Goal: Task Accomplishment & Management: Manage account settings

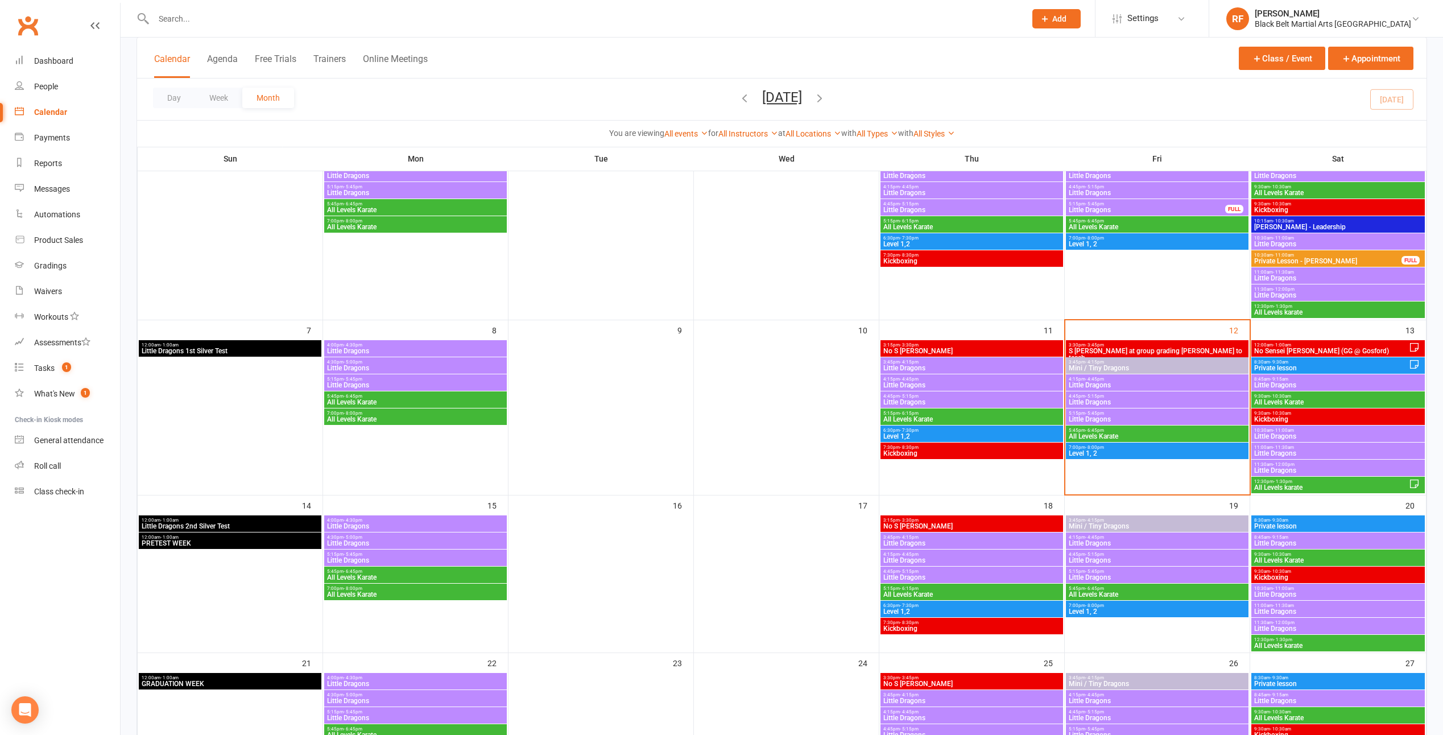
click at [1132, 448] on span "7:00pm - 8:00pm" at bounding box center [1157, 447] width 178 height 5
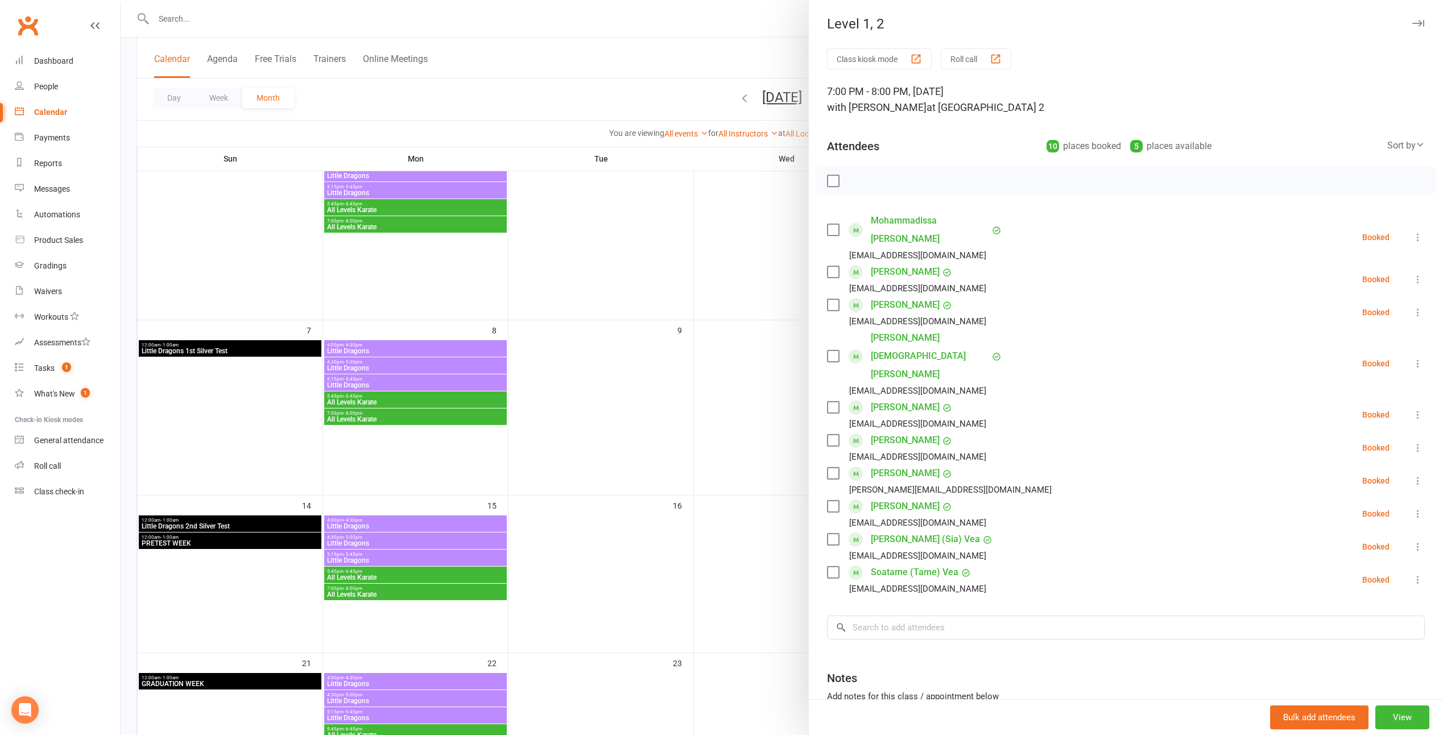
click at [828, 434] on label at bounding box center [832, 439] width 11 height 11
drag, startPoint x: 822, startPoint y: 503, endPoint x: 825, endPoint y: 509, distance: 6.7
click at [827, 533] on label at bounding box center [832, 538] width 11 height 11
click at [830, 566] on label at bounding box center [832, 571] width 11 height 11
click at [852, 180] on icon "button" at bounding box center [858, 181] width 13 height 13
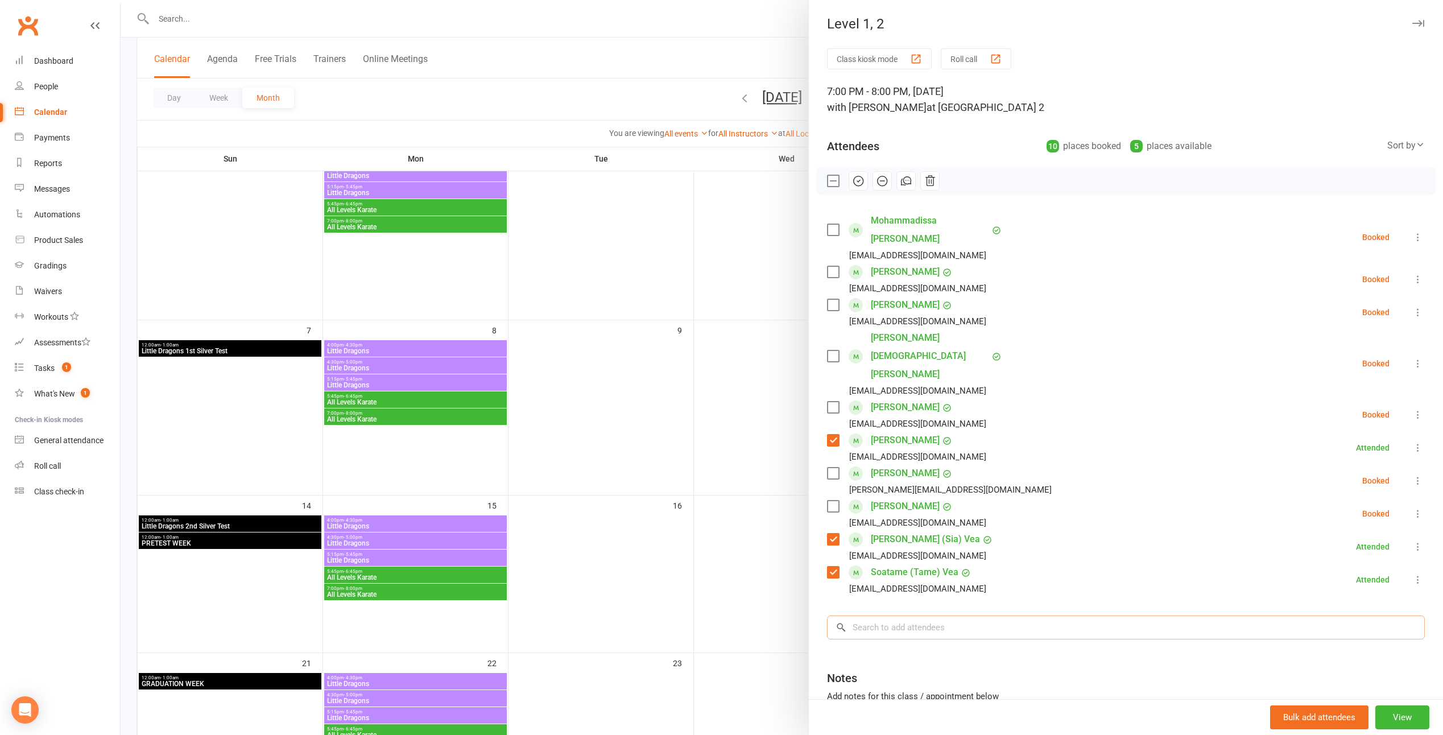
click at [928, 615] on input "search" at bounding box center [1126, 627] width 598 height 24
type input "soko"
click at [867, 643] on div "Soko Vea" at bounding box center [868, 651] width 40 height 16
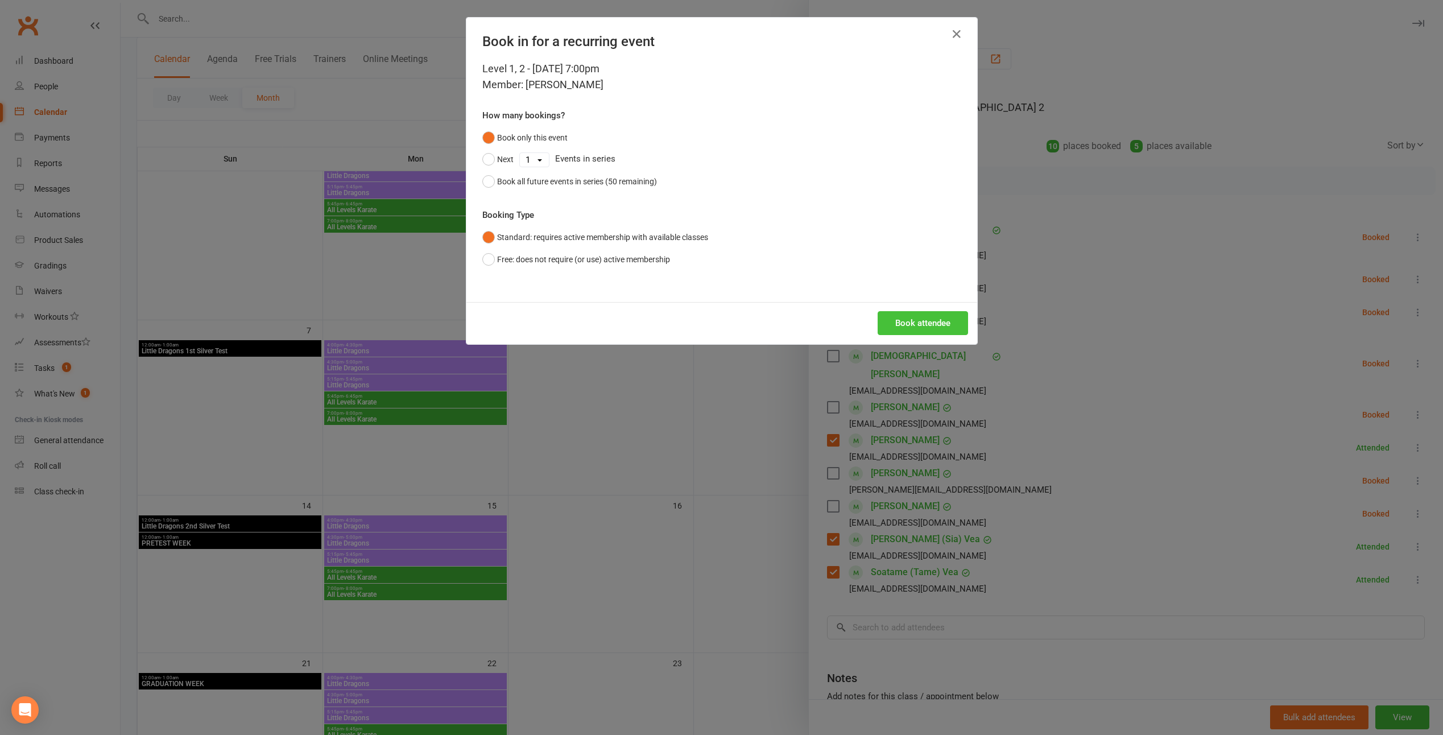
click at [901, 328] on button "Book attendee" at bounding box center [922, 323] width 90 height 24
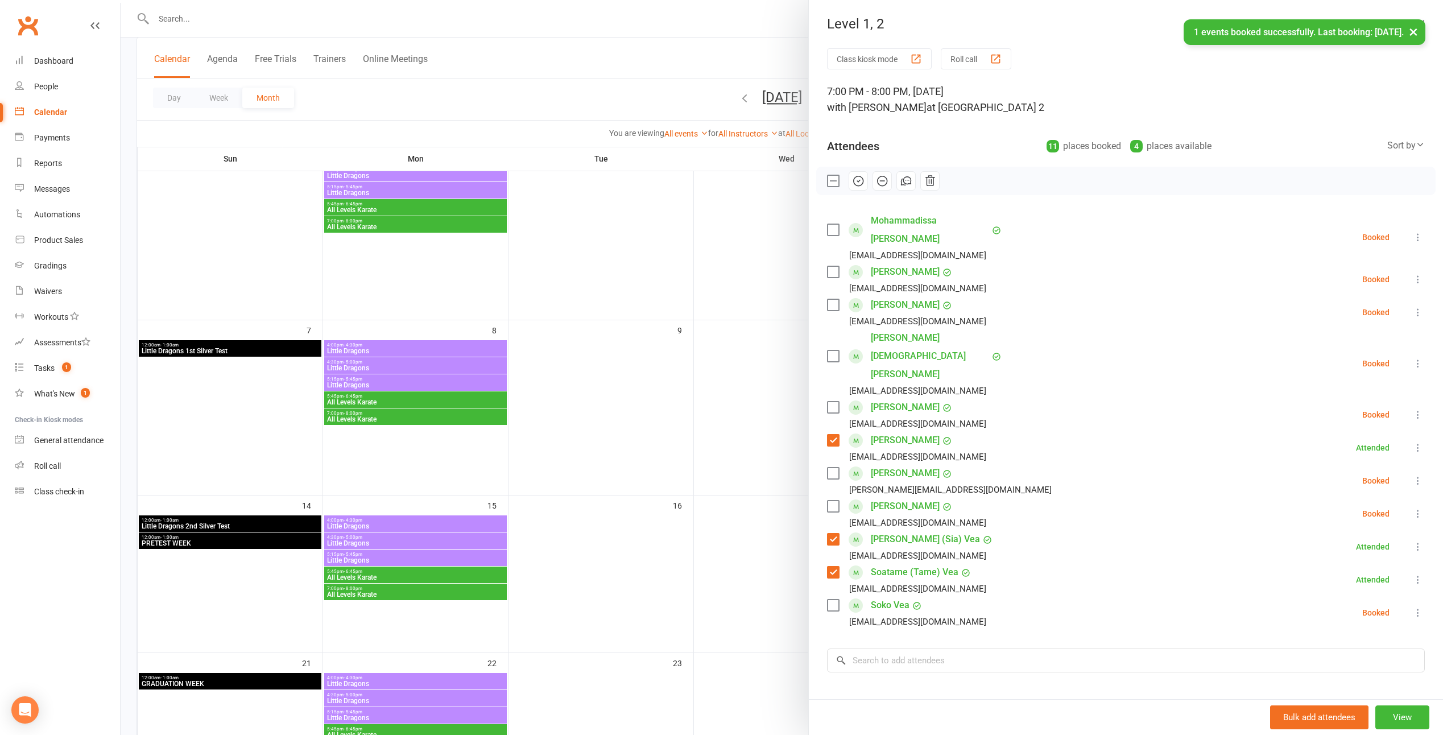
click at [834, 599] on label at bounding box center [832, 604] width 11 height 11
click at [857, 181] on icon "button" at bounding box center [858, 181] width 13 height 13
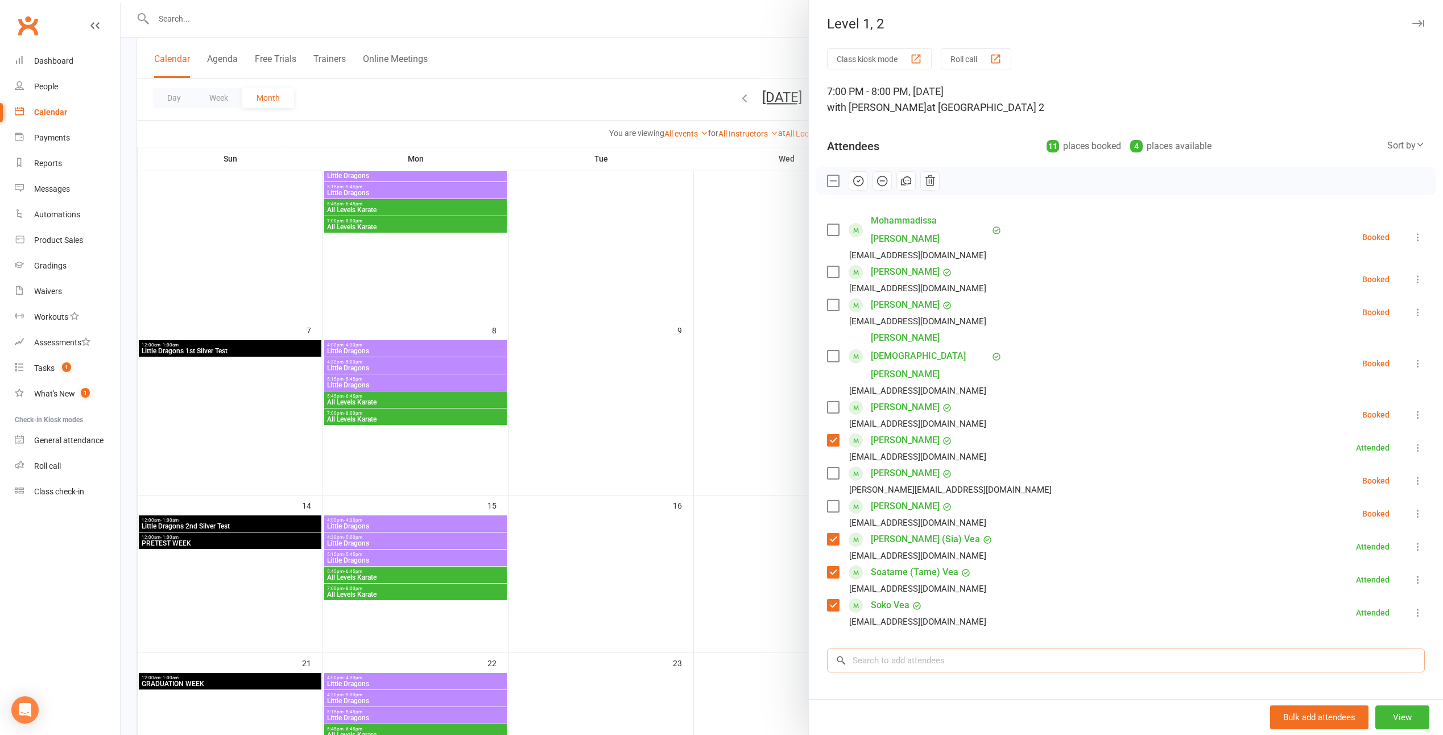
click at [887, 648] on input "search" at bounding box center [1126, 660] width 598 height 24
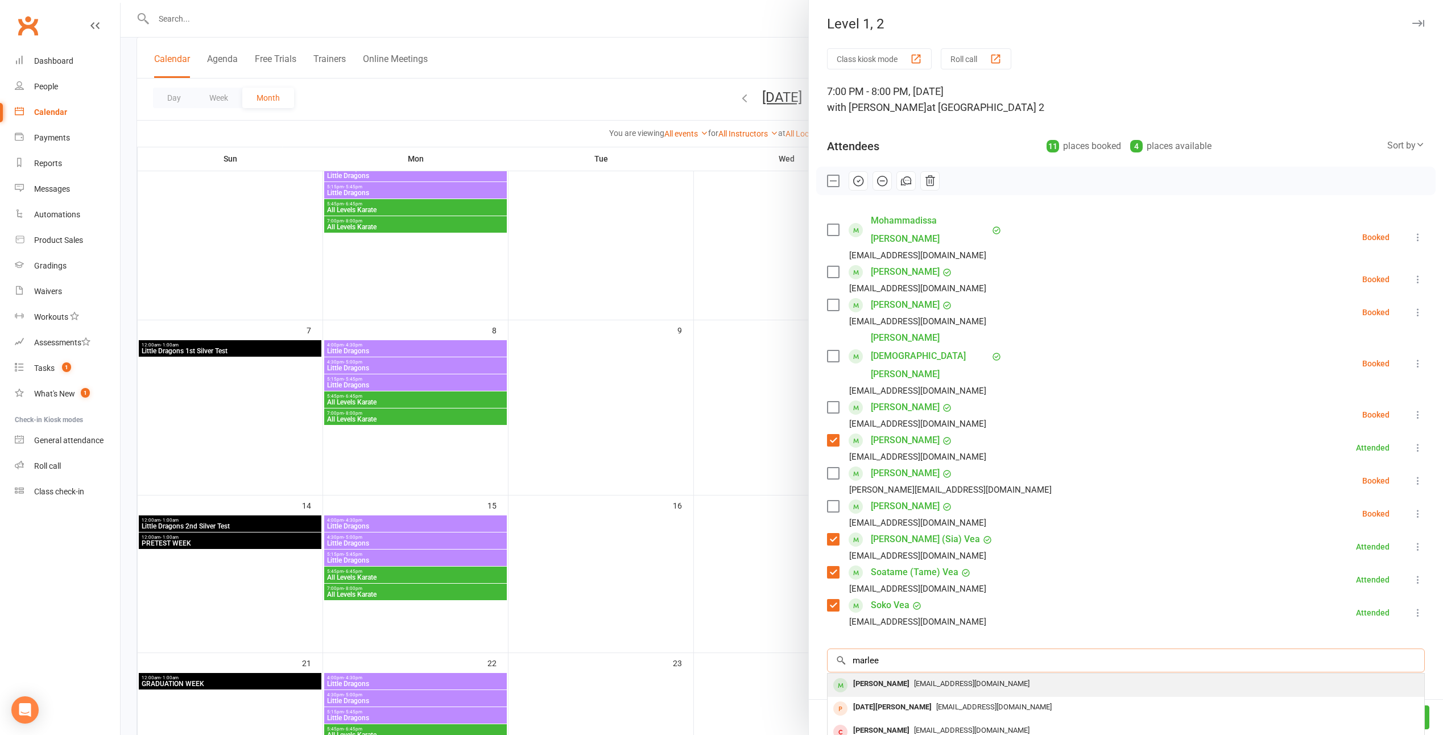
type input "marlee"
click at [869, 676] on div "Marlee Rose" at bounding box center [880, 684] width 65 height 16
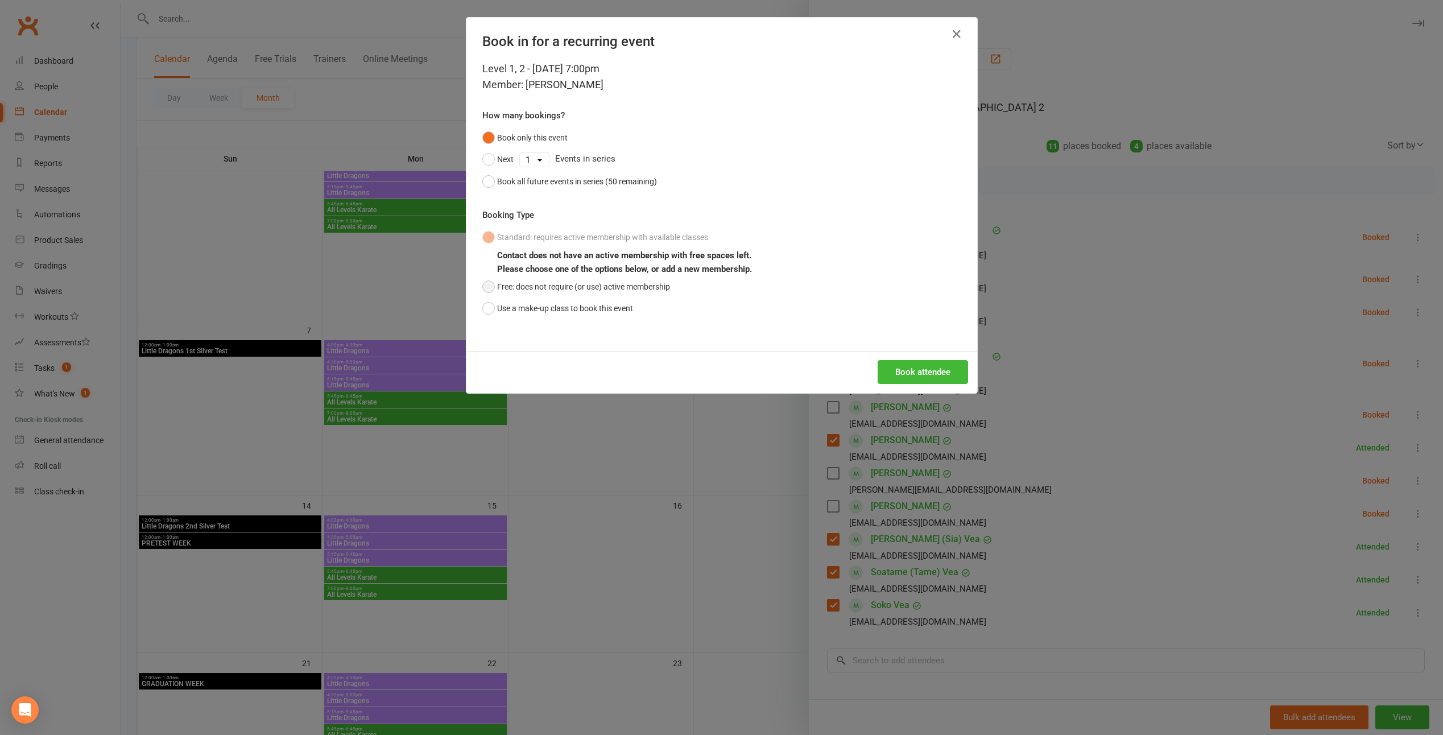
click at [512, 287] on button "Free: does not require (or use) active membership" at bounding box center [576, 287] width 188 height 22
click at [905, 366] on button "Book attendee" at bounding box center [922, 372] width 90 height 24
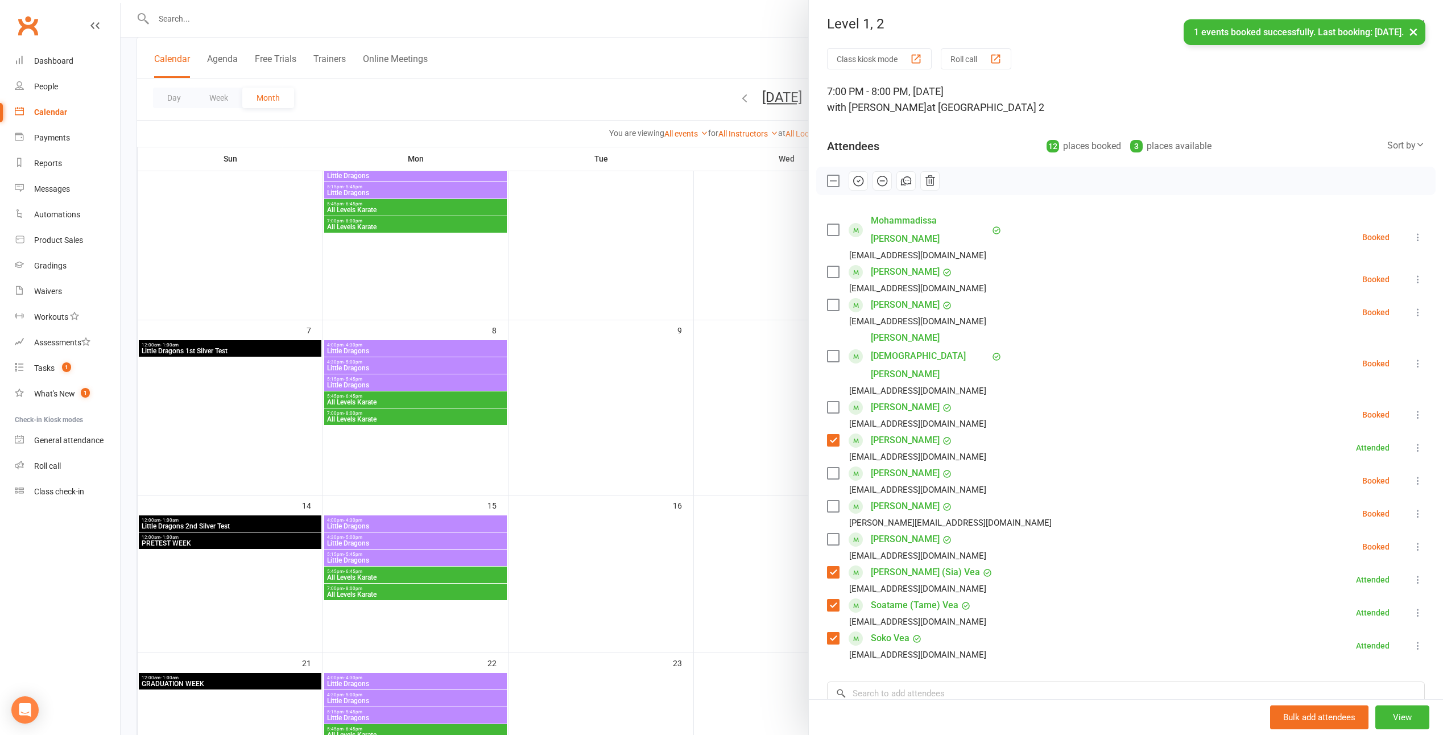
click at [828, 467] on label at bounding box center [832, 472] width 11 height 11
click at [857, 183] on icon "button" at bounding box center [858, 181] width 13 height 13
click at [593, 343] on div at bounding box center [782, 367] width 1322 height 735
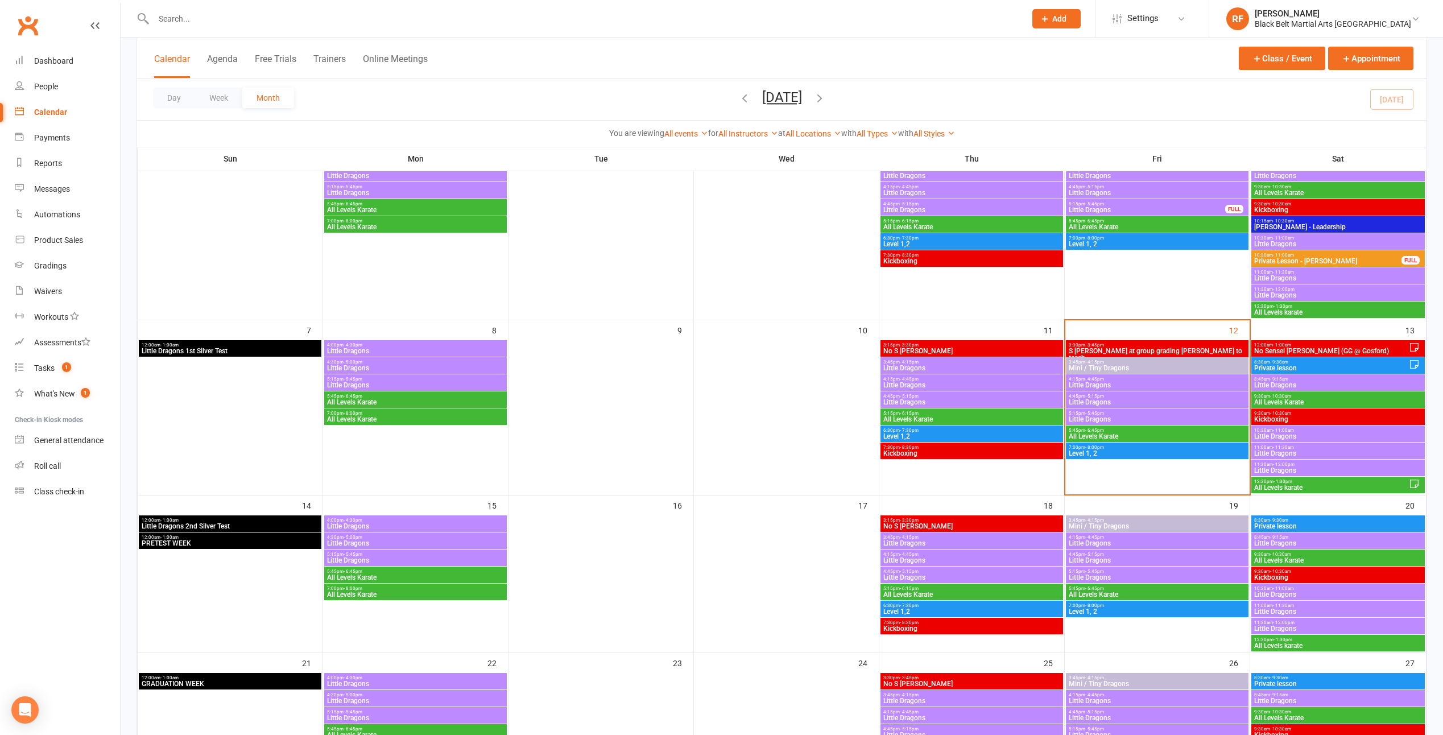
click at [1100, 395] on span "- 5:15pm" at bounding box center [1094, 396] width 19 height 5
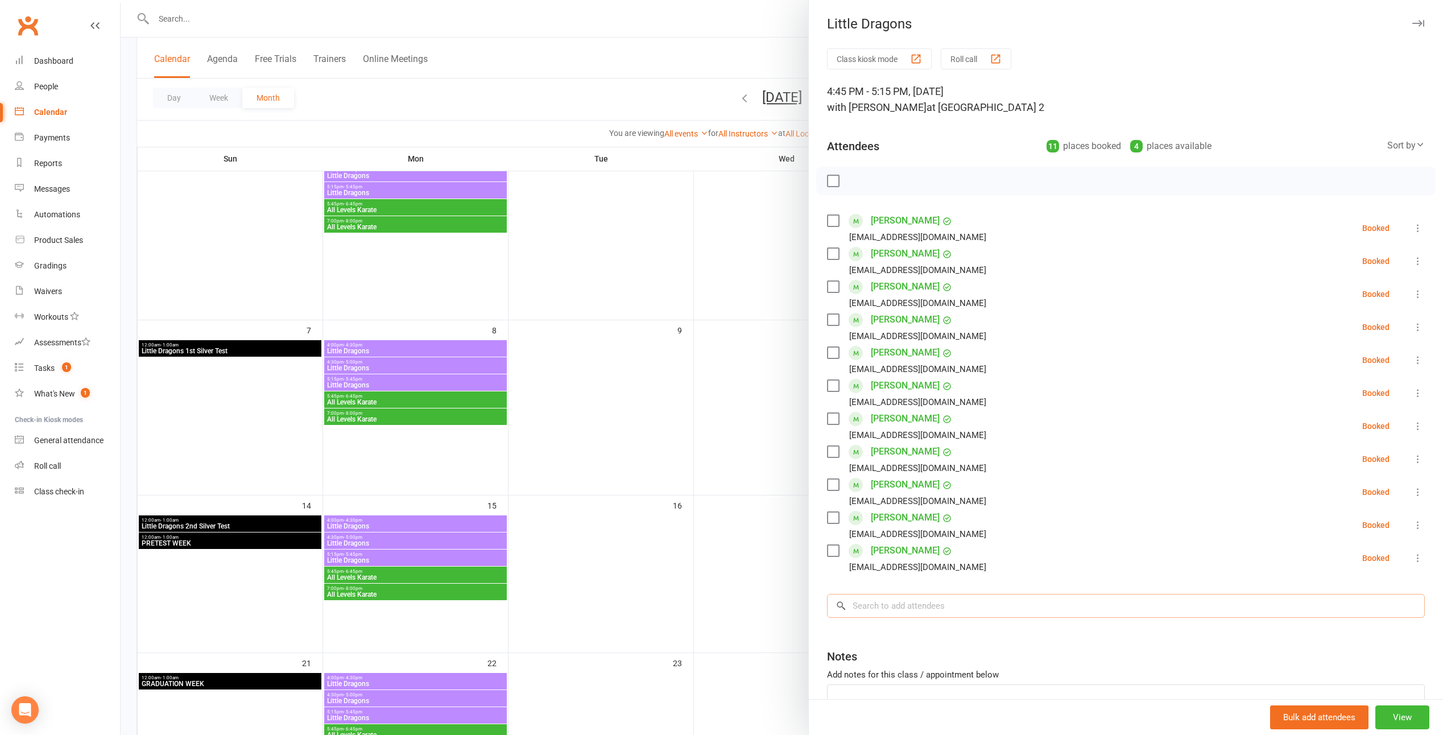
click at [889, 598] on input "search" at bounding box center [1126, 606] width 598 height 24
click at [888, 603] on input "search" at bounding box center [1126, 606] width 598 height 24
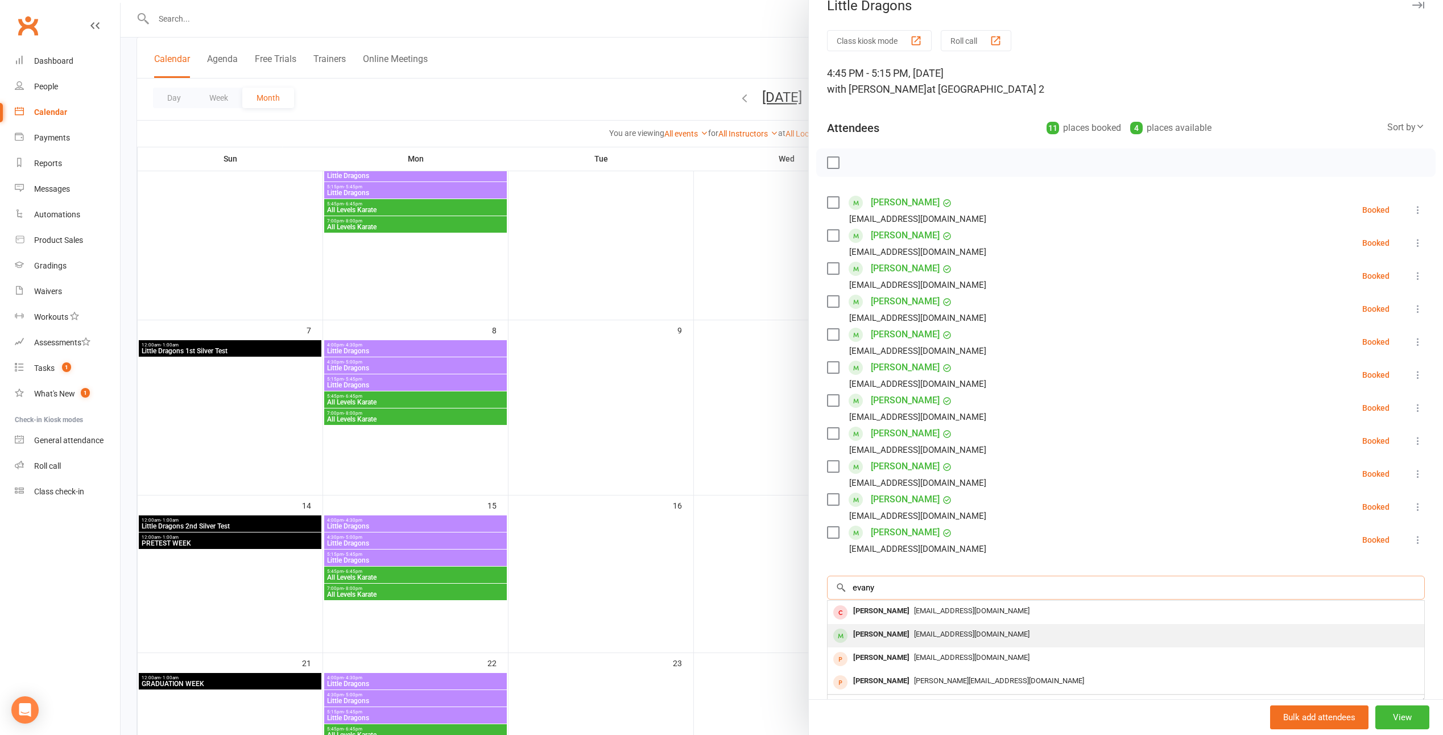
scroll to position [57, 0]
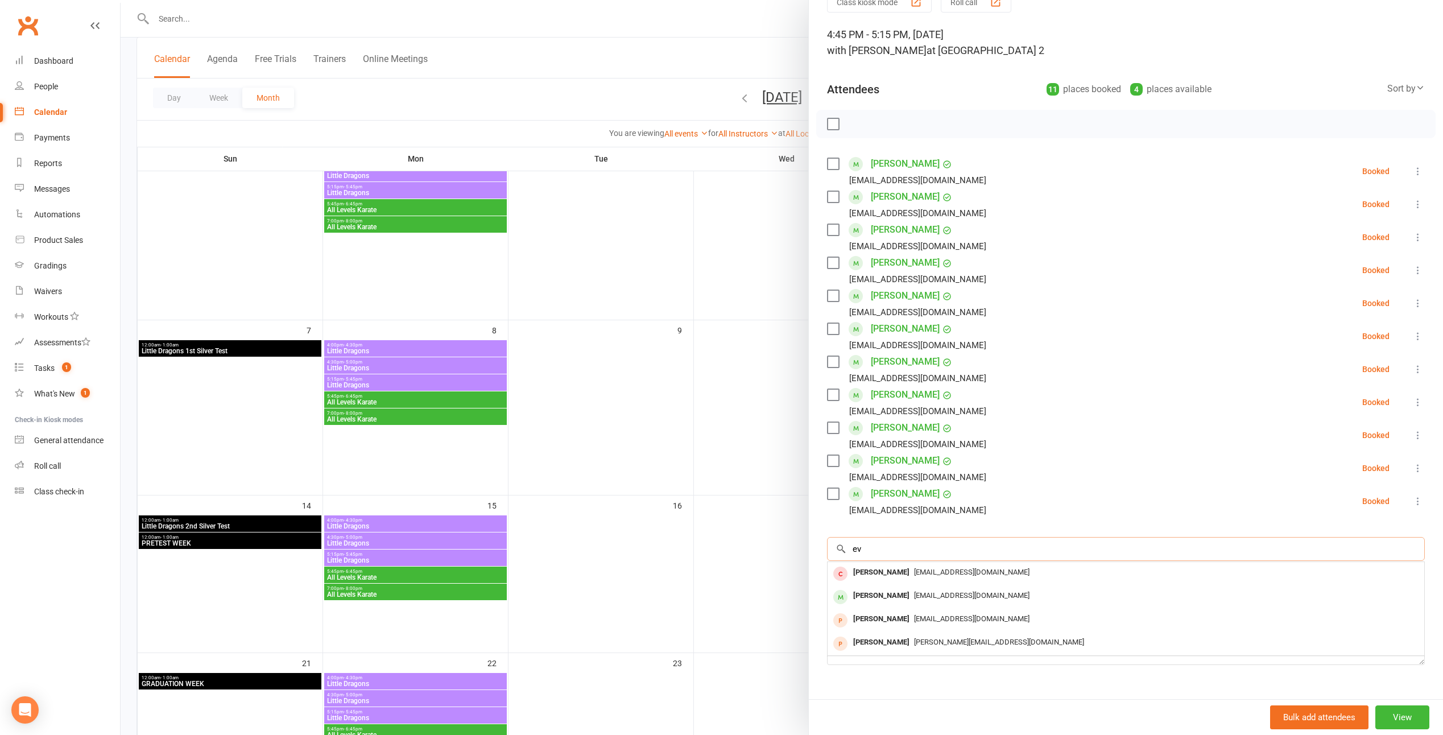
type input "e"
type input "riley"
click at [856, 597] on div "Riley MacLeod" at bounding box center [880, 595] width 65 height 16
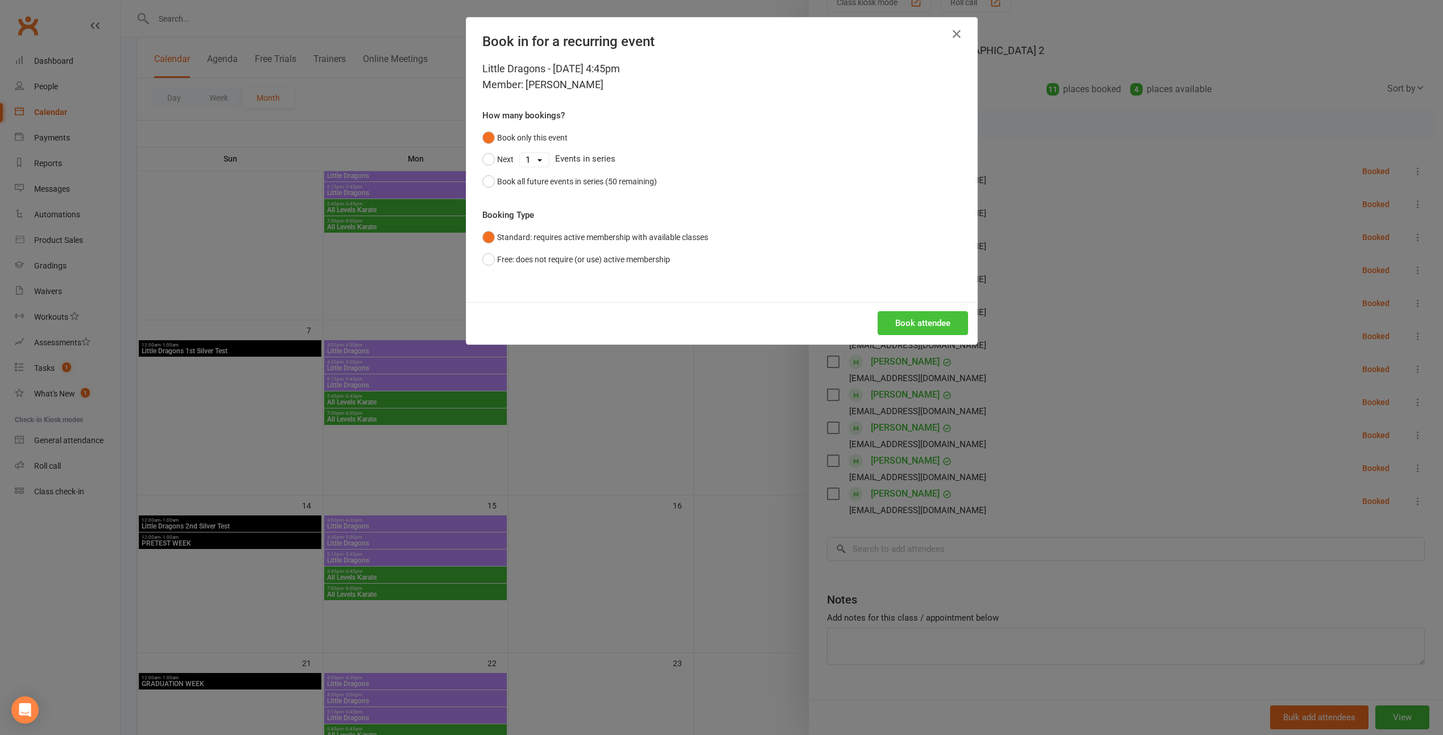
click at [895, 325] on button "Book attendee" at bounding box center [922, 323] width 90 height 24
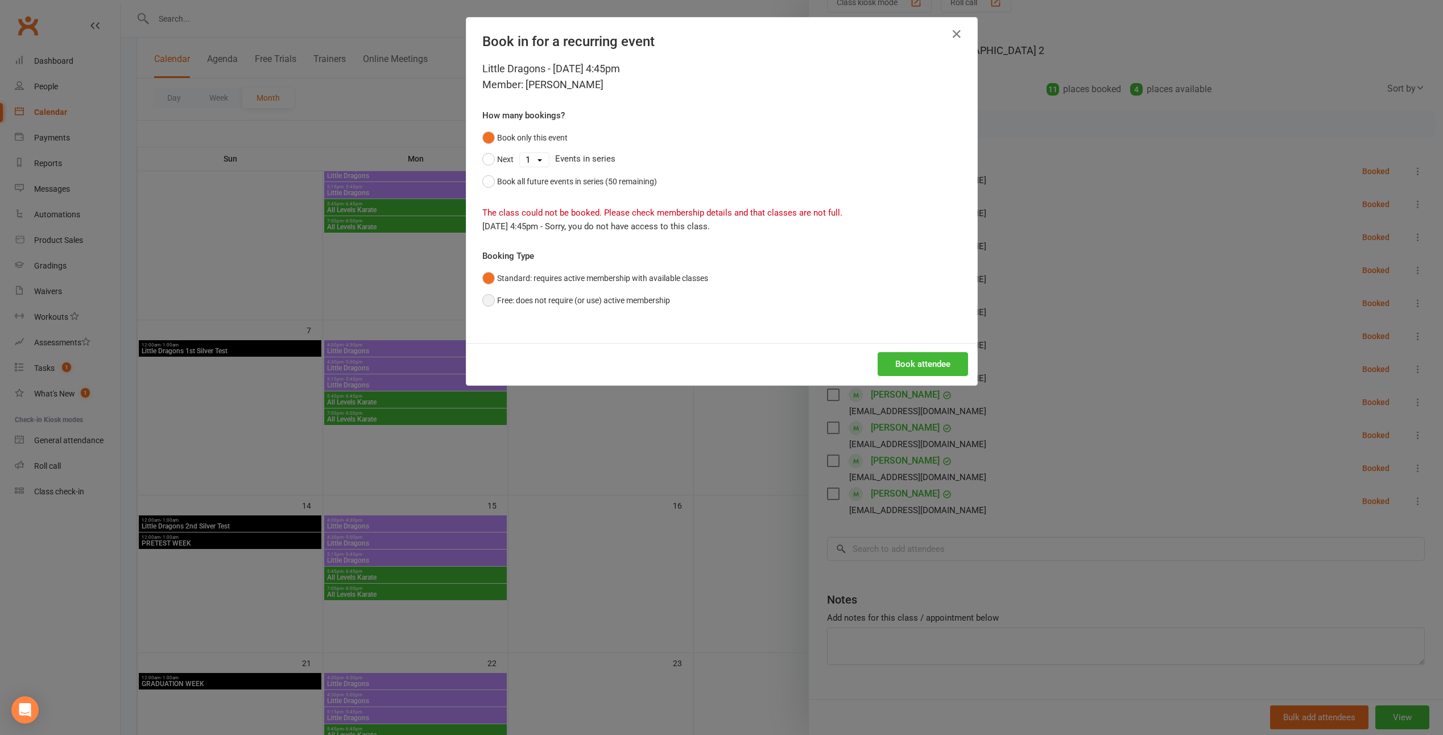
click at [538, 299] on button "Free: does not require (or use) active membership" at bounding box center [576, 300] width 188 height 22
click at [550, 275] on button "Standard: requires active membership with available classes" at bounding box center [595, 278] width 226 height 22
click at [910, 369] on button "Book attendee" at bounding box center [922, 364] width 90 height 24
click at [588, 297] on button "Free: does not require (or use) active membership" at bounding box center [576, 300] width 188 height 22
click at [884, 362] on button "Book attendee" at bounding box center [922, 364] width 90 height 24
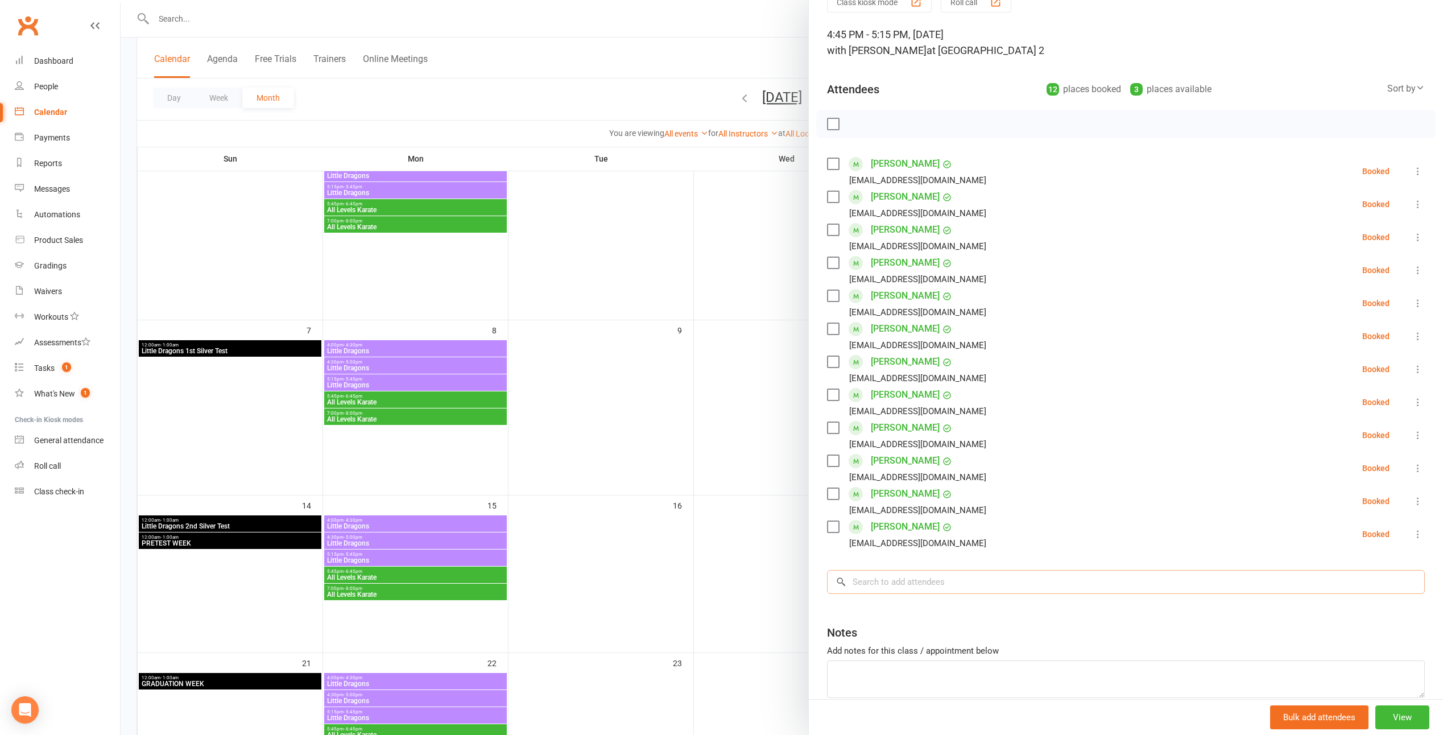
click at [920, 578] on input "search" at bounding box center [1126, 582] width 598 height 24
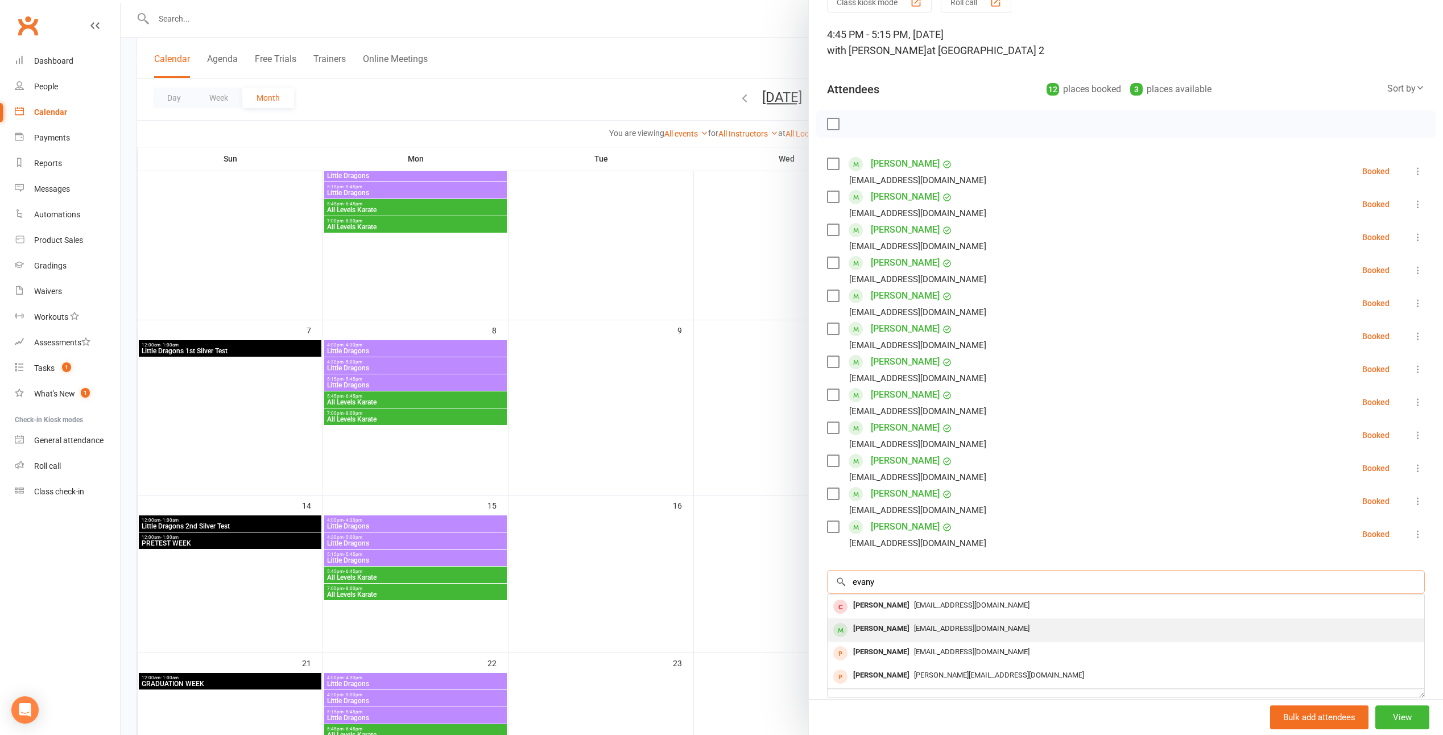
type input "evany"
click at [881, 627] on div "Evany MacLeod" at bounding box center [880, 628] width 65 height 16
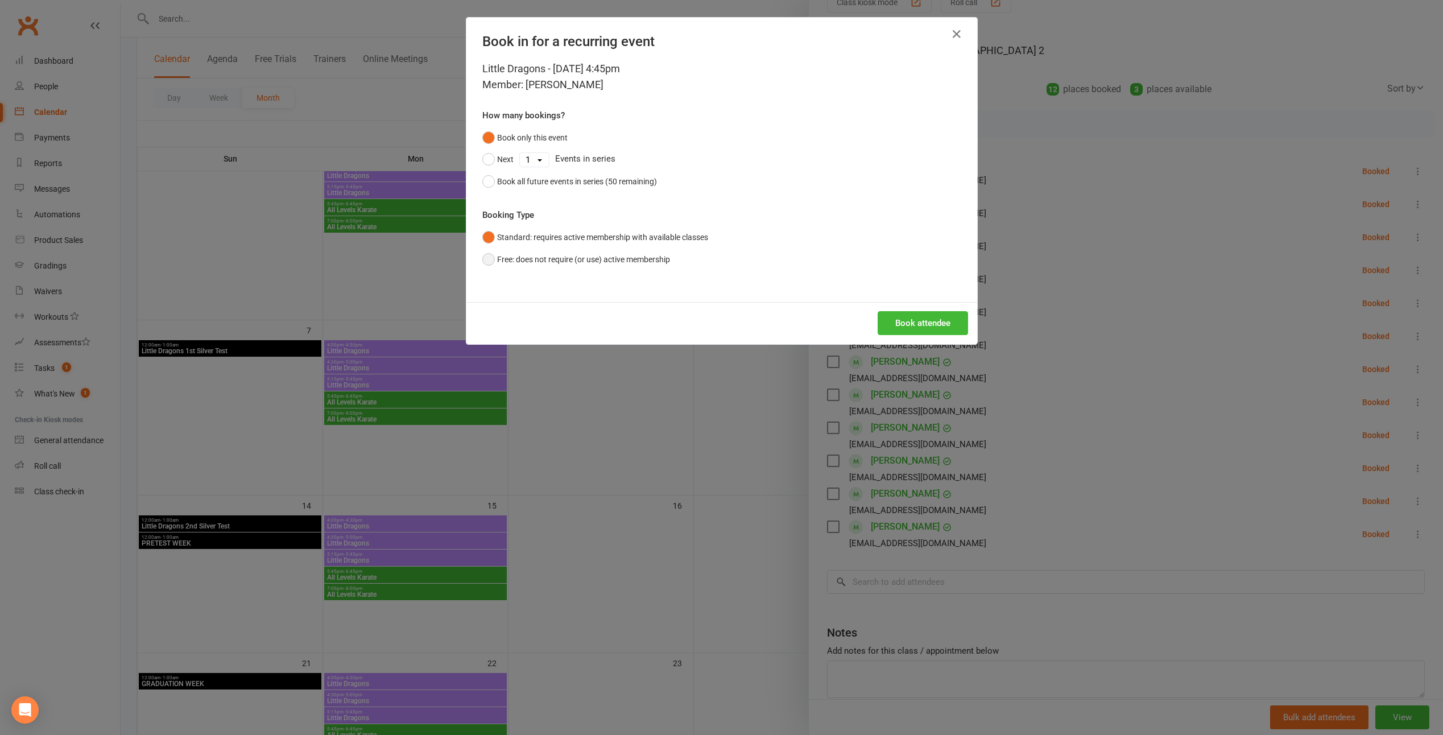
click at [631, 249] on button "Free: does not require (or use) active membership" at bounding box center [576, 260] width 188 height 22
click at [922, 326] on button "Book attendee" at bounding box center [922, 323] width 90 height 24
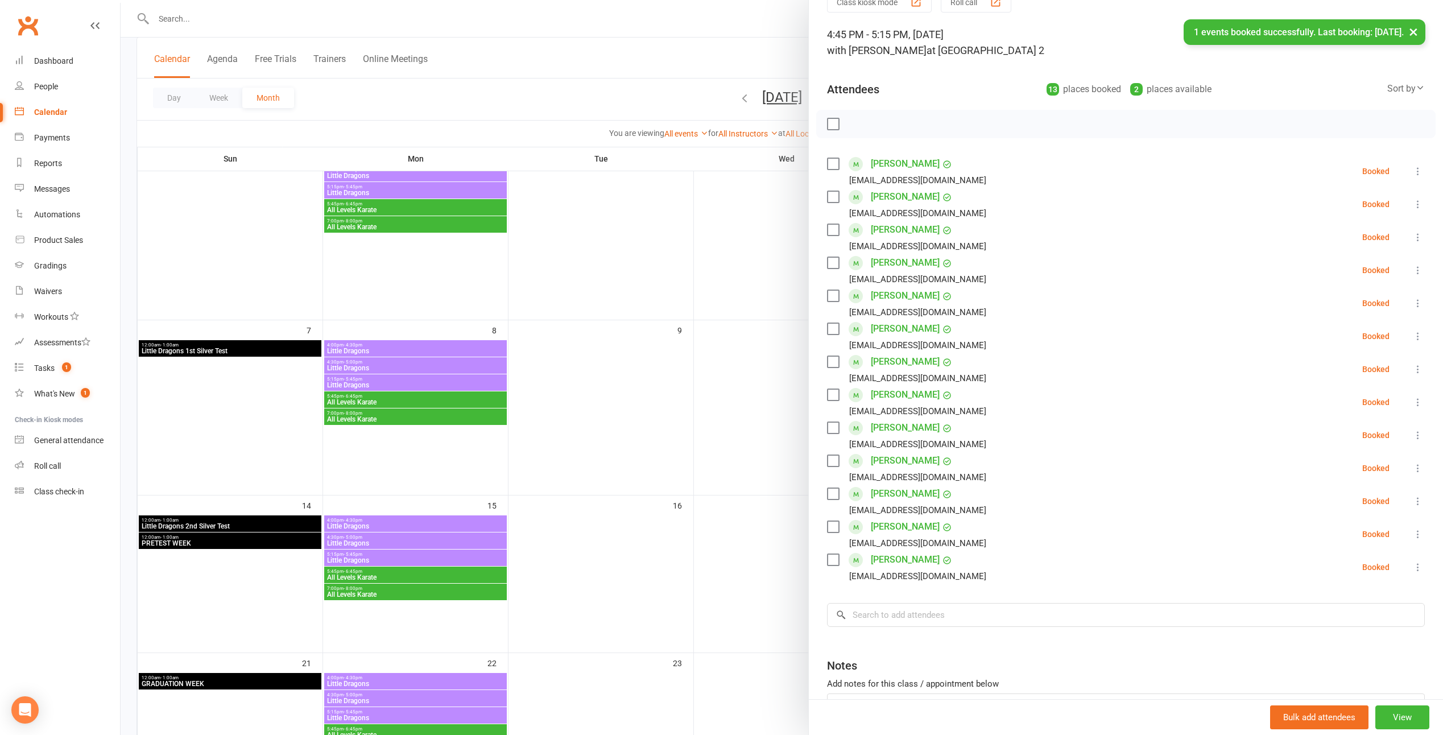
click at [831, 364] on label at bounding box center [832, 361] width 11 height 11
click at [827, 329] on label at bounding box center [832, 328] width 11 height 11
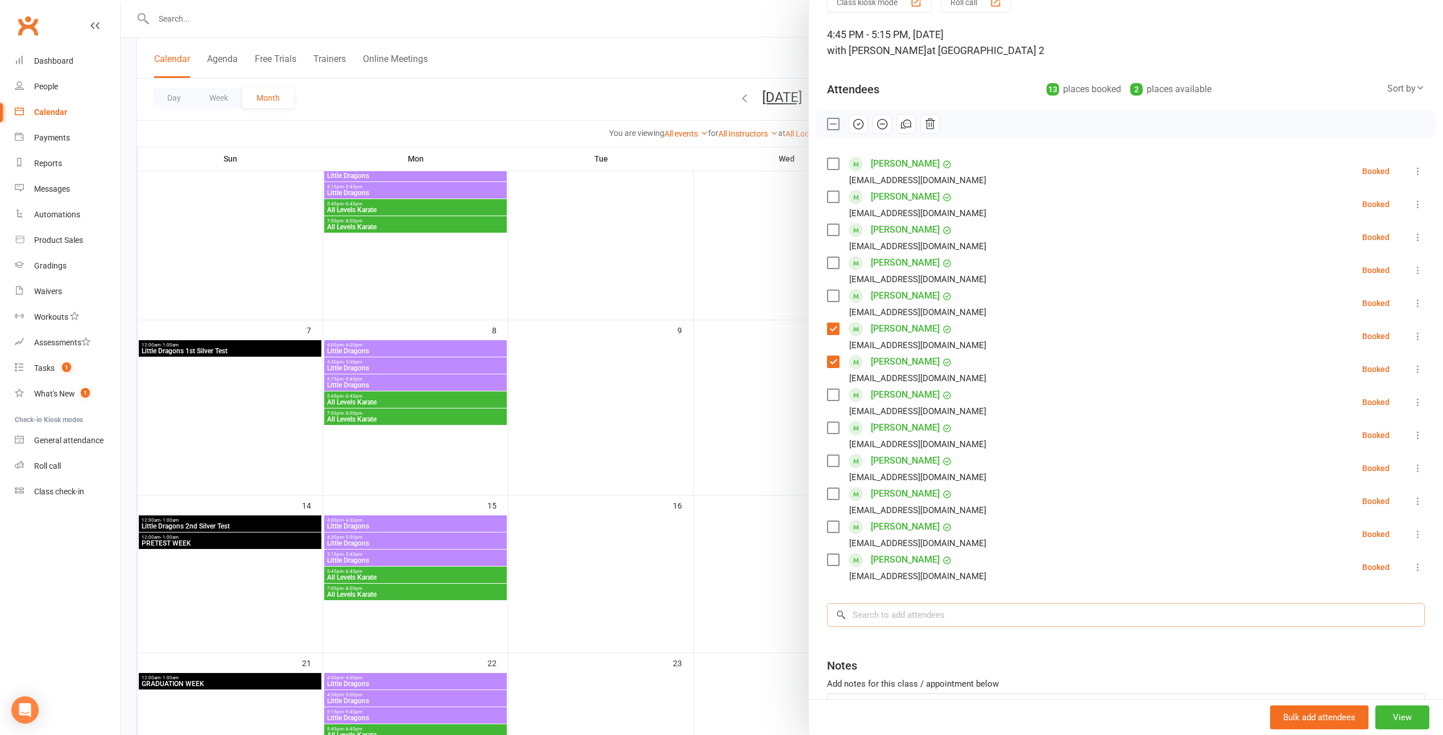
click at [884, 612] on input "search" at bounding box center [1126, 615] width 598 height 24
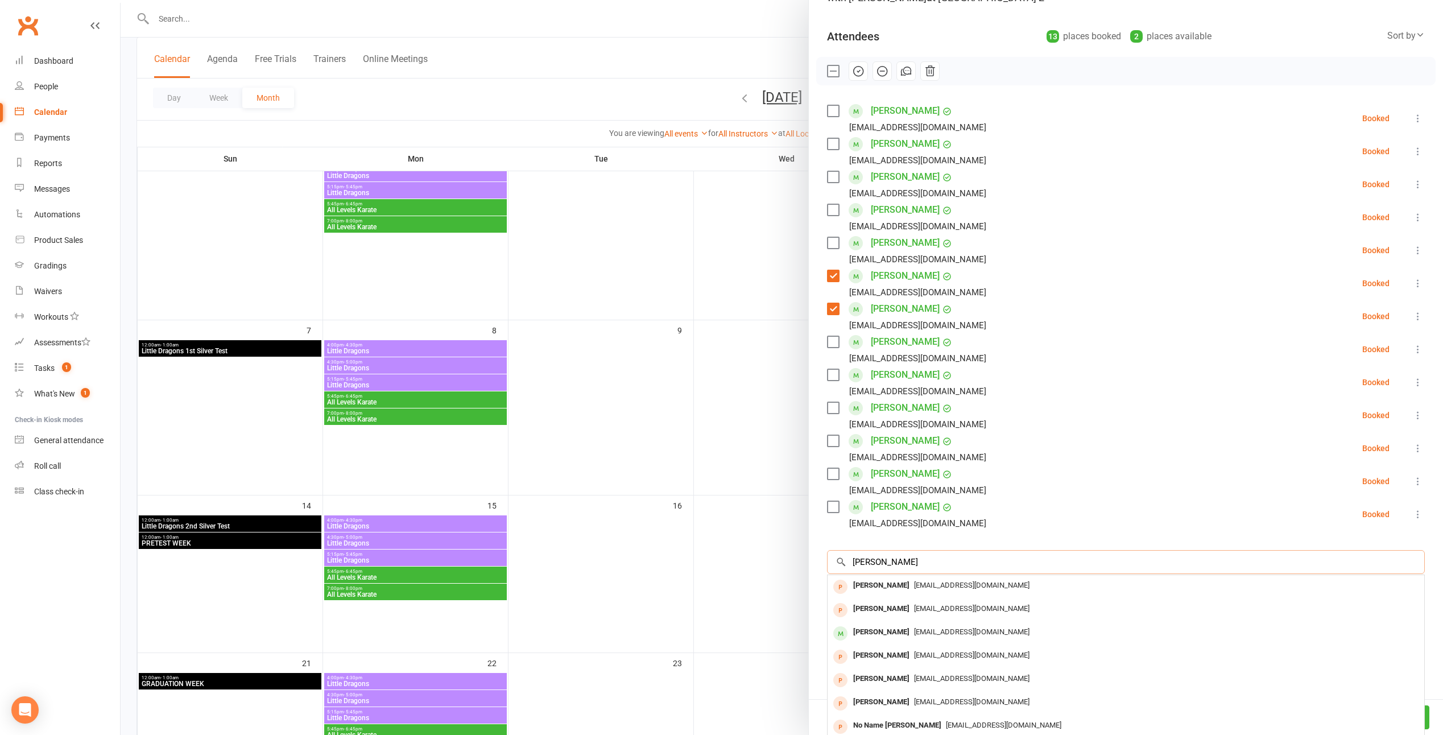
scroll to position [114, 0]
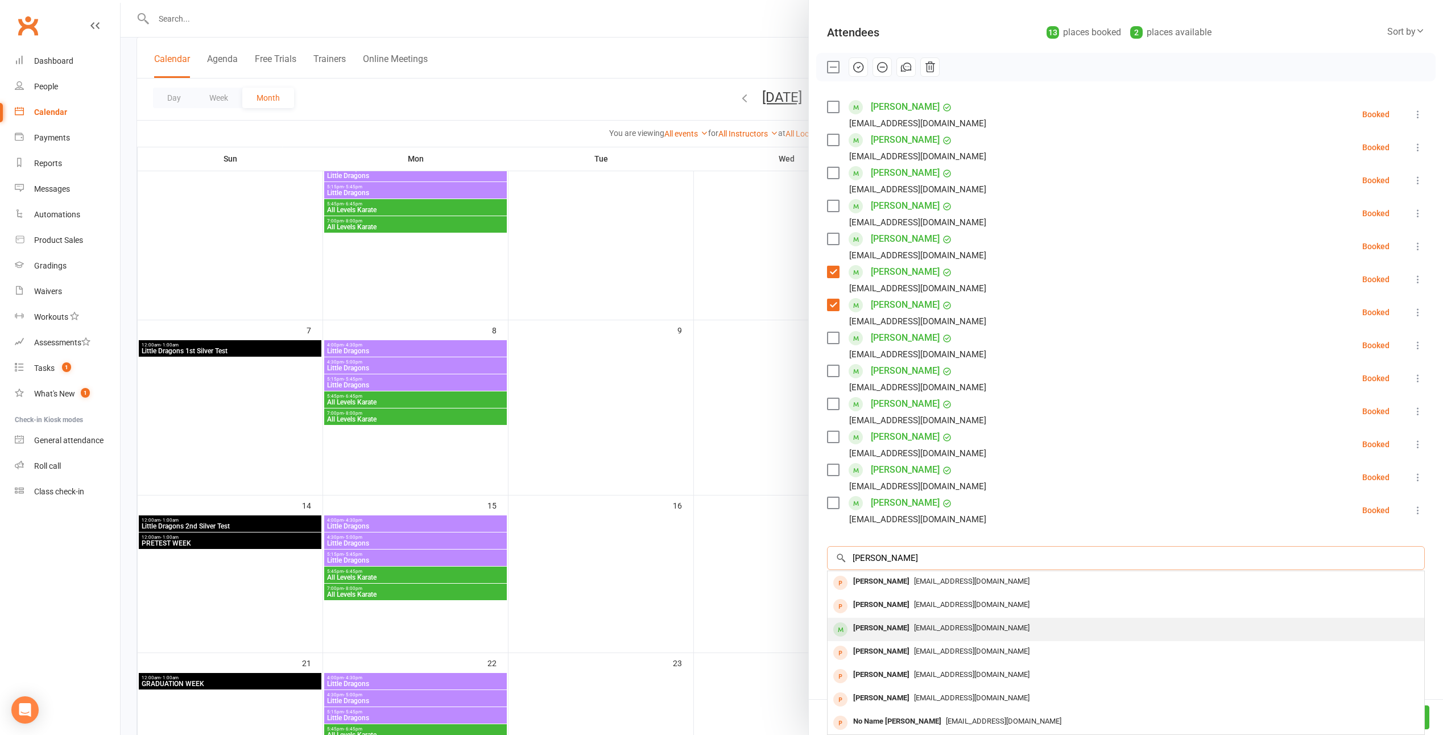
type input "krish"
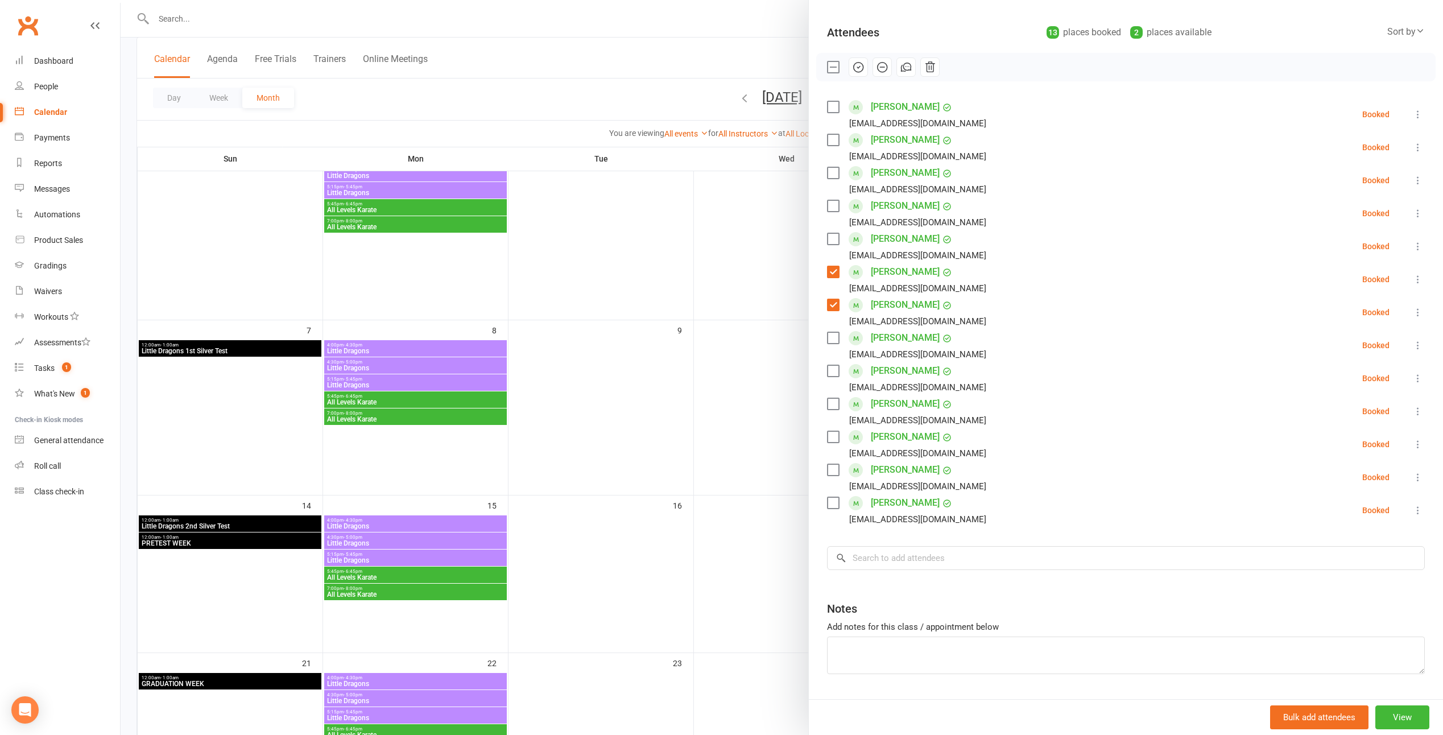
drag, startPoint x: 864, startPoint y: 624, endPoint x: 821, endPoint y: 532, distance: 101.8
click at [821, 532] on div "Class kiosk mode Roll call 4:45 PM - 5:15 PM, Friday, September, 12, 2025 with …" at bounding box center [1126, 333] width 634 height 796
click at [924, 561] on input "search" at bounding box center [1126, 558] width 598 height 24
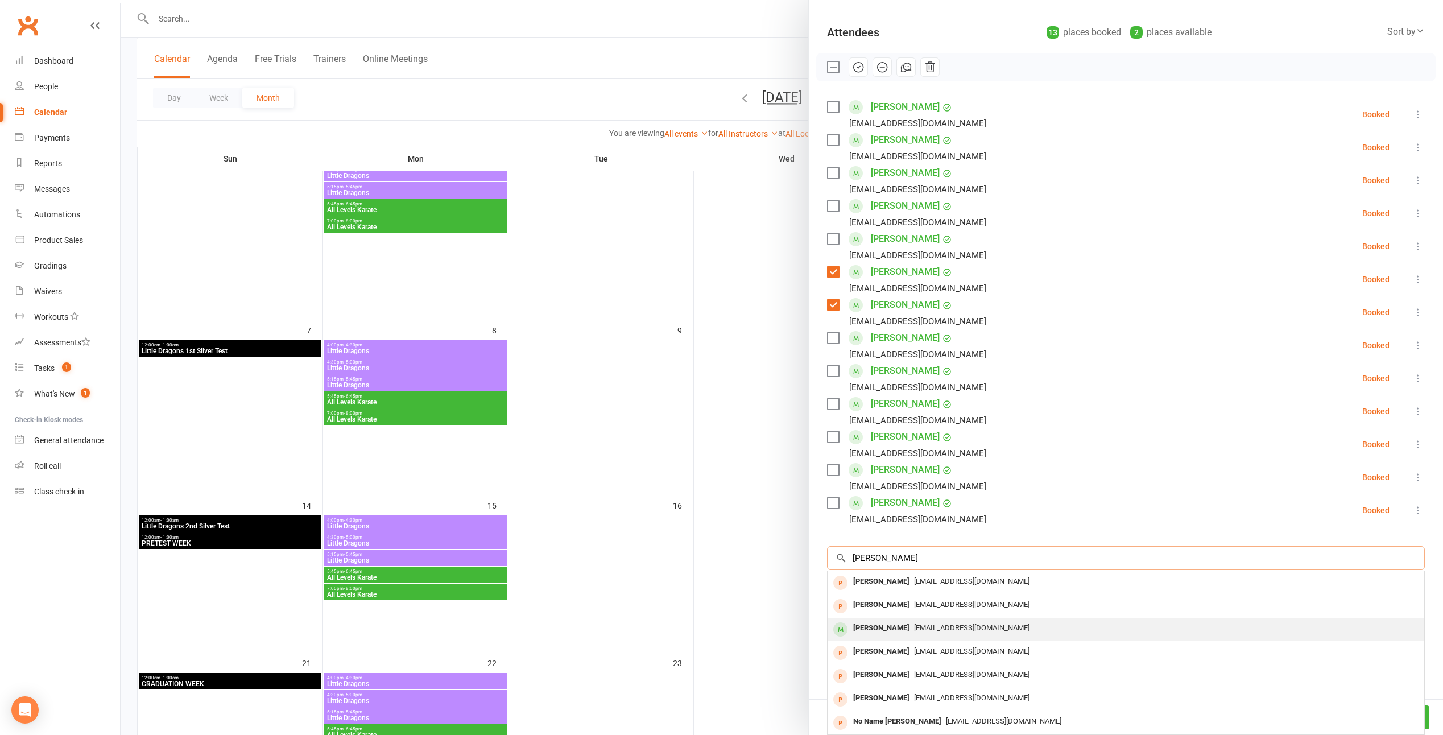
type input "krish"
click at [877, 625] on div "Krish Das" at bounding box center [880, 628] width 65 height 16
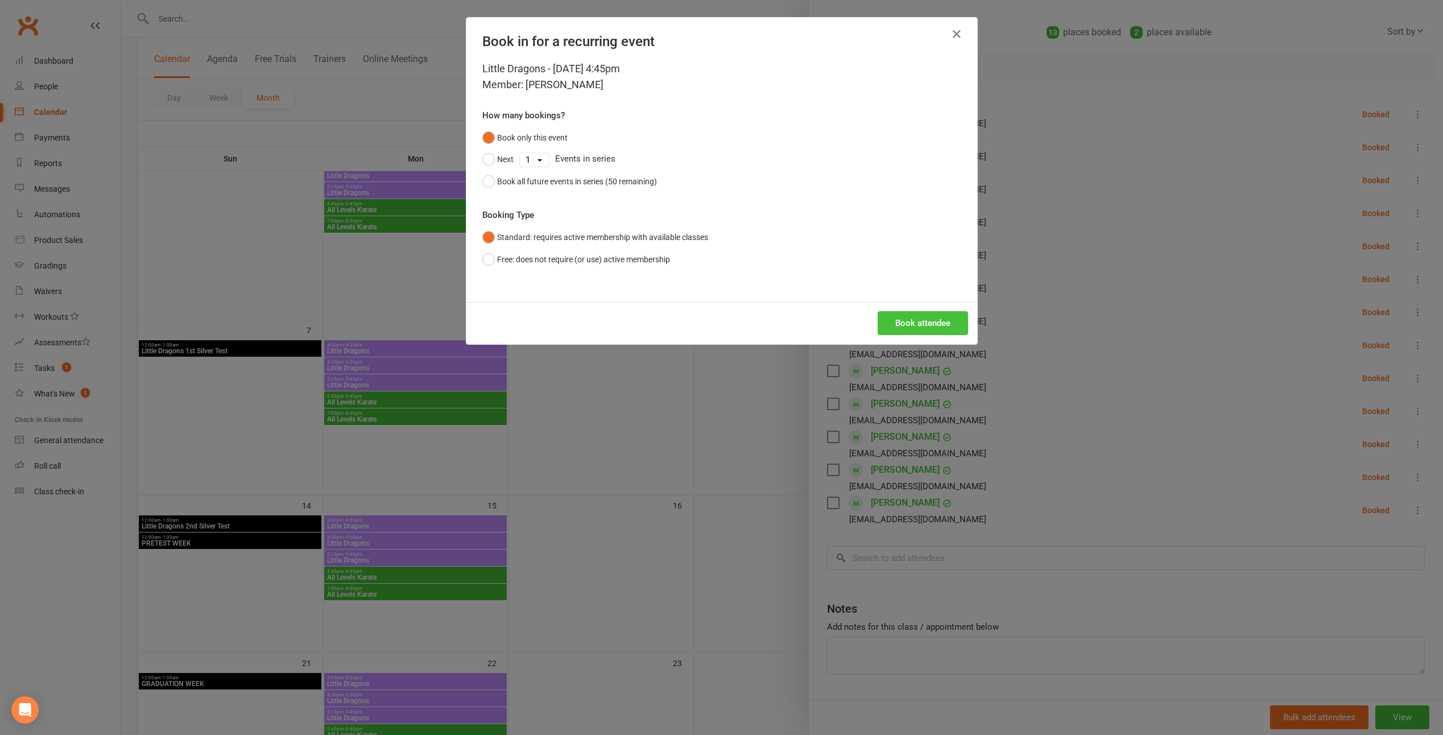
click at [906, 336] on div "Book attendee" at bounding box center [721, 323] width 511 height 42
click at [908, 328] on button "Book attendee" at bounding box center [922, 323] width 90 height 24
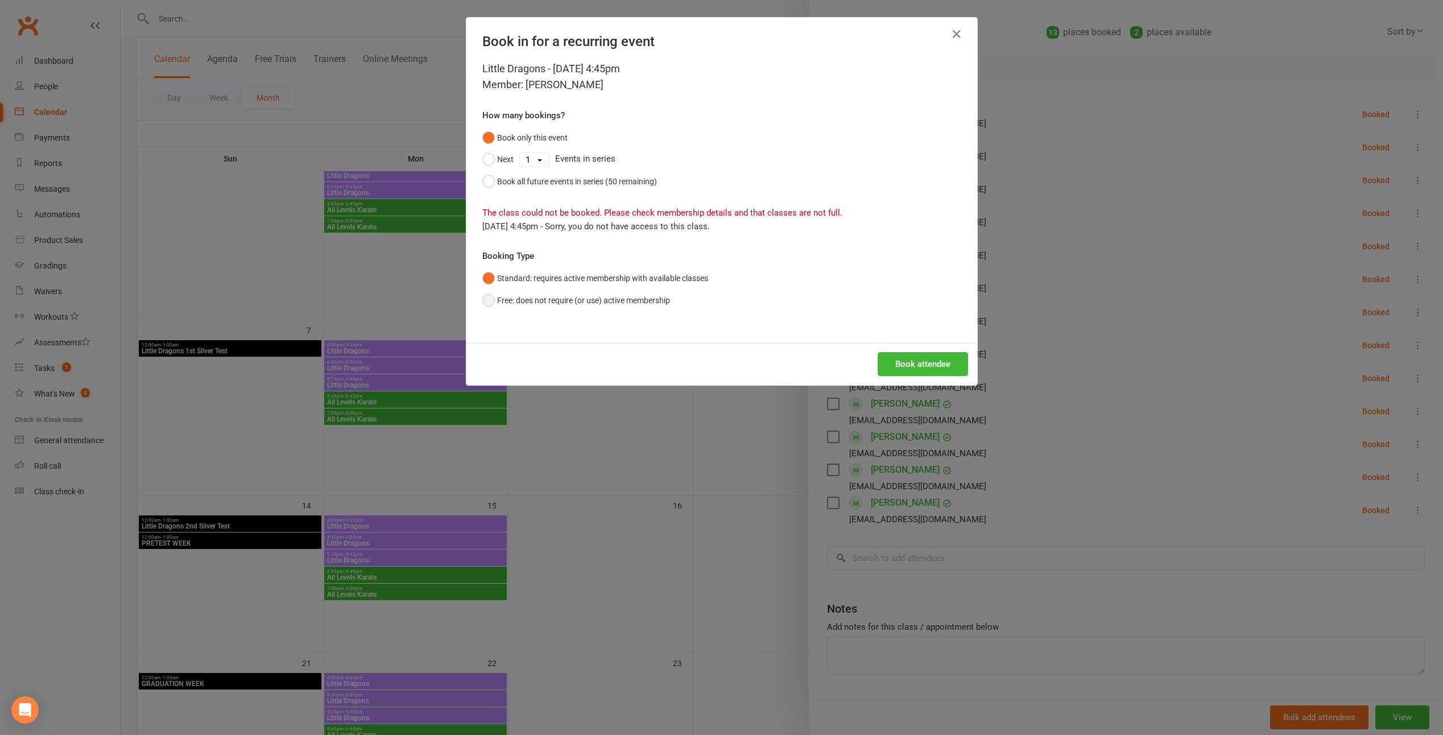
click at [626, 297] on button "Free: does not require (or use) active membership" at bounding box center [576, 300] width 188 height 22
click at [627, 281] on button "Standard: requires active membership with available classes" at bounding box center [595, 278] width 226 height 22
click at [898, 359] on button "Book attendee" at bounding box center [922, 364] width 90 height 24
click at [953, 35] on icon "button" at bounding box center [957, 34] width 14 height 14
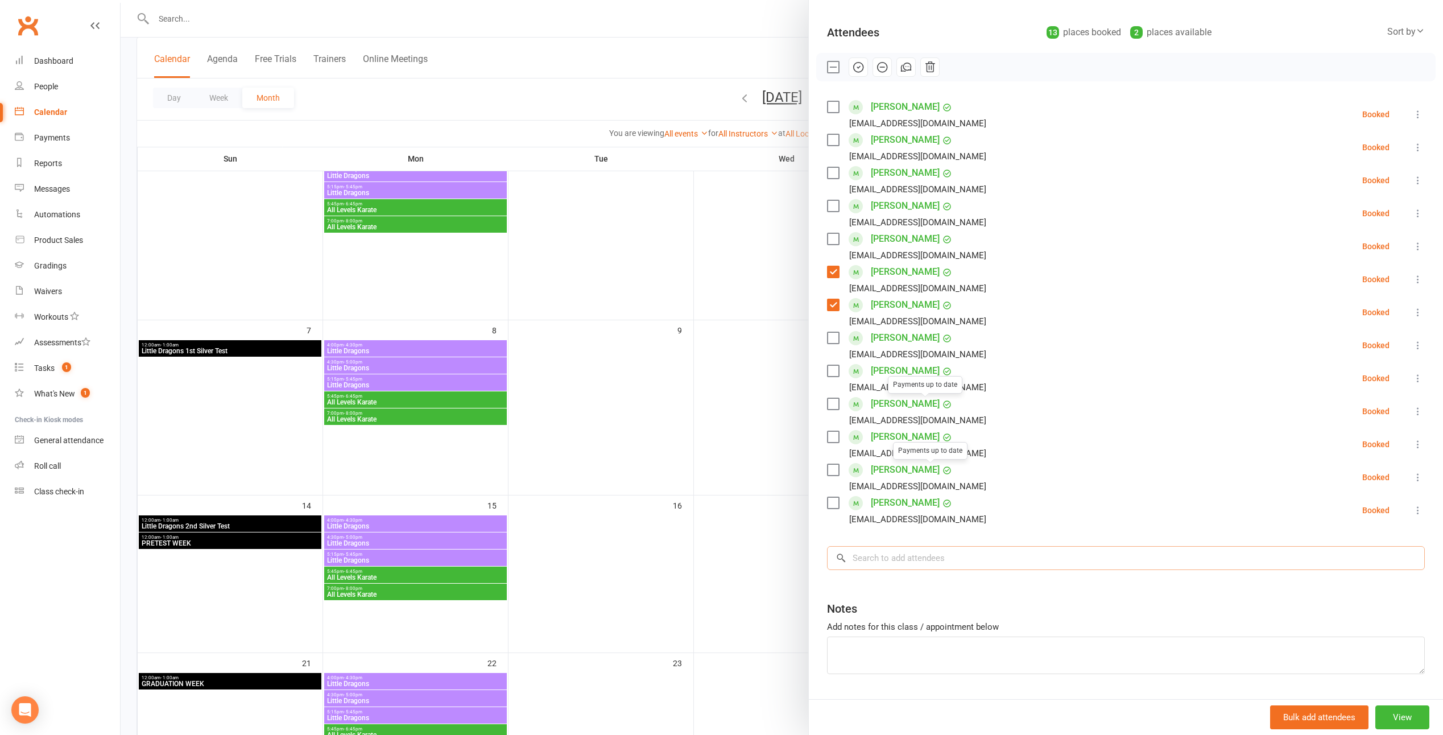
click at [924, 557] on input "search" at bounding box center [1126, 558] width 598 height 24
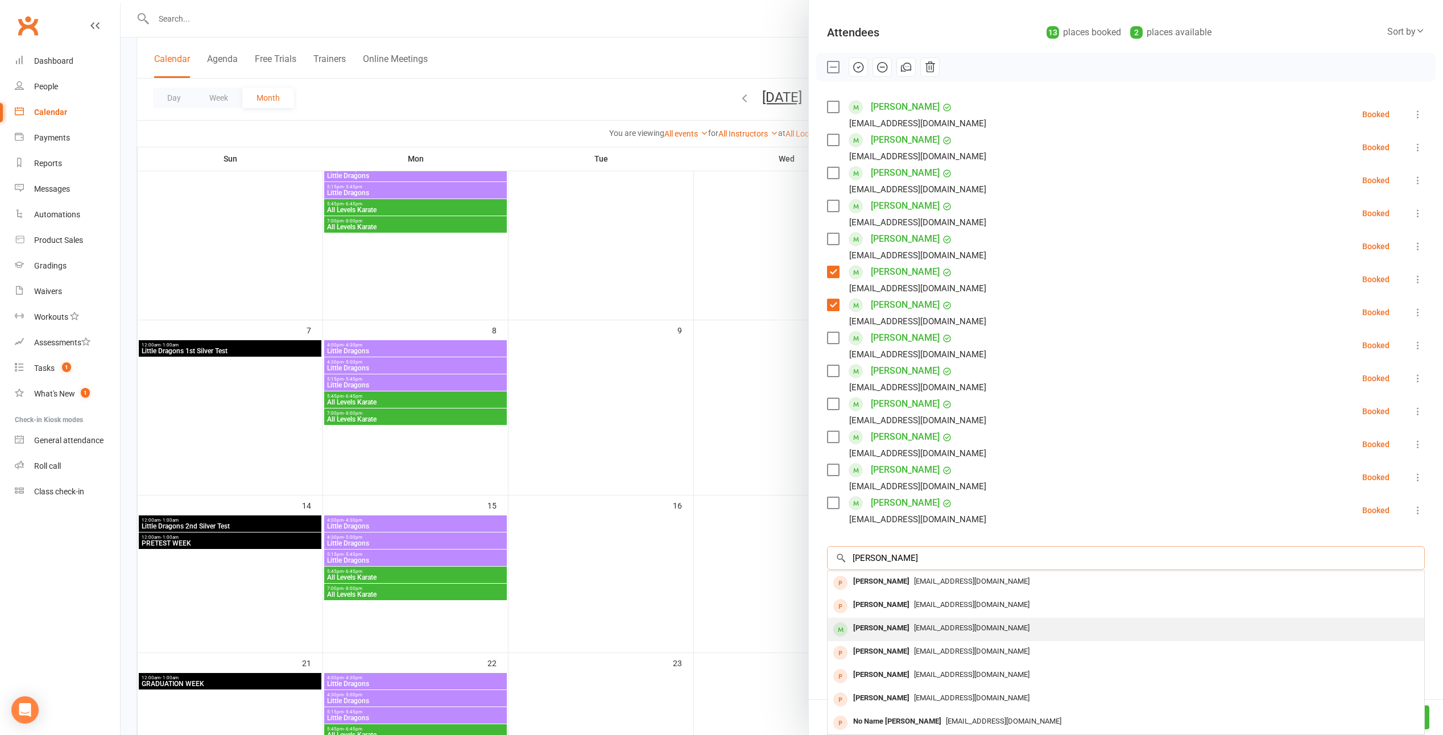
type input "krish"
click at [869, 624] on div "[PERSON_NAME]" at bounding box center [880, 628] width 65 height 16
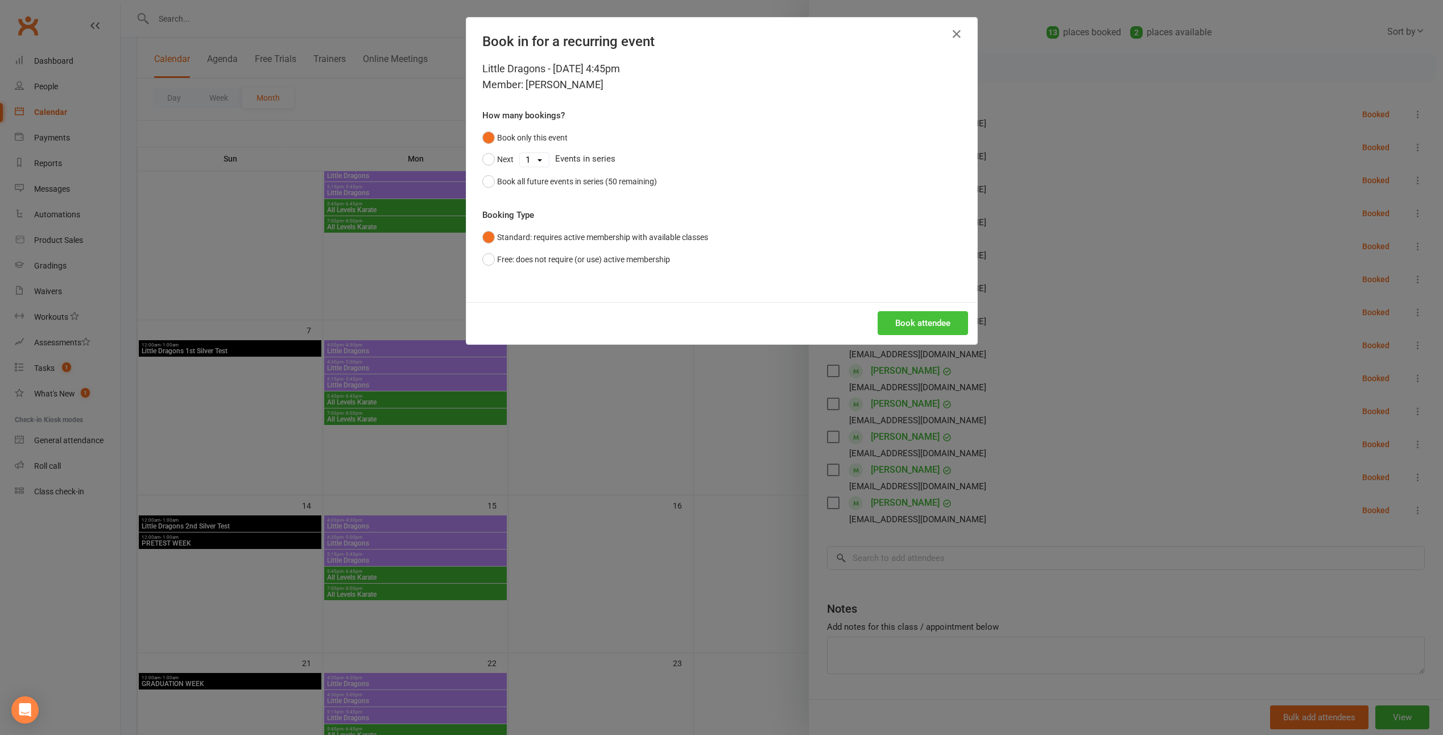
click at [896, 330] on button "Book attendee" at bounding box center [922, 323] width 90 height 24
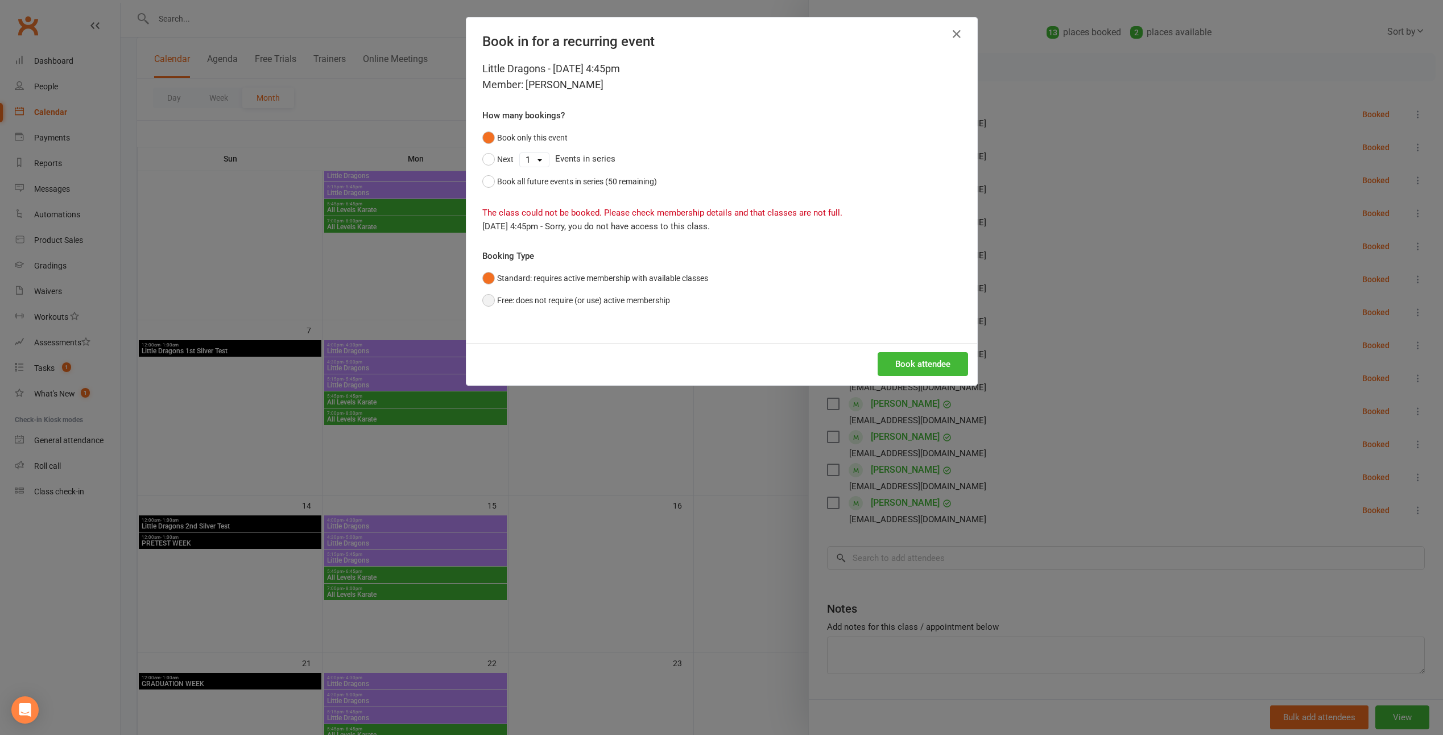
click at [591, 303] on button "Free: does not require (or use) active membership" at bounding box center [576, 300] width 188 height 22
click at [942, 368] on button "Book attendee" at bounding box center [922, 364] width 90 height 24
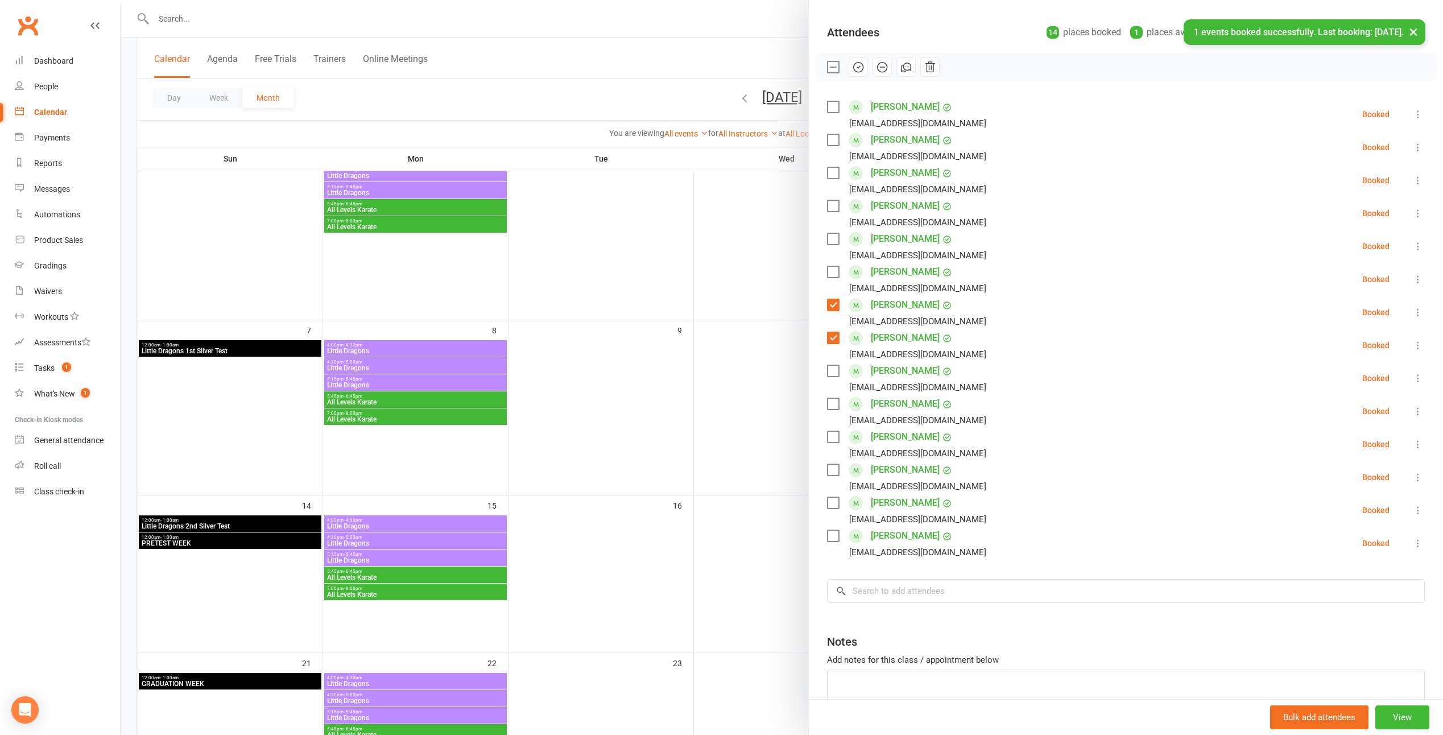
click at [834, 141] on label at bounding box center [832, 139] width 11 height 11
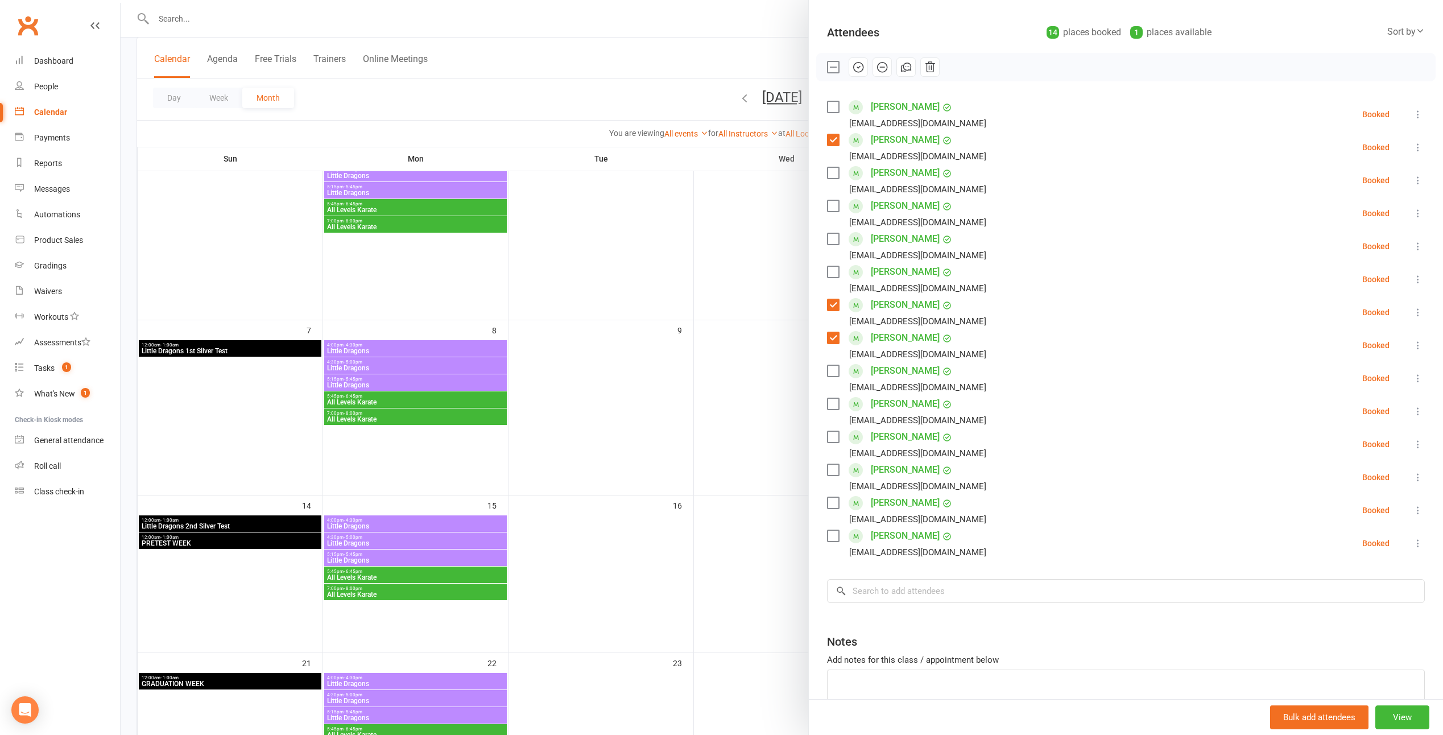
click at [885, 578] on div "Class kiosk mode Roll call 4:45 PM - 5:15 PM, Friday, September, 12, 2025 with …" at bounding box center [1126, 349] width 634 height 829
click at [883, 584] on input "search" at bounding box center [1126, 591] width 598 height 24
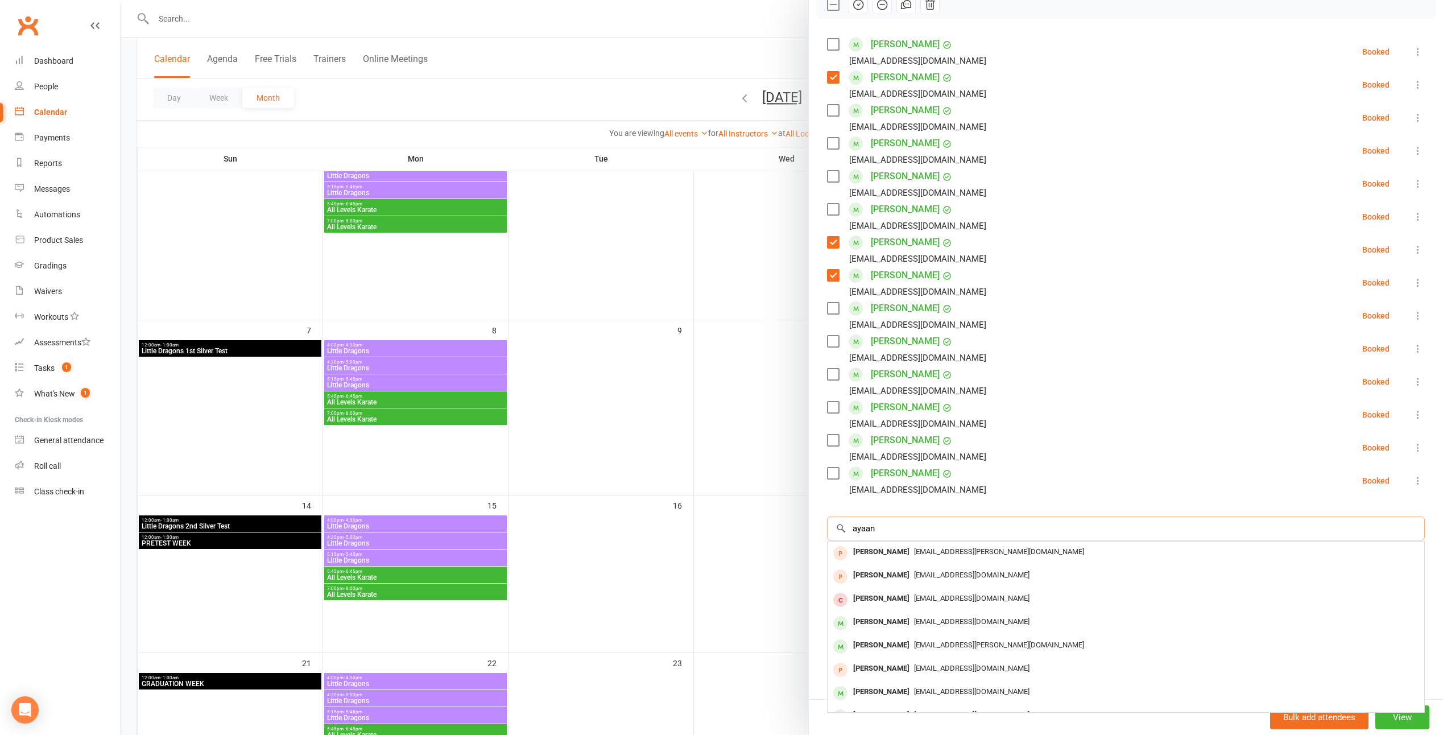
scroll to position [179, 0]
type input "ayaan"
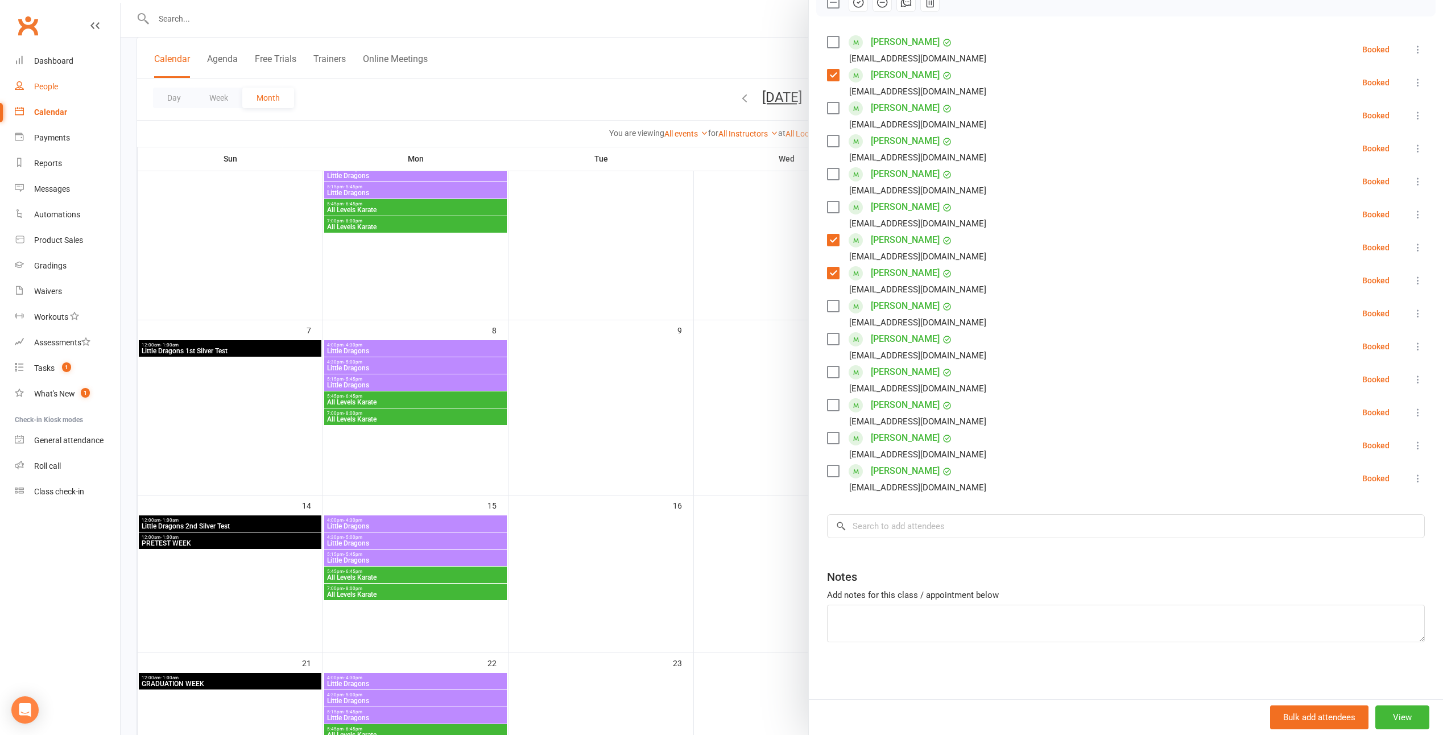
click at [57, 87] on div "People" at bounding box center [46, 86] width 24 height 9
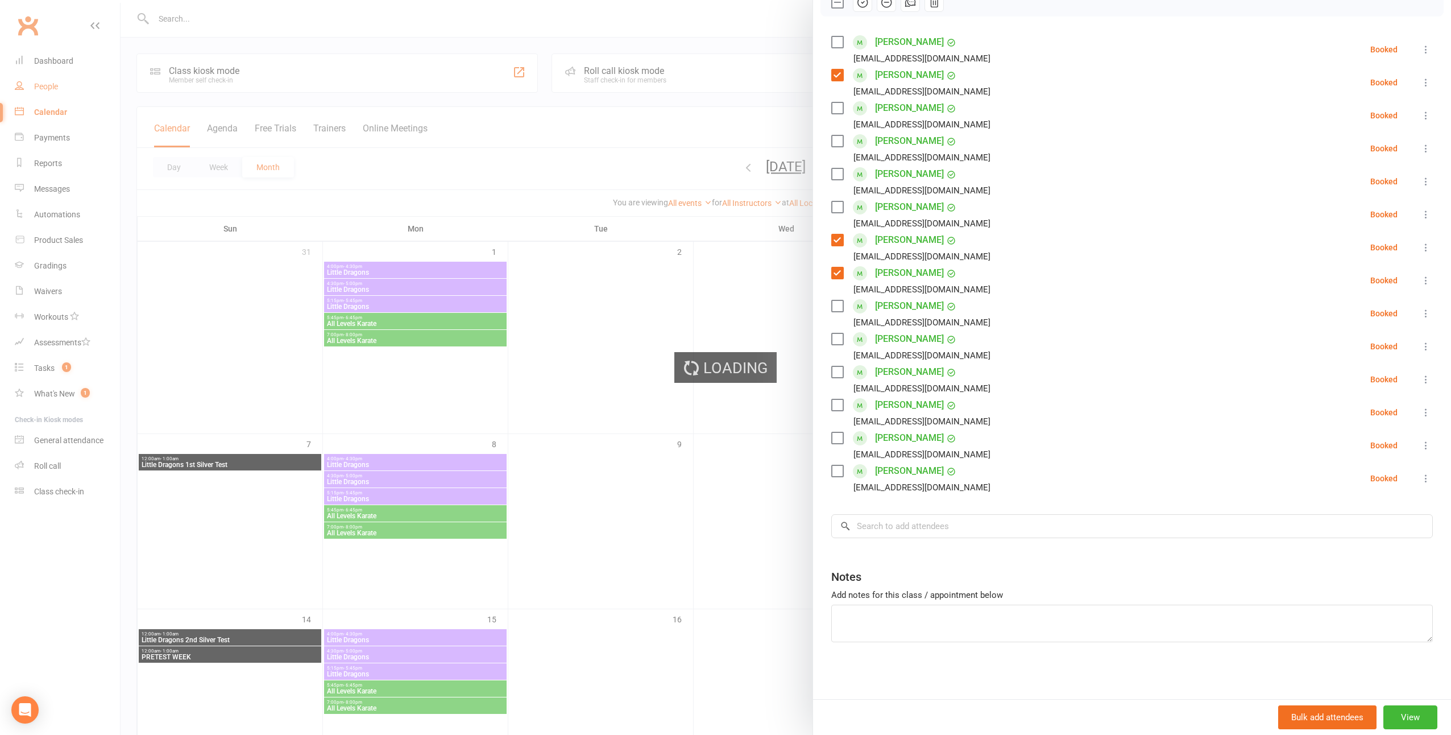
select select "100"
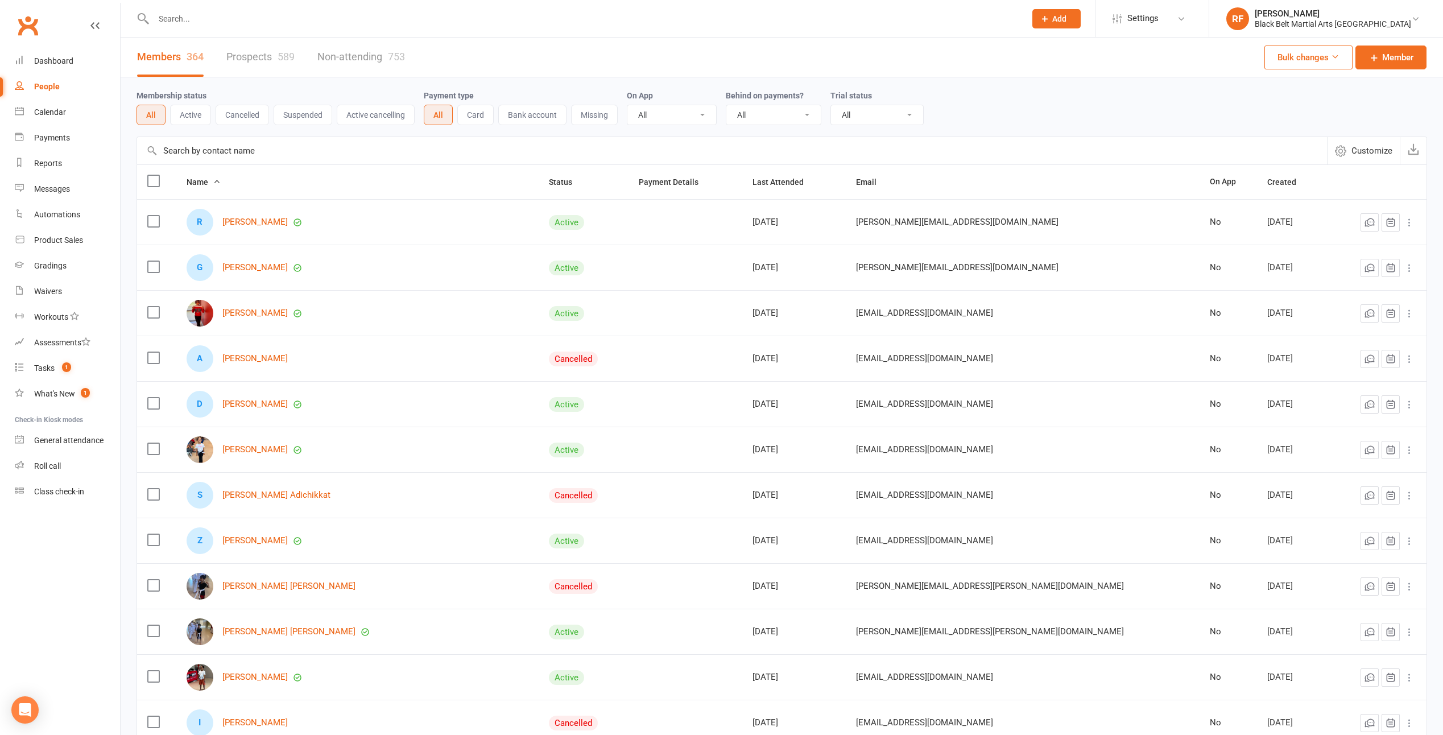
click at [312, 151] on input "text" at bounding box center [732, 150] width 1190 height 27
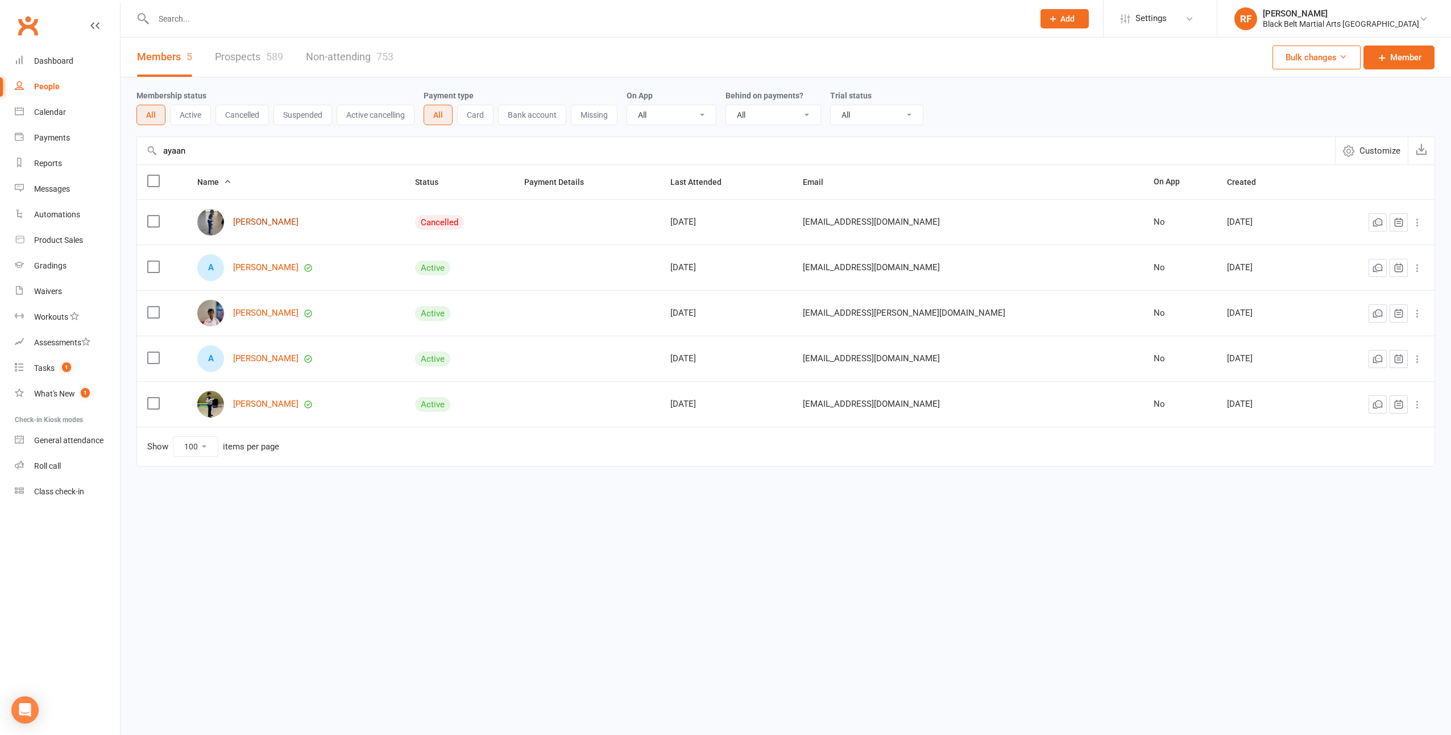
type input "ayaan"
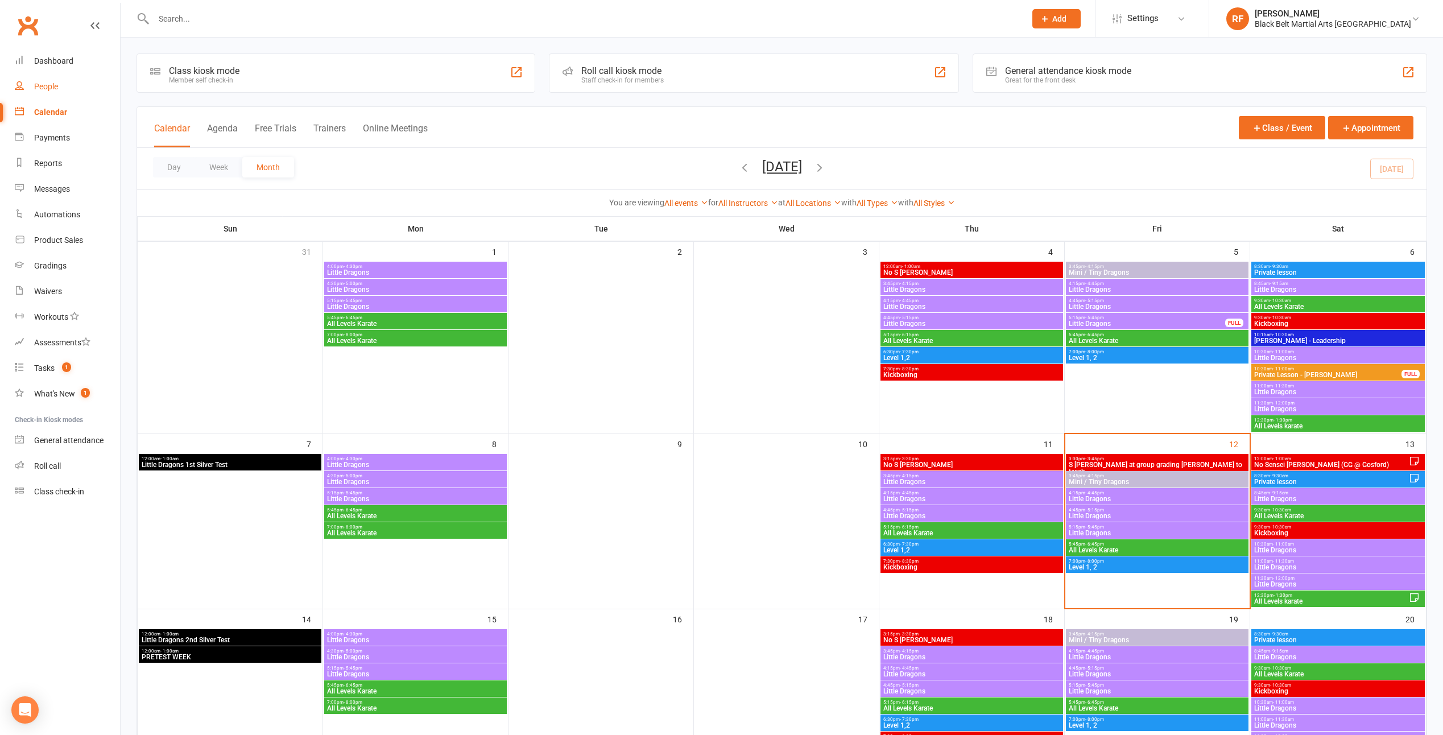
drag, startPoint x: 45, startPoint y: 98, endPoint x: 56, endPoint y: 107, distance: 14.5
click at [45, 98] on link "People" at bounding box center [67, 87] width 105 height 26
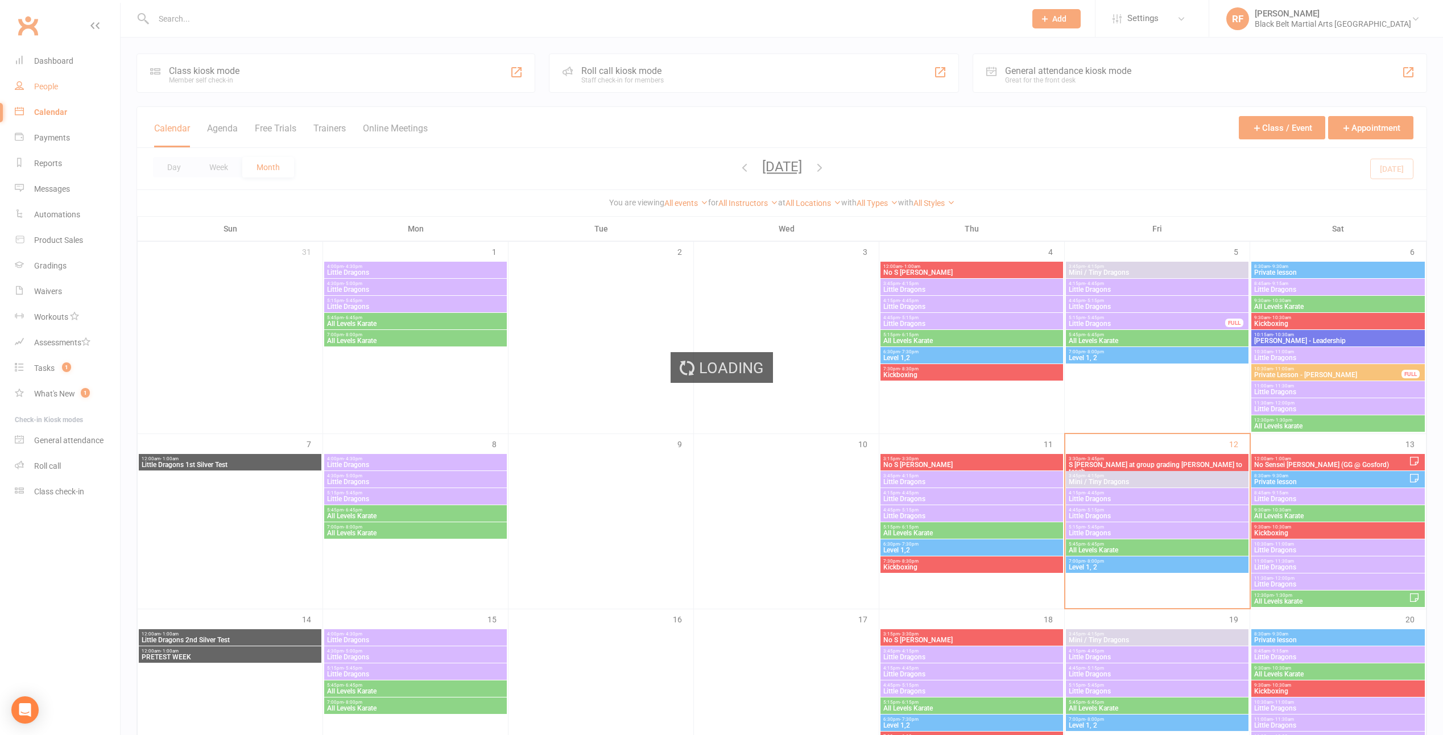
select select "100"
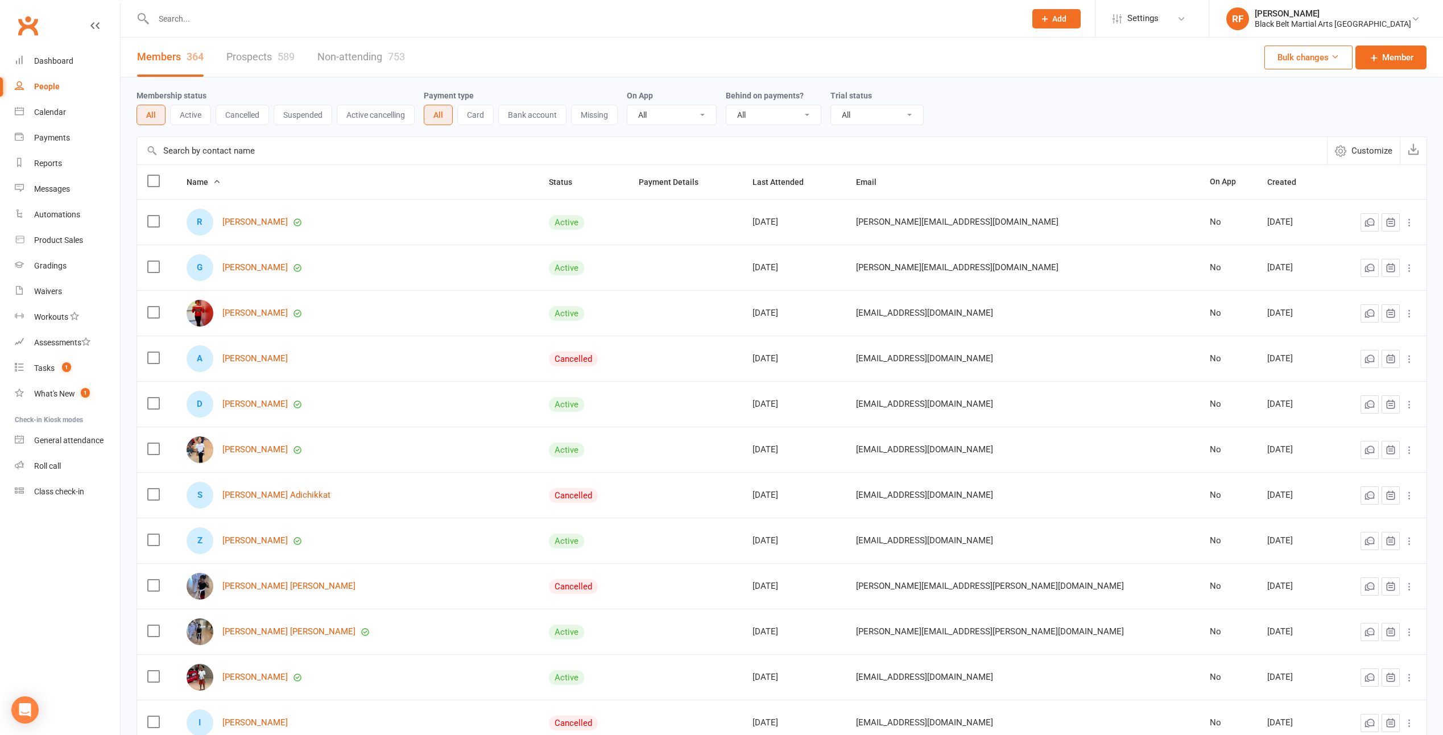
click at [253, 152] on input "text" at bounding box center [732, 150] width 1190 height 27
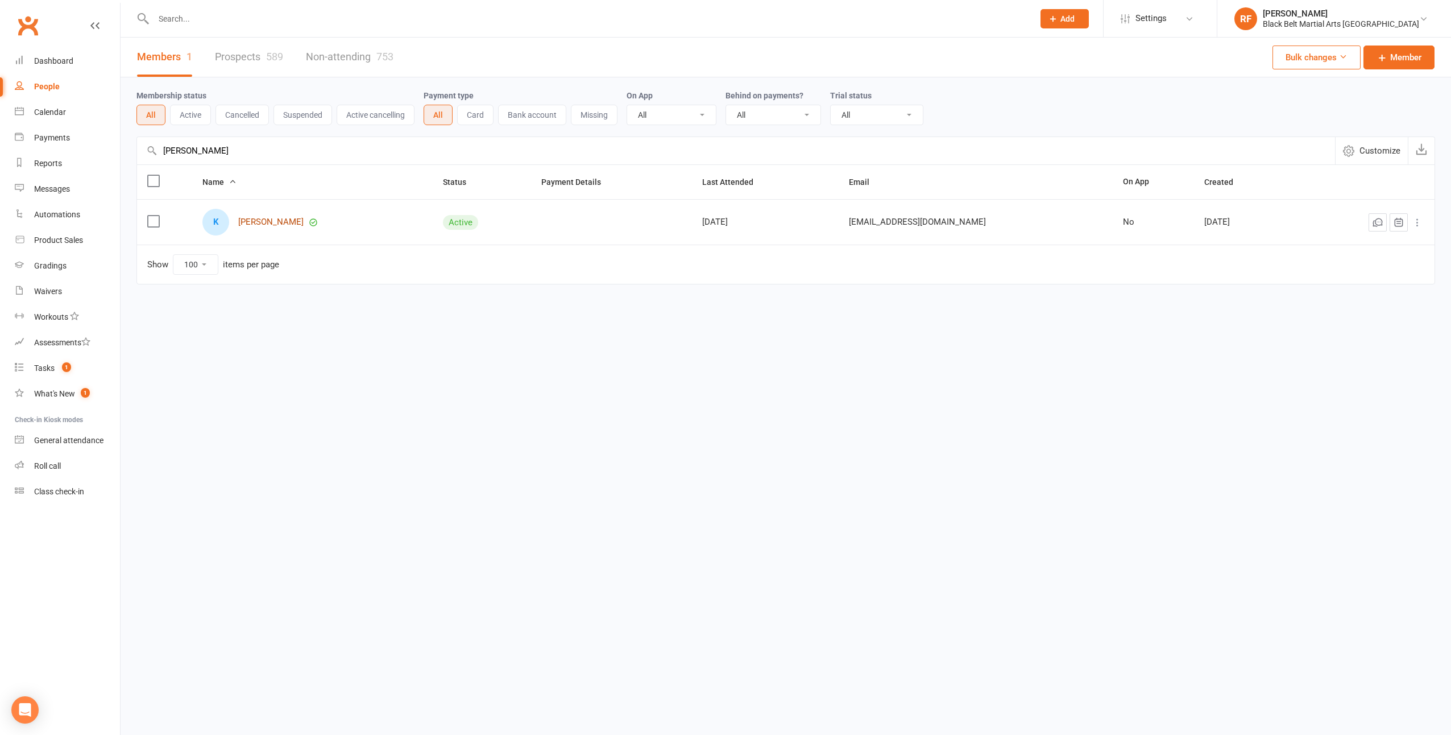
type input "krish"
click at [252, 221] on link "Krish Das" at bounding box center [270, 222] width 65 height 10
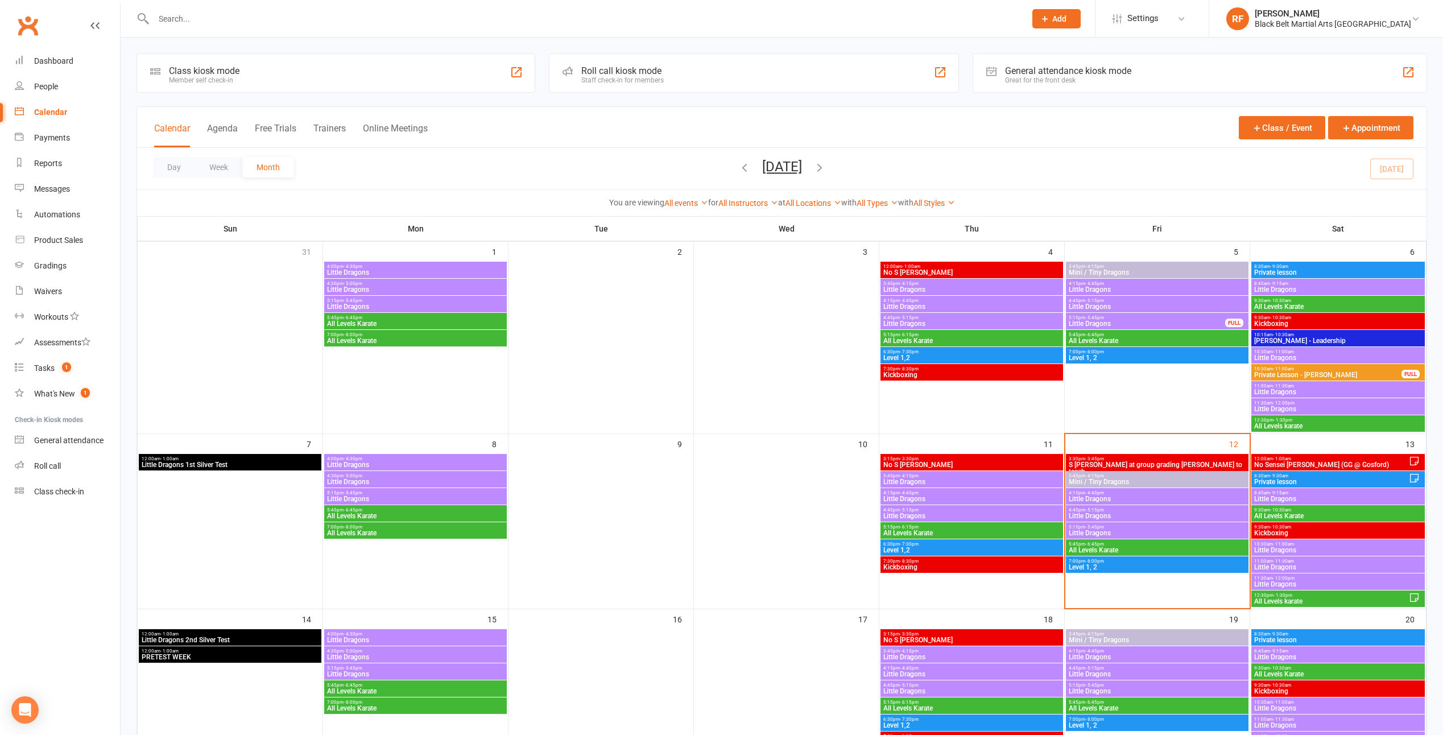
click at [1107, 320] on span "Little Dragons" at bounding box center [1147, 323] width 158 height 7
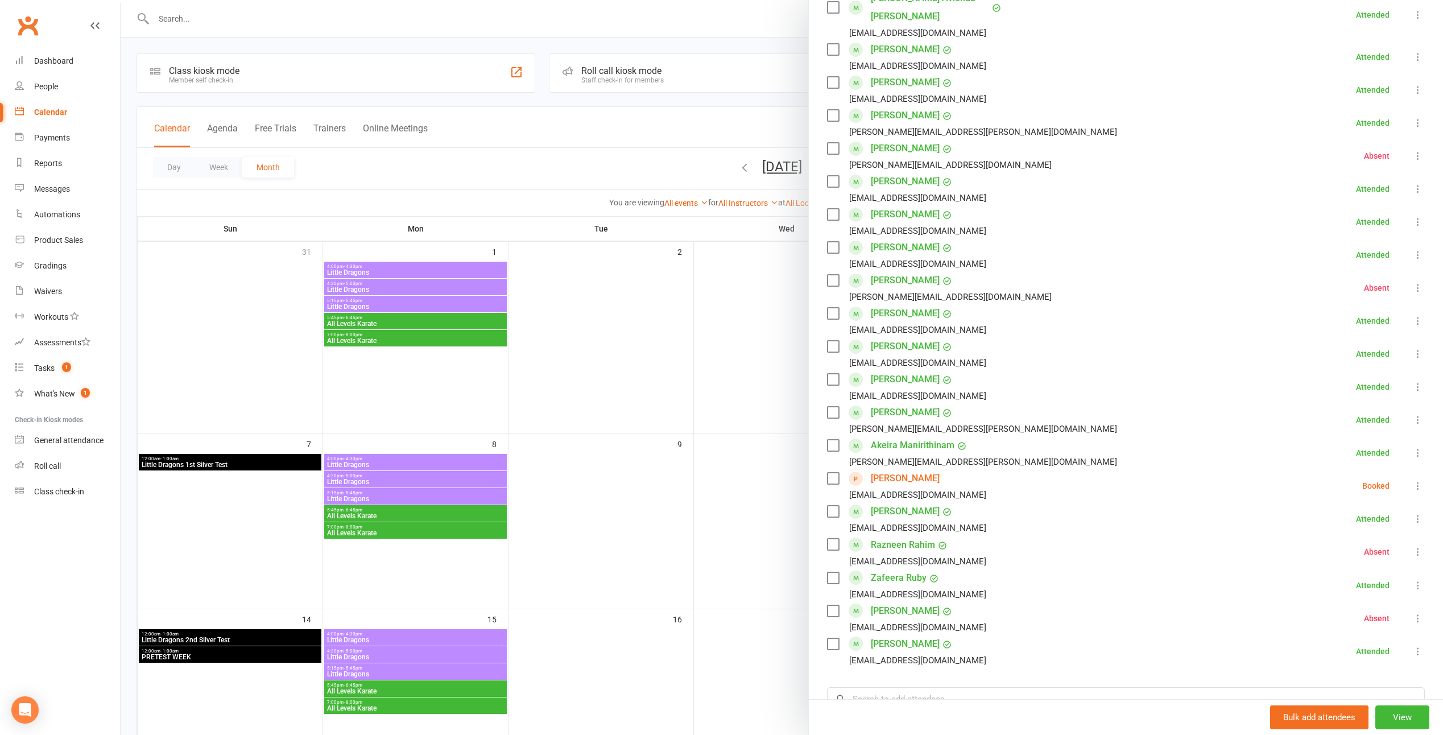
scroll to position [227, 0]
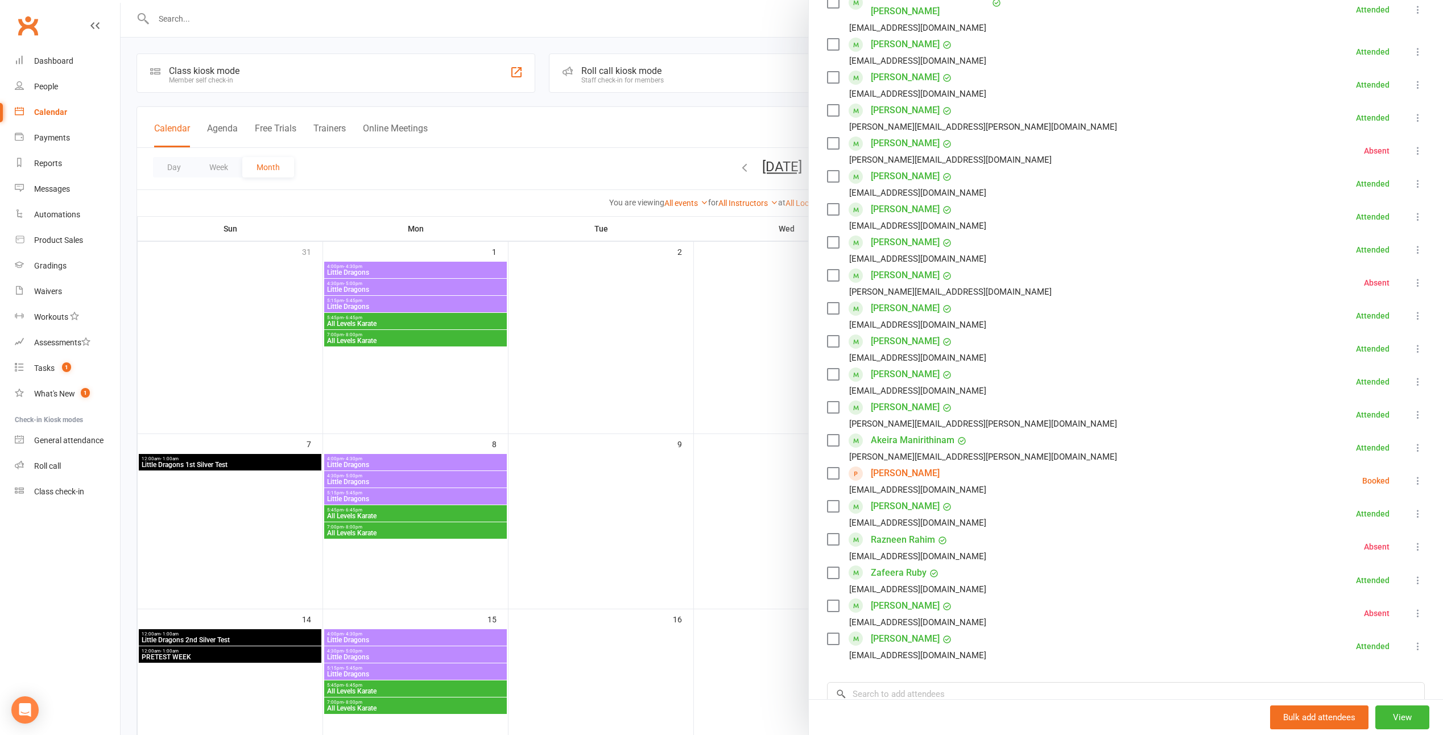
click at [708, 369] on div at bounding box center [782, 367] width 1322 height 735
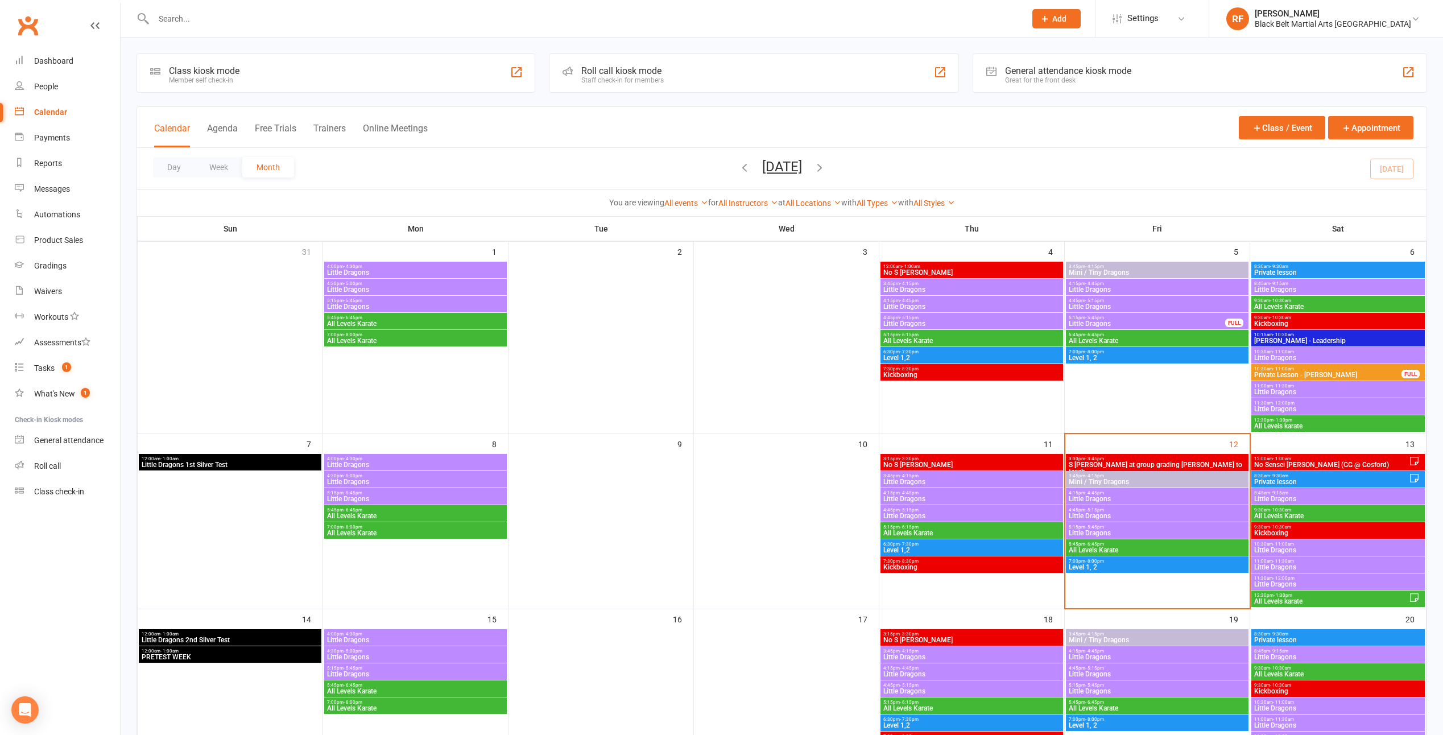
click at [1094, 511] on span "- 5:15pm" at bounding box center [1094, 509] width 19 height 5
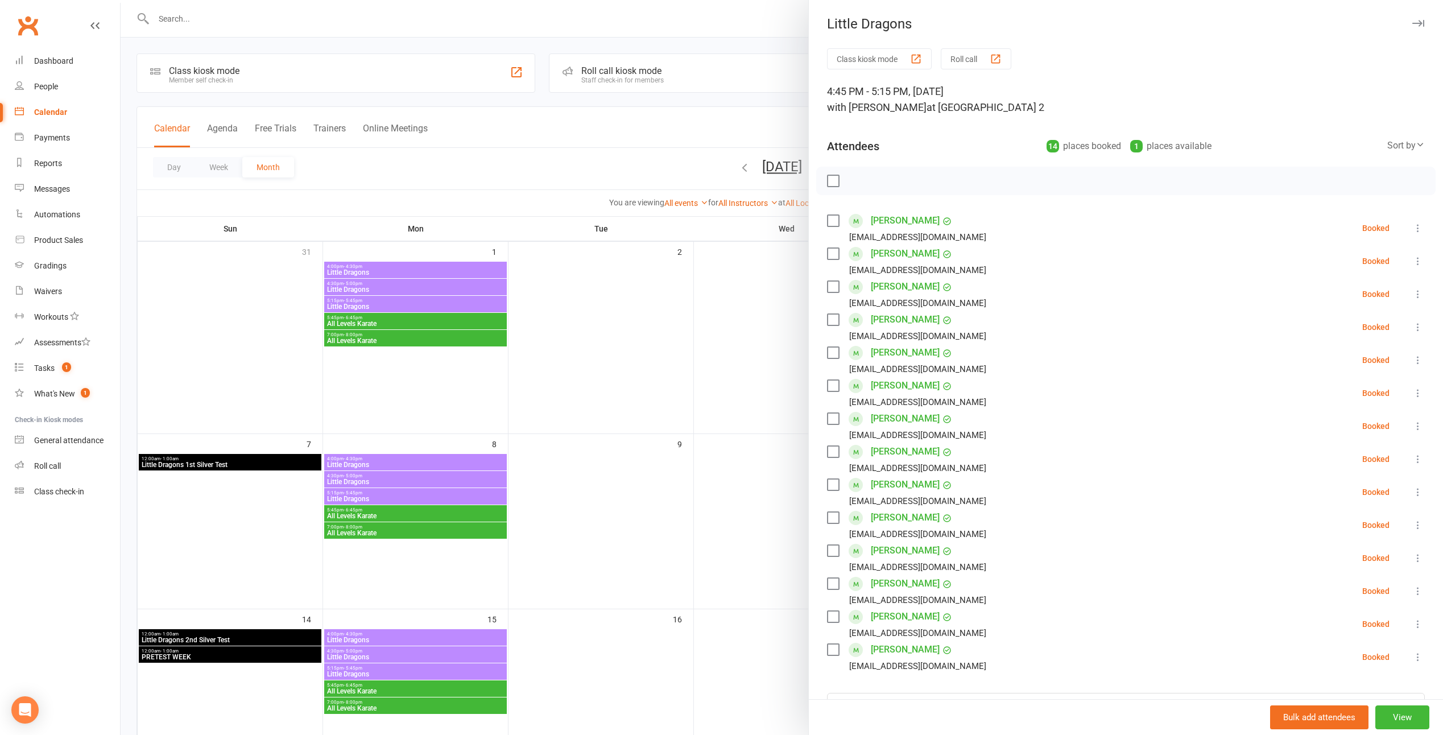
click at [692, 444] on div at bounding box center [782, 367] width 1322 height 735
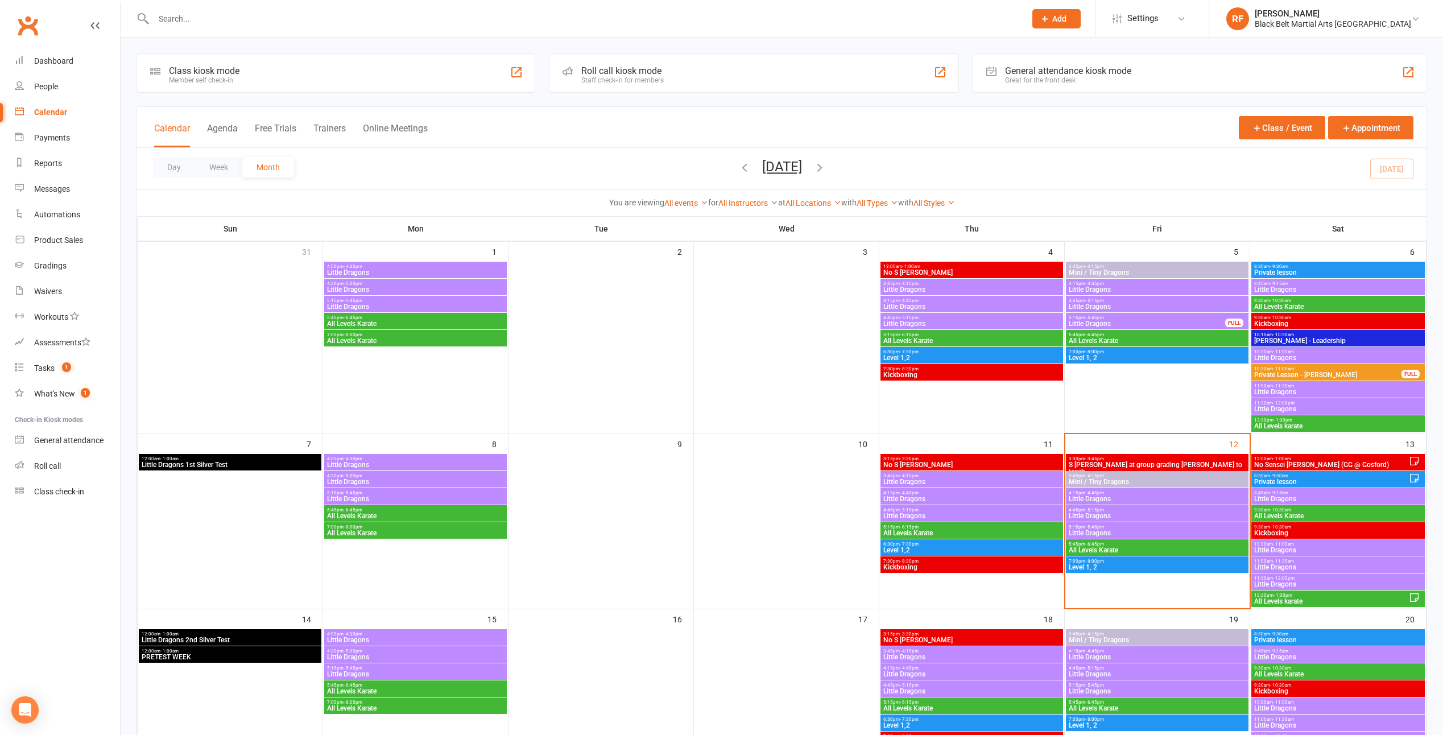
click at [1095, 527] on span "- 5:45pm" at bounding box center [1094, 526] width 19 height 5
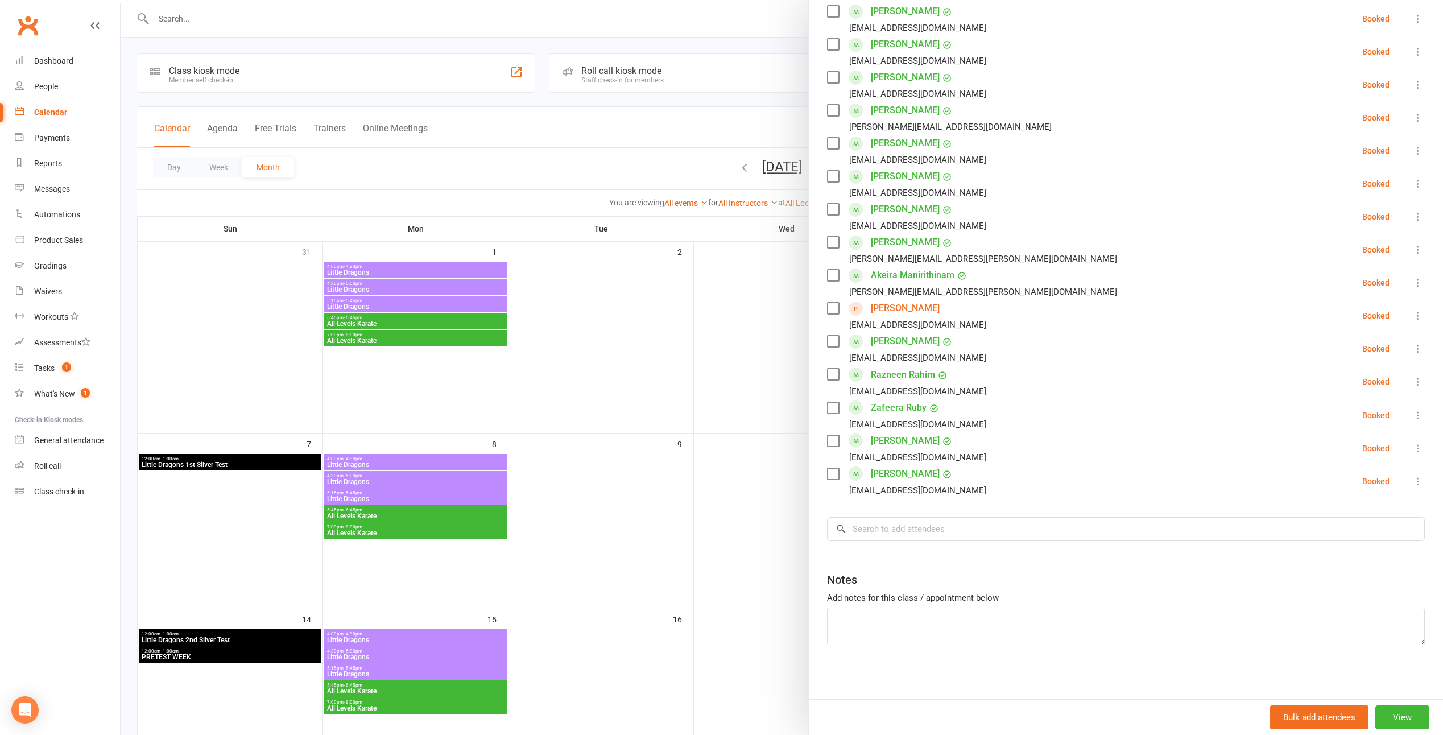
scroll to position [0, 0]
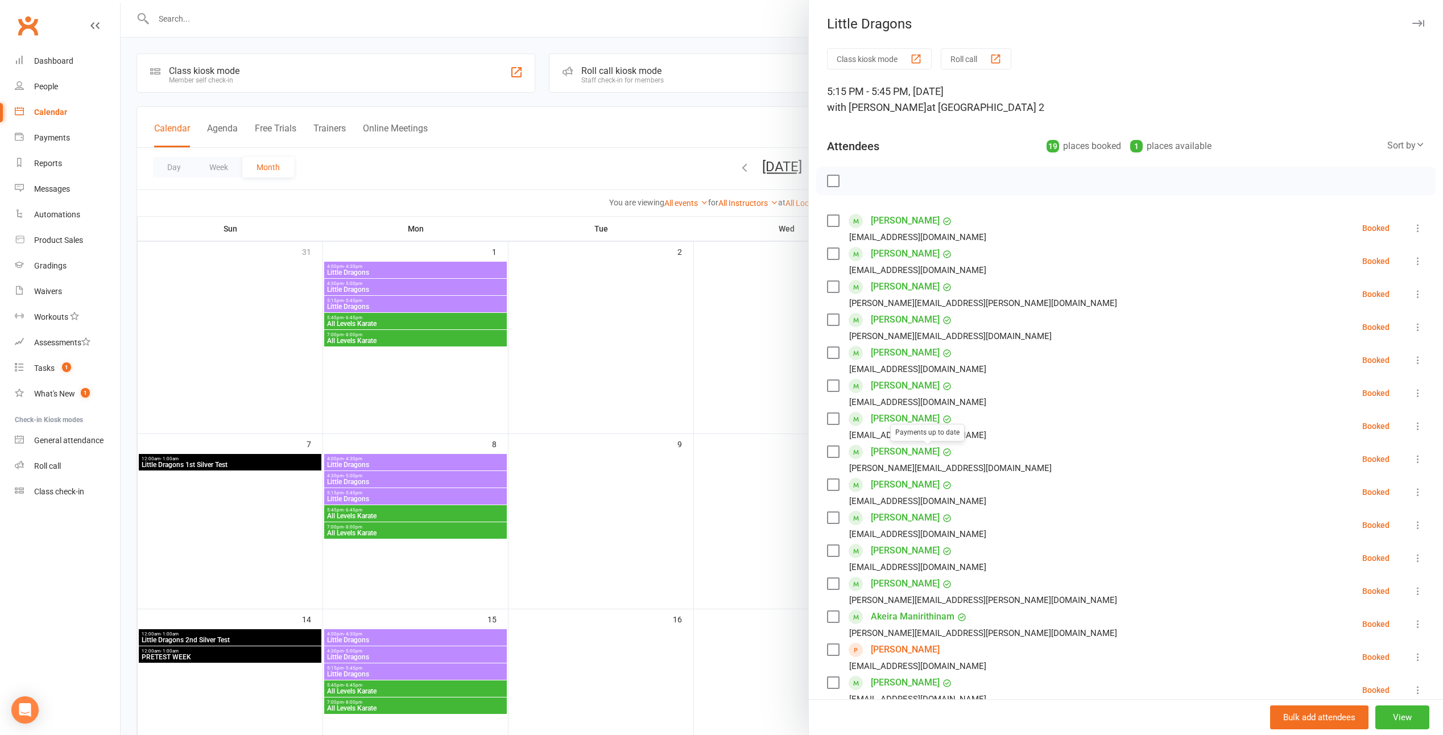
drag, startPoint x: 666, startPoint y: 417, endPoint x: 773, endPoint y: 424, distance: 107.1
click at [666, 417] on div at bounding box center [782, 367] width 1322 height 735
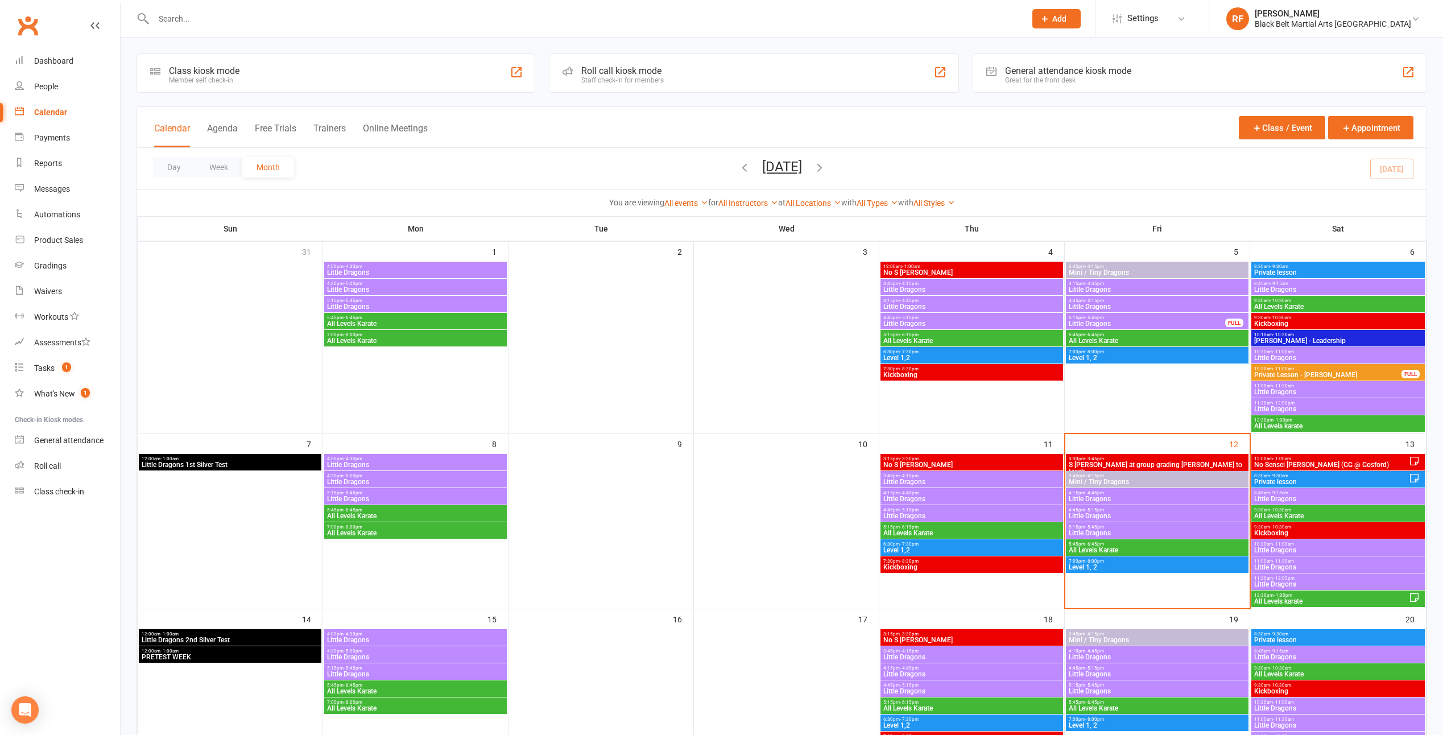
click at [1129, 479] on span "Mini / Tiny Dragons" at bounding box center [1157, 481] width 178 height 7
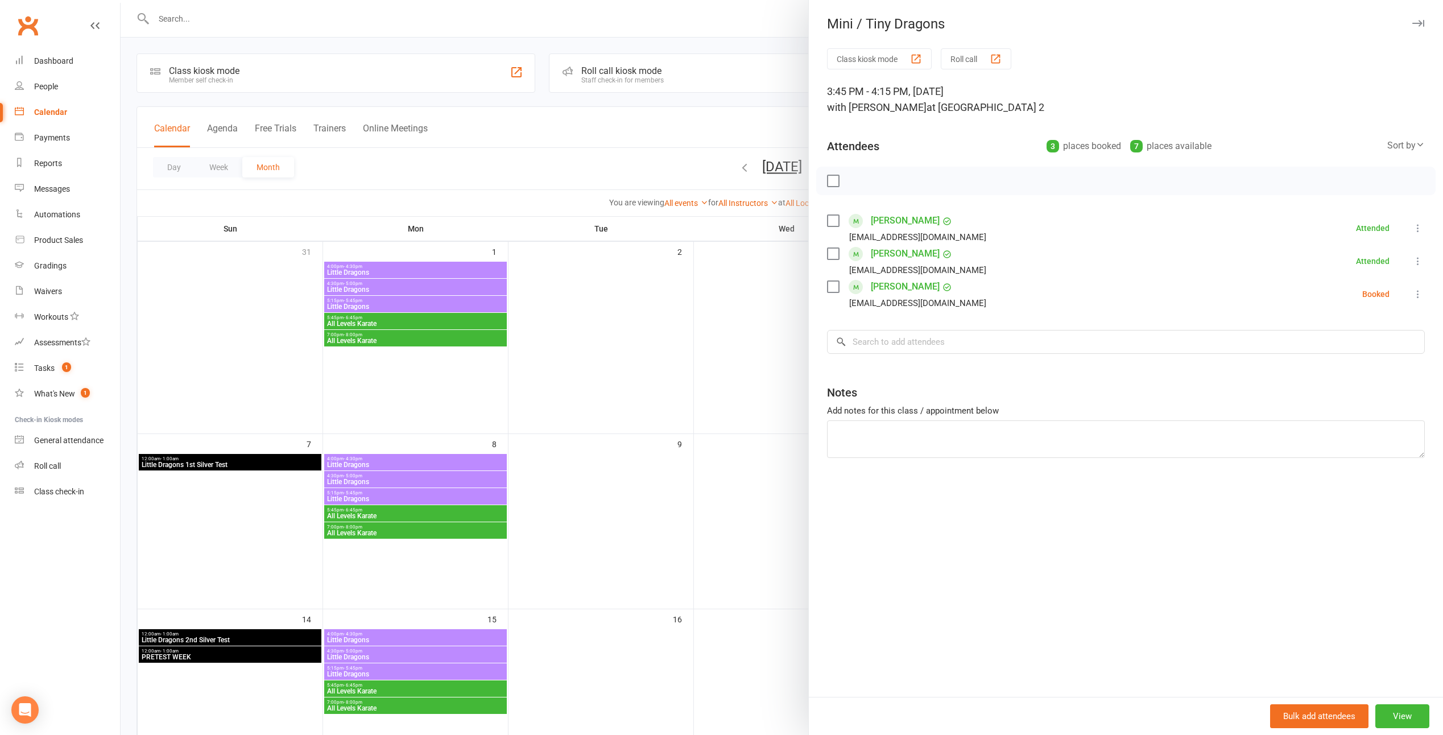
click at [709, 423] on div at bounding box center [782, 367] width 1322 height 735
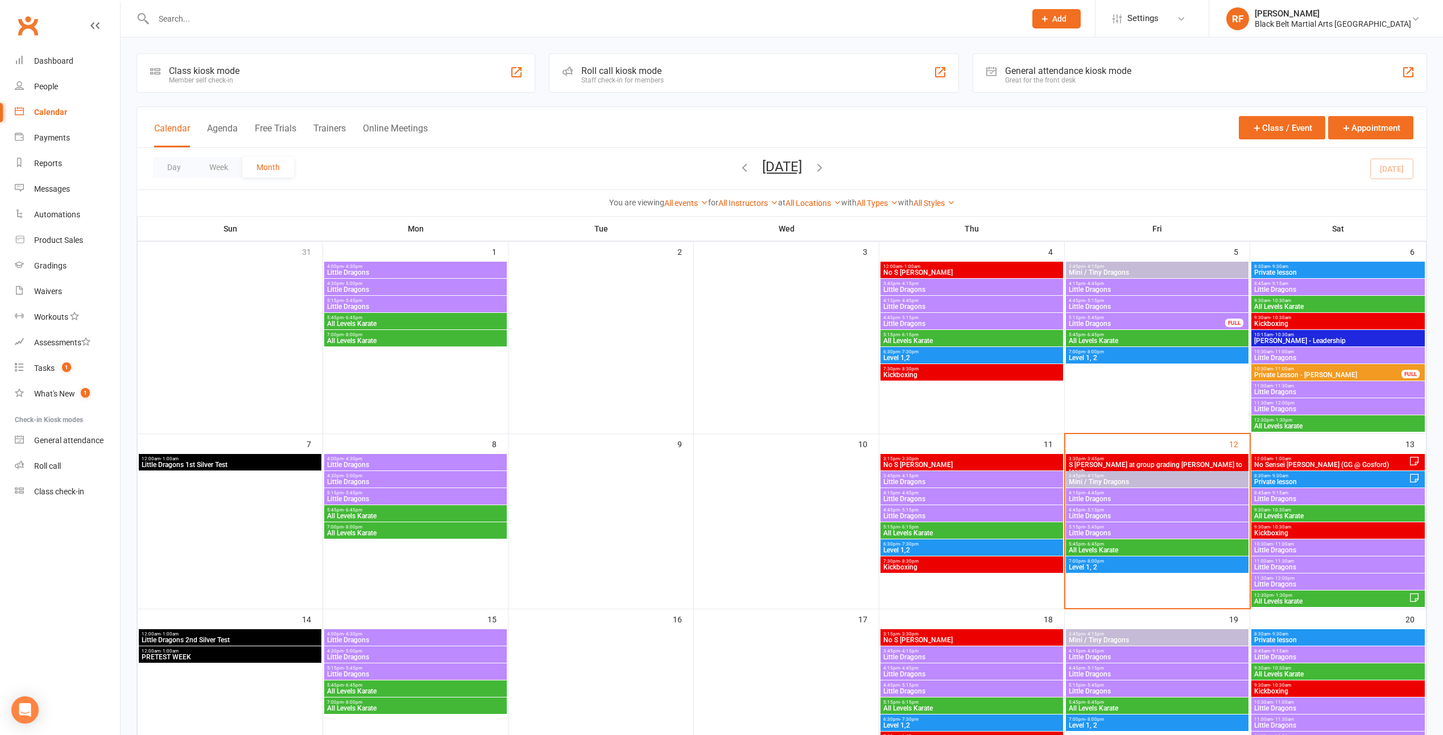
click at [1108, 528] on span "5:15pm - 5:45pm" at bounding box center [1157, 526] width 178 height 5
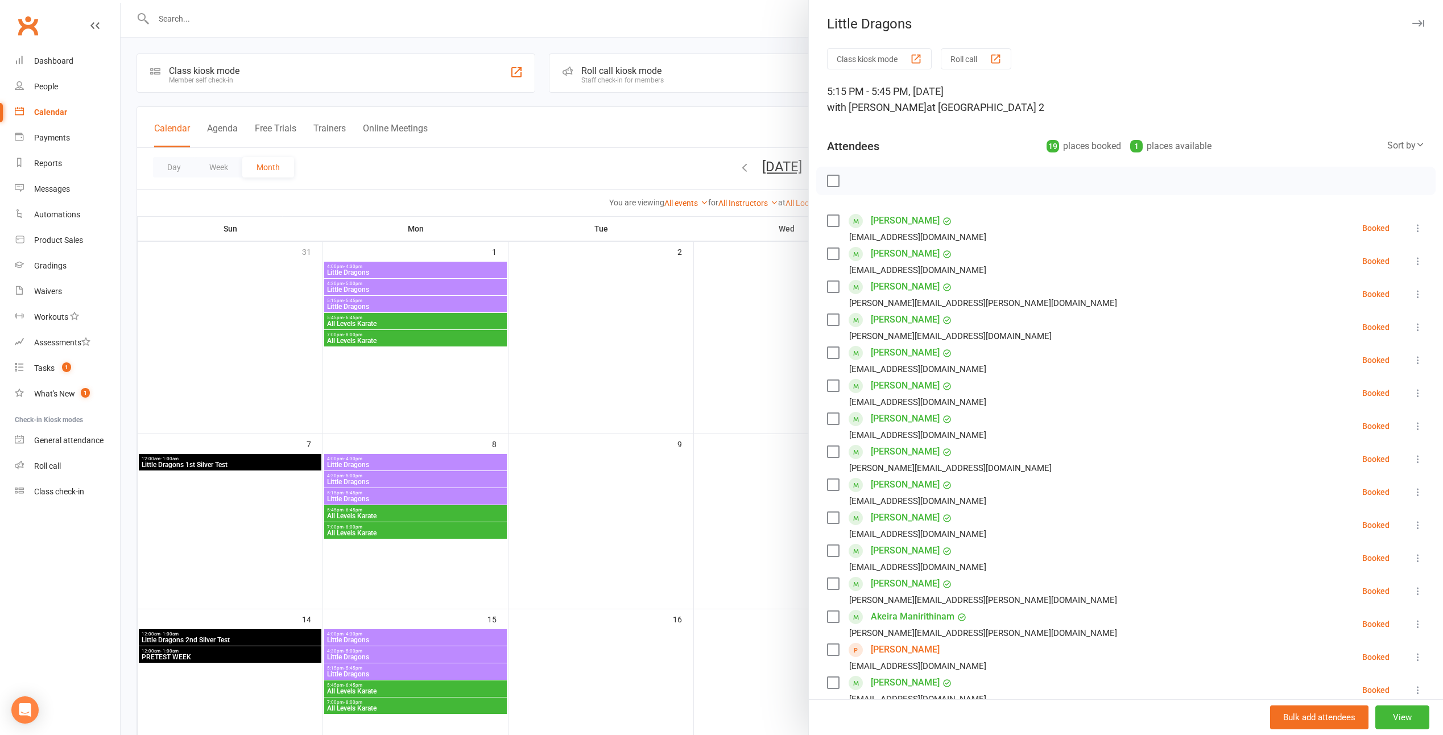
drag, startPoint x: 602, startPoint y: 435, endPoint x: 777, endPoint y: 442, distance: 175.3
click at [603, 435] on div at bounding box center [782, 367] width 1322 height 735
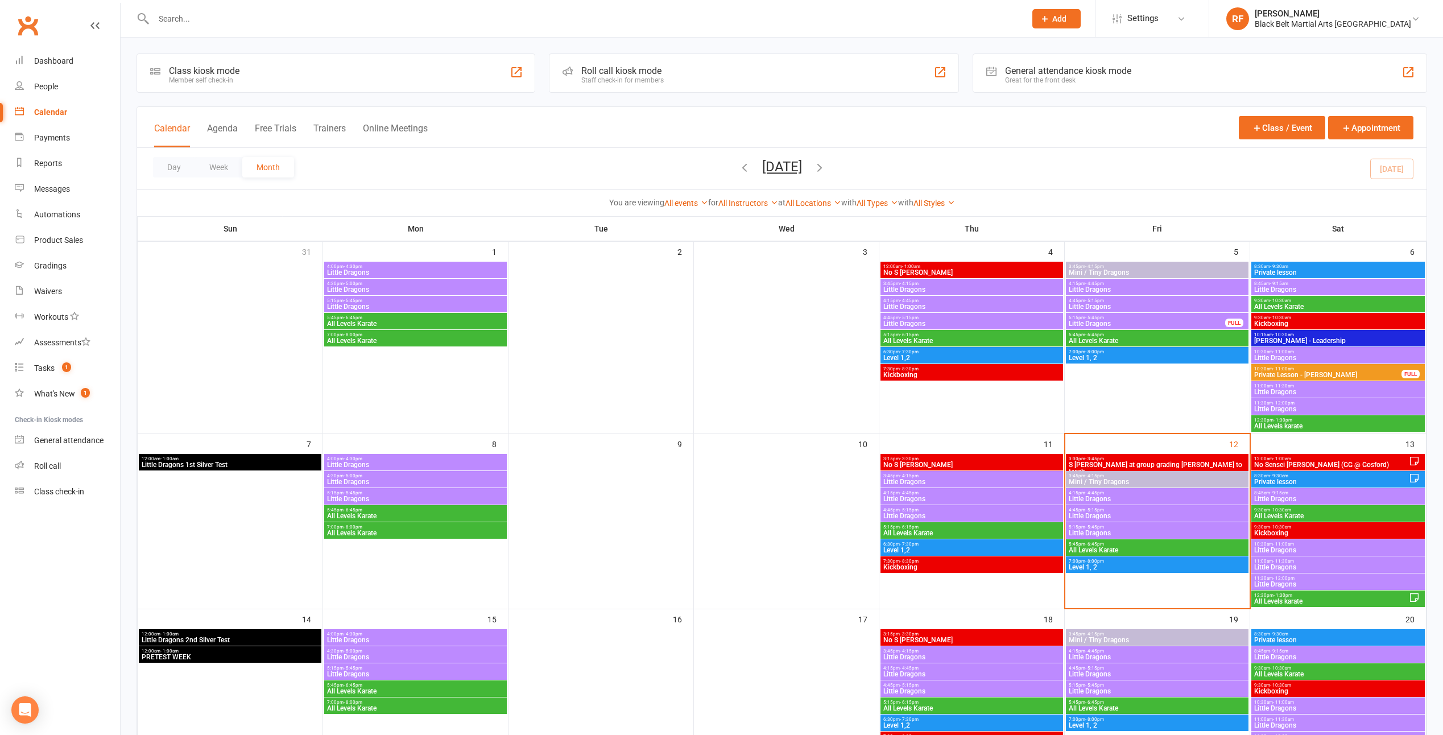
click at [1115, 511] on span "4:45pm - 5:15pm" at bounding box center [1157, 509] width 178 height 5
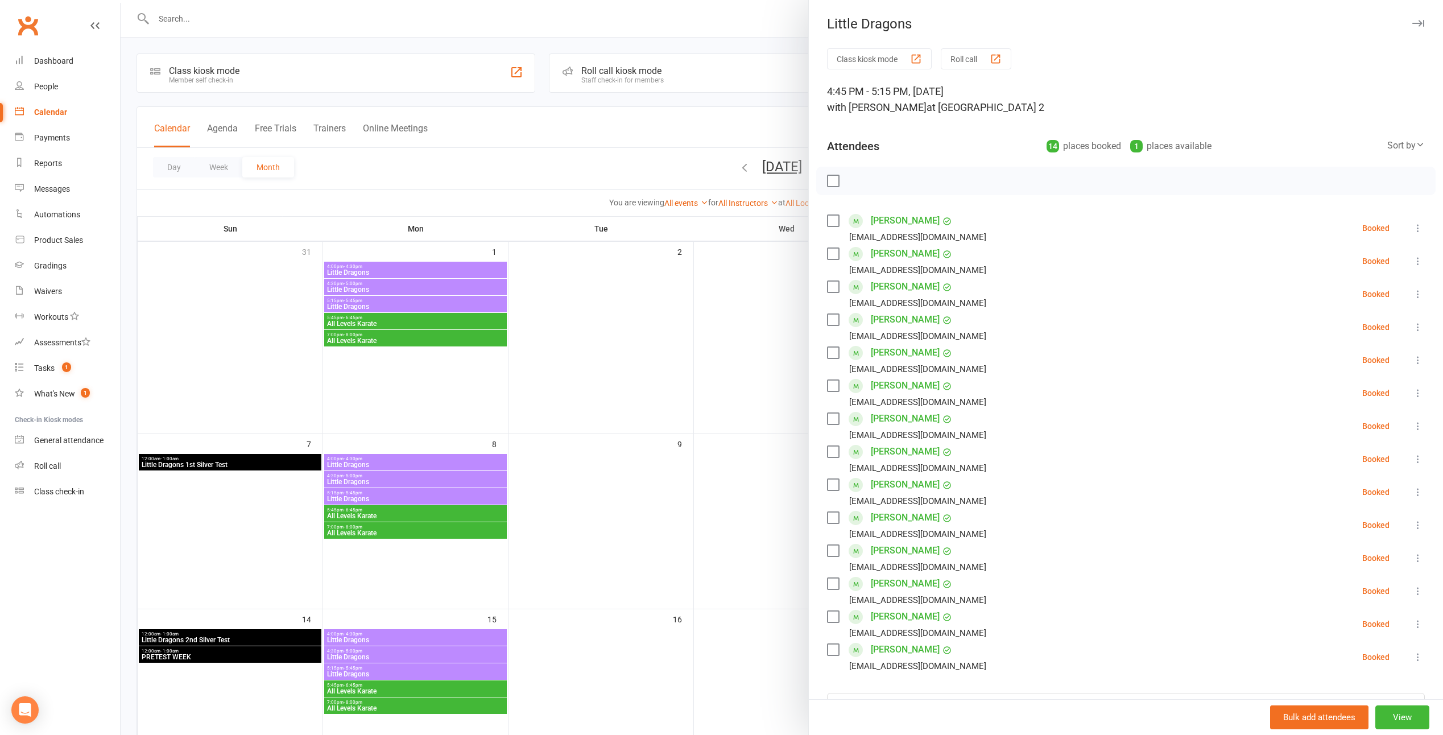
click at [682, 401] on div at bounding box center [782, 367] width 1322 height 735
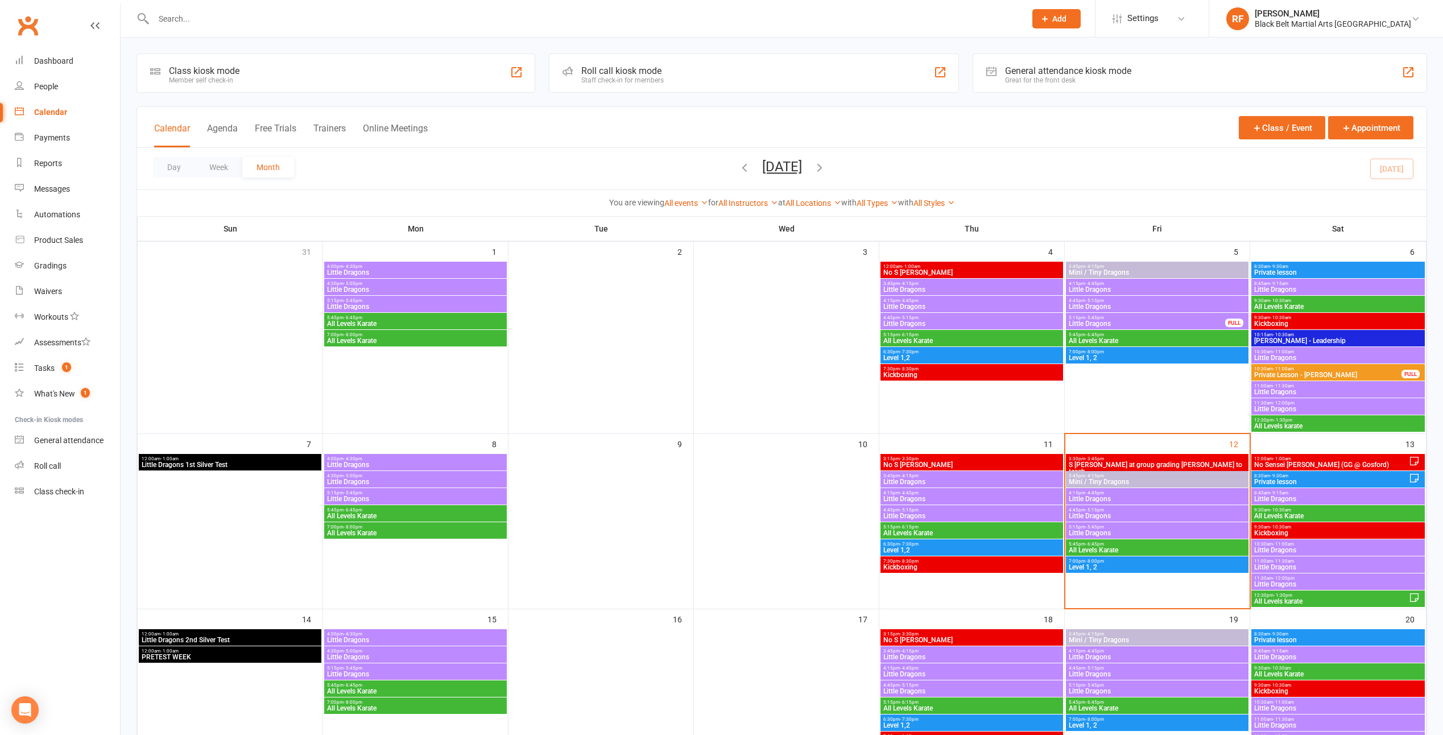
click at [1115, 526] on span "5:15pm - 5:45pm" at bounding box center [1157, 526] width 178 height 5
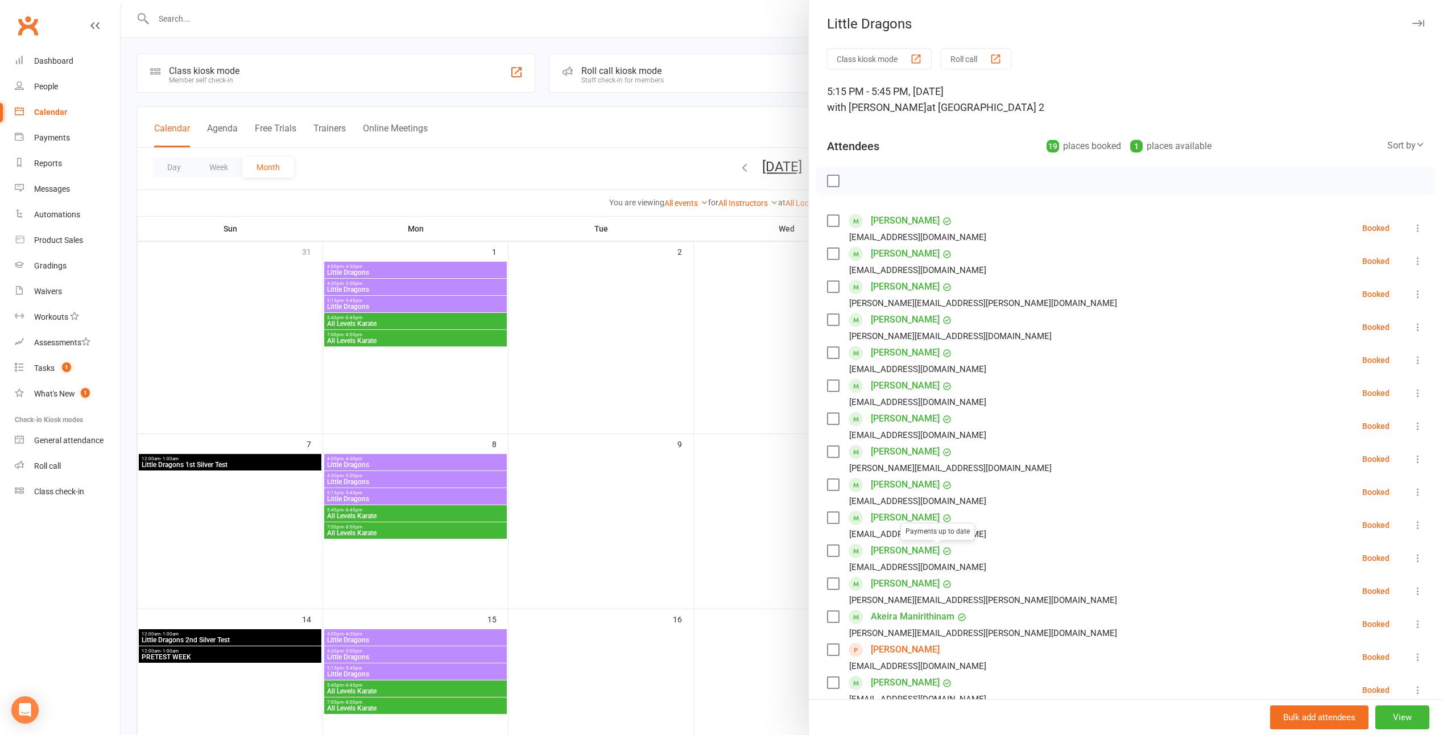
click at [697, 401] on div at bounding box center [782, 367] width 1322 height 735
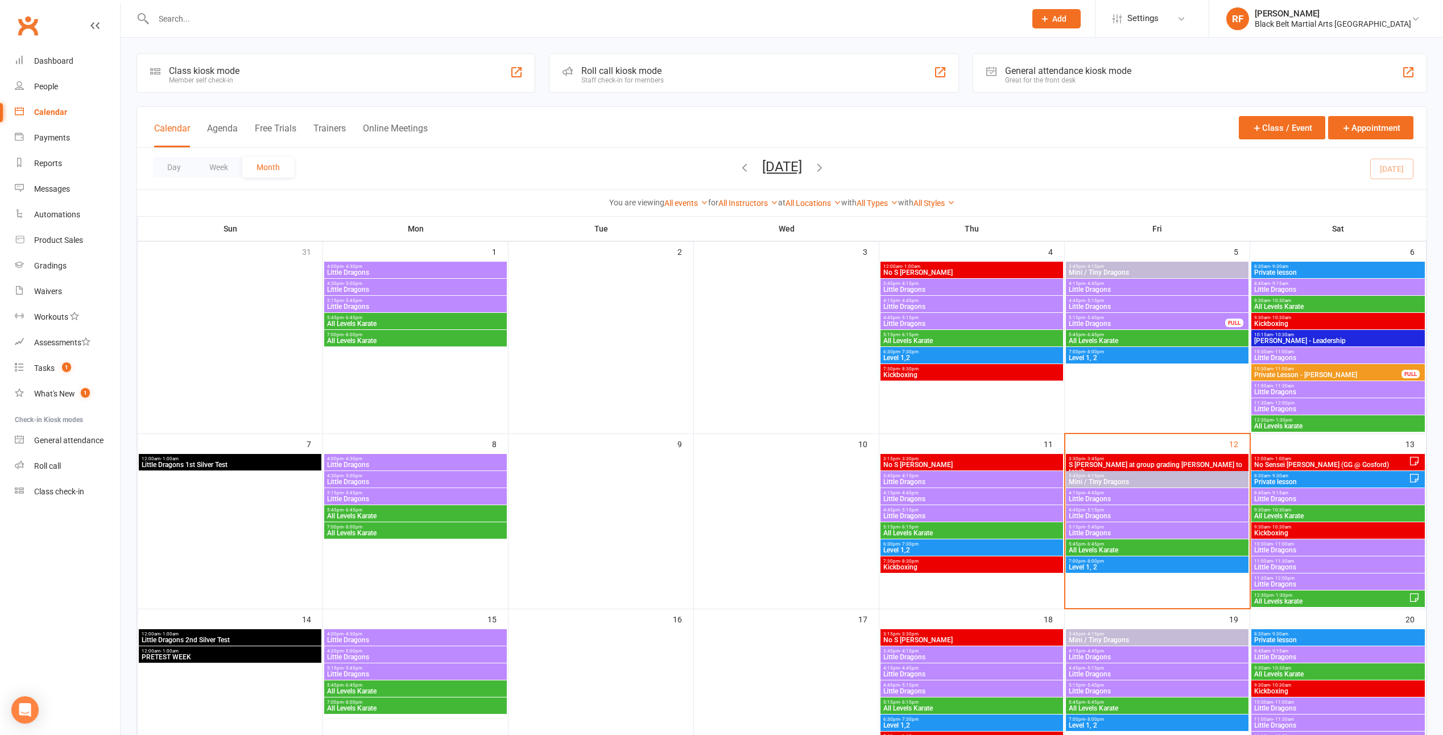
click at [1096, 514] on span "Little Dragons" at bounding box center [1157, 515] width 178 height 7
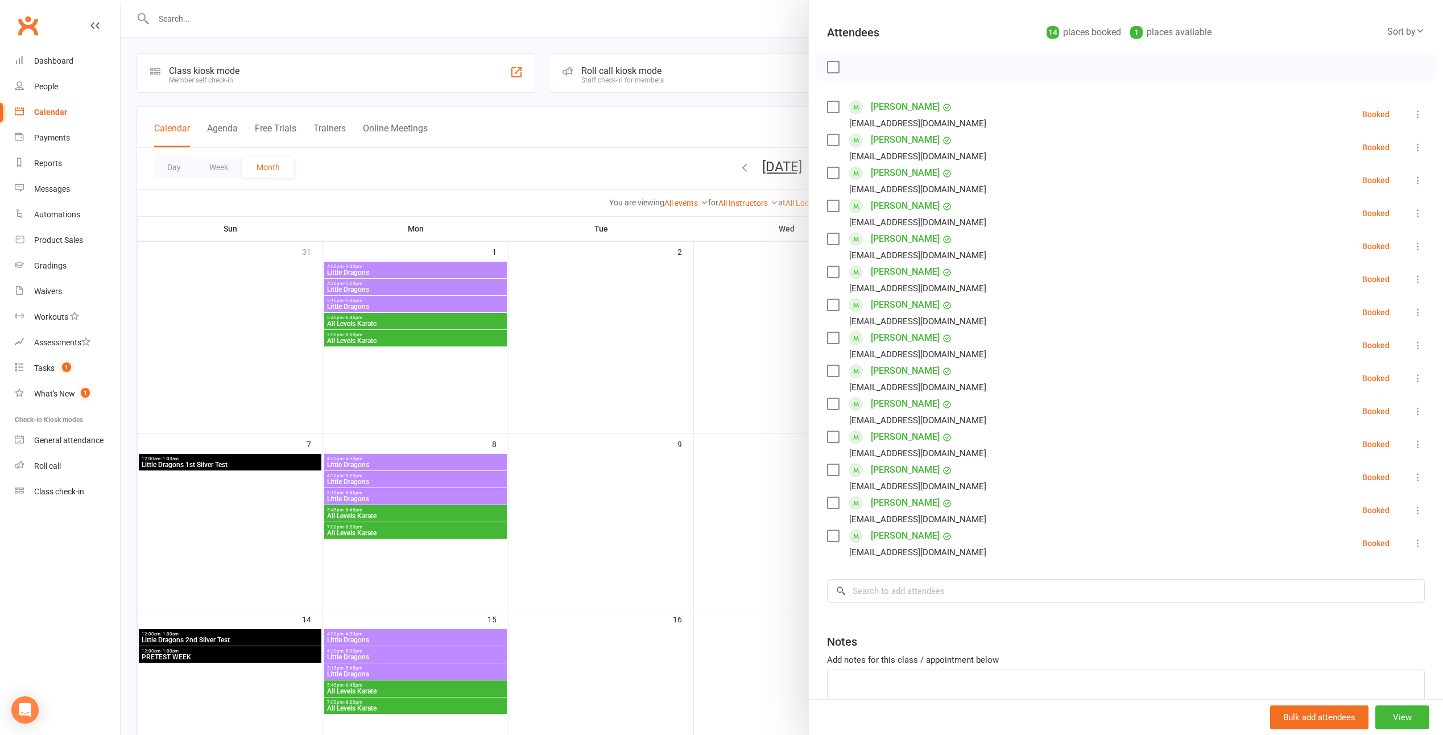
scroll to position [179, 0]
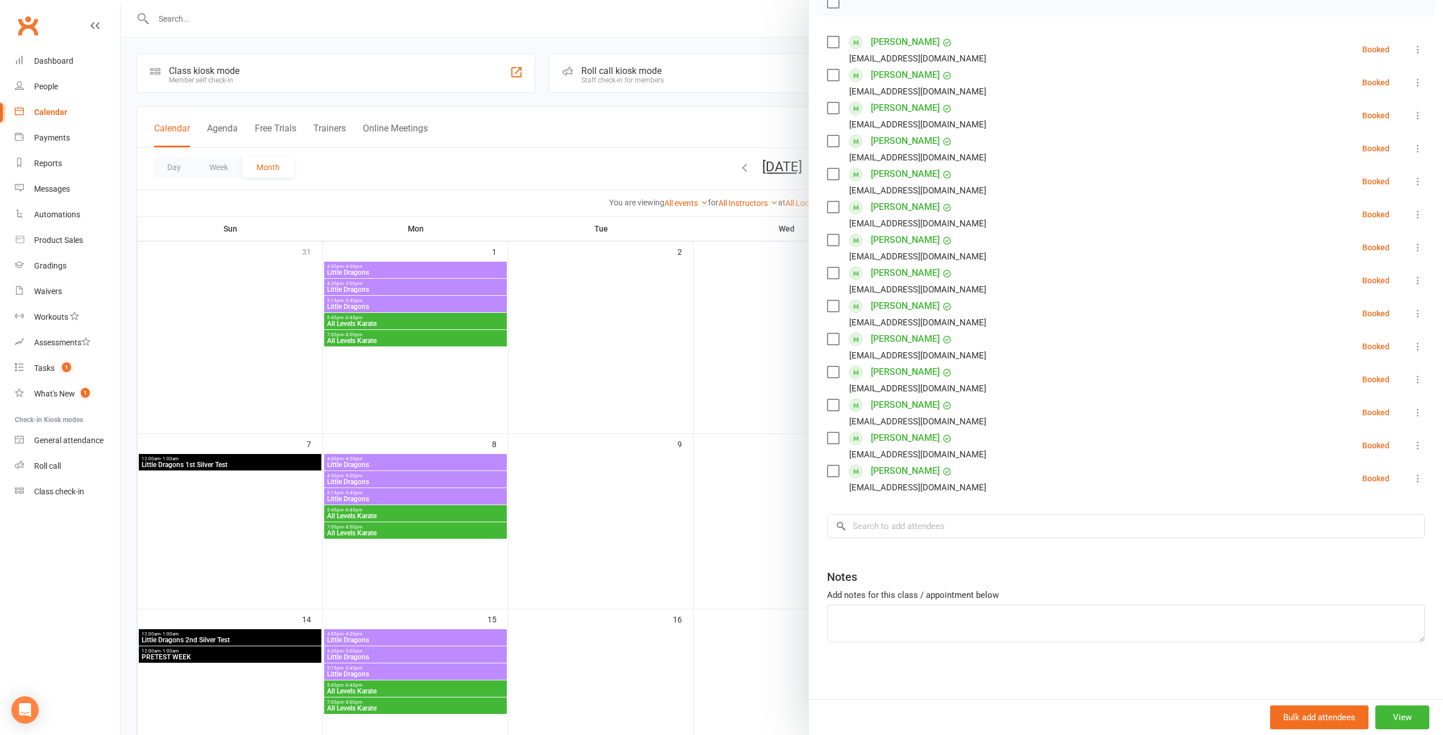
click at [722, 365] on div at bounding box center [782, 367] width 1322 height 735
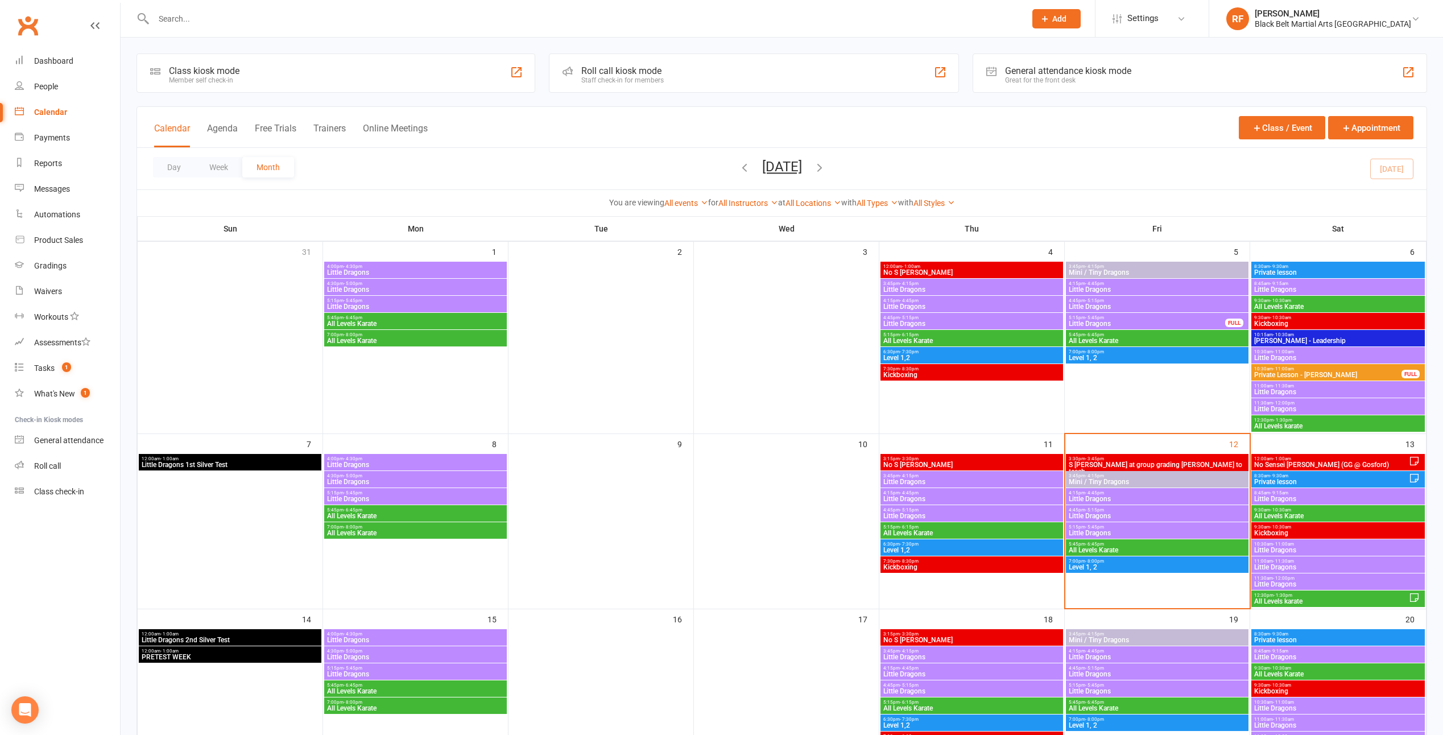
click at [1100, 531] on span "Little Dragons" at bounding box center [1157, 532] width 178 height 7
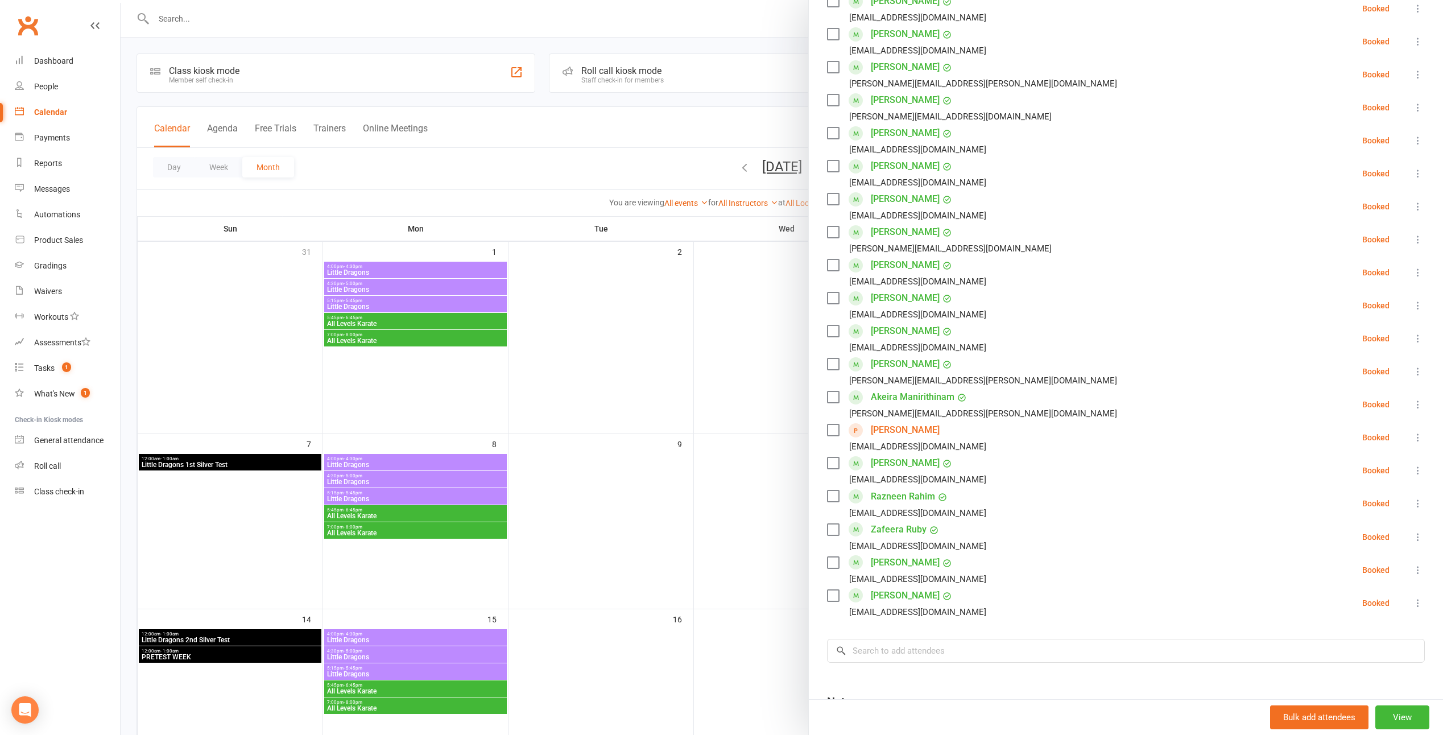
scroll to position [227, 0]
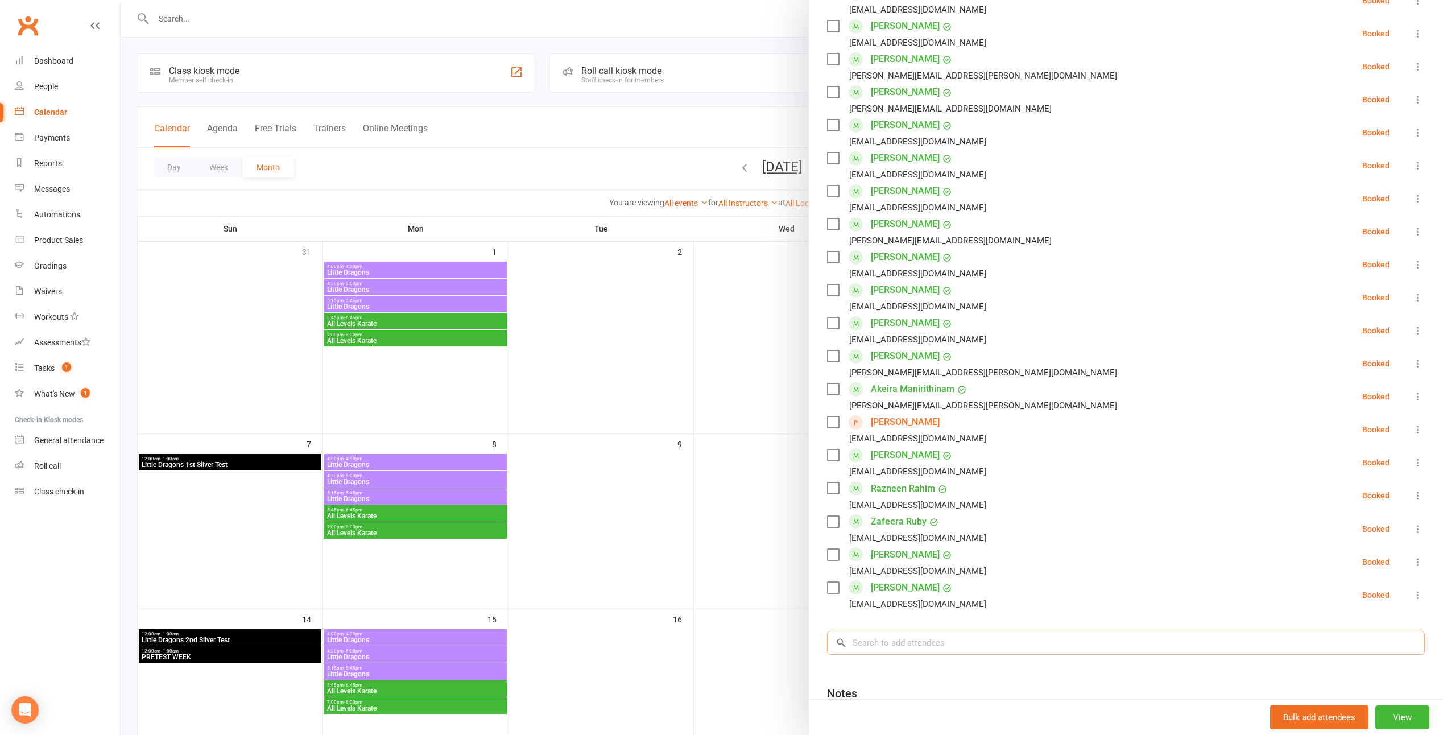
click at [908, 637] on input "search" at bounding box center [1126, 643] width 598 height 24
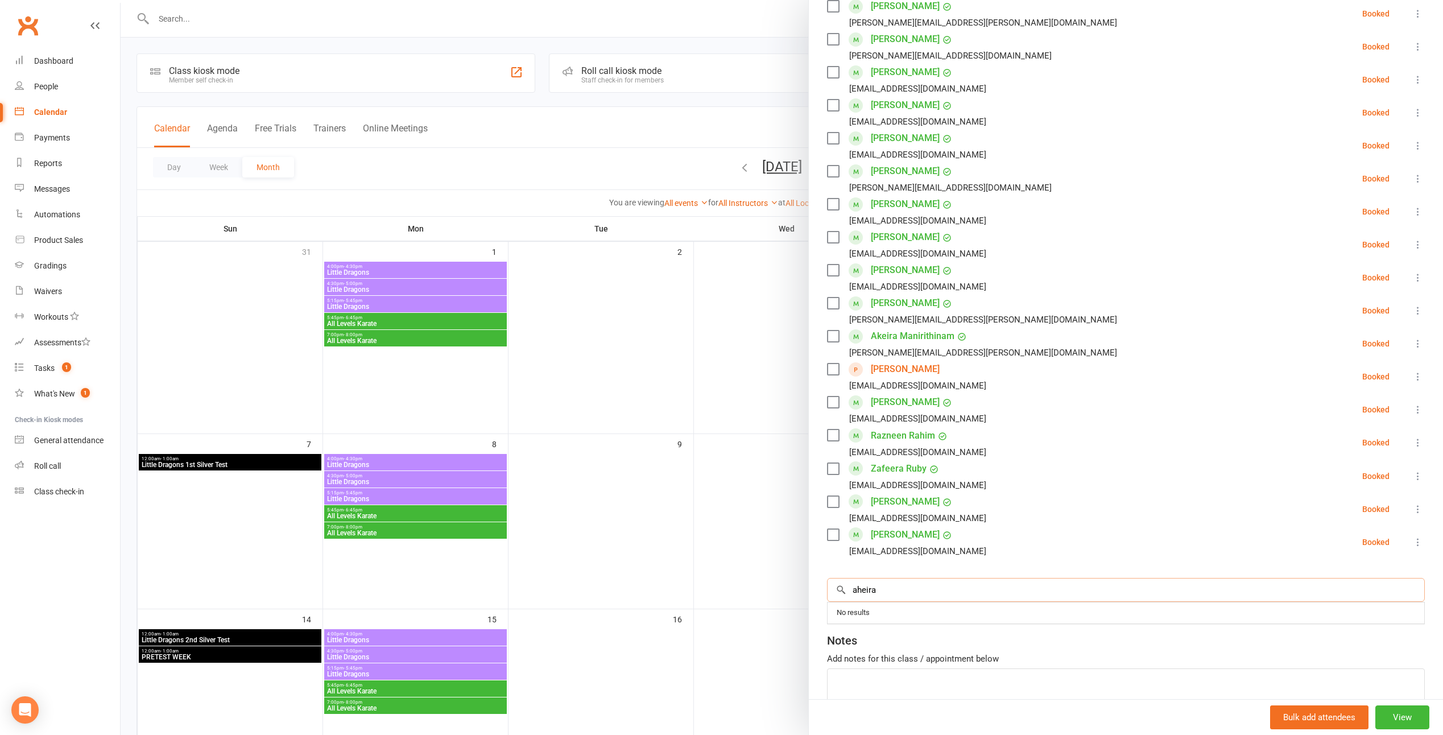
scroll to position [284, 0]
type input "a"
click at [832, 297] on label at bounding box center [832, 298] width 11 height 11
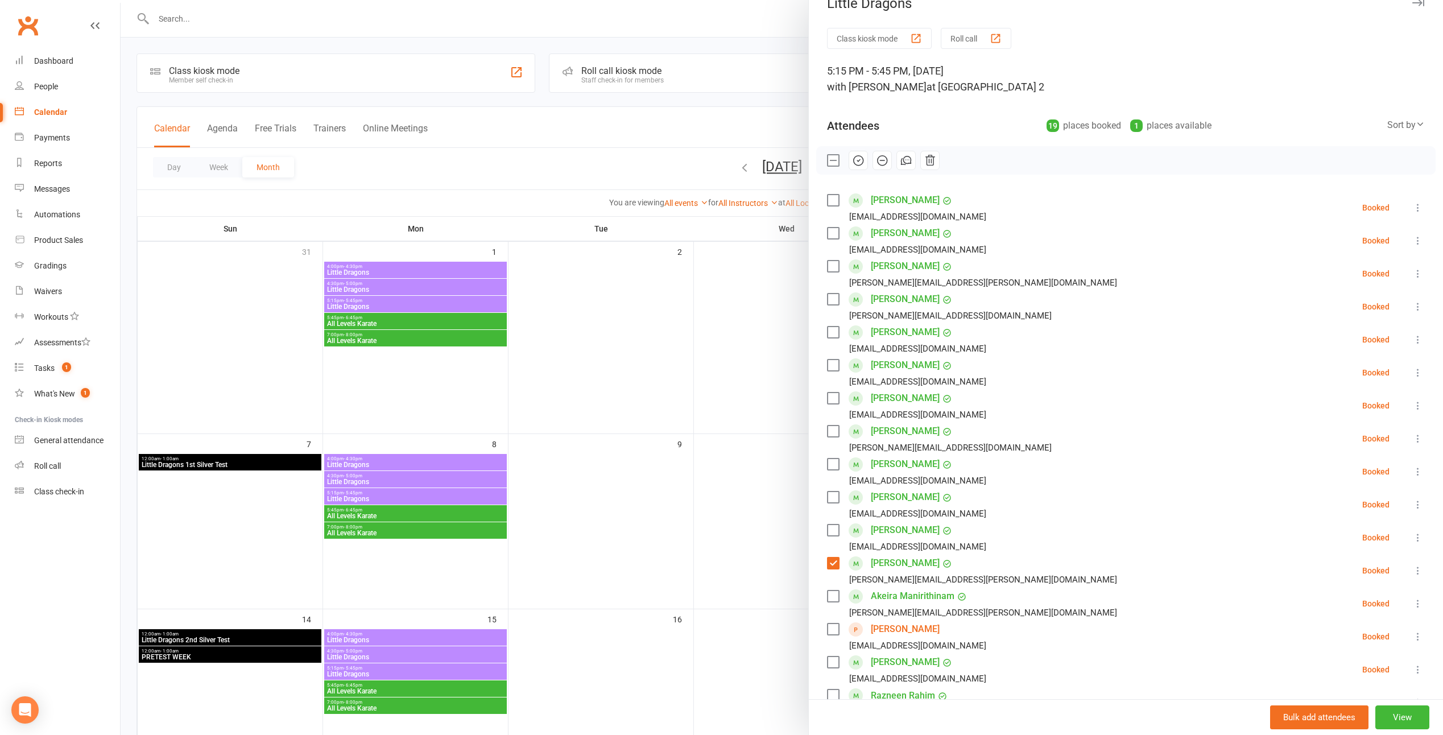
scroll to position [0, 0]
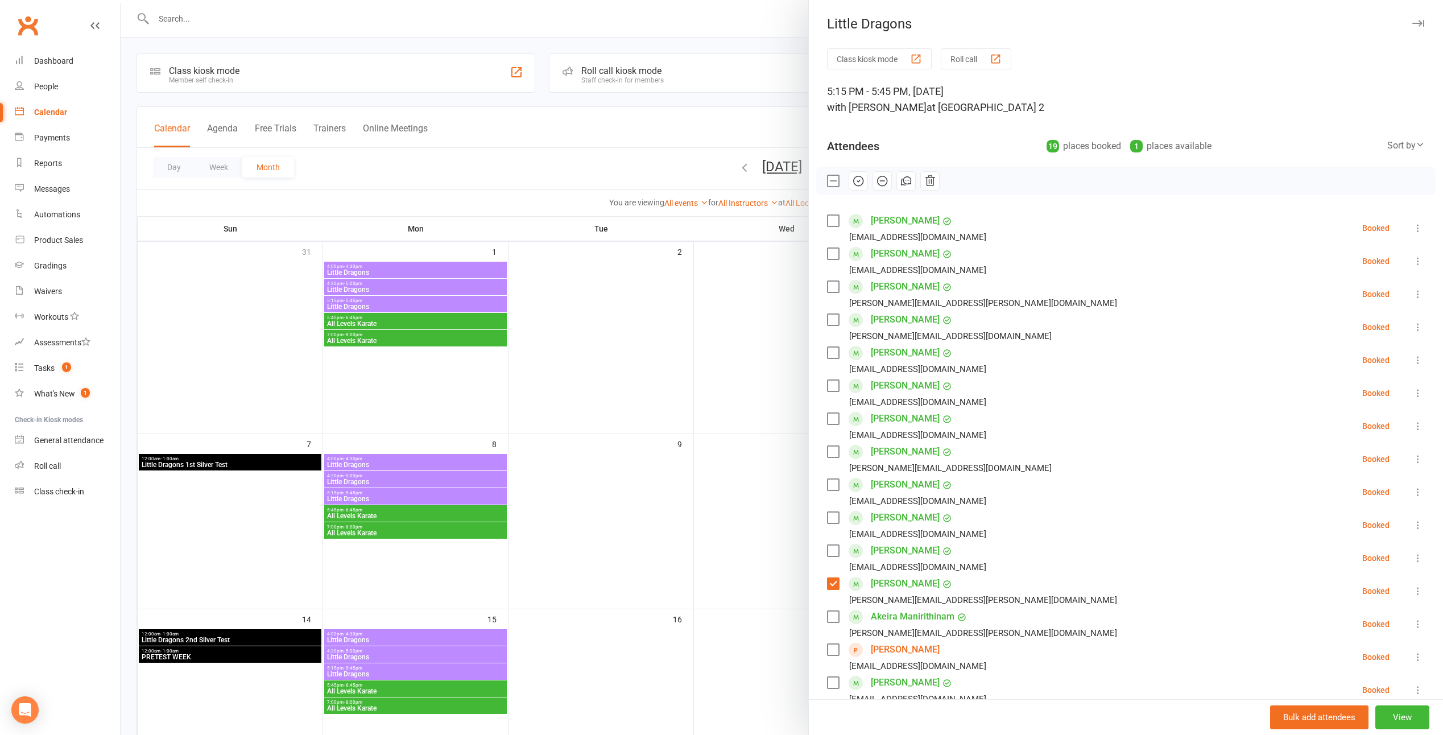
click at [854, 180] on icon "button" at bounding box center [858, 181] width 13 height 13
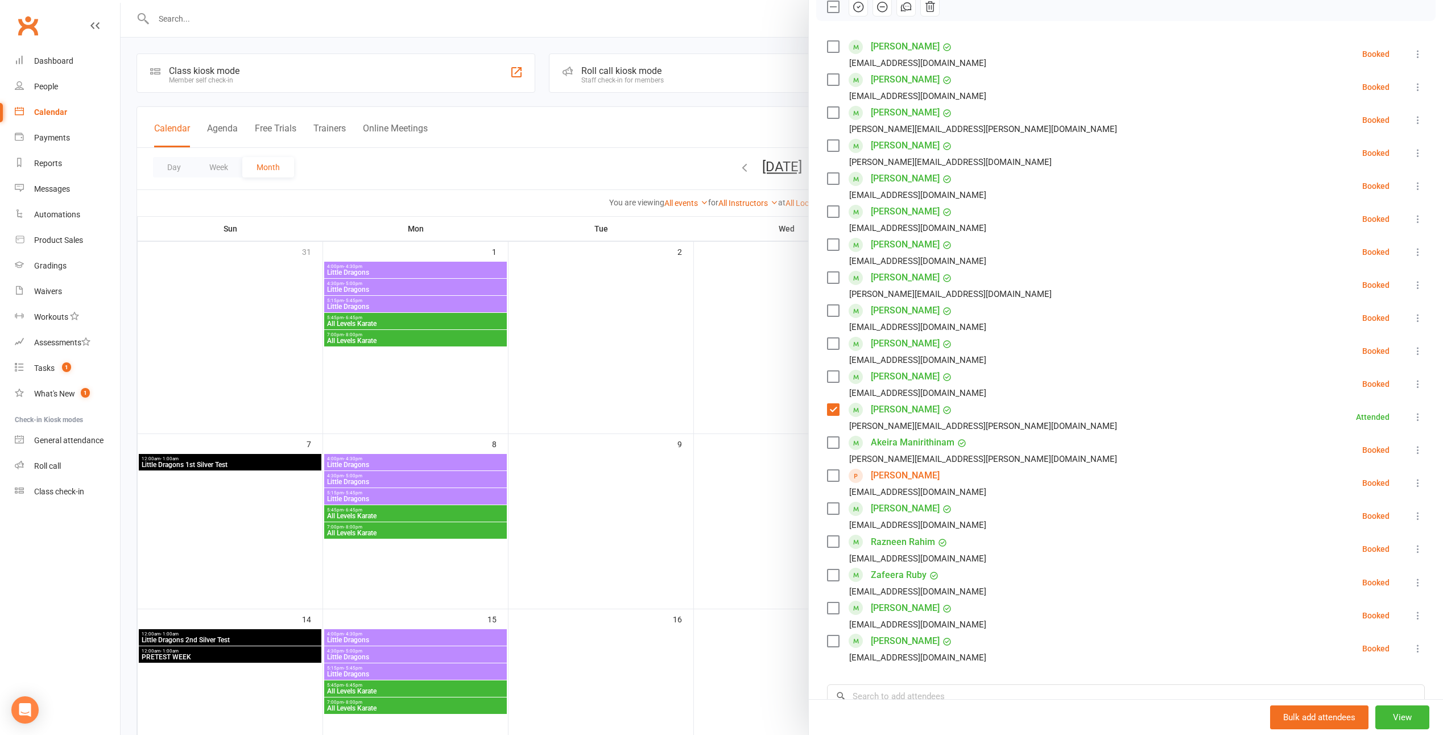
scroll to position [171, 0]
click at [833, 182] on label at bounding box center [832, 181] width 11 height 11
click at [854, 9] on icon "button" at bounding box center [858, 10] width 13 height 13
click at [830, 78] on label at bounding box center [832, 82] width 11 height 11
click at [854, 14] on icon "button" at bounding box center [858, 10] width 13 height 13
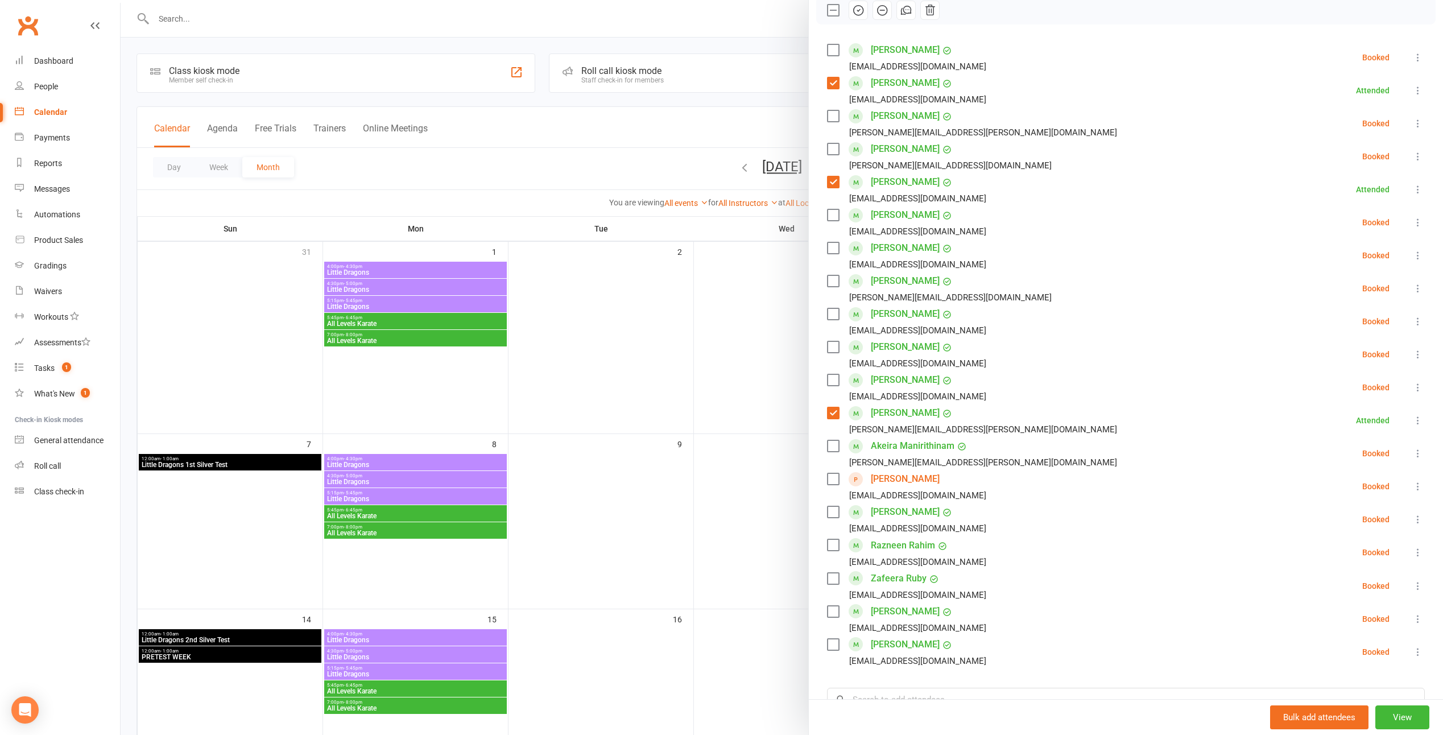
click at [831, 348] on label at bounding box center [832, 346] width 11 height 11
click at [830, 383] on label at bounding box center [832, 379] width 11 height 11
click at [852, 9] on icon "button" at bounding box center [858, 10] width 13 height 13
click at [836, 51] on div "Krish Das malinimenon602@gmail.com" at bounding box center [909, 57] width 164 height 33
click at [827, 47] on label at bounding box center [832, 49] width 11 height 11
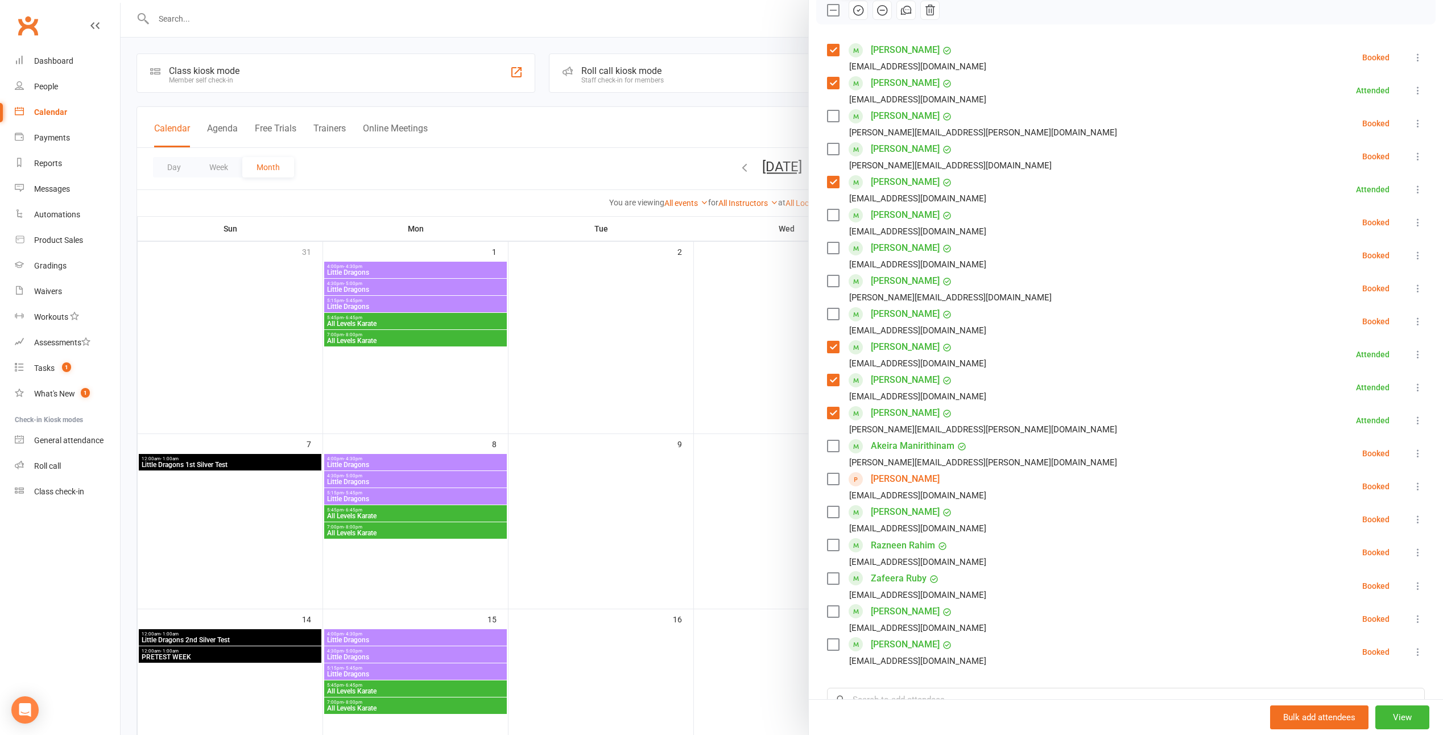
click at [852, 5] on icon "button" at bounding box center [858, 10] width 13 height 13
drag, startPoint x: 829, startPoint y: 647, endPoint x: 831, endPoint y: 570, distance: 76.8
click at [829, 646] on label at bounding box center [832, 644] width 11 height 11
click at [852, 13] on icon "button" at bounding box center [858, 10] width 13 height 13
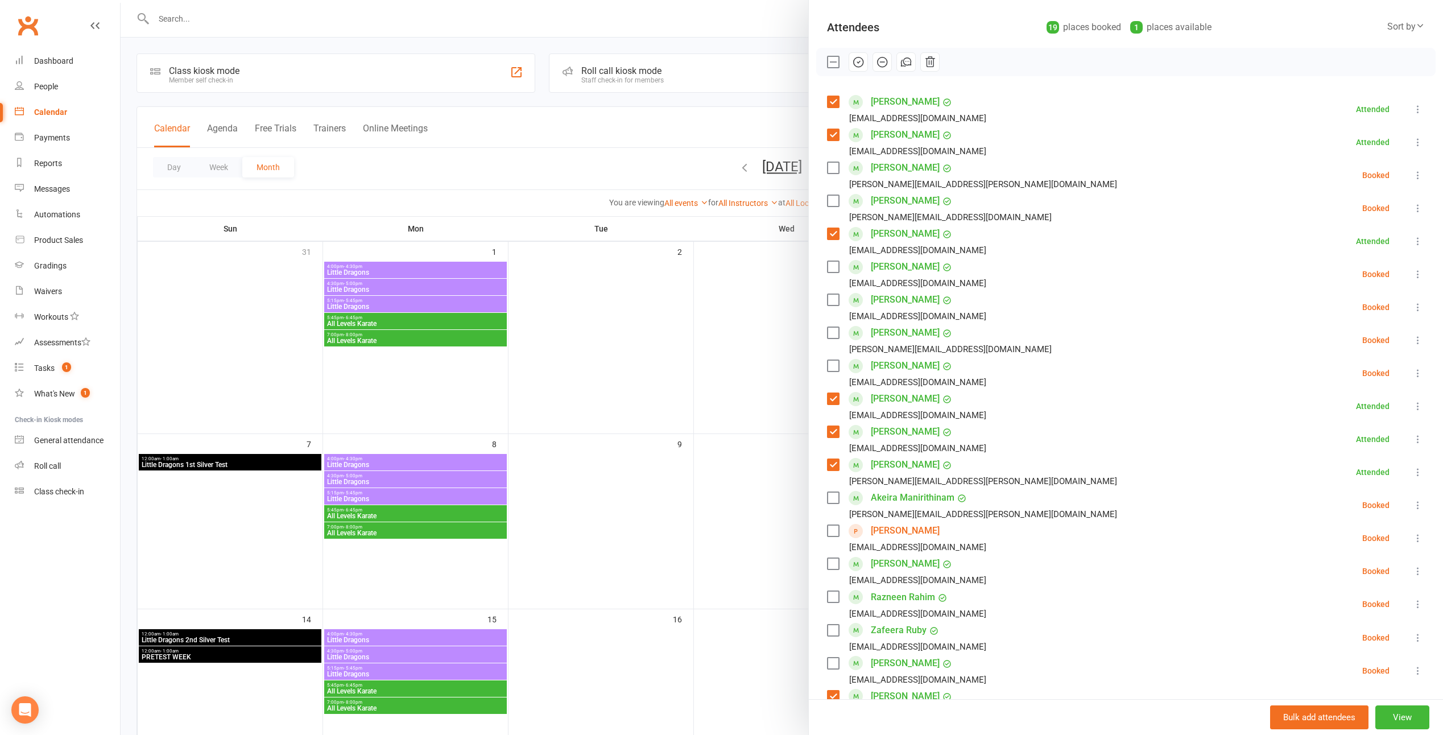
scroll to position [114, 0]
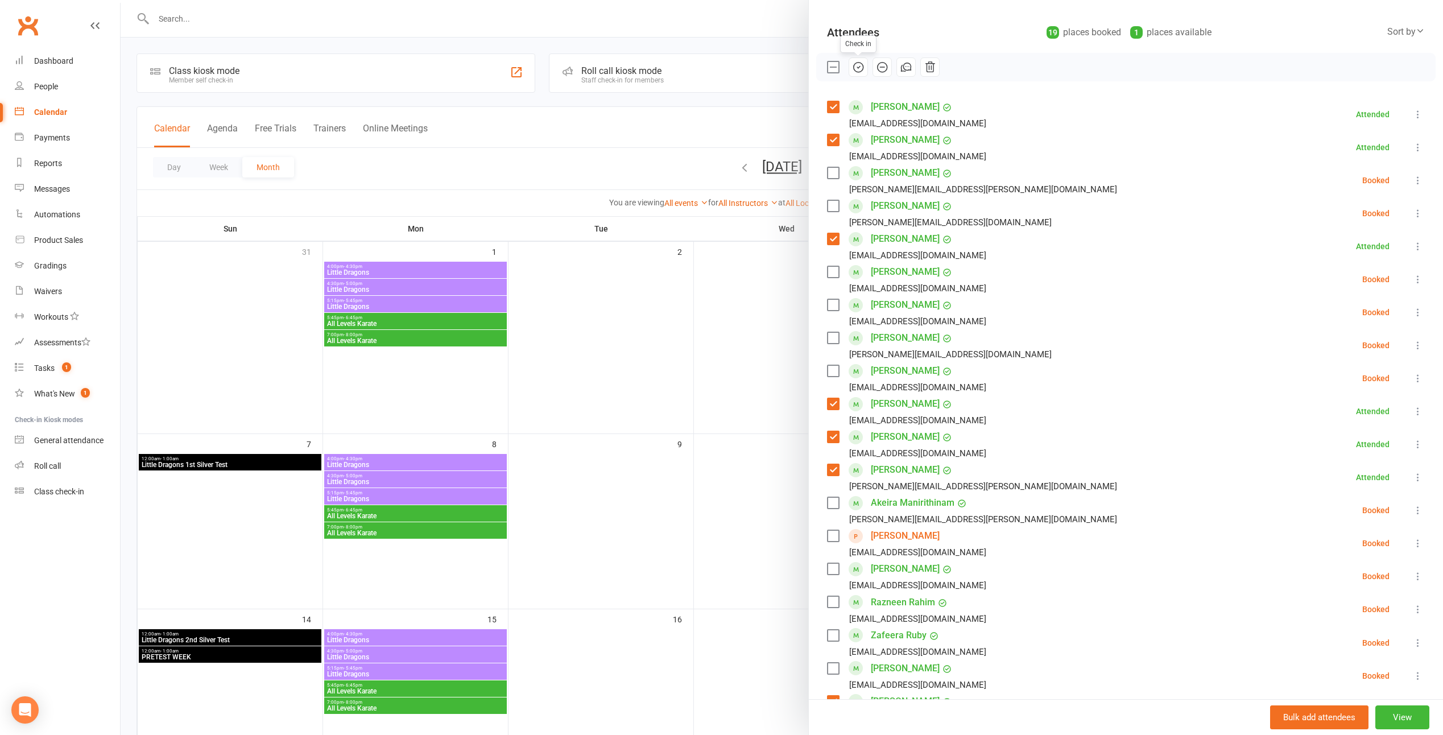
click at [725, 213] on div at bounding box center [782, 367] width 1322 height 735
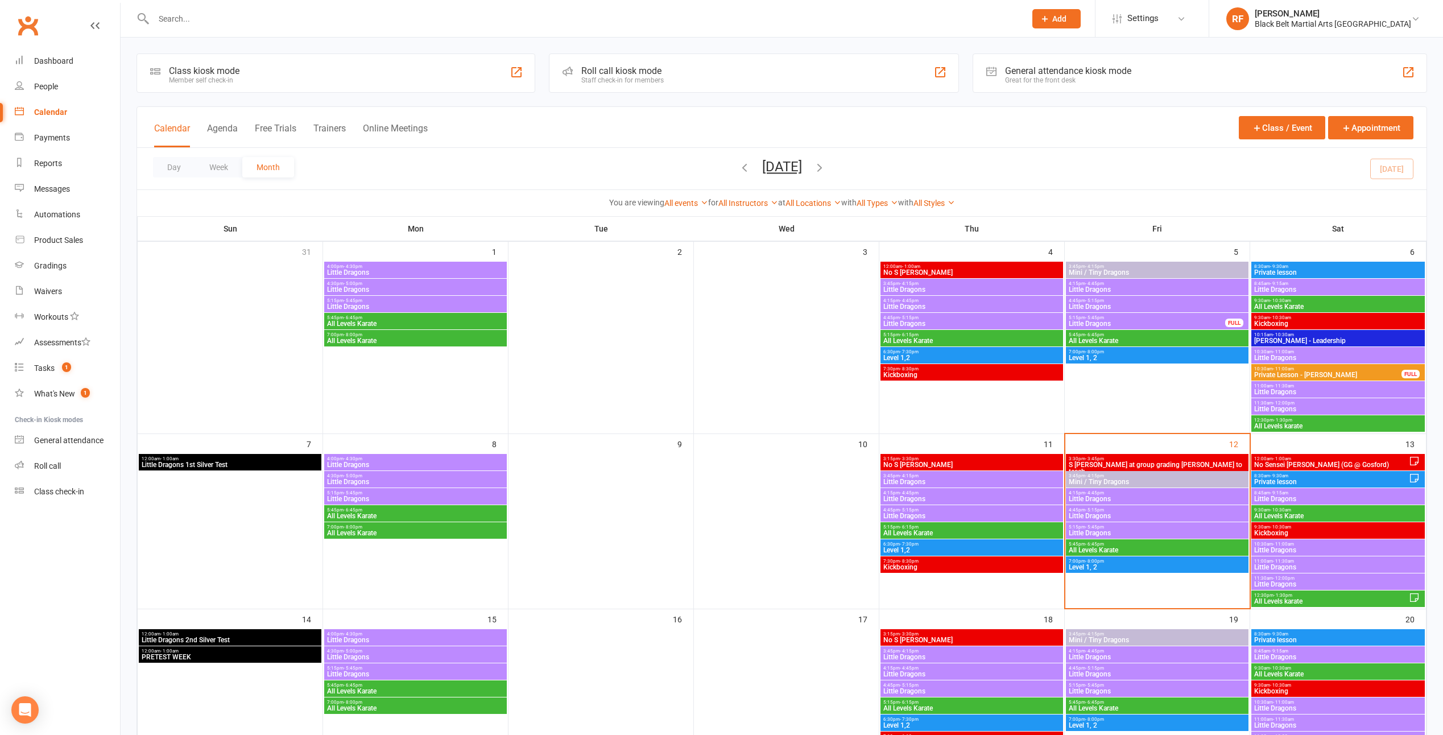
click at [1108, 513] on span "Little Dragons" at bounding box center [1157, 515] width 178 height 7
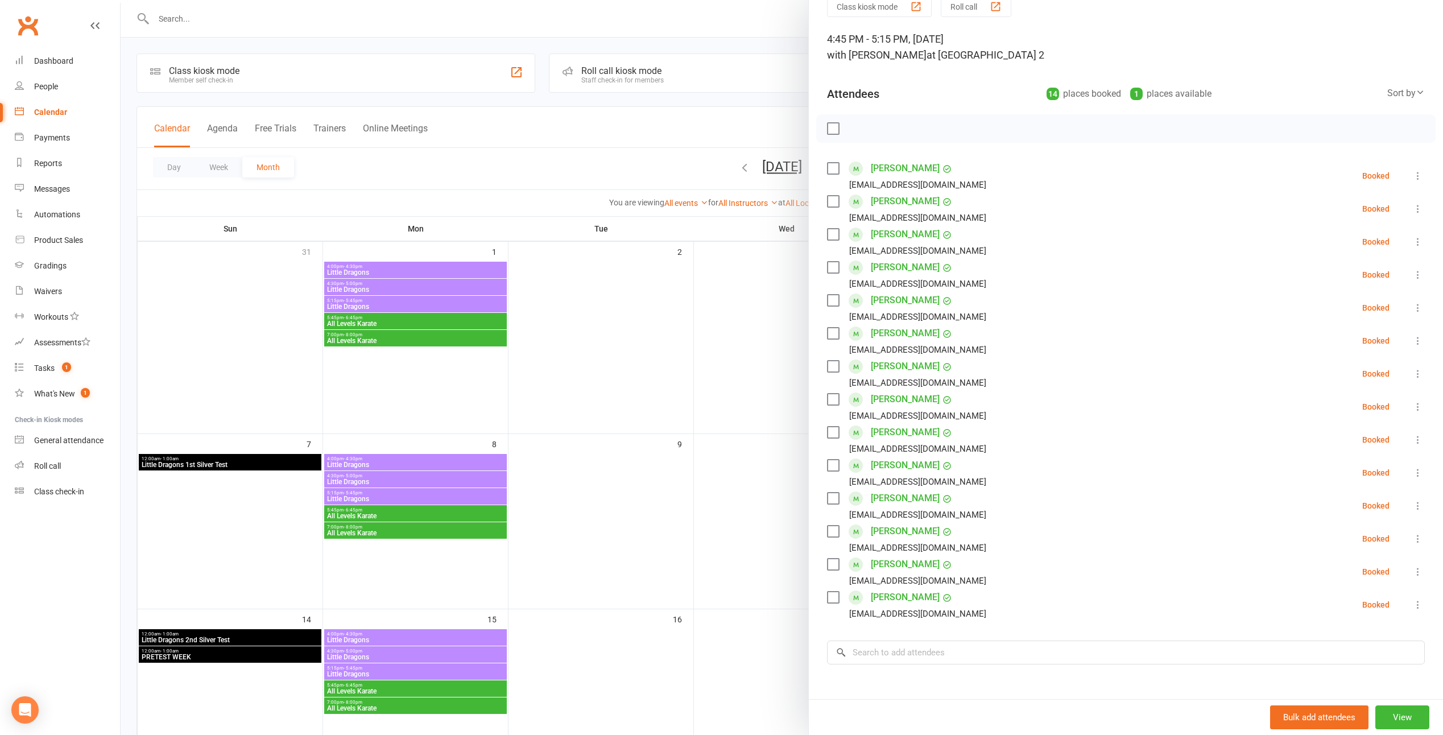
scroll to position [57, 0]
click at [739, 436] on div at bounding box center [782, 367] width 1322 height 735
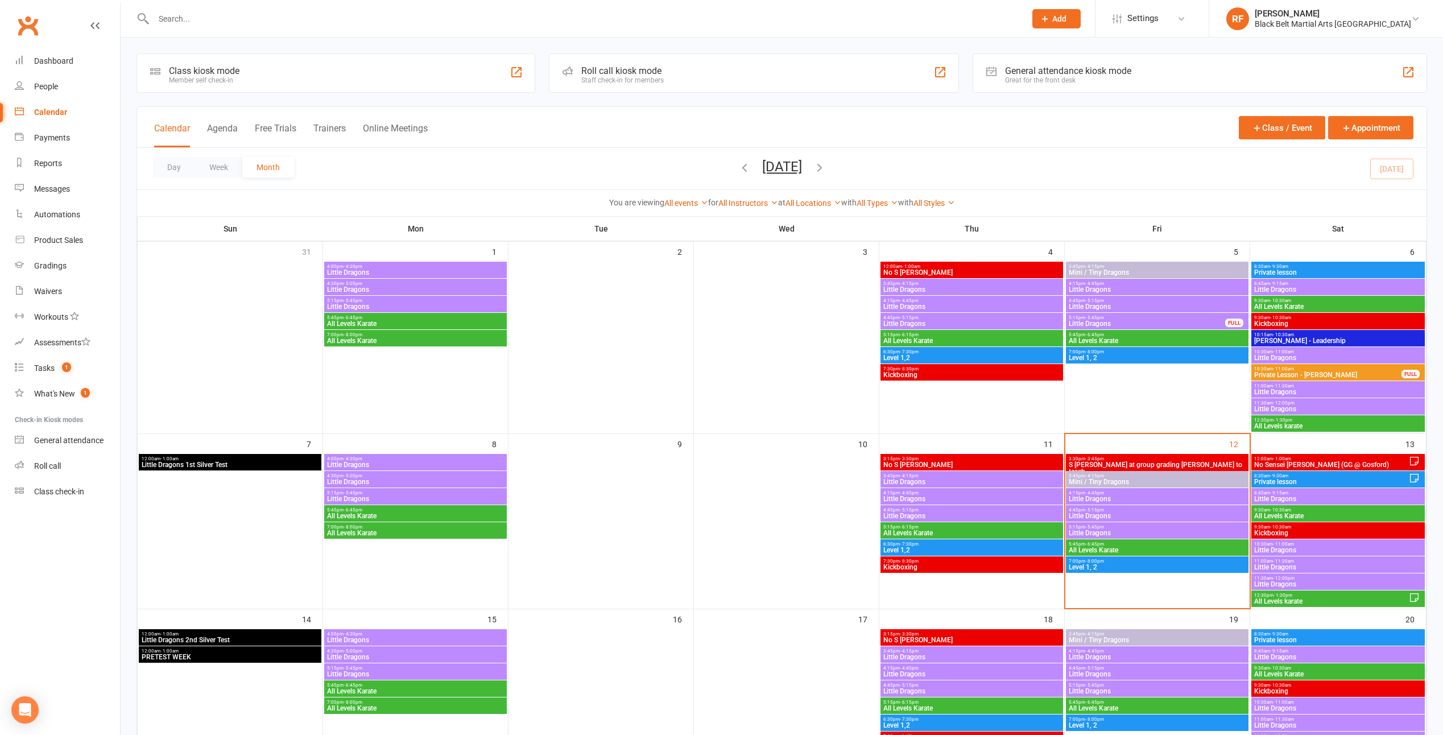
click at [1113, 527] on span "5:15pm - 5:45pm" at bounding box center [1157, 526] width 178 height 5
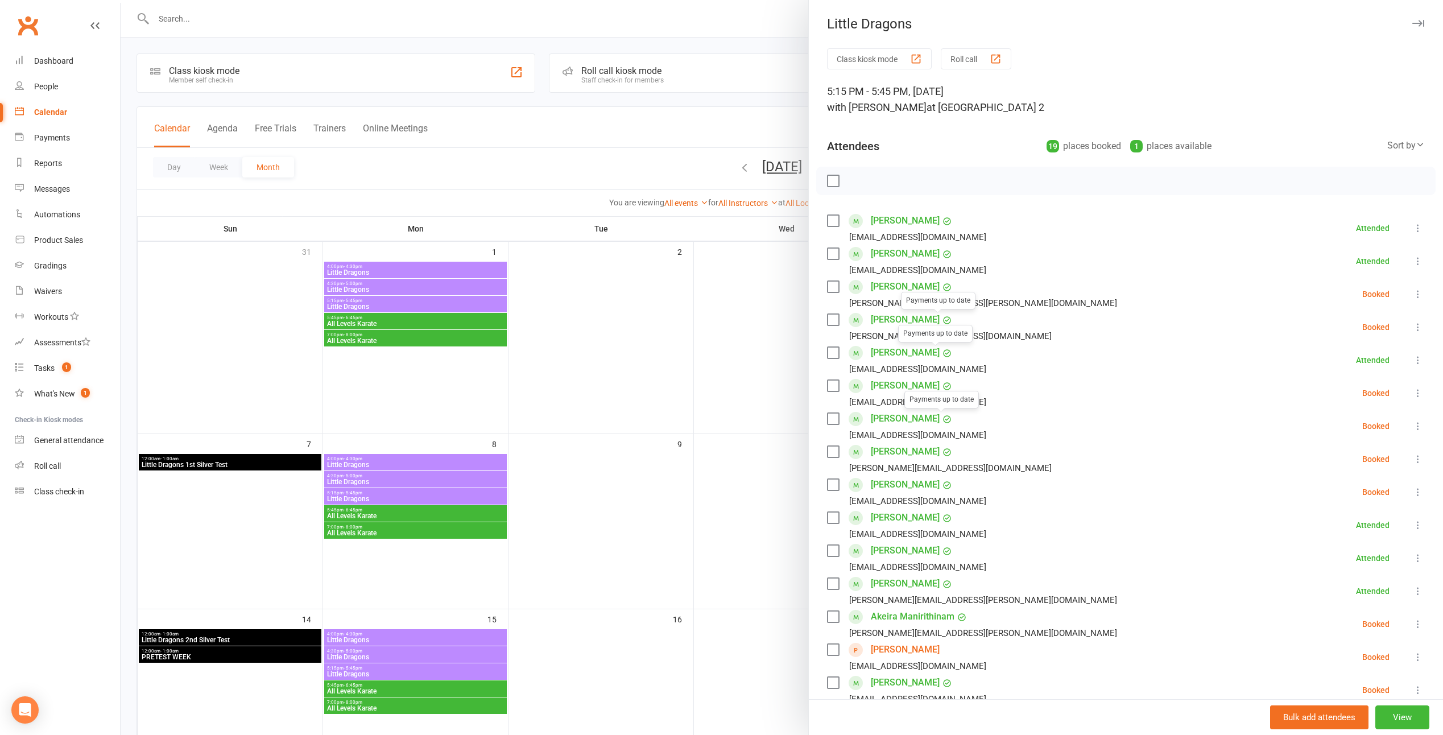
scroll to position [344, 0]
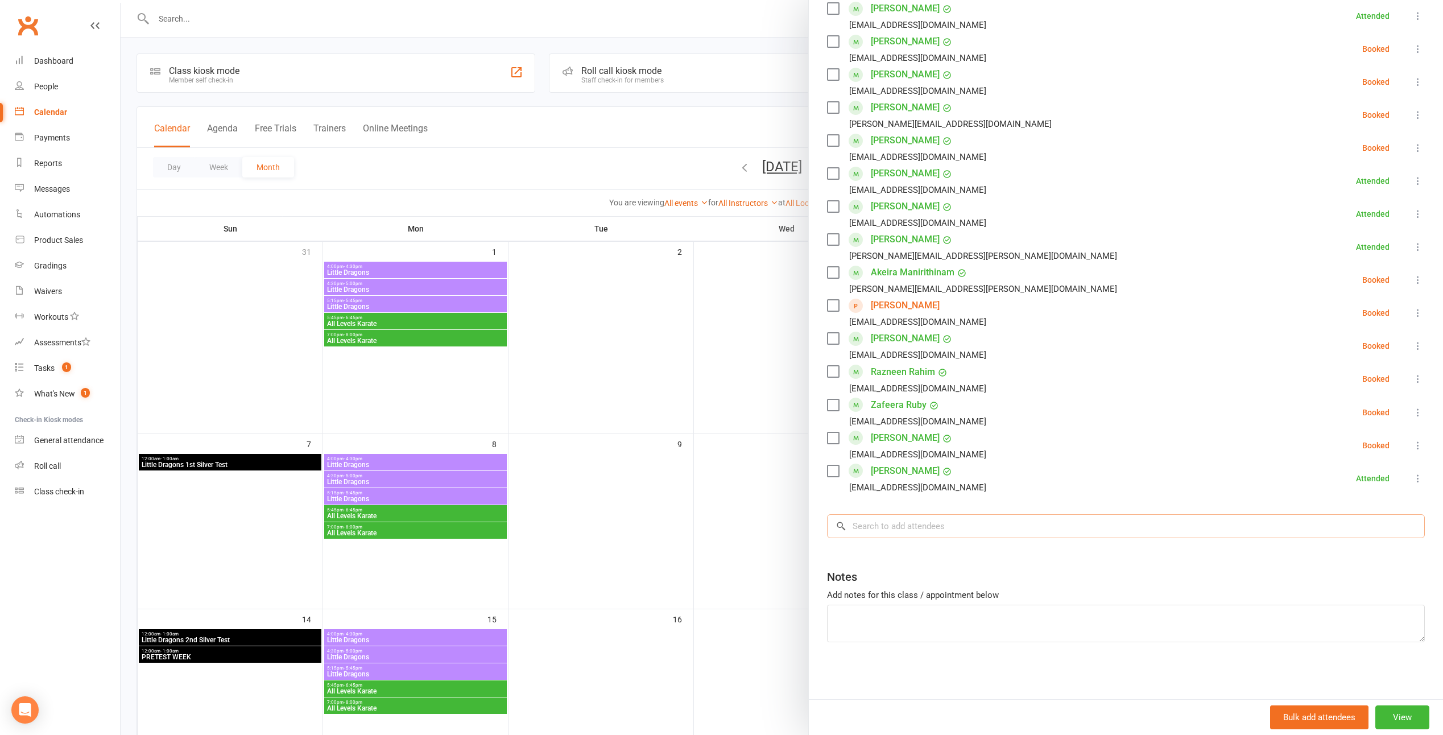
click at [930, 519] on input "search" at bounding box center [1126, 526] width 598 height 24
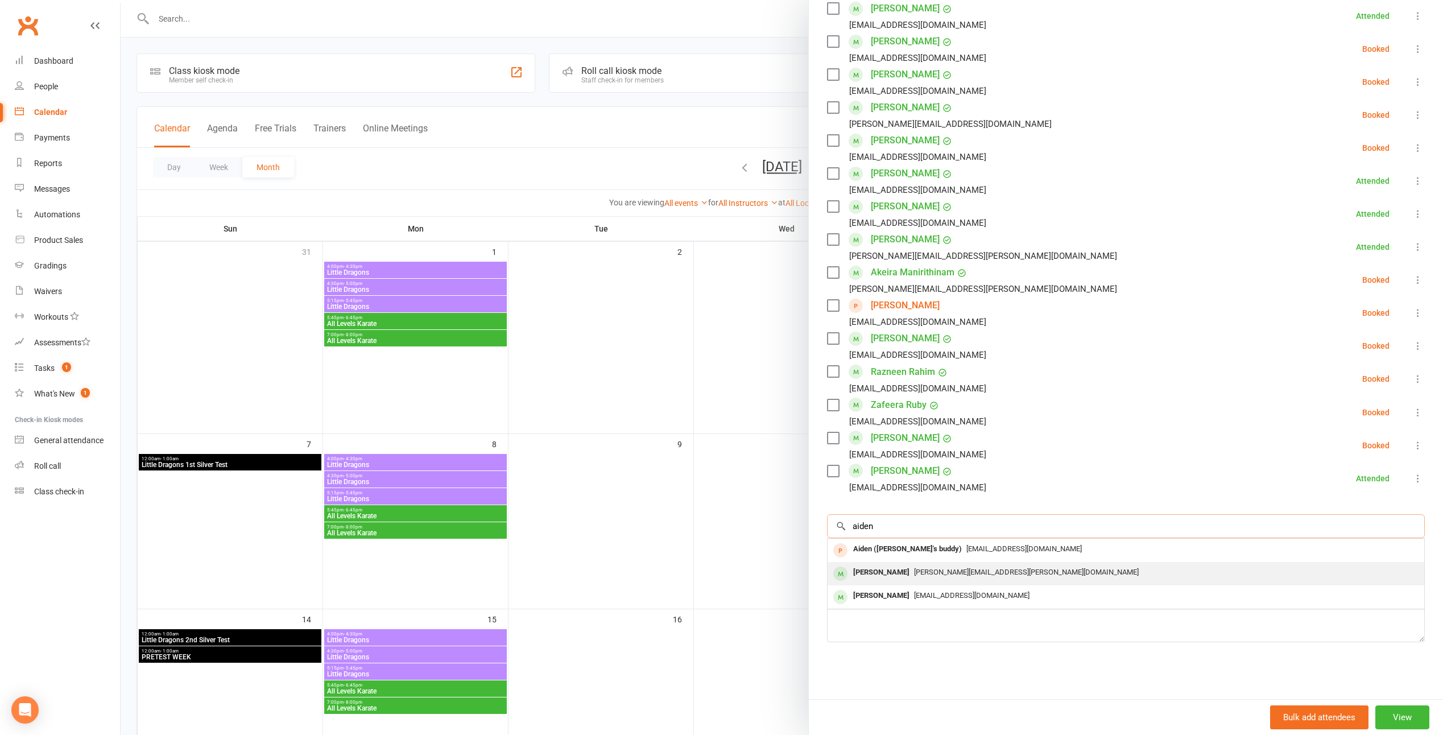
type input "aiden"
click at [866, 572] on div "Aiden Joseh Emmanuel" at bounding box center [880, 572] width 65 height 16
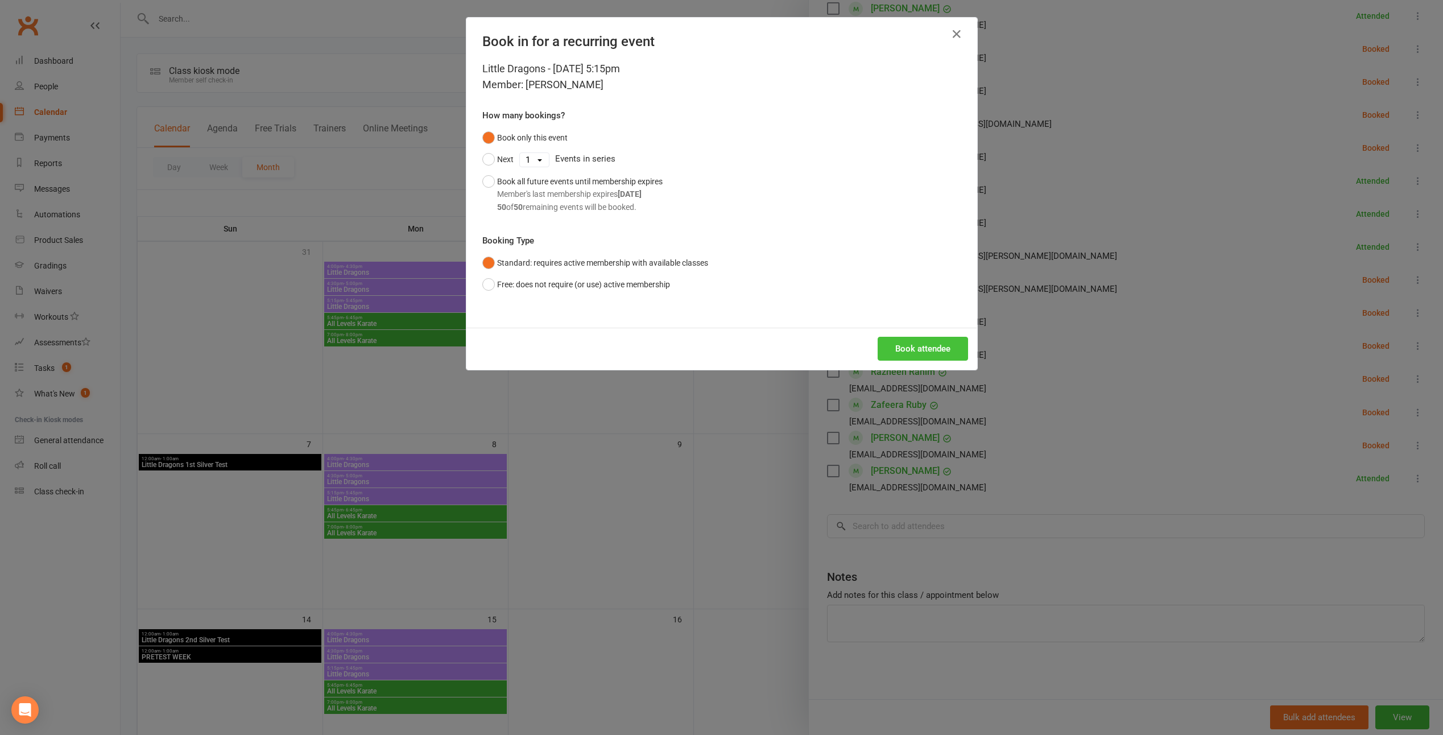
click at [895, 349] on button "Book attendee" at bounding box center [922, 349] width 90 height 24
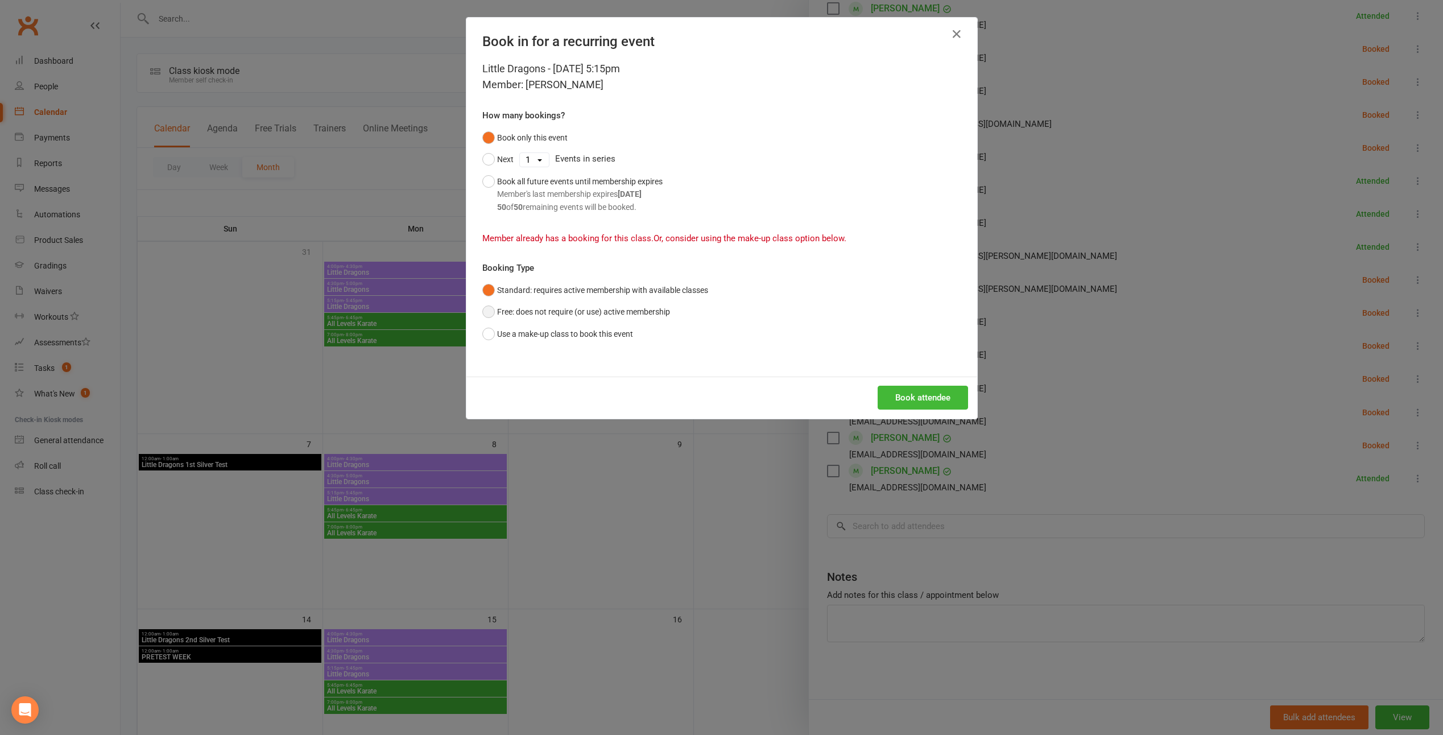
click at [604, 314] on button "Free: does not require (or use) active membership" at bounding box center [576, 312] width 188 height 22
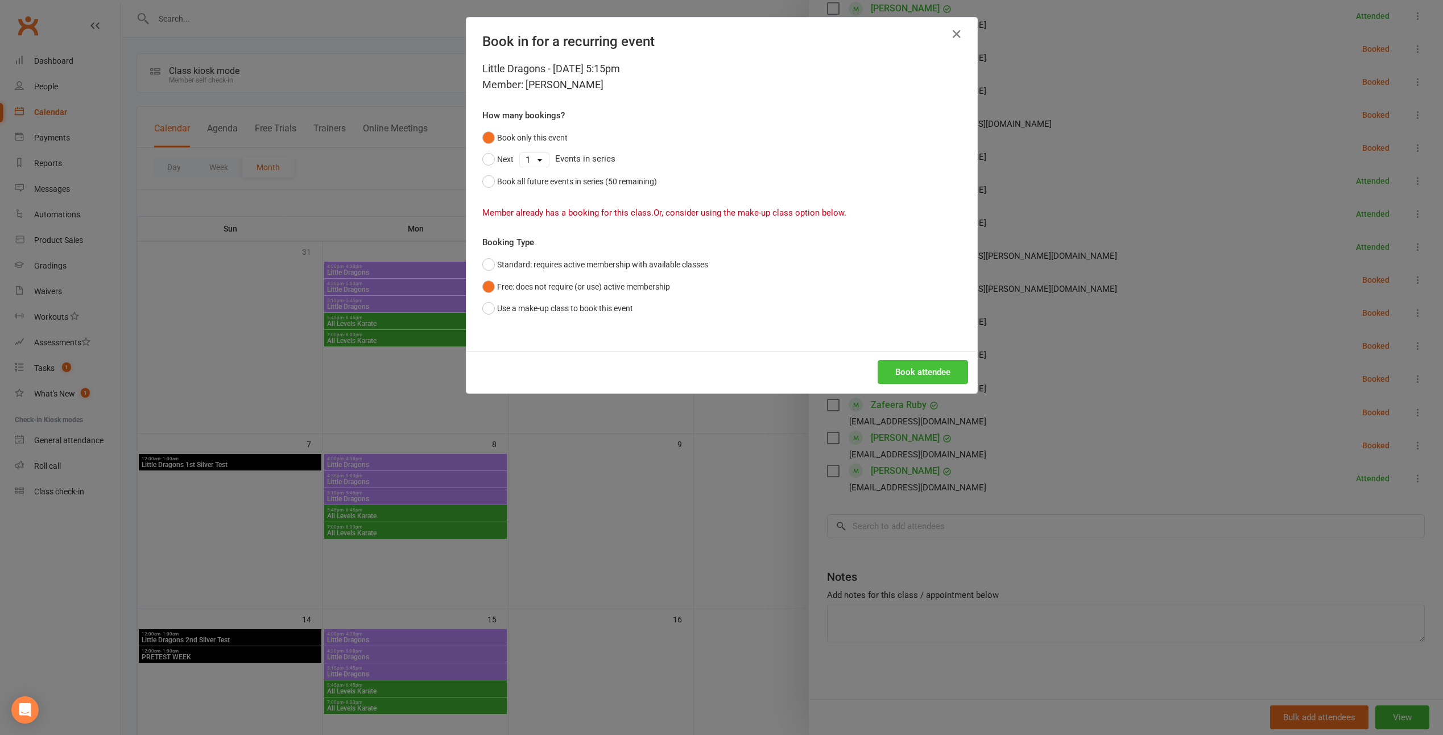
click at [896, 369] on button "Book attendee" at bounding box center [922, 372] width 90 height 24
click at [950, 38] on icon "button" at bounding box center [957, 34] width 14 height 14
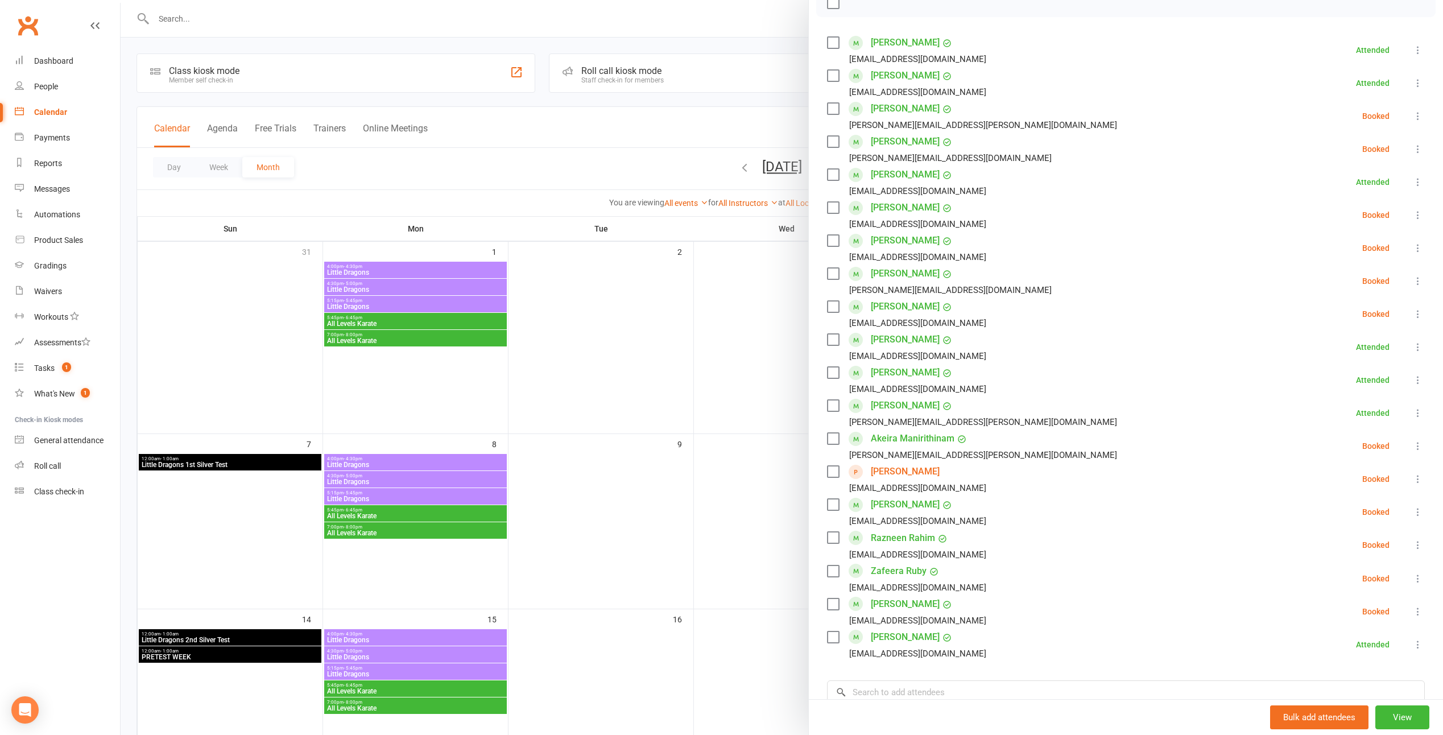
scroll to position [173, 0]
click at [831, 109] on label at bounding box center [832, 112] width 11 height 11
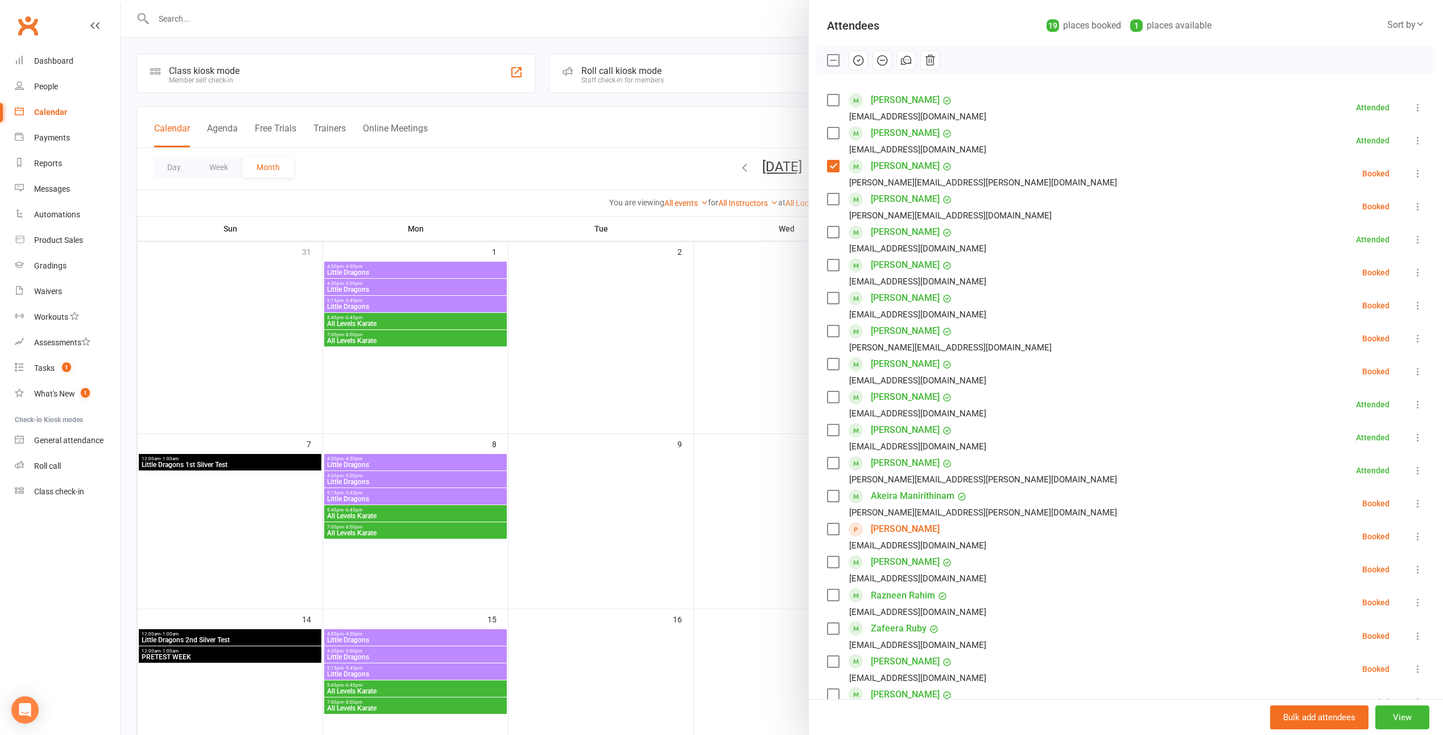
scroll to position [117, 0]
click at [856, 64] on icon "button" at bounding box center [858, 64] width 13 height 13
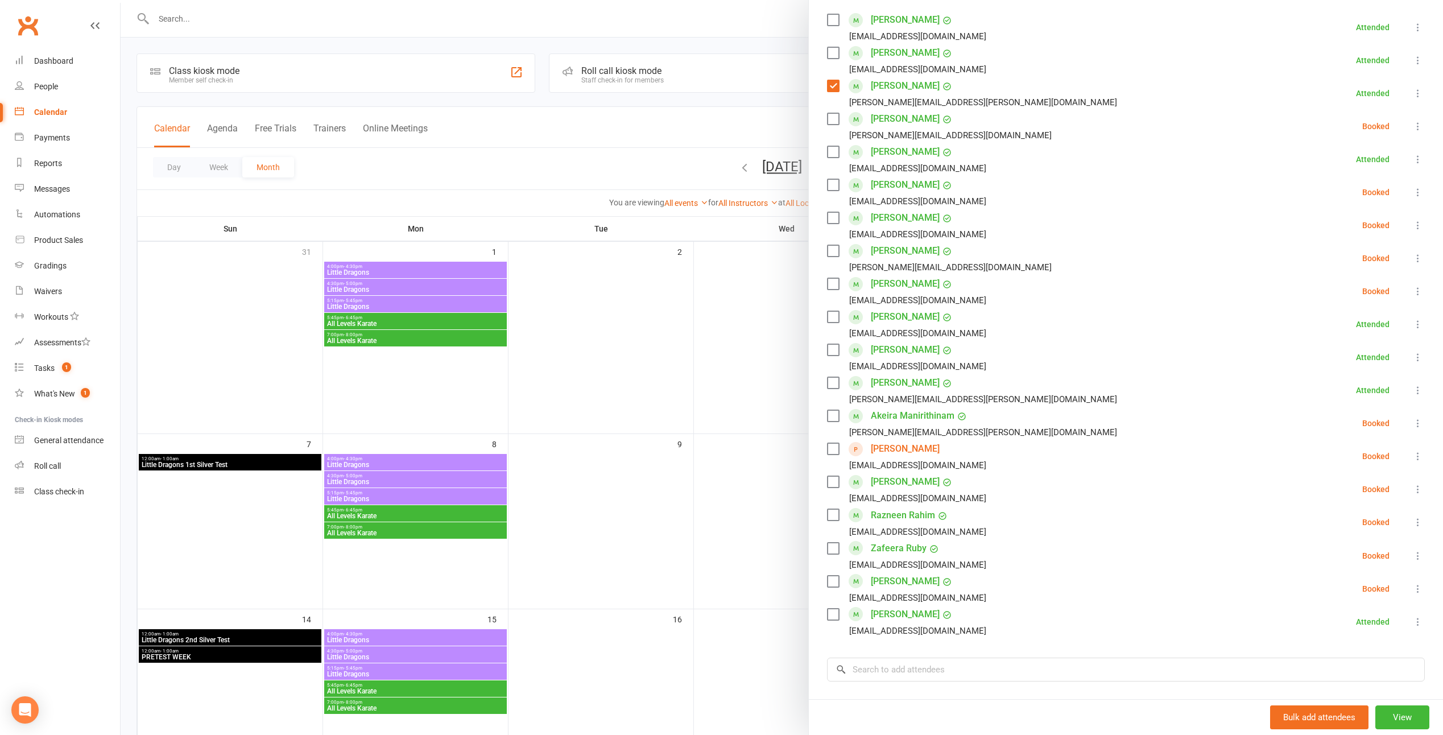
scroll to position [230, 0]
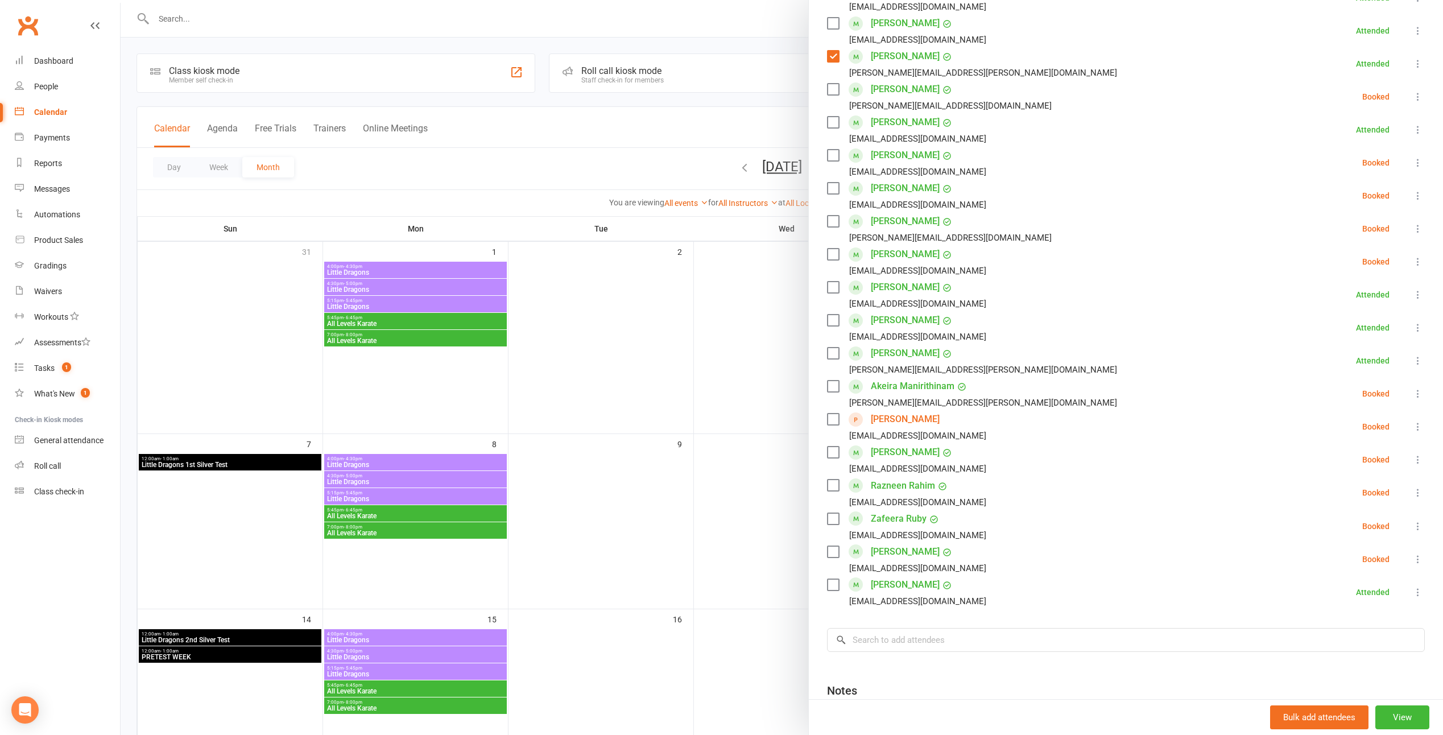
click at [834, 450] on label at bounding box center [832, 451] width 11 height 11
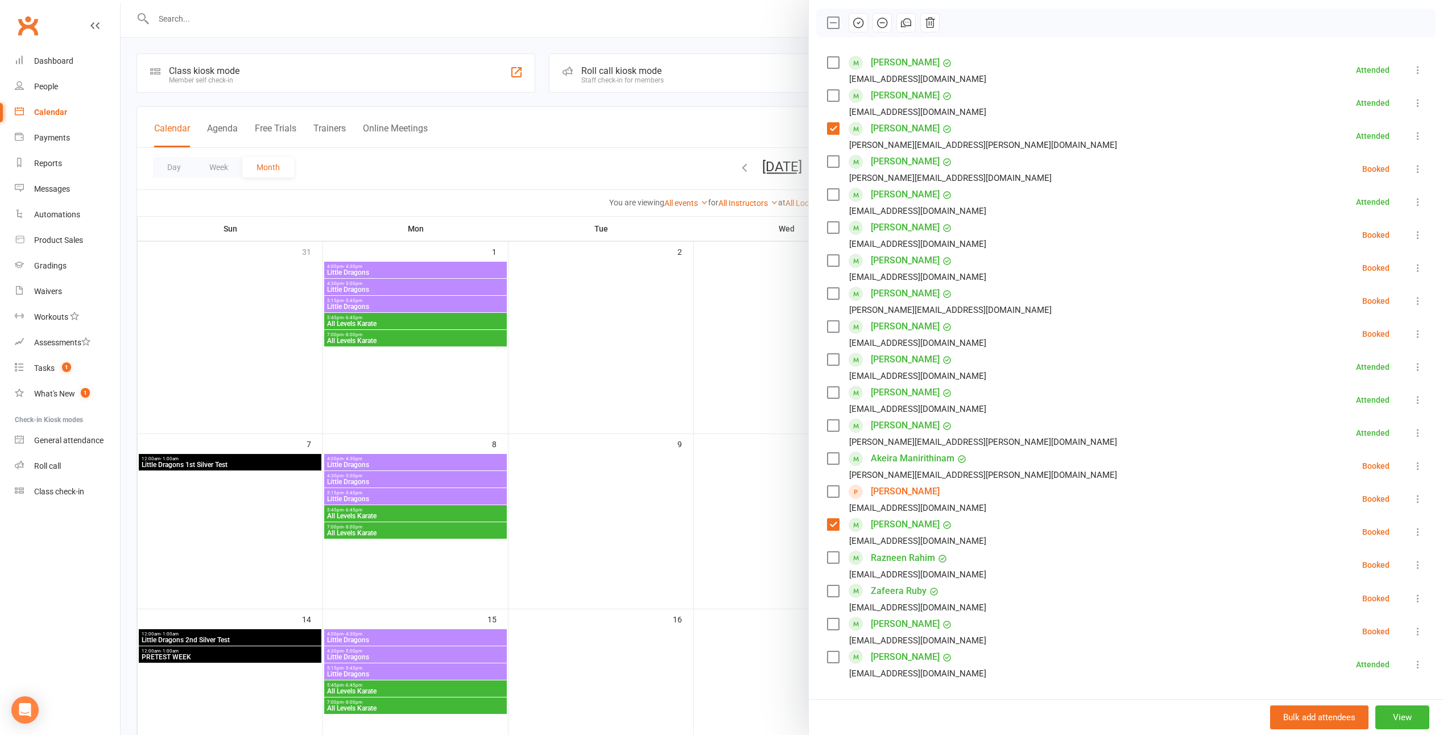
scroll to position [0, 0]
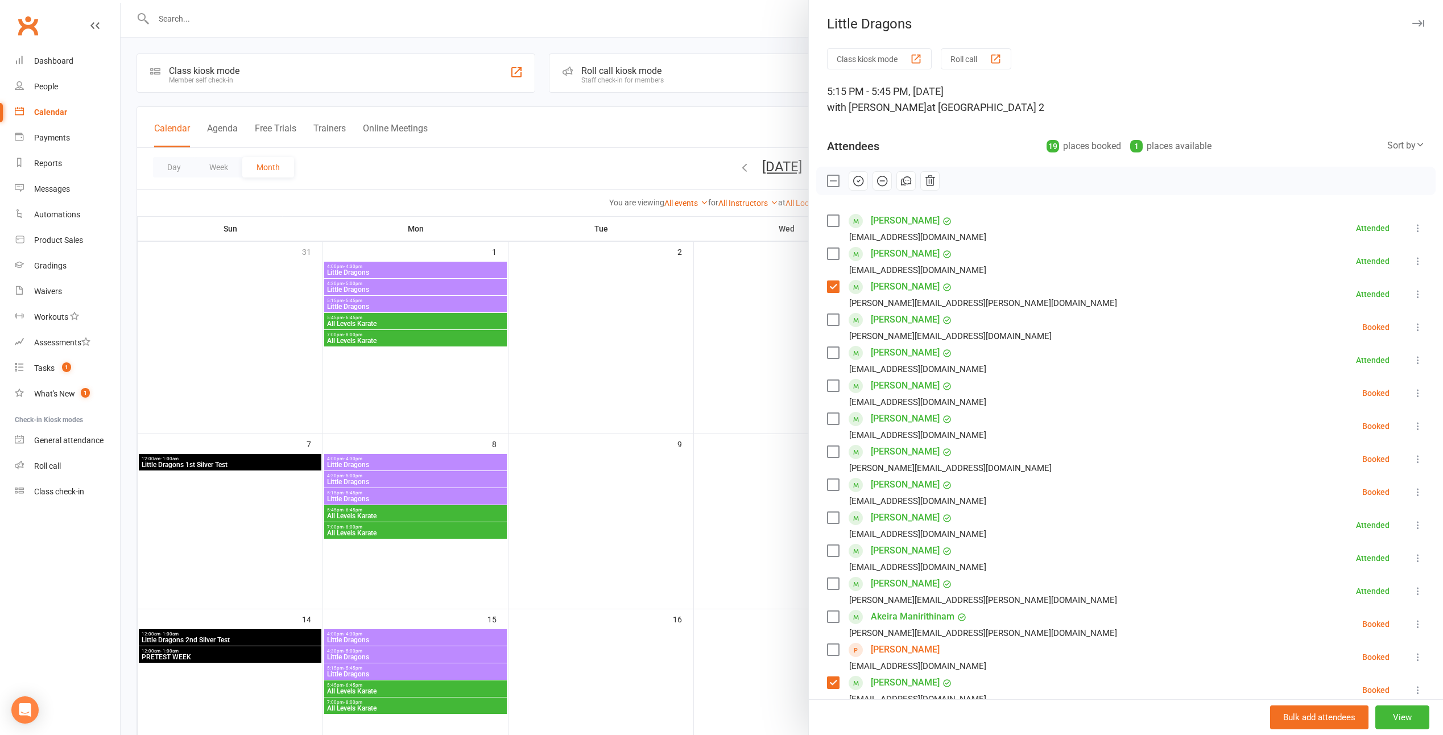
click at [856, 185] on icon "button" at bounding box center [859, 181] width 10 height 10
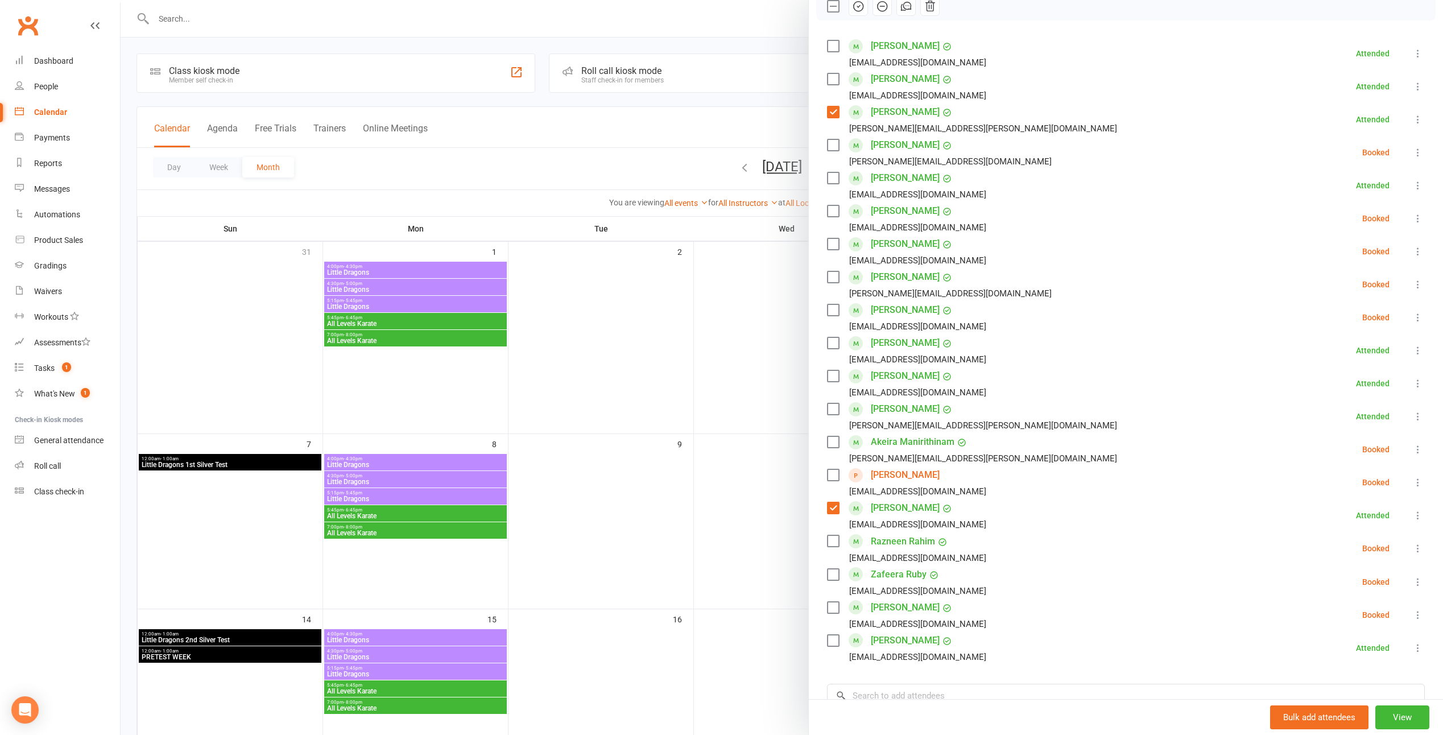
scroll to position [171, 0]
click at [743, 259] on div at bounding box center [782, 367] width 1322 height 735
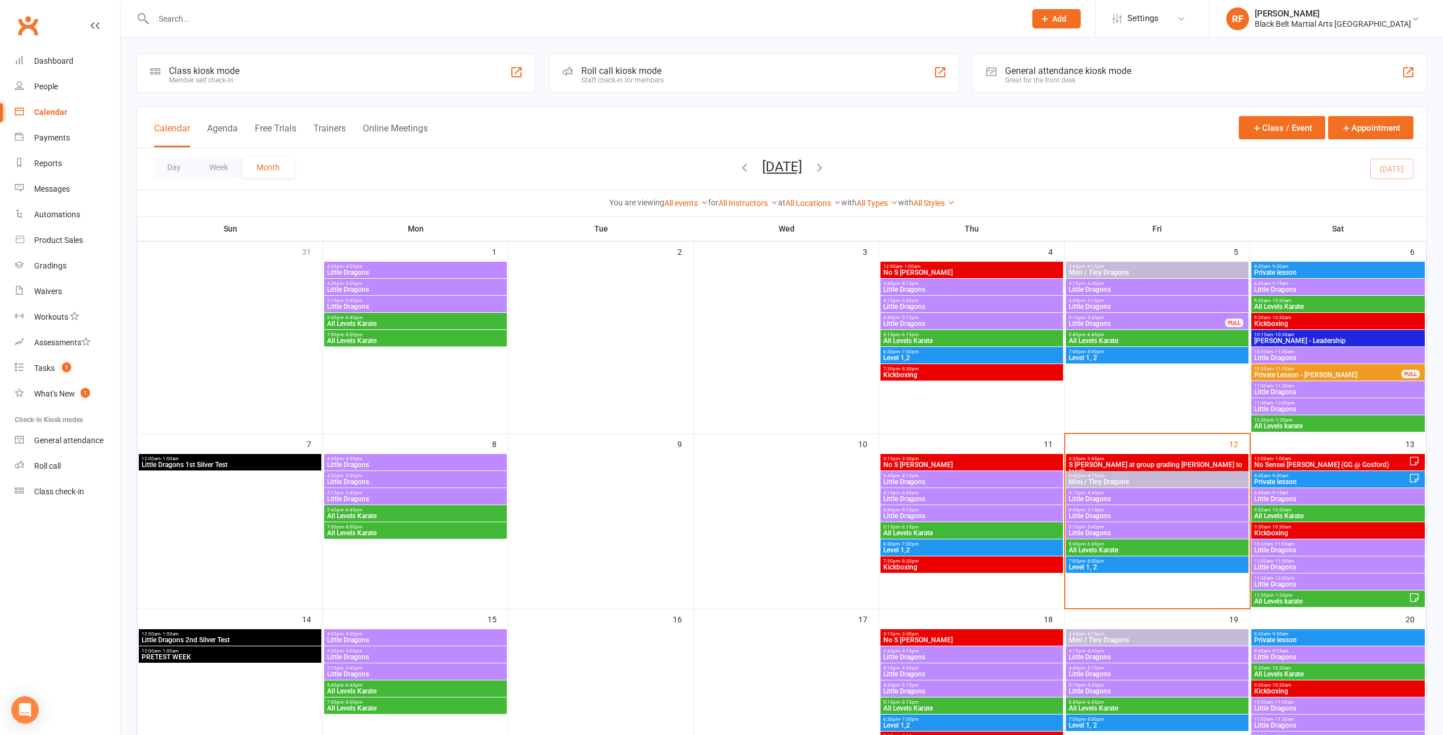
click at [1099, 507] on span "- 5:15pm" at bounding box center [1094, 509] width 19 height 5
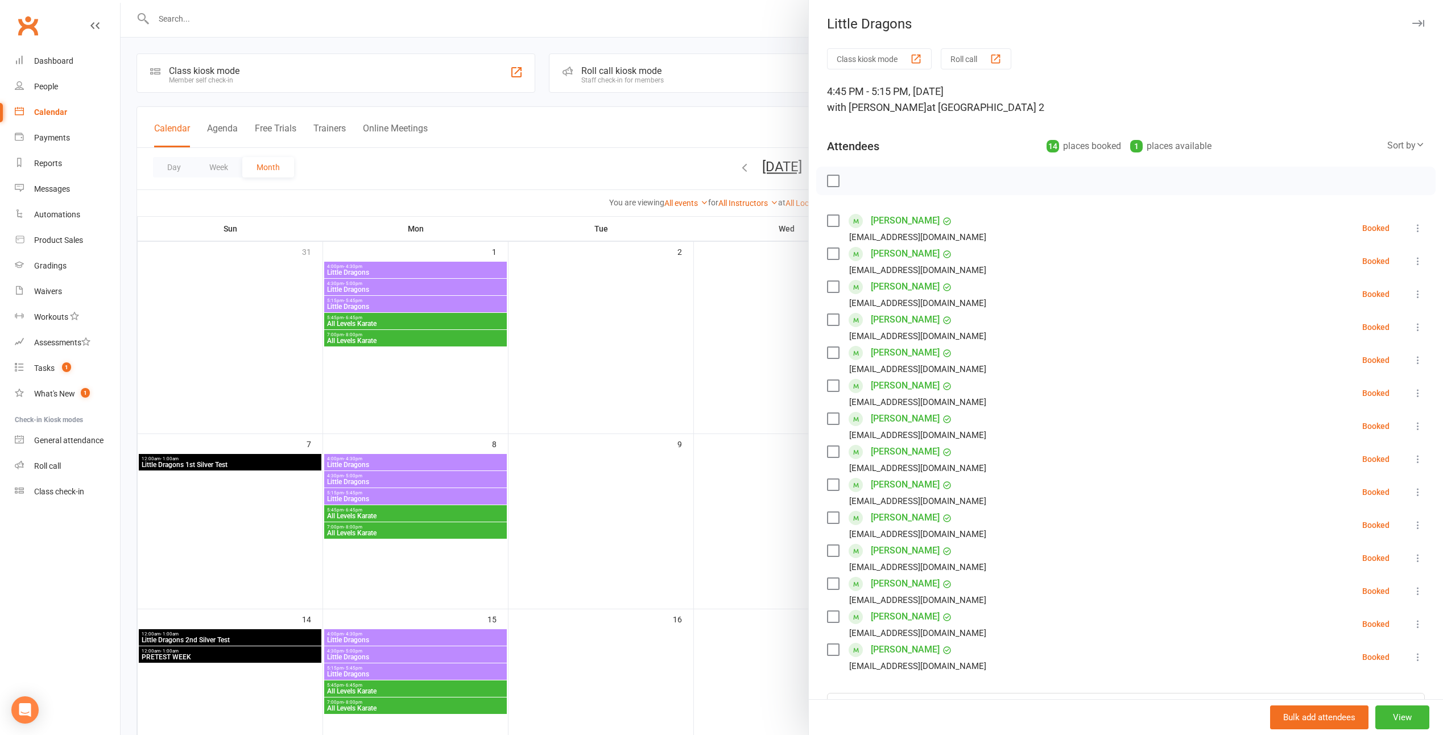
drag, startPoint x: 748, startPoint y: 481, endPoint x: 910, endPoint y: 460, distance: 163.4
click at [750, 481] on div at bounding box center [782, 367] width 1322 height 735
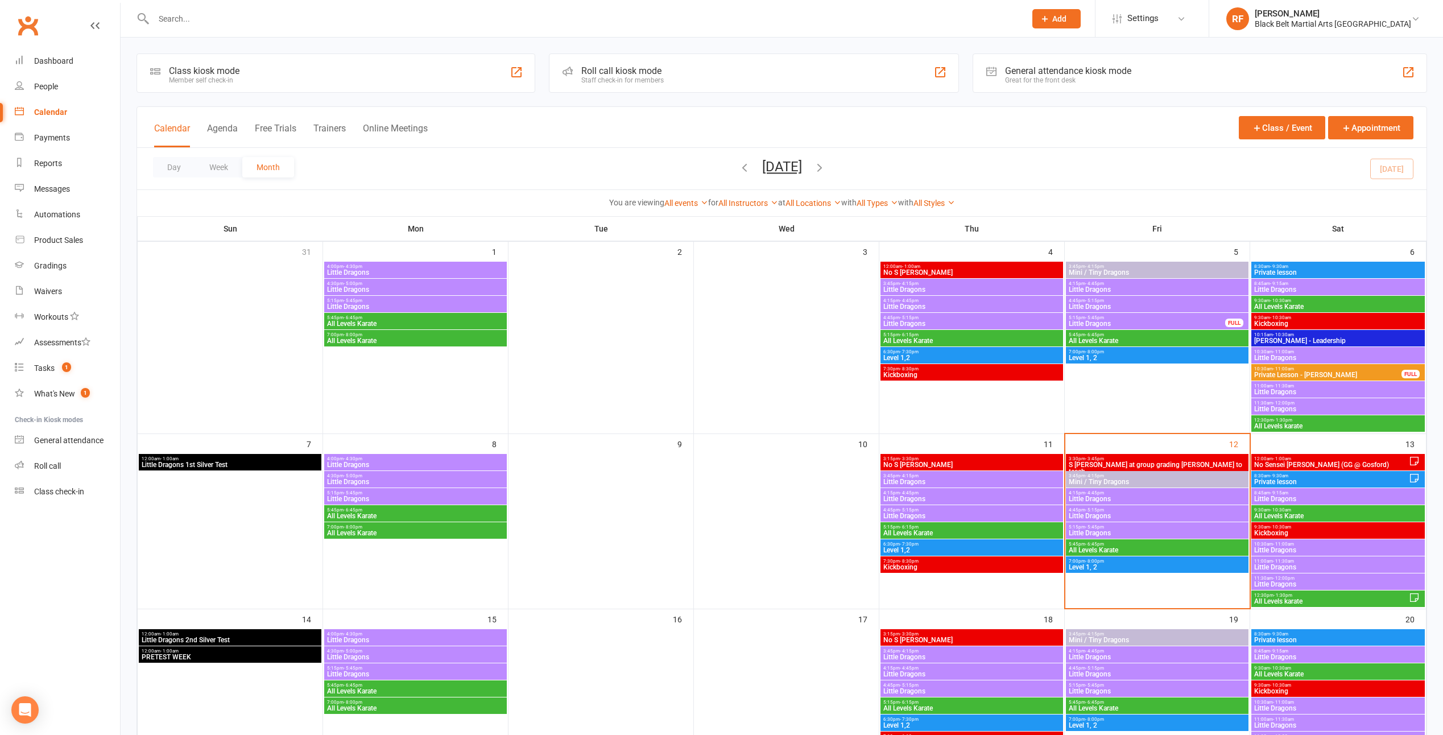
click at [1095, 525] on span "- 5:45pm" at bounding box center [1094, 526] width 19 height 5
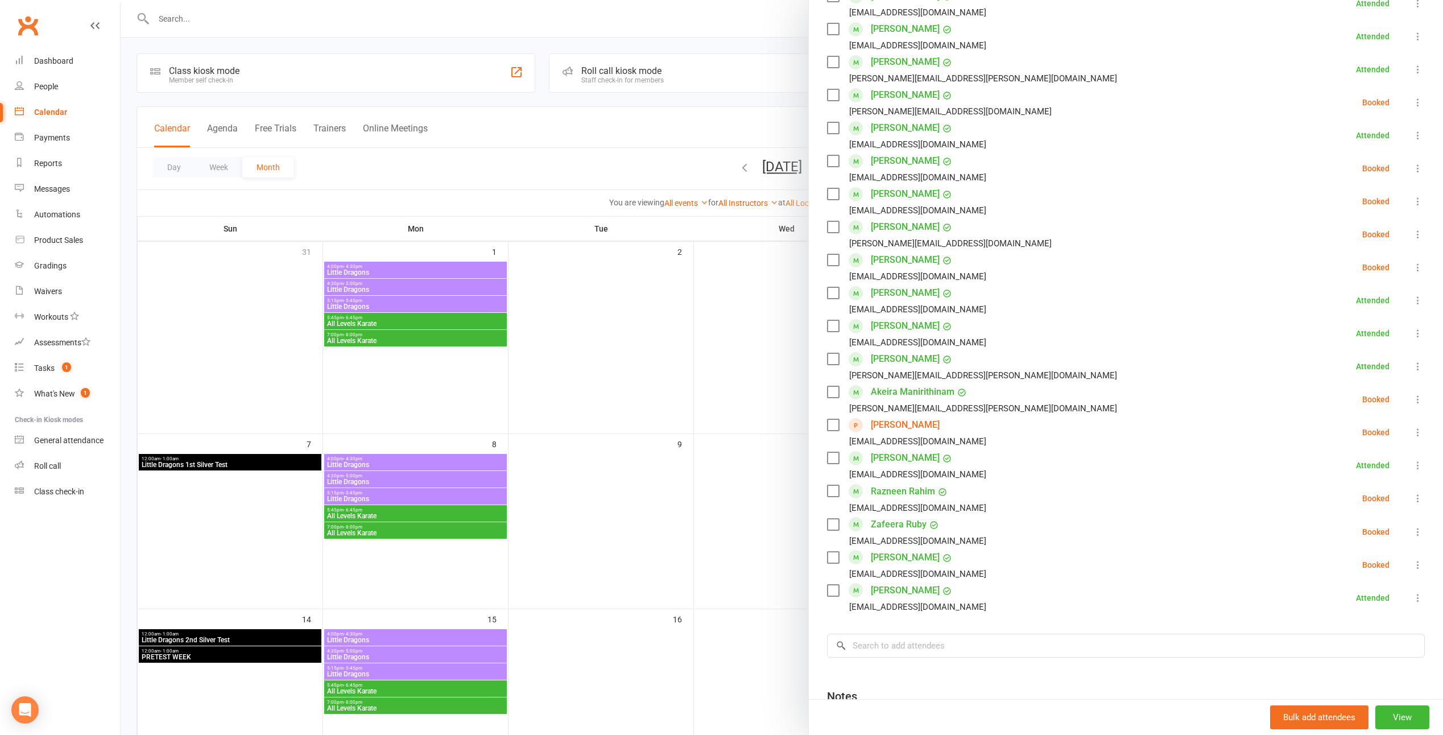
scroll to position [227, 0]
click at [921, 634] on input "search" at bounding box center [1126, 643] width 598 height 24
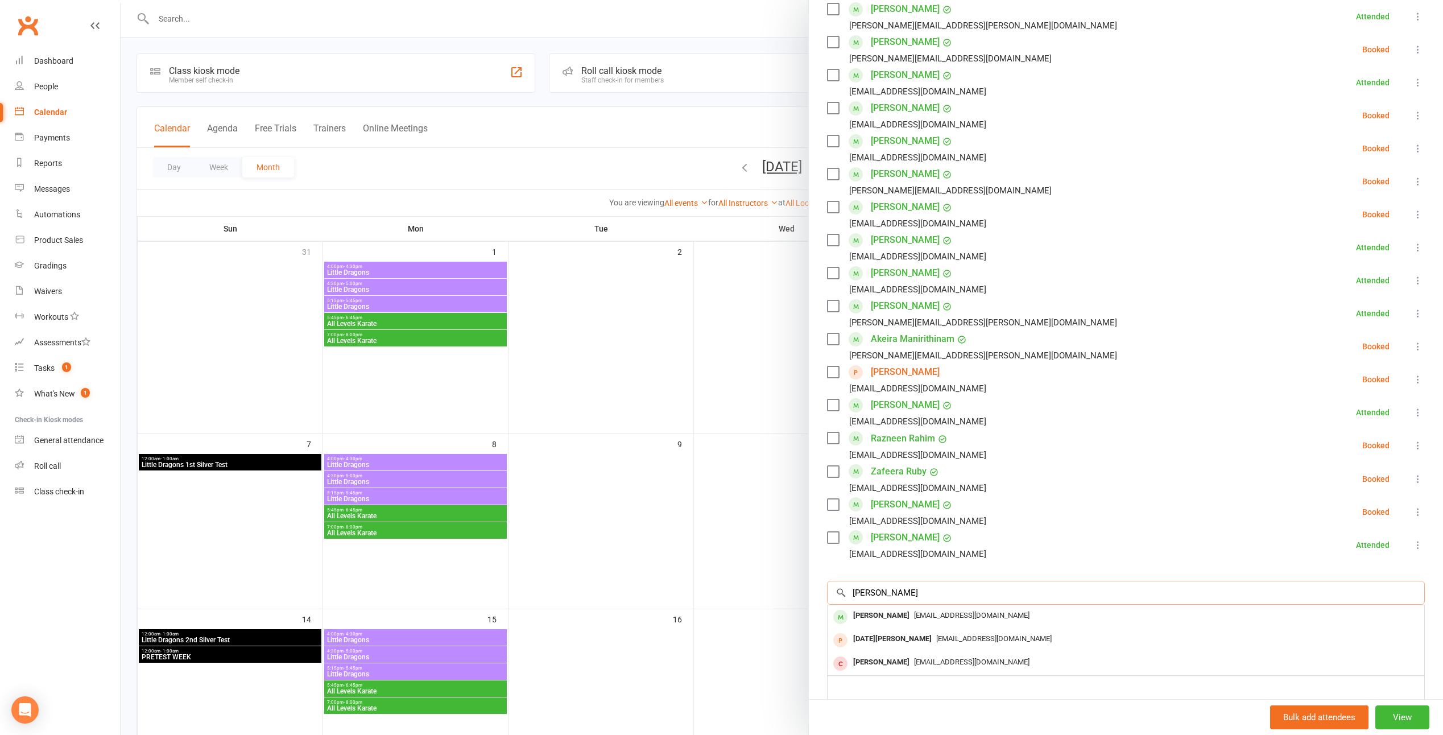
scroll to position [284, 0]
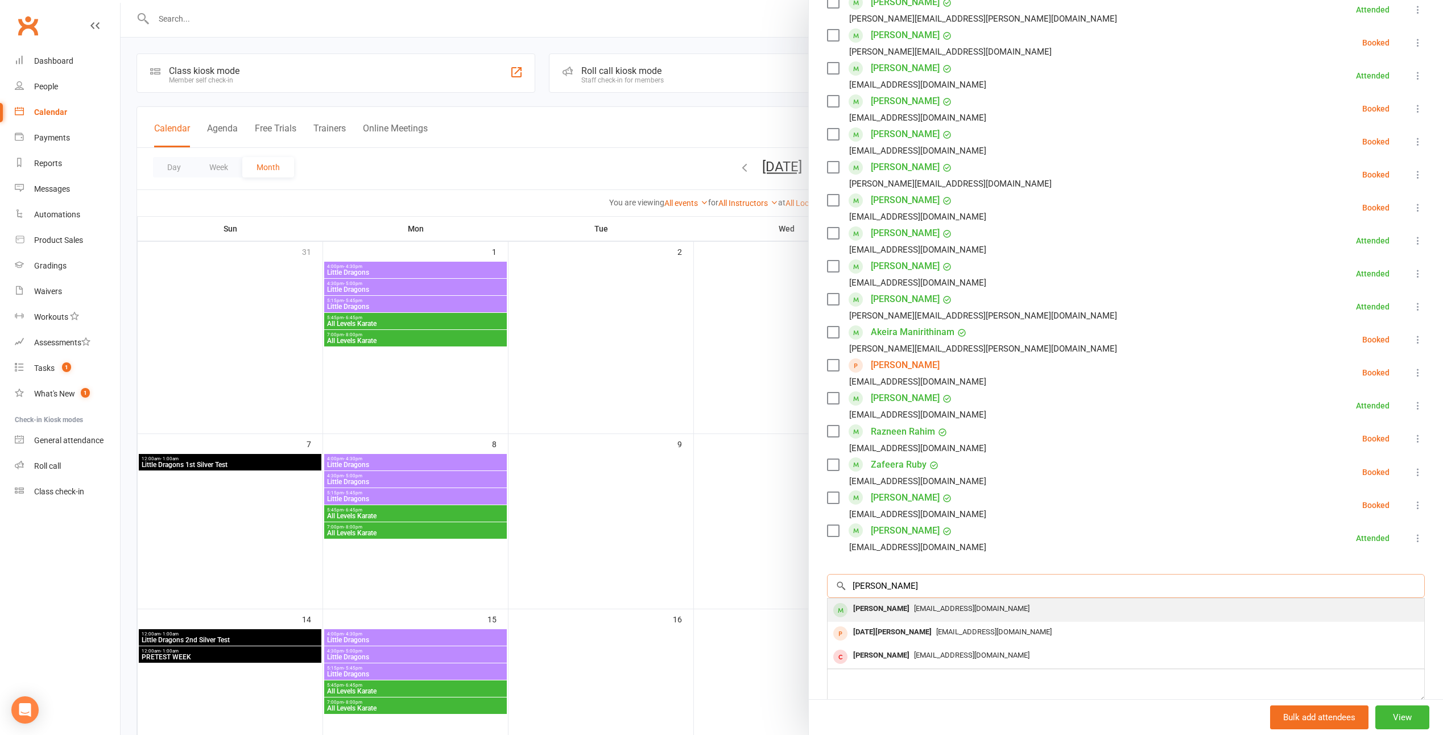
type input "lemuel"
click at [888, 612] on div "[PERSON_NAME]" at bounding box center [880, 609] width 65 height 16
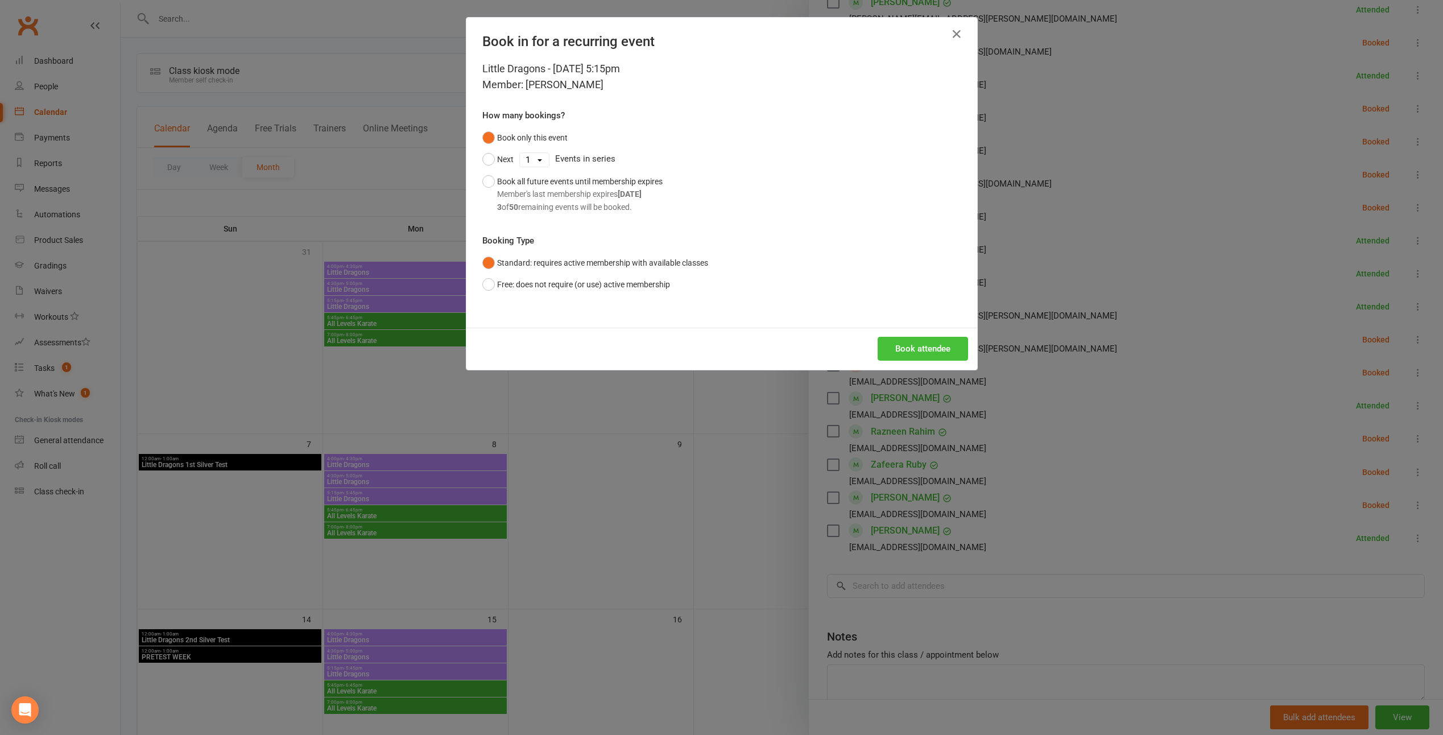
click at [913, 351] on button "Book attendee" at bounding box center [922, 349] width 90 height 24
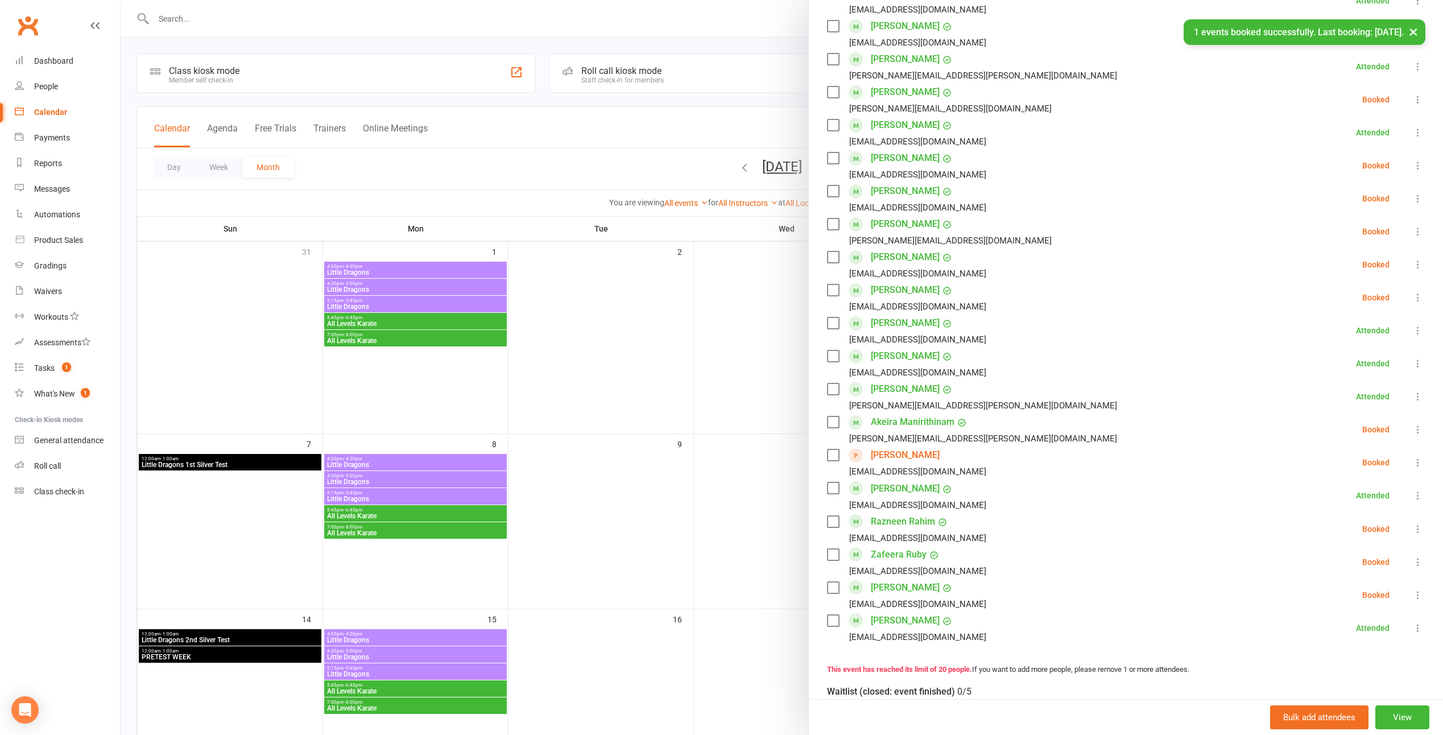
click at [831, 287] on label at bounding box center [832, 289] width 11 height 11
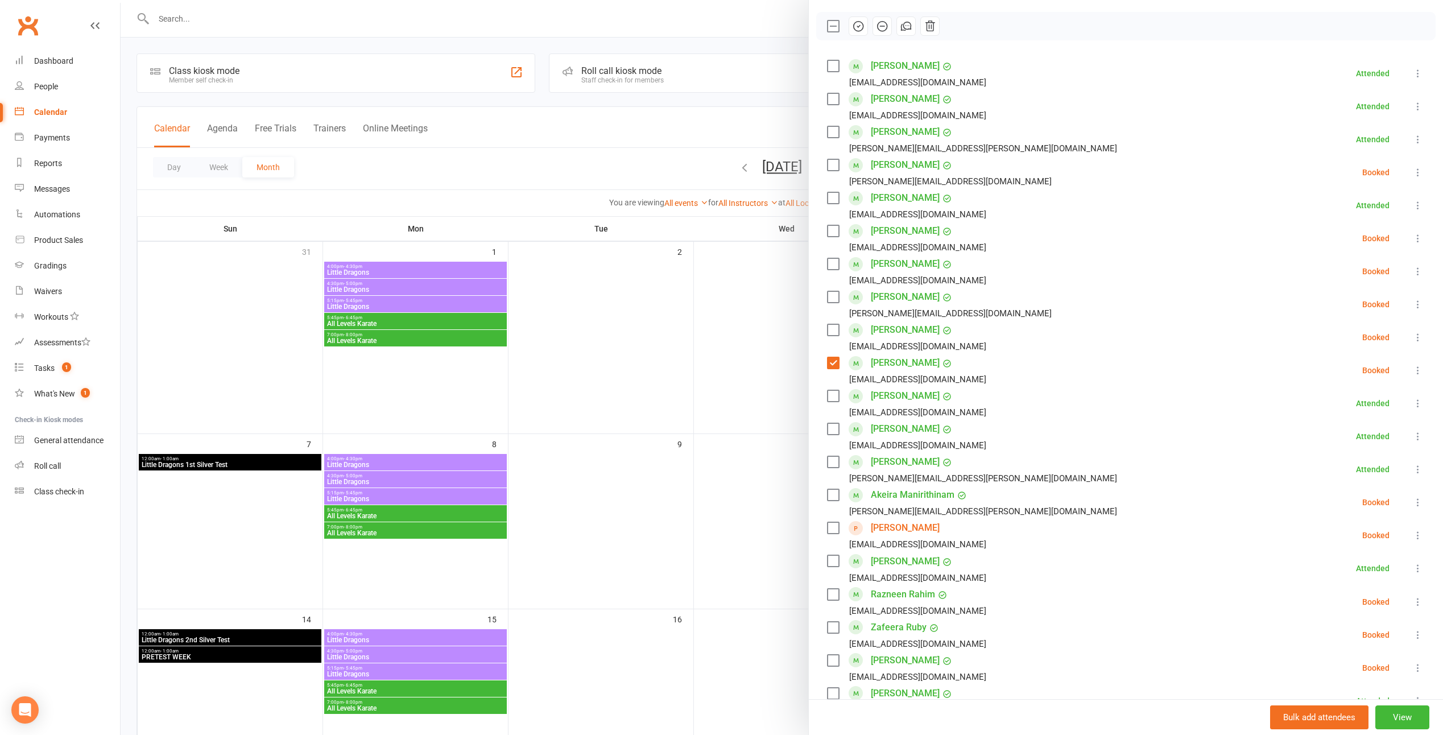
scroll to position [0, 0]
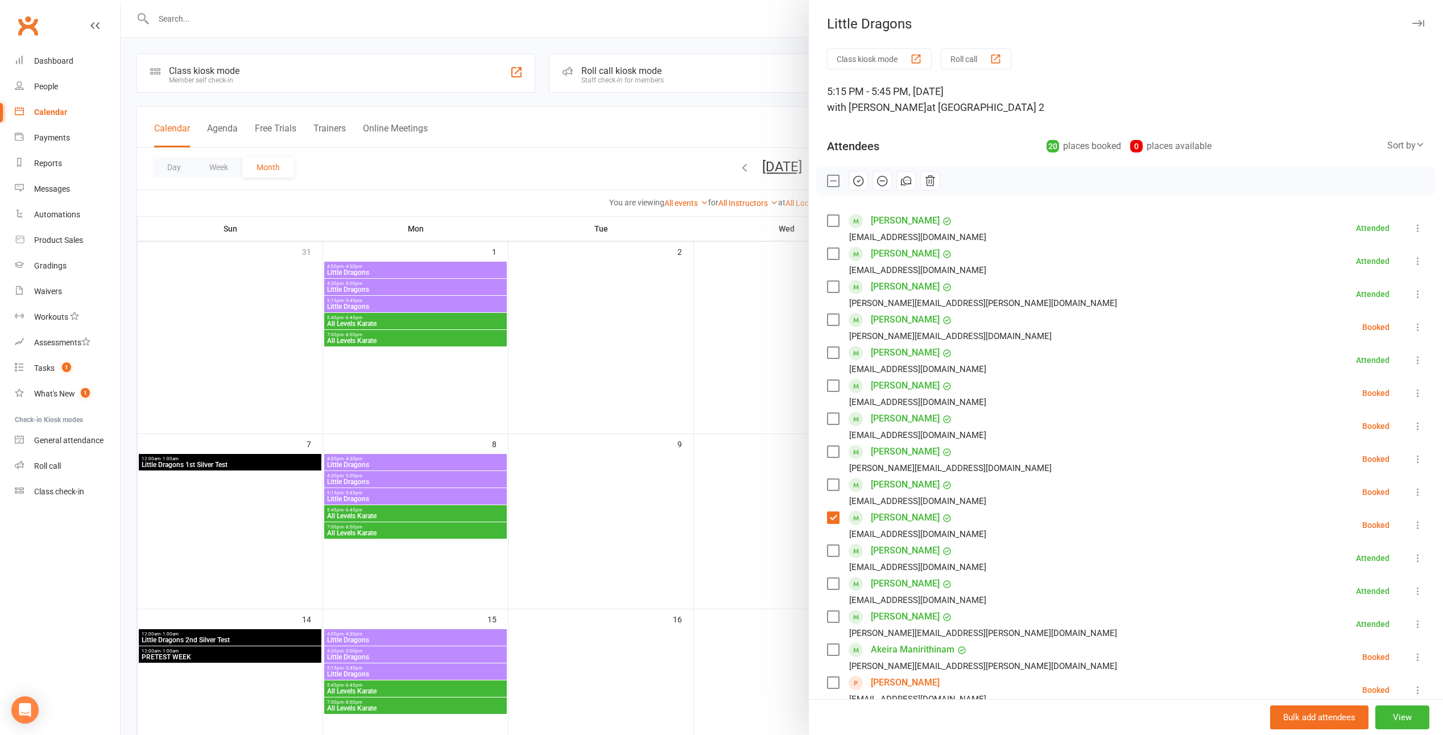
click at [852, 175] on icon "button" at bounding box center [858, 181] width 13 height 13
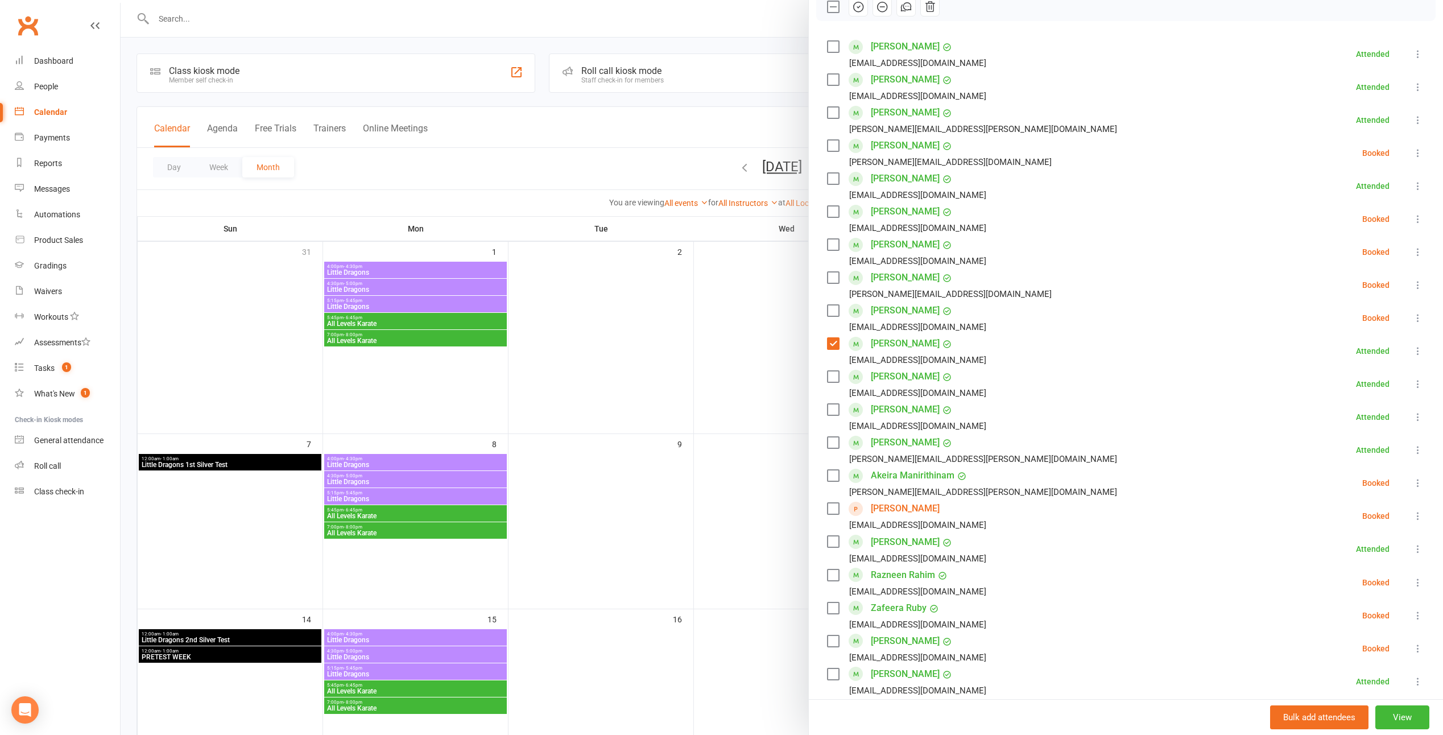
scroll to position [171, 0]
click at [739, 270] on div at bounding box center [782, 367] width 1322 height 735
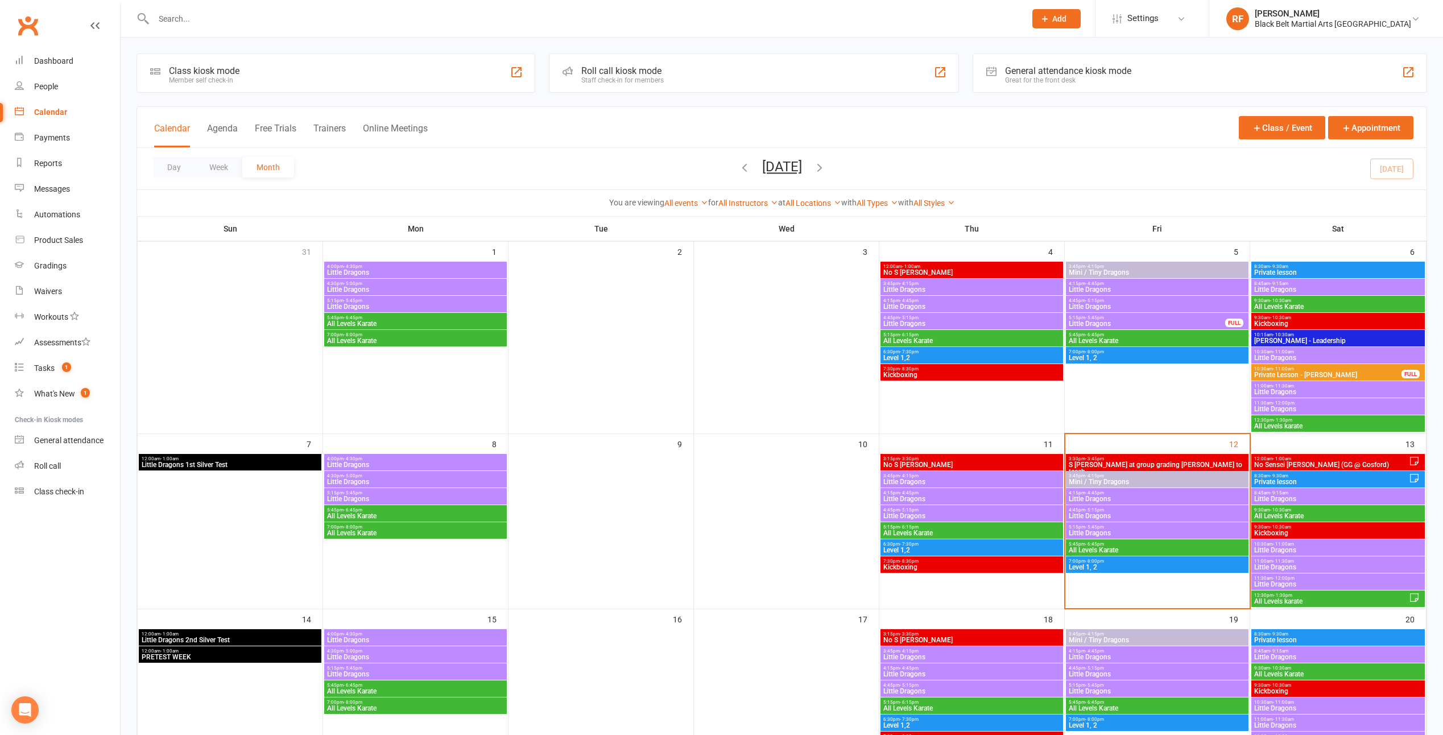
click at [1106, 511] on span "4:45pm - 5:15pm" at bounding box center [1157, 509] width 178 height 5
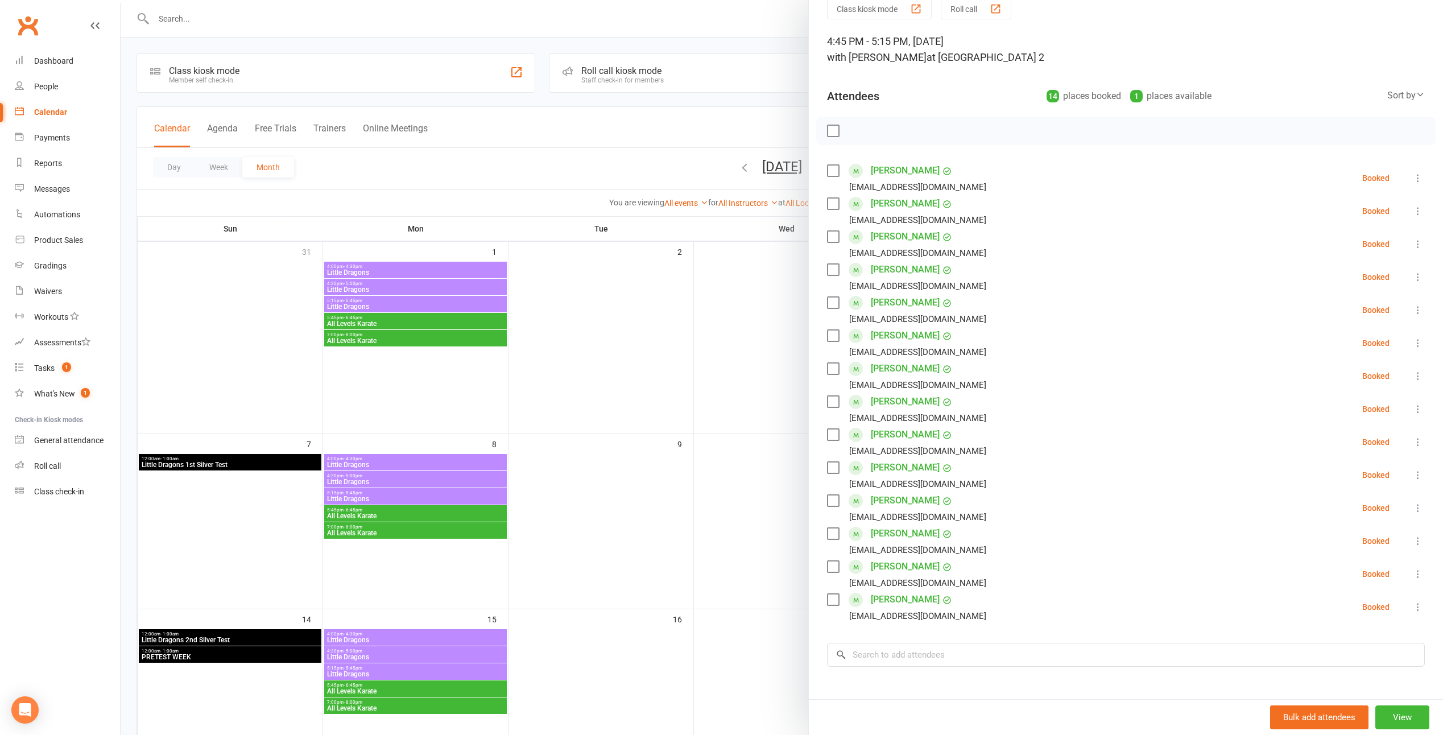
scroll to position [57, 0]
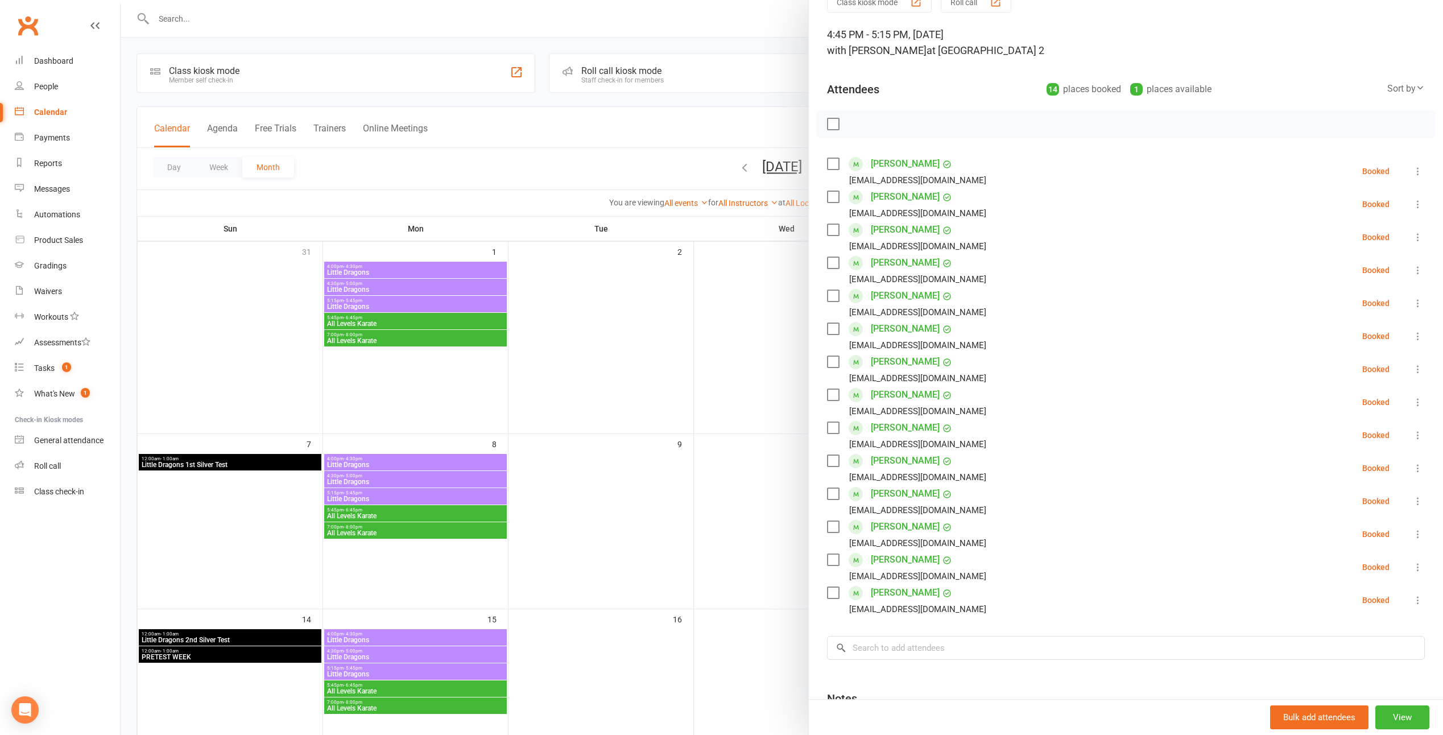
click at [831, 492] on label at bounding box center [832, 493] width 11 height 11
click at [852, 127] on icon "button" at bounding box center [858, 124] width 13 height 13
drag, startPoint x: 829, startPoint y: 460, endPoint x: 831, endPoint y: 229, distance: 230.9
click at [829, 460] on label at bounding box center [832, 460] width 11 height 11
click at [858, 122] on icon "button" at bounding box center [859, 124] width 10 height 10
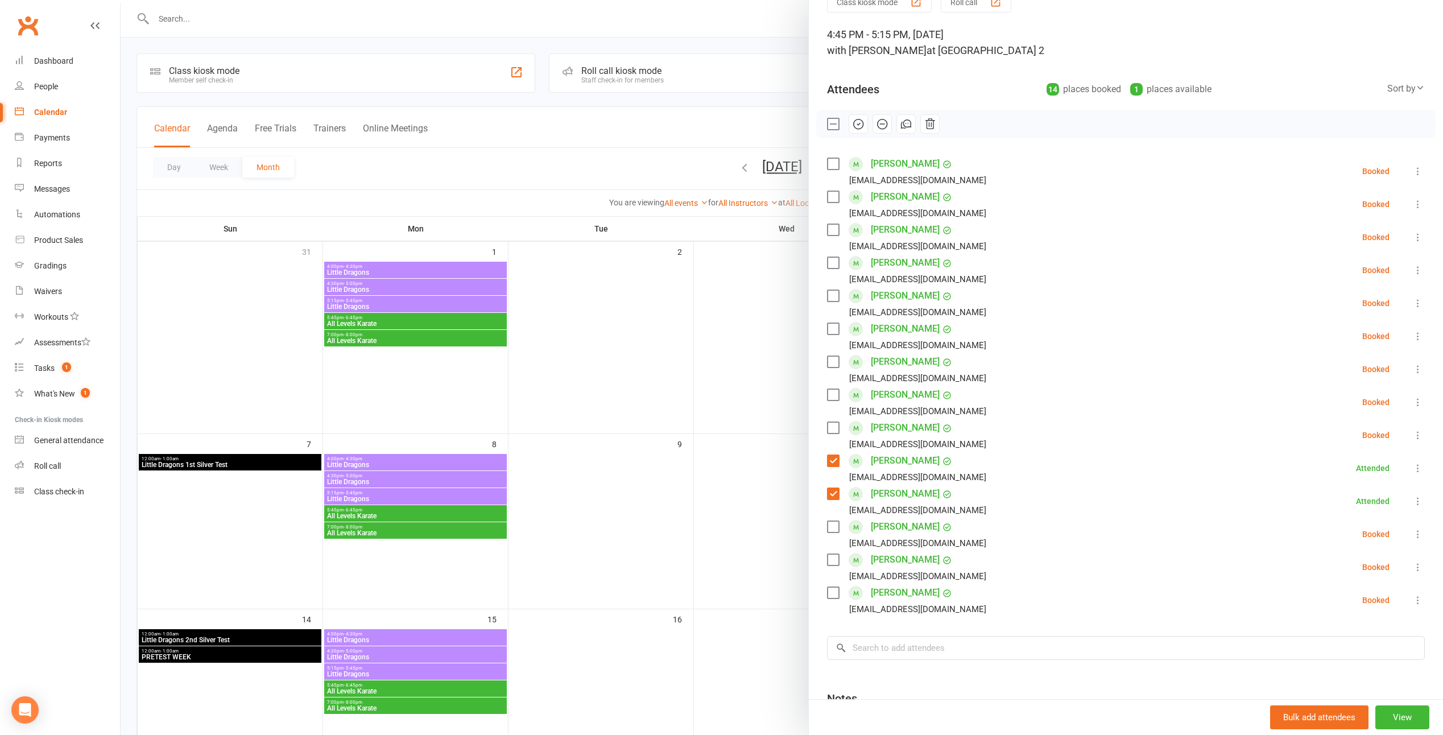
click at [831, 421] on div "Mia Petrov vipmpet@yahoo.com" at bounding box center [909, 435] width 164 height 33
click at [832, 423] on label at bounding box center [832, 427] width 11 height 11
click at [852, 125] on icon "button" at bounding box center [858, 124] width 13 height 13
click at [1412, 405] on icon at bounding box center [1417, 401] width 11 height 11
click at [1415, 387] on div "Class kiosk mode Roll call 4:45 PM - 5:15 PM, Friday, September, 12, 2025 with …" at bounding box center [1126, 405] width 634 height 829
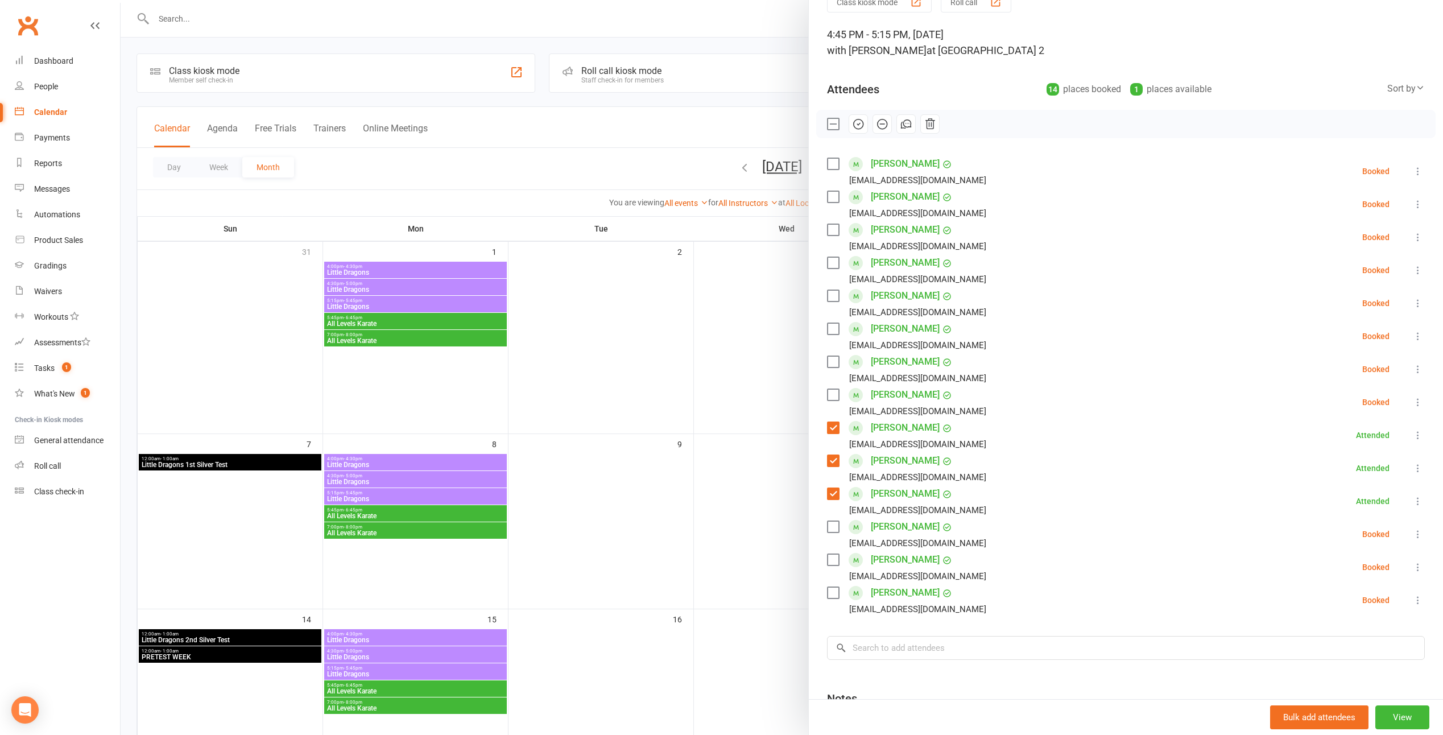
click at [731, 424] on div at bounding box center [782, 367] width 1322 height 735
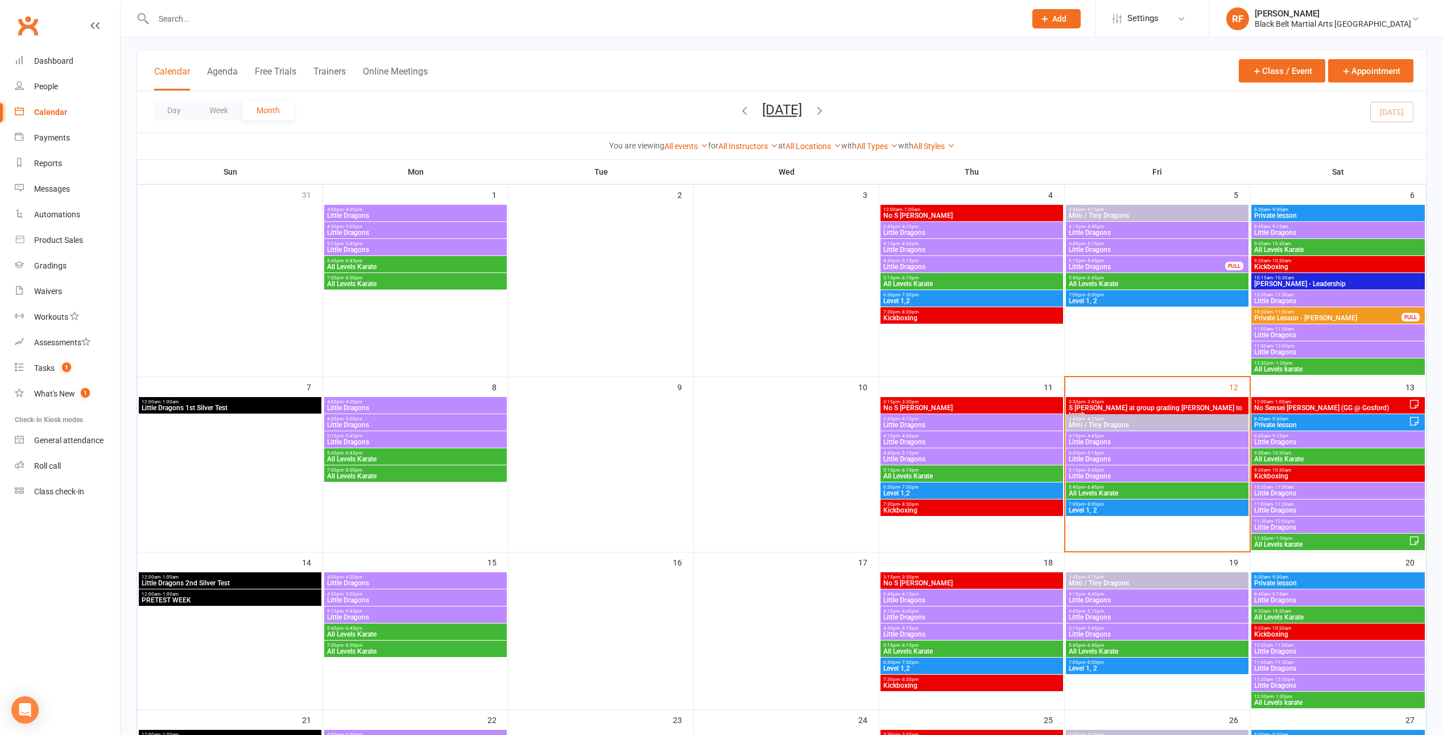
click at [1095, 611] on span "- 5:15pm" at bounding box center [1094, 610] width 19 height 5
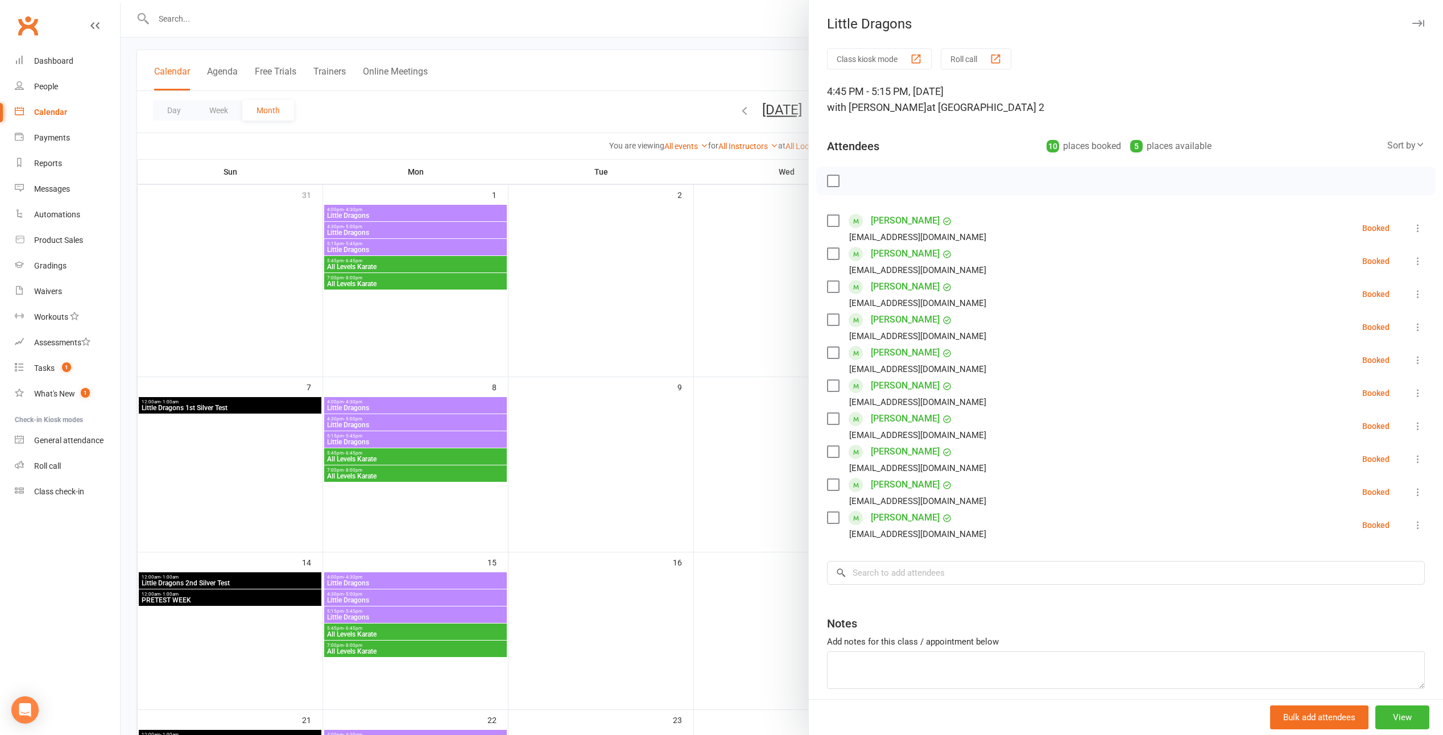
click at [750, 390] on div at bounding box center [782, 367] width 1322 height 735
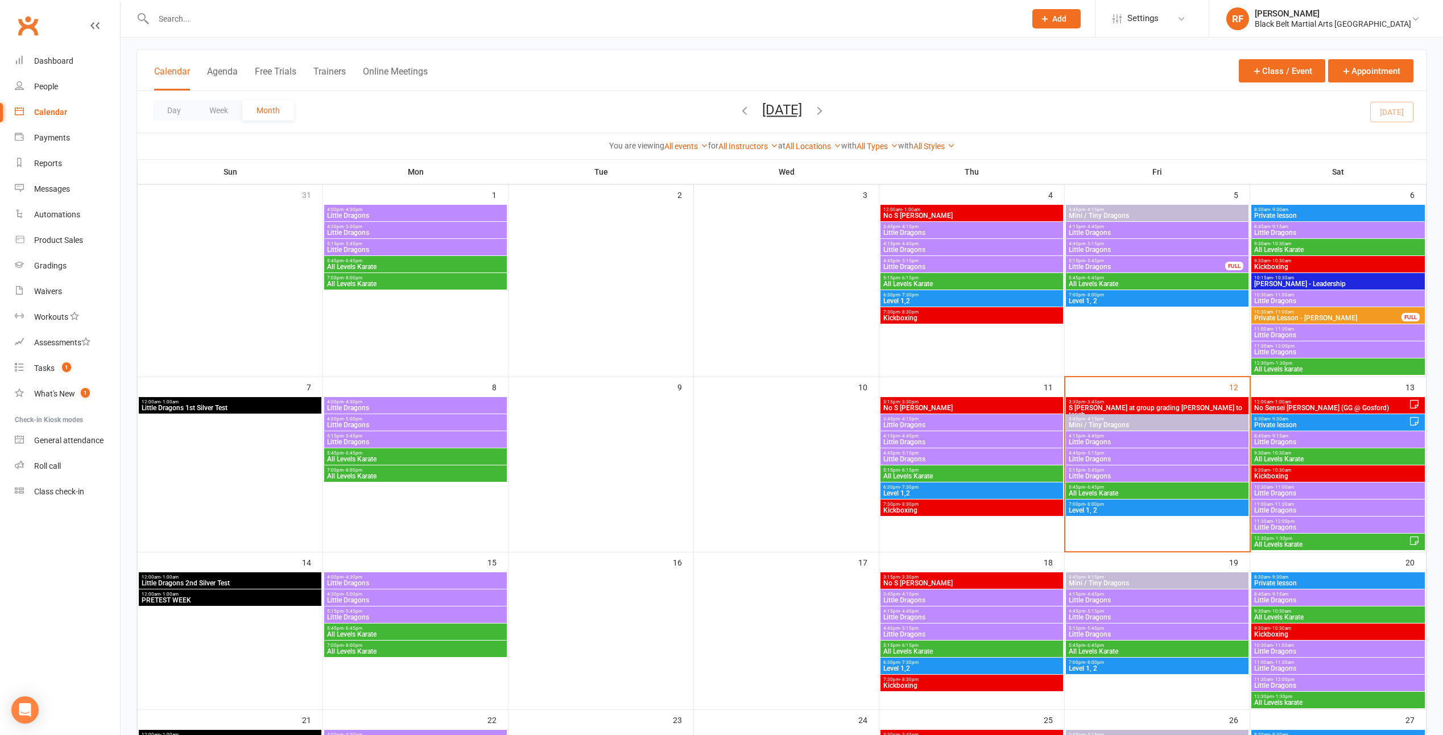
click at [1104, 452] on span "4:45pm - 5:15pm" at bounding box center [1157, 452] width 178 height 5
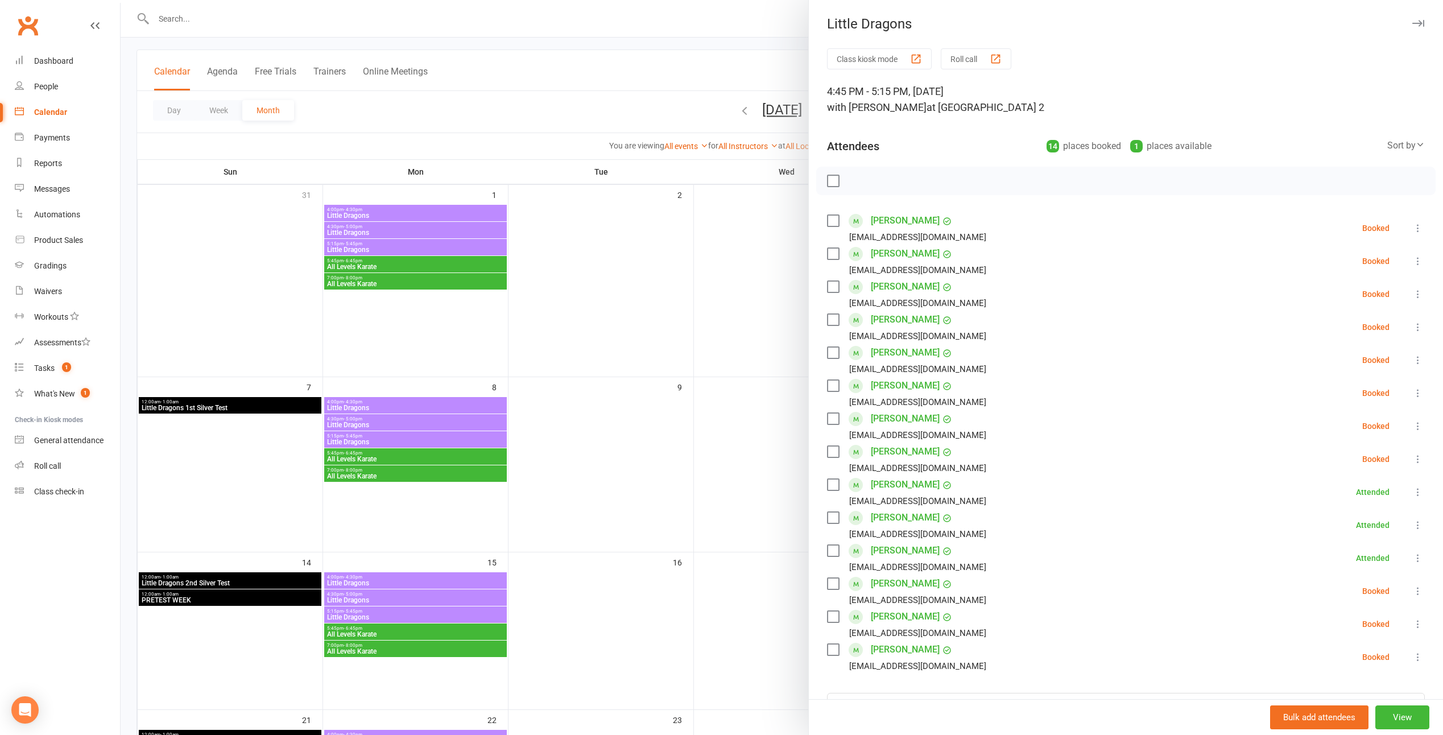
click at [1412, 459] on icon at bounding box center [1417, 458] width 11 height 11
click at [1346, 504] on link "Remove" at bounding box center [1363, 503] width 122 height 23
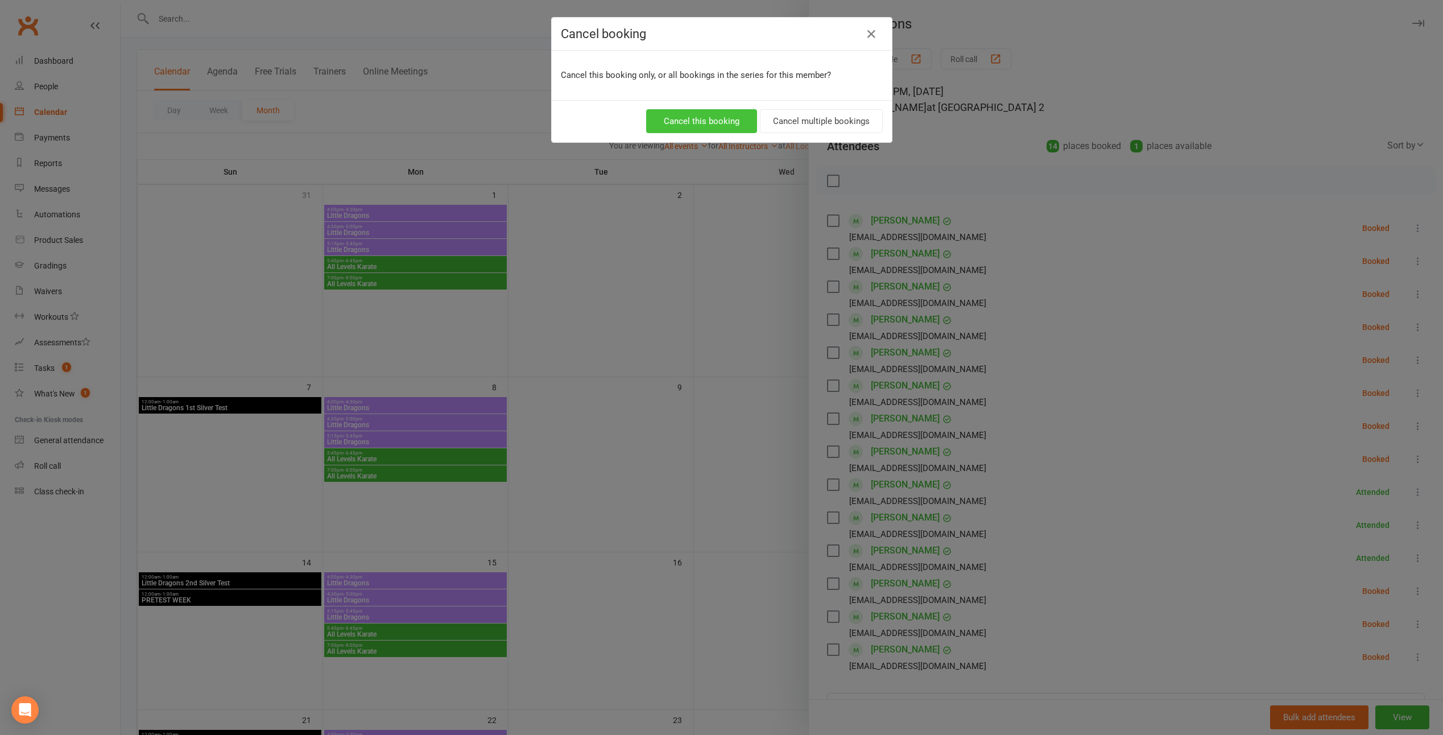
click at [727, 122] on button "Cancel this booking" at bounding box center [701, 121] width 111 height 24
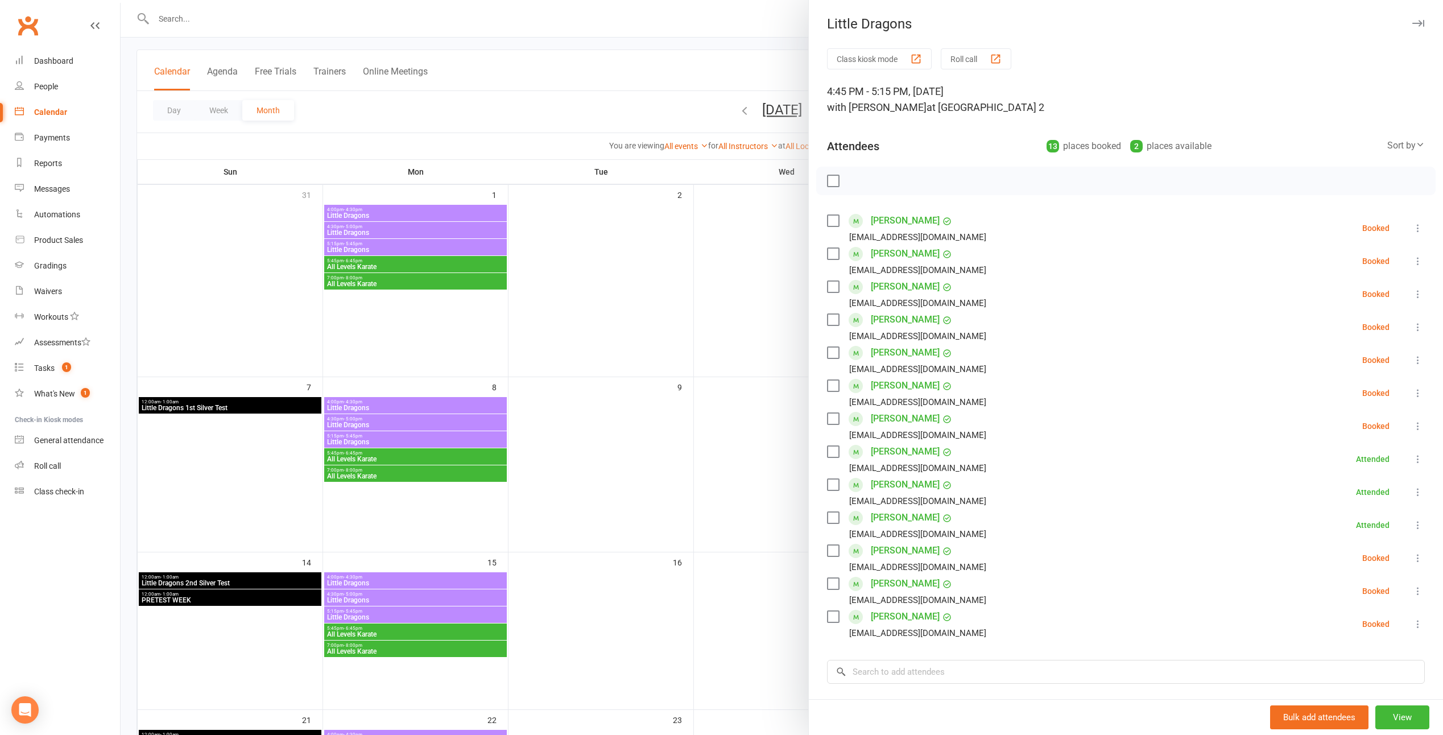
click at [1412, 429] on icon at bounding box center [1417, 425] width 11 height 11
click at [1341, 465] on link "Remove" at bounding box center [1363, 470] width 122 height 23
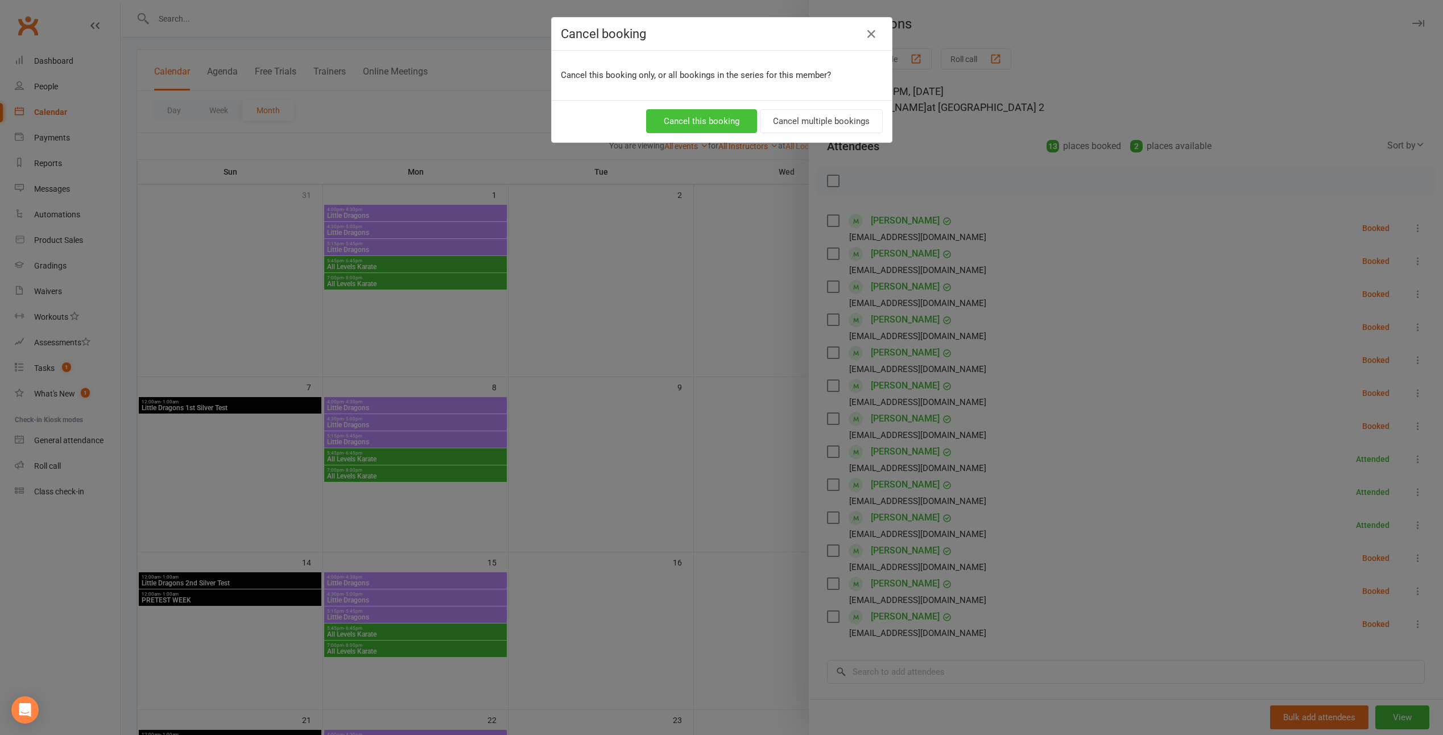
click at [709, 118] on button "Cancel this booking" at bounding box center [701, 121] width 111 height 24
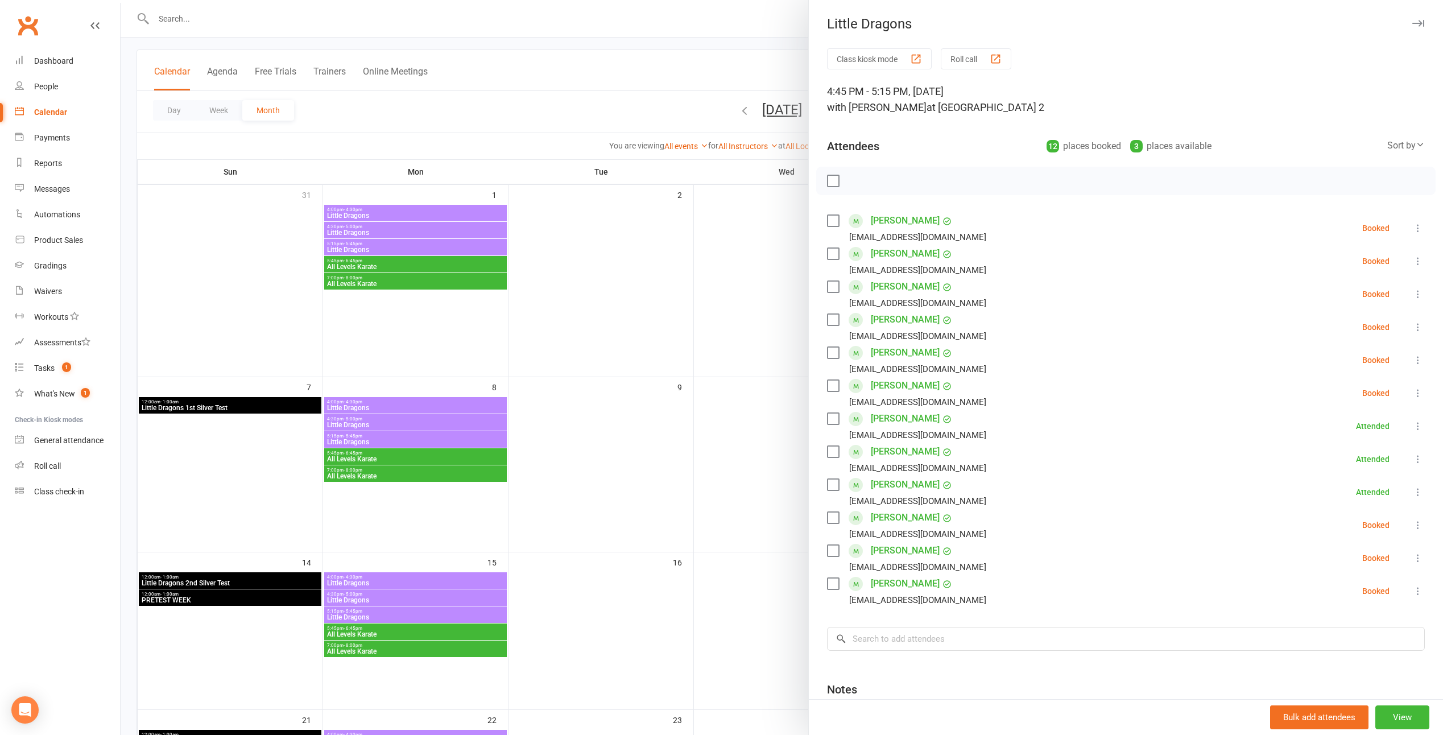
click at [834, 521] on label at bounding box center [832, 517] width 11 height 11
click at [855, 187] on button "button" at bounding box center [857, 180] width 19 height 19
click at [830, 554] on label at bounding box center [832, 550] width 11 height 11
click at [852, 179] on icon "button" at bounding box center [858, 181] width 13 height 13
click at [712, 297] on div at bounding box center [782, 367] width 1322 height 735
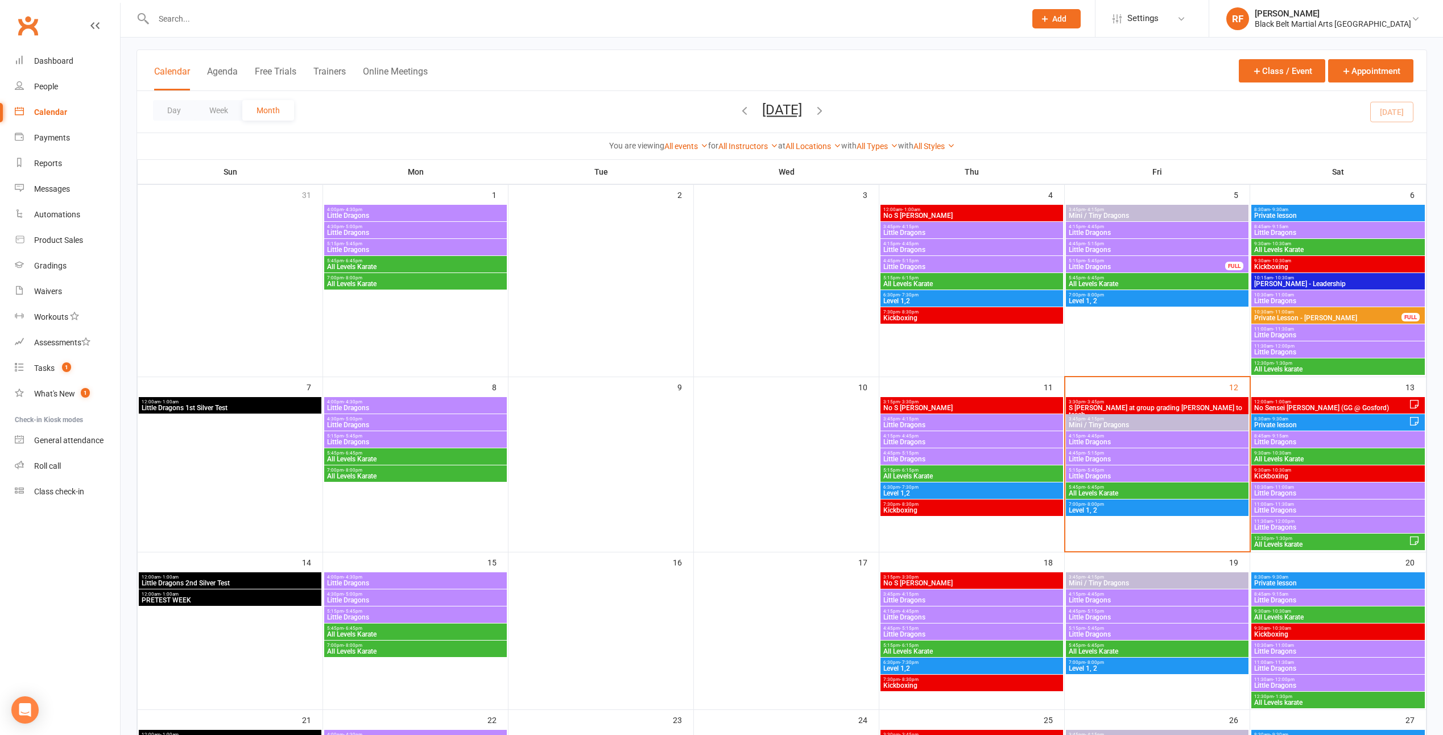
click at [1096, 438] on span "Little Dragons" at bounding box center [1157, 441] width 178 height 7
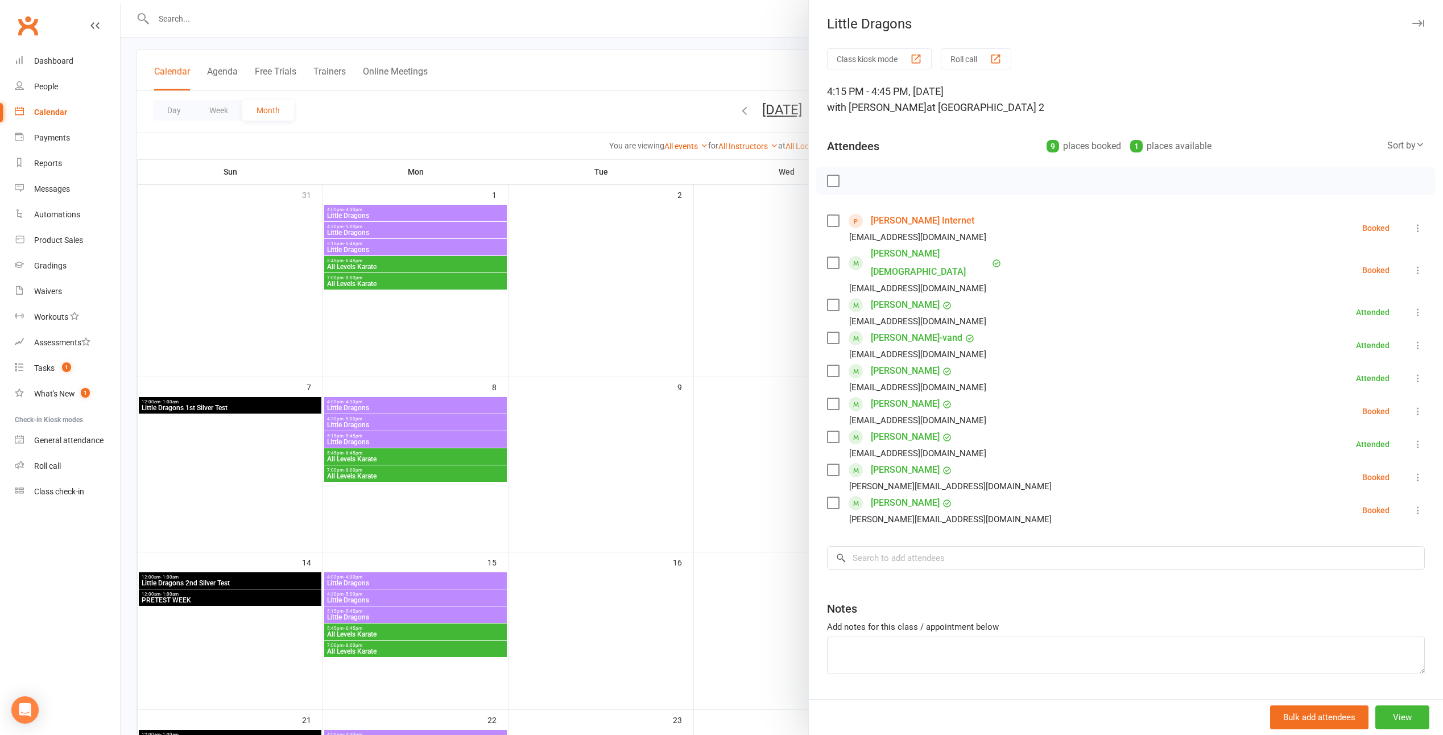
click at [735, 314] on div at bounding box center [782, 367] width 1322 height 735
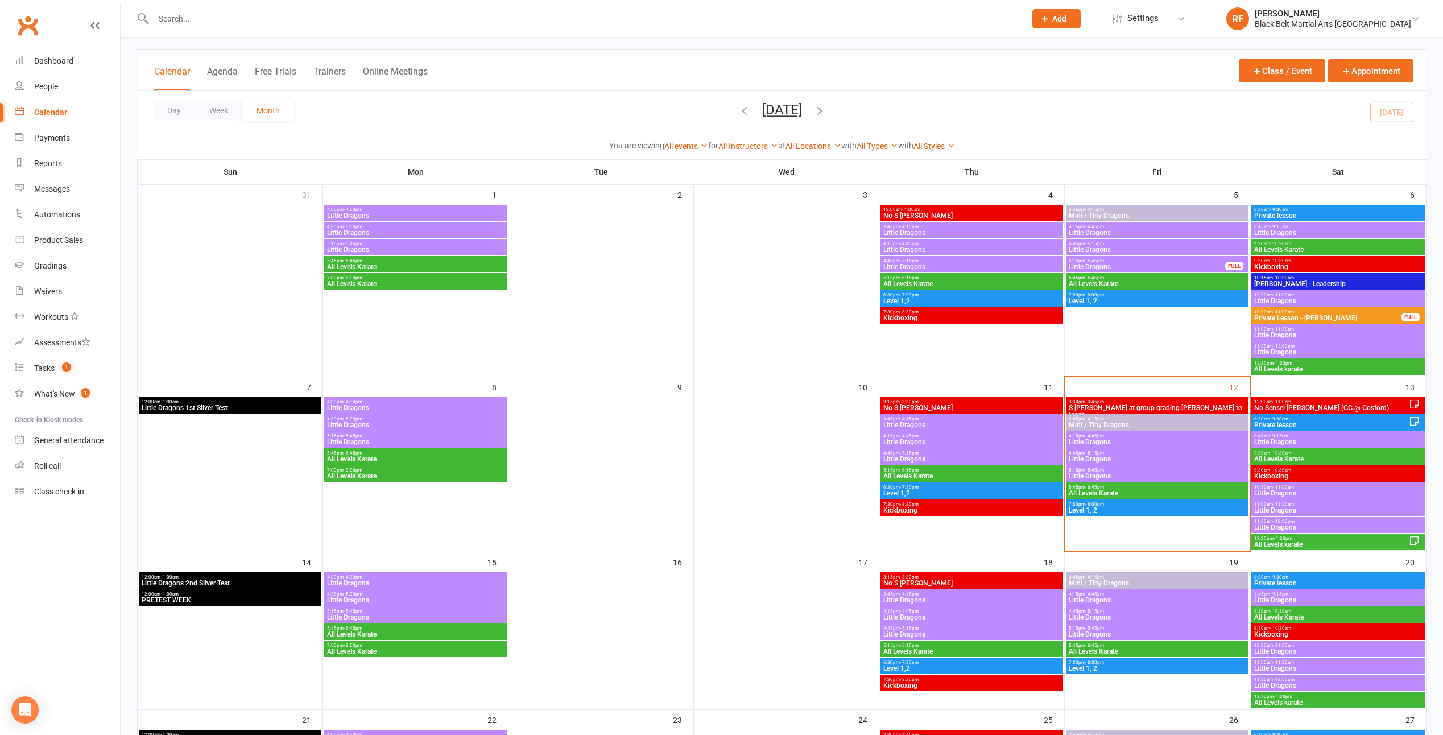
click at [1114, 452] on span "4:45pm - 5:15pm" at bounding box center [1157, 452] width 178 height 5
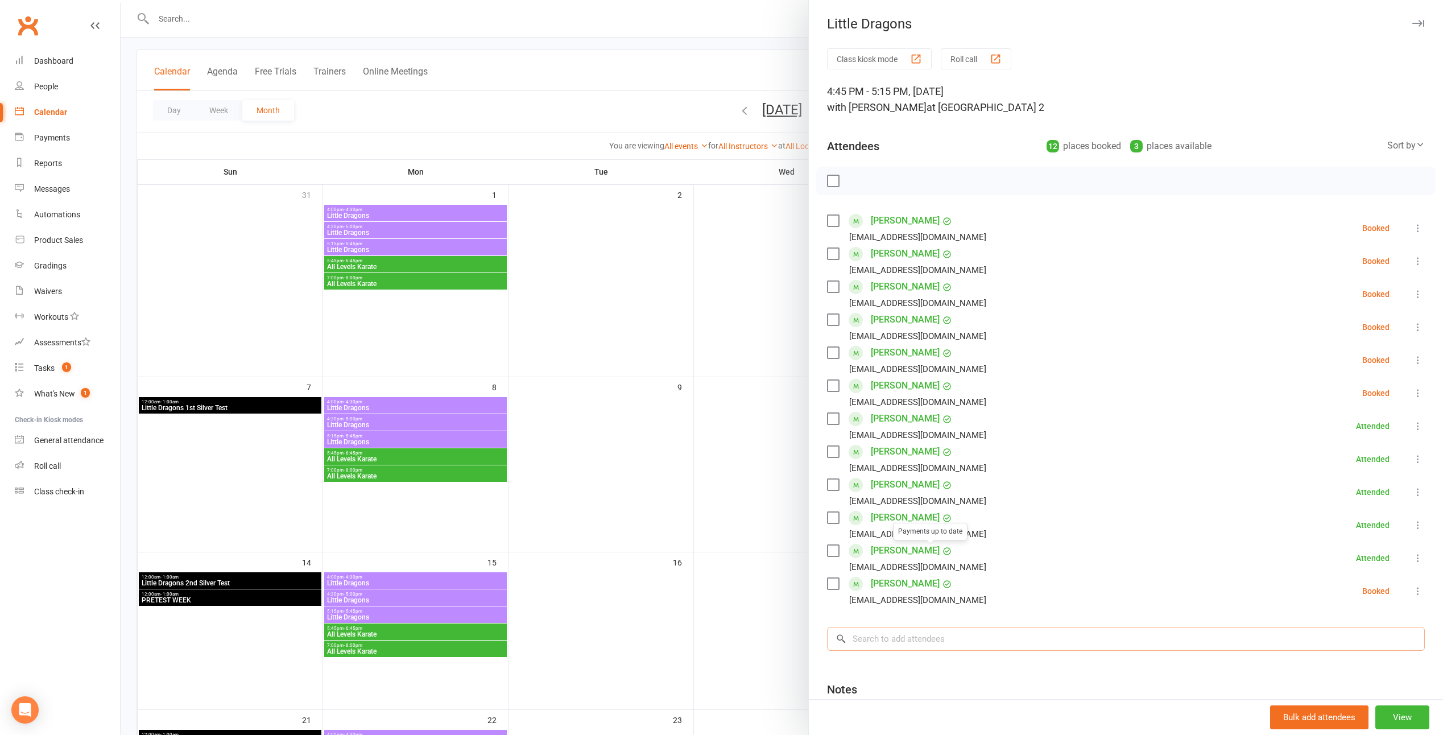
click at [926, 638] on input "search" at bounding box center [1126, 639] width 598 height 24
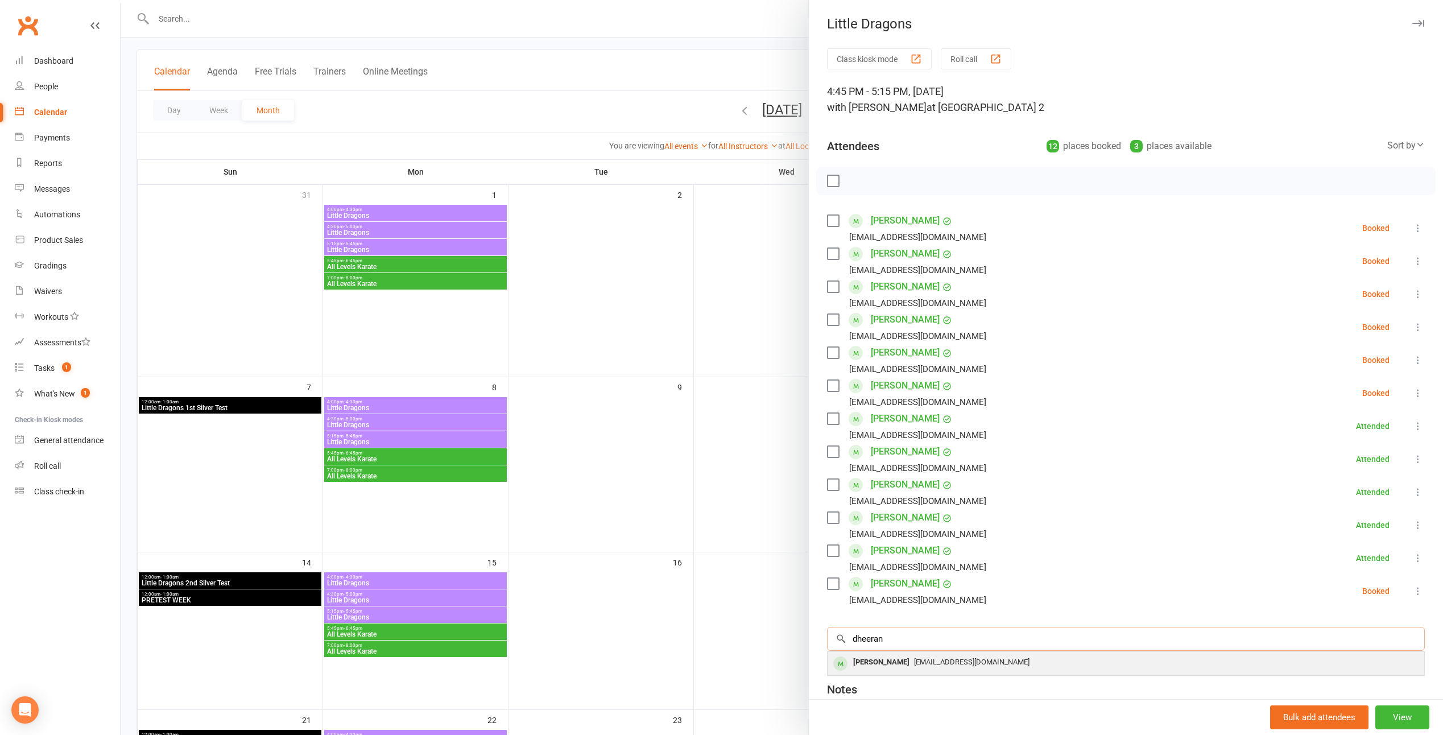
type input "dheeran"
click at [872, 657] on div "[PERSON_NAME]" at bounding box center [880, 662] width 65 height 16
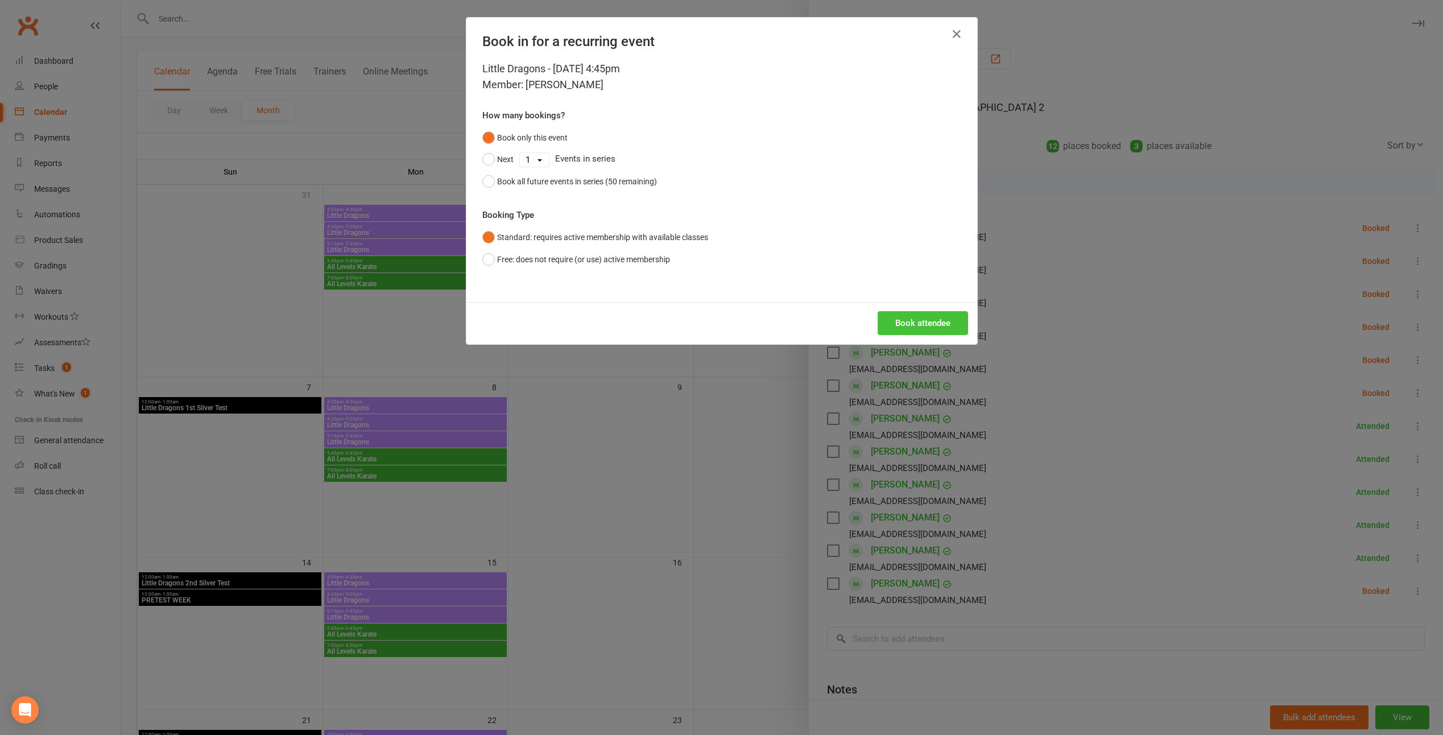
click at [893, 320] on button "Book attendee" at bounding box center [922, 323] width 90 height 24
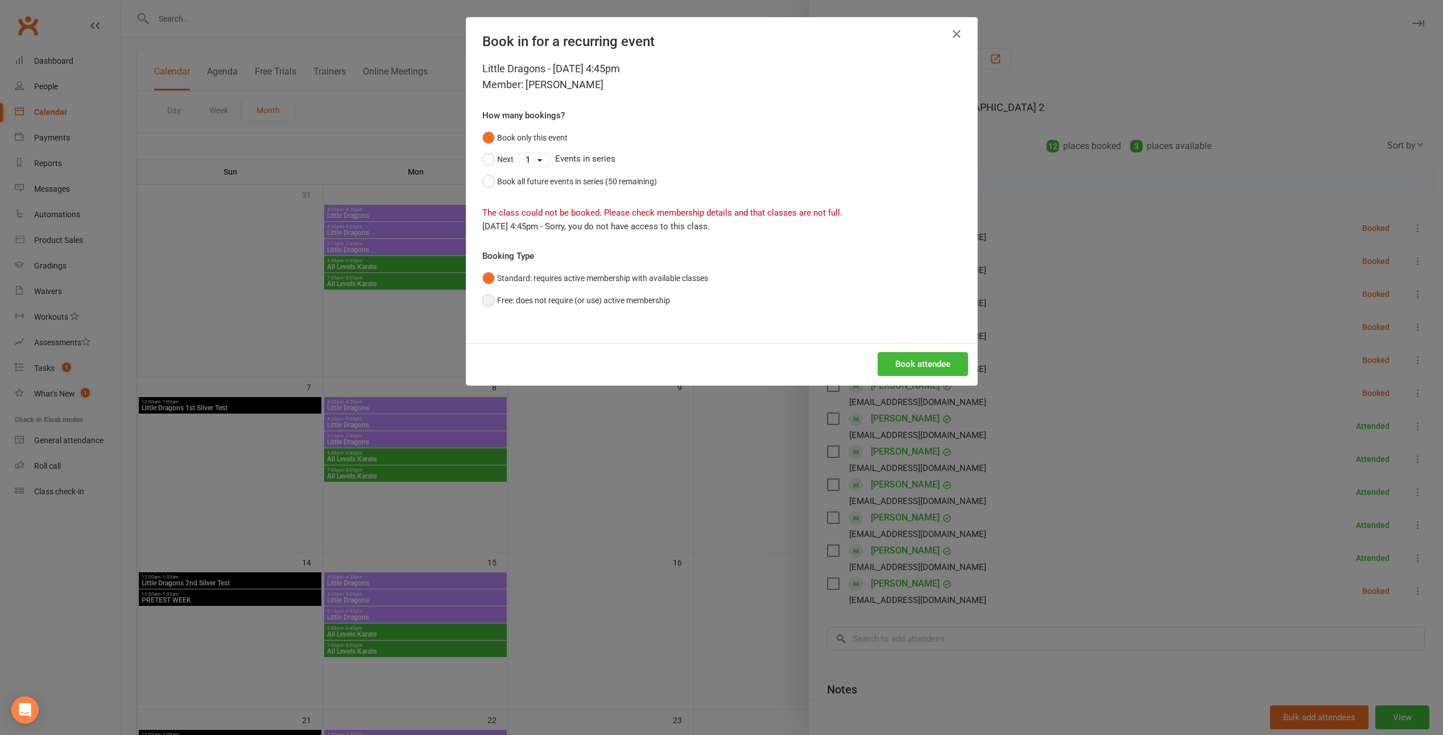
click at [603, 304] on button "Free: does not require (or use) active membership" at bounding box center [576, 300] width 188 height 22
click at [892, 362] on button "Book attendee" at bounding box center [922, 364] width 90 height 24
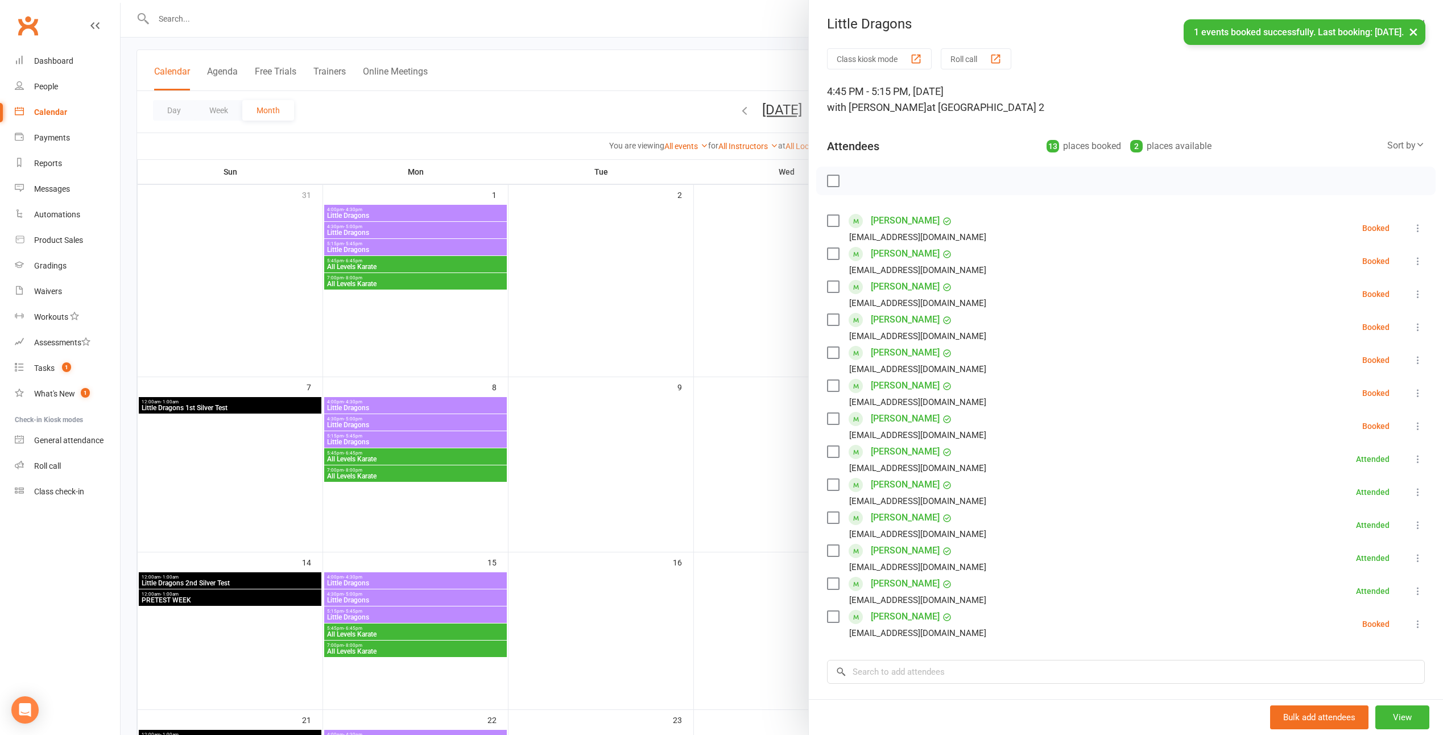
click at [836, 420] on div "Dheeran Maalolan capadmakesavan@gmail.com" at bounding box center [909, 425] width 164 height 33
click at [831, 420] on label at bounding box center [832, 418] width 11 height 11
click at [852, 182] on icon "button" at bounding box center [858, 181] width 13 height 13
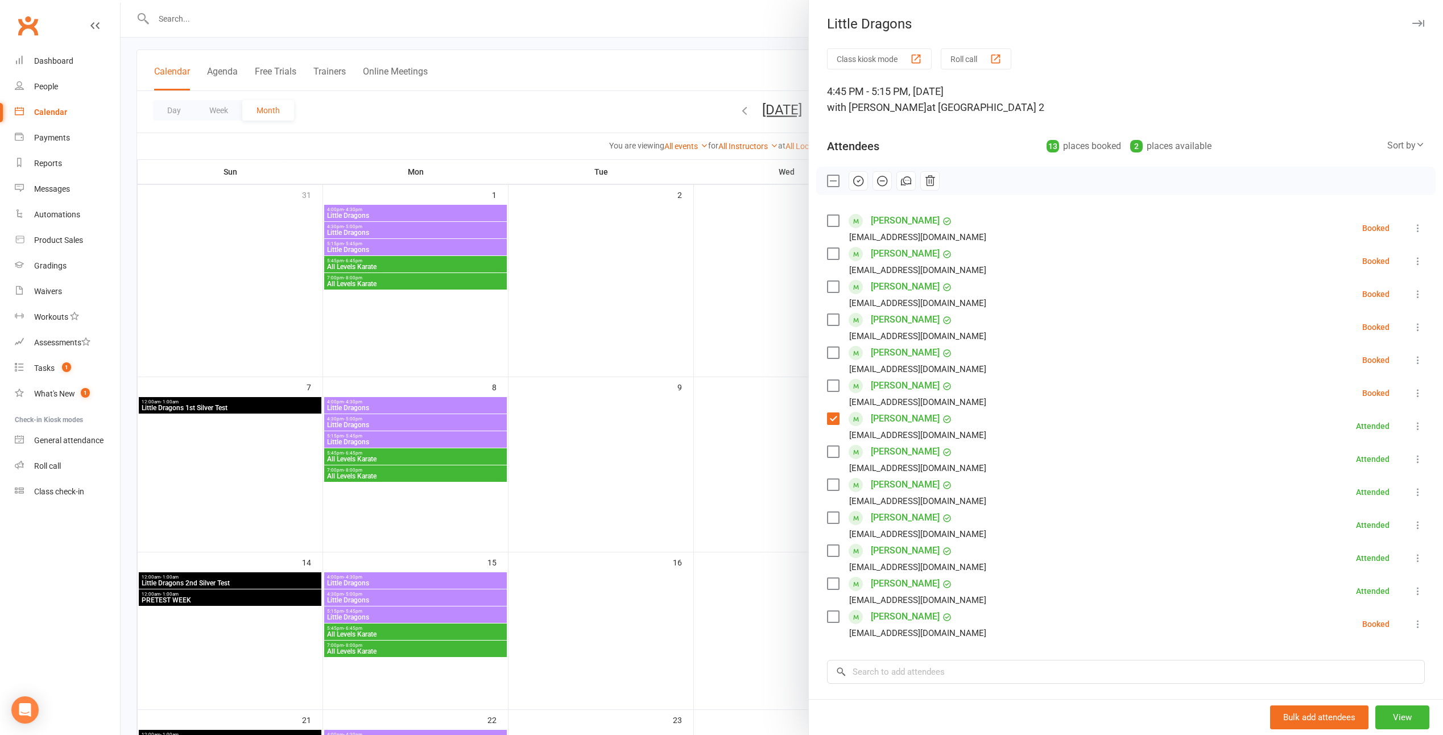
click at [831, 419] on label at bounding box center [832, 418] width 11 height 11
click at [827, 320] on label at bounding box center [832, 319] width 11 height 11
click at [855, 184] on icon "button" at bounding box center [858, 181] width 13 height 13
click at [830, 386] on label at bounding box center [832, 385] width 11 height 11
click at [852, 185] on icon "button" at bounding box center [858, 181] width 13 height 13
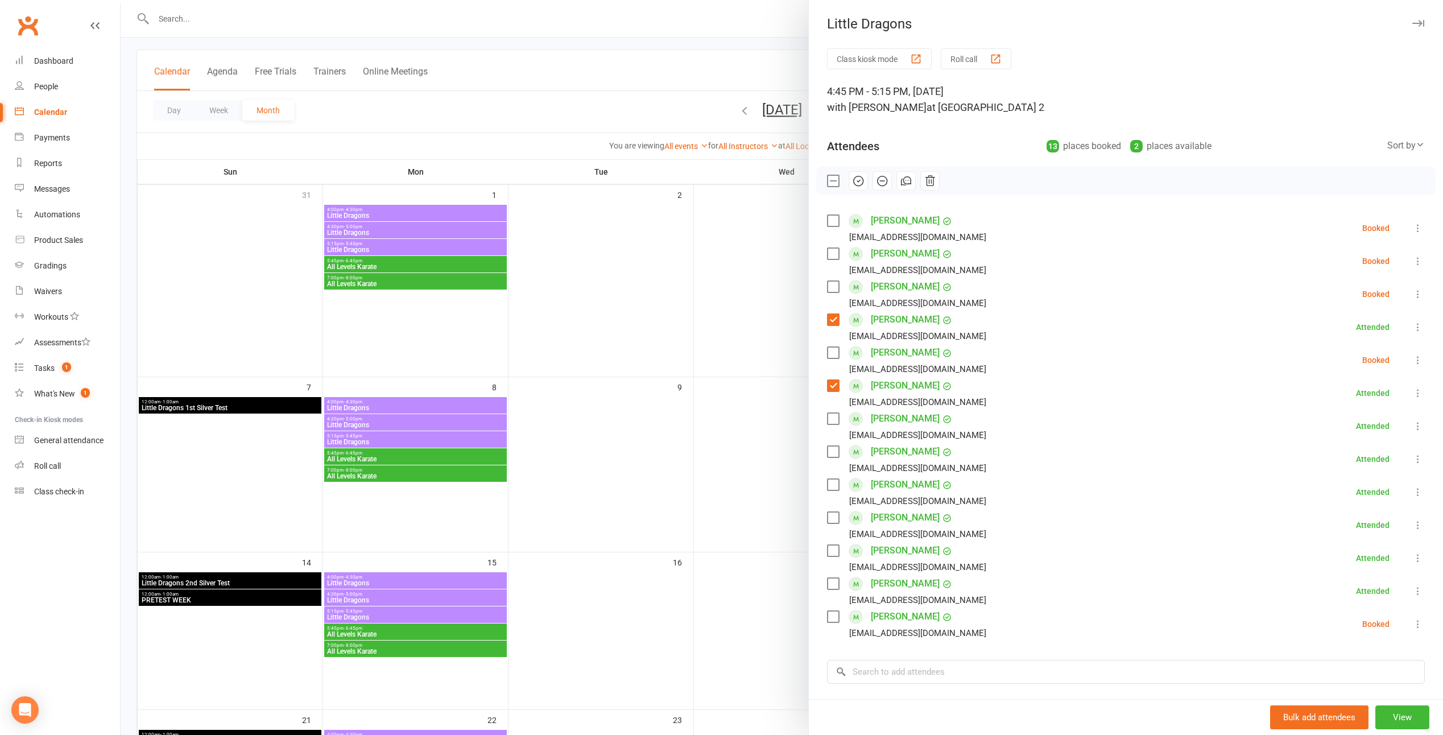
click at [829, 320] on label at bounding box center [832, 319] width 11 height 11
click at [827, 388] on label at bounding box center [832, 385] width 11 height 11
drag, startPoint x: 834, startPoint y: 221, endPoint x: 838, endPoint y: 198, distance: 23.0
click at [834, 221] on label at bounding box center [832, 220] width 11 height 11
click at [861, 178] on button "button" at bounding box center [857, 180] width 19 height 19
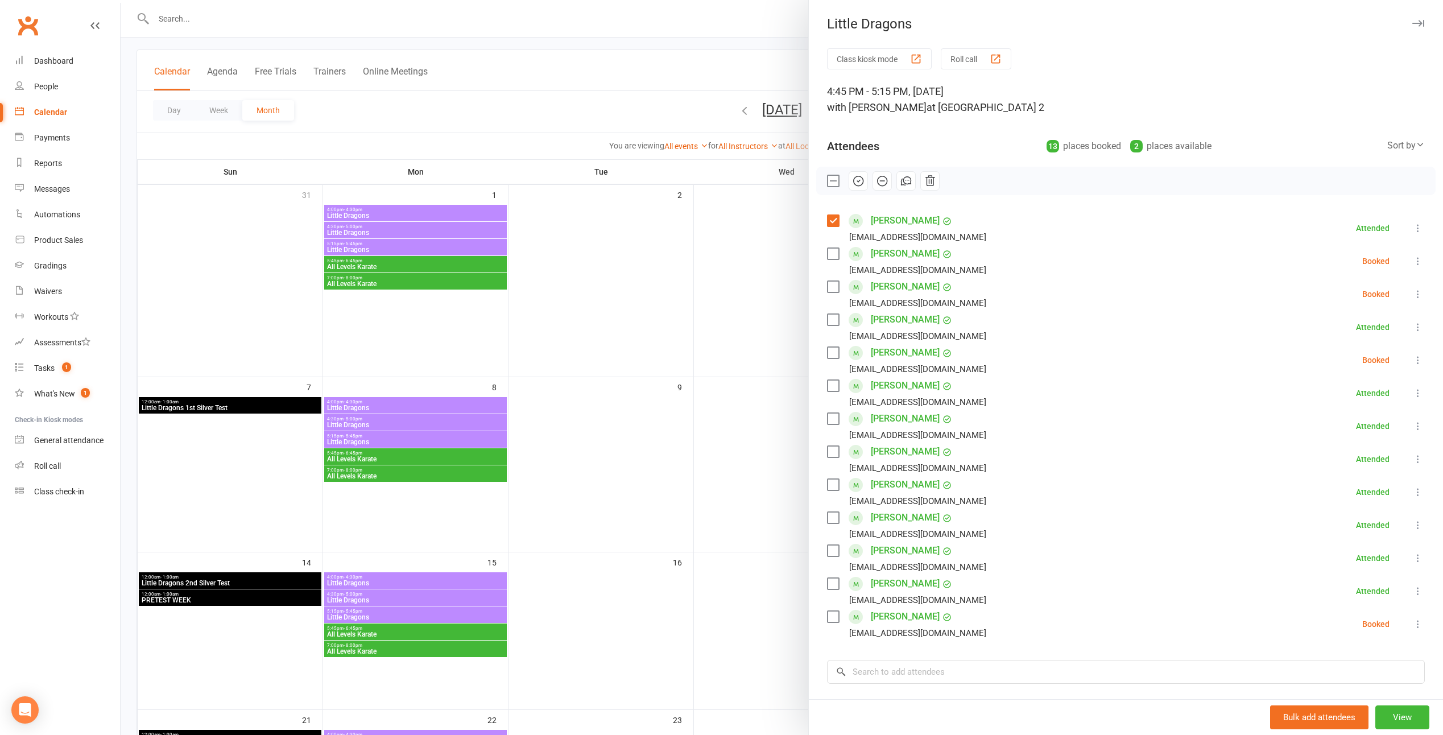
drag, startPoint x: 893, startPoint y: 284, endPoint x: 870, endPoint y: 285, distance: 23.3
drag, startPoint x: 870, startPoint y: 285, endPoint x: 867, endPoint y: 357, distance: 71.7
click at [827, 220] on label at bounding box center [832, 220] width 11 height 11
click at [834, 618] on label at bounding box center [832, 616] width 11 height 11
click at [855, 183] on icon "button" at bounding box center [858, 181] width 13 height 13
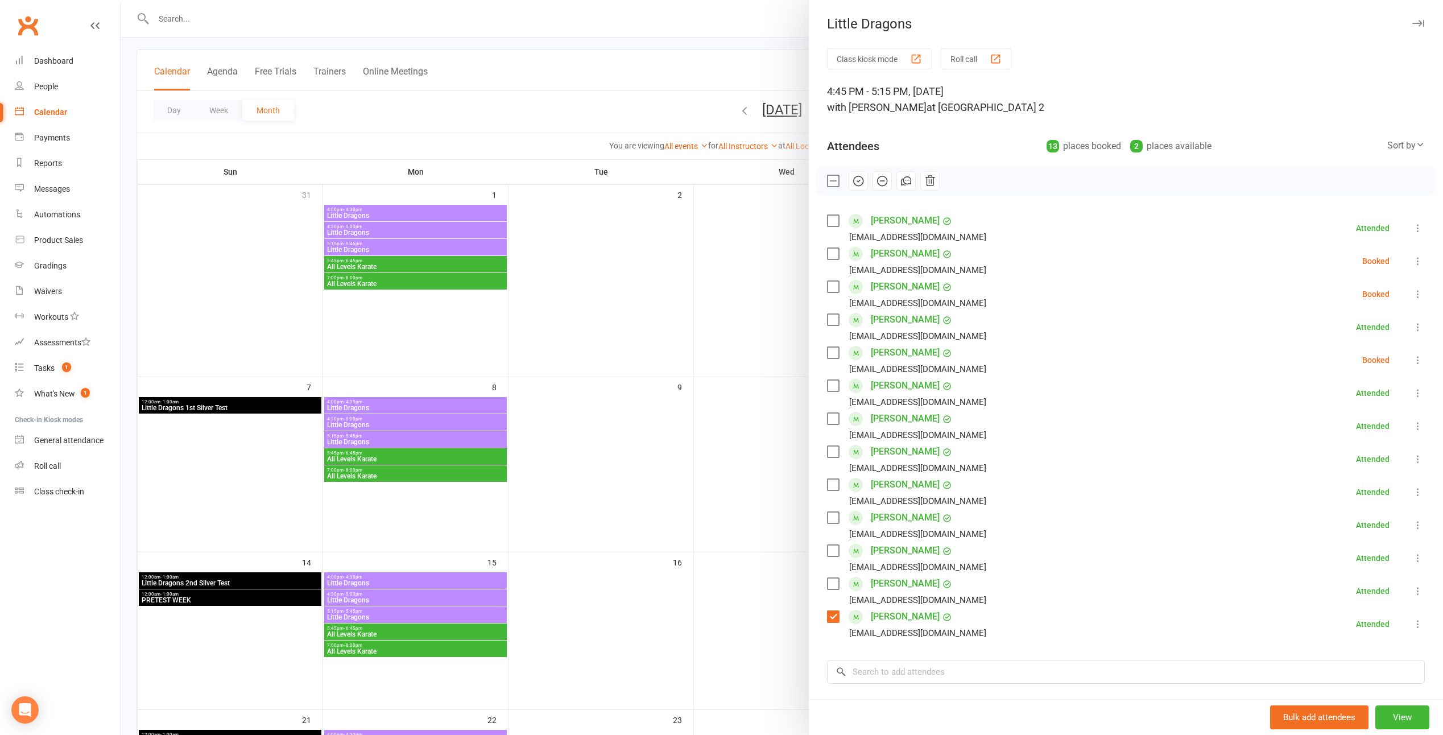
click at [751, 458] on div at bounding box center [782, 367] width 1322 height 735
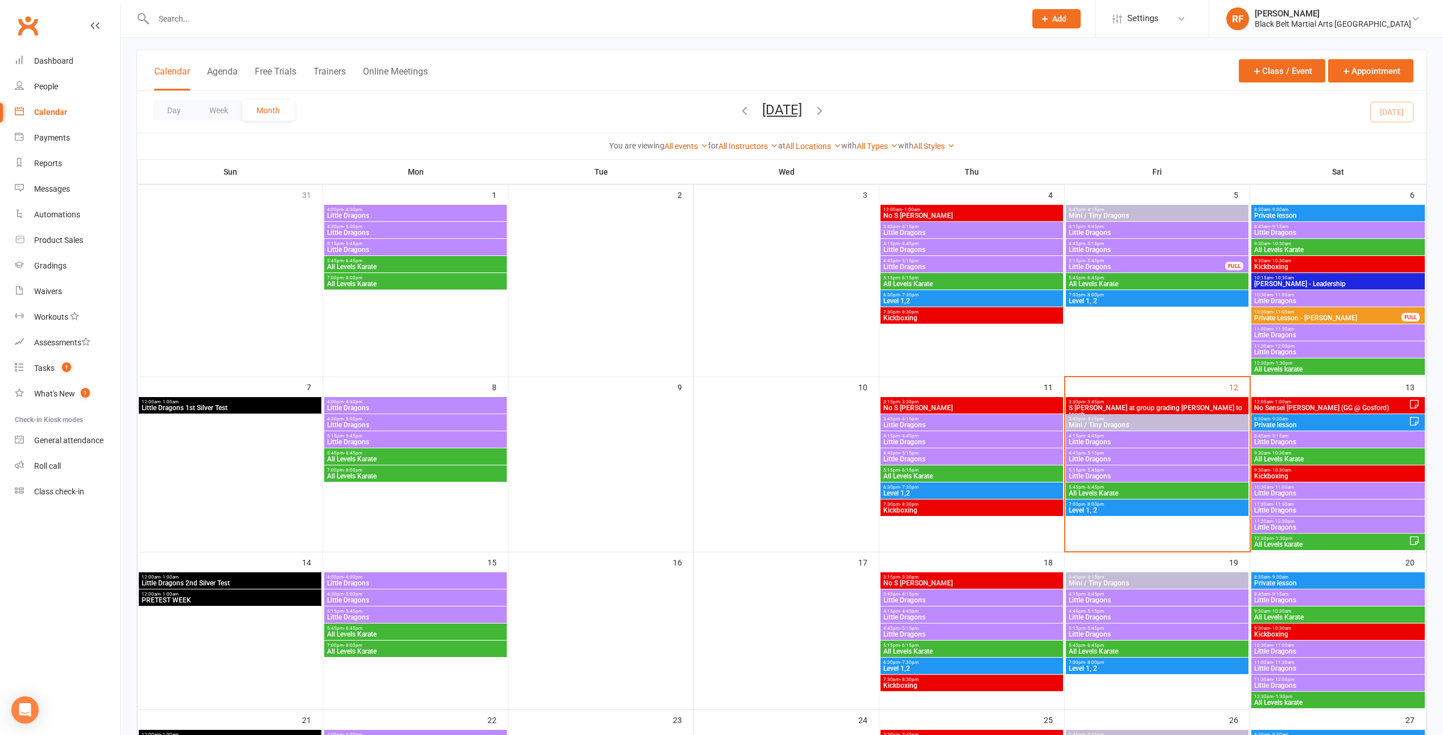
click at [1100, 473] on span "Little Dragons" at bounding box center [1157, 476] width 178 height 7
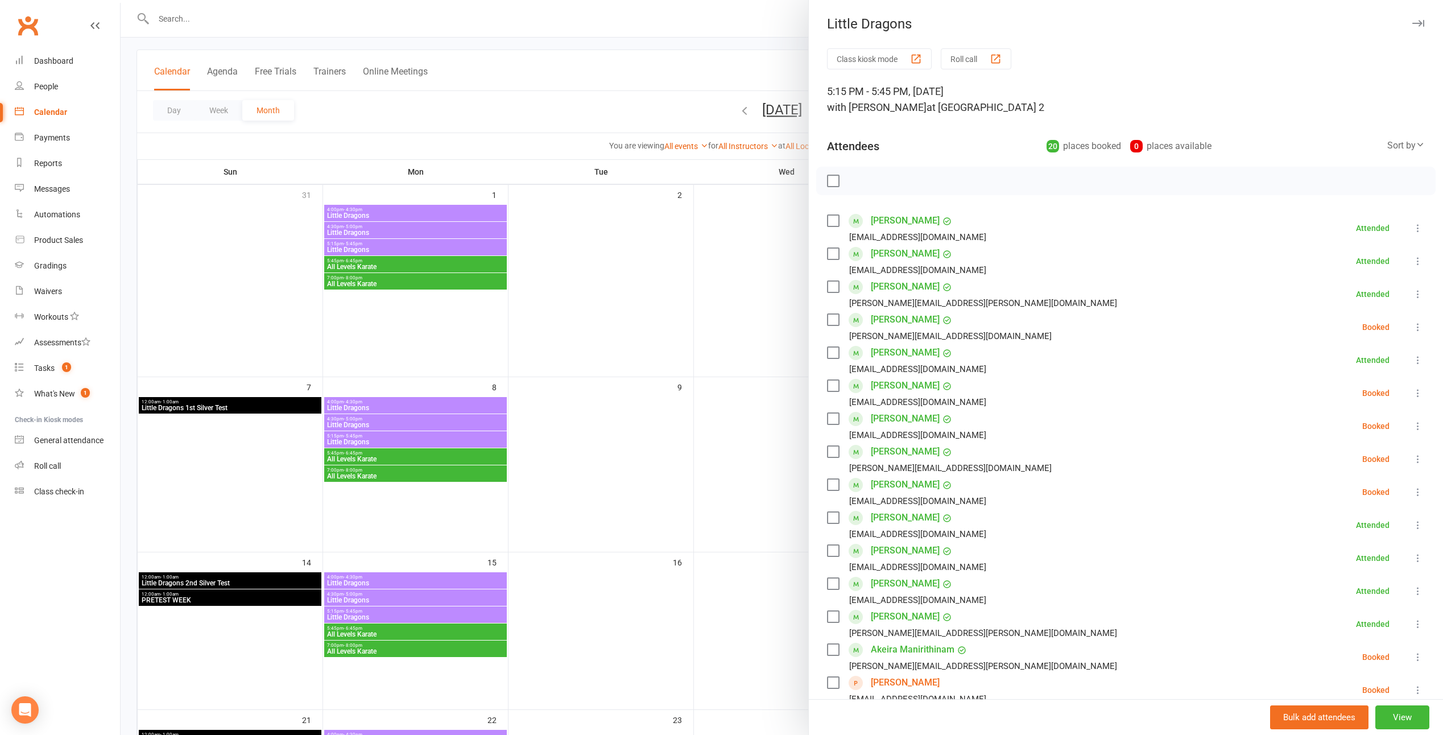
drag, startPoint x: 889, startPoint y: 287, endPoint x: 868, endPoint y: 319, distance: 38.6
drag, startPoint x: 868, startPoint y: 319, endPoint x: 833, endPoint y: 322, distance: 34.8
click at [833, 322] on label at bounding box center [832, 319] width 11 height 11
click at [848, 183] on button "button" at bounding box center [857, 180] width 19 height 19
click at [827, 448] on label at bounding box center [832, 451] width 11 height 11
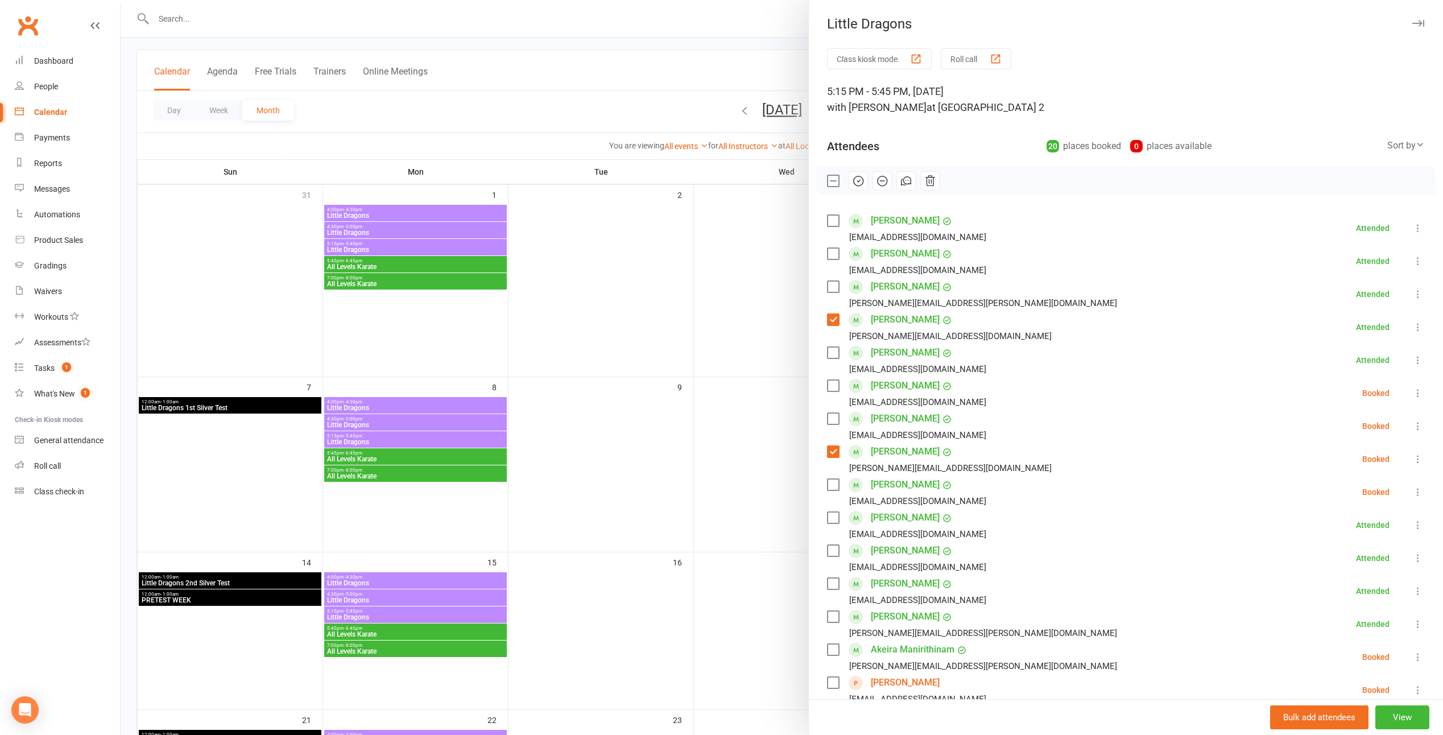
click at [830, 421] on label at bounding box center [832, 418] width 11 height 11
click at [827, 390] on label at bounding box center [832, 385] width 11 height 11
click at [854, 188] on button "button" at bounding box center [857, 180] width 19 height 19
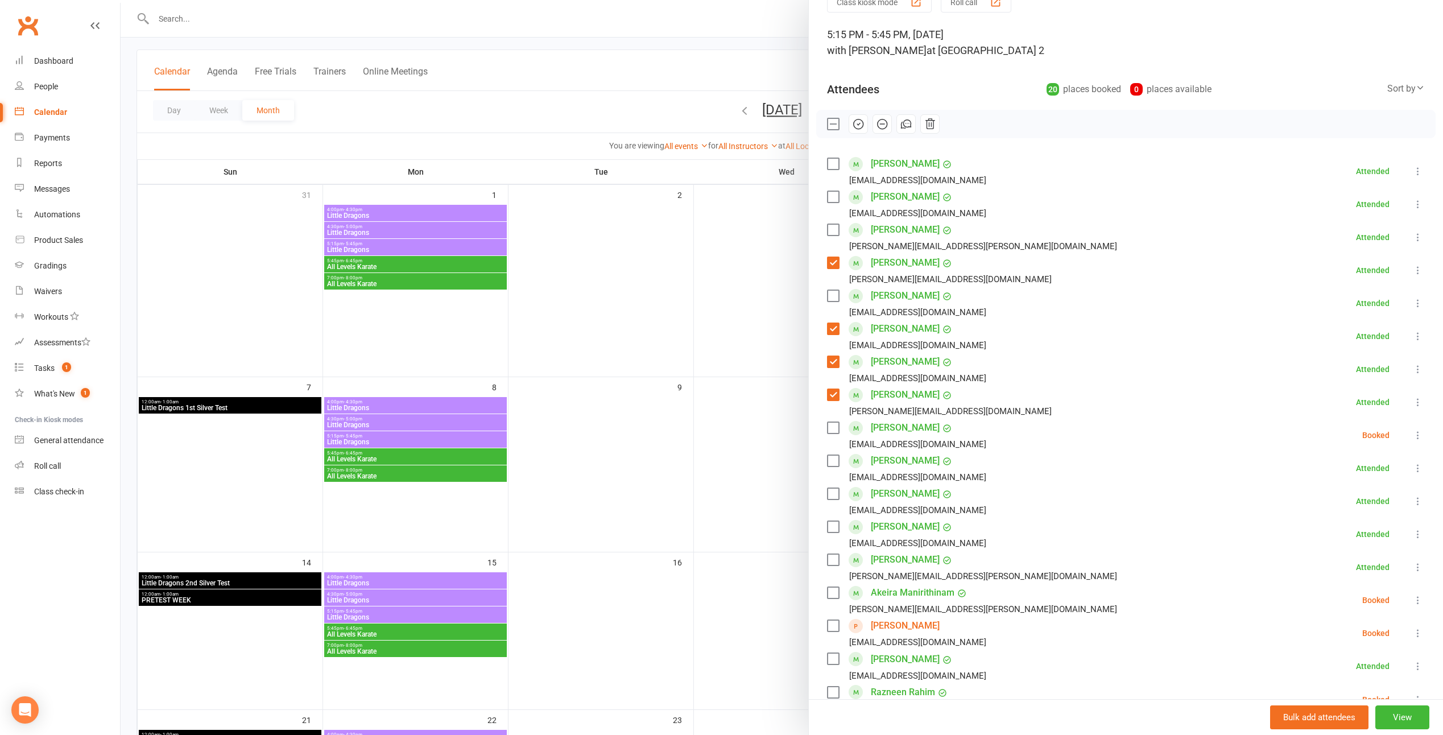
click at [827, 388] on div "Neel Kannur shreyas.mys@gmail.com" at bounding box center [941, 402] width 229 height 33
click at [827, 358] on label at bounding box center [832, 361] width 11 height 11
click at [830, 398] on label at bounding box center [832, 394] width 11 height 11
click at [831, 332] on label at bounding box center [832, 328] width 11 height 11
click at [827, 256] on div "Ruaan Ichanda t.kuppanda@live.com.au" at bounding box center [941, 270] width 229 height 33
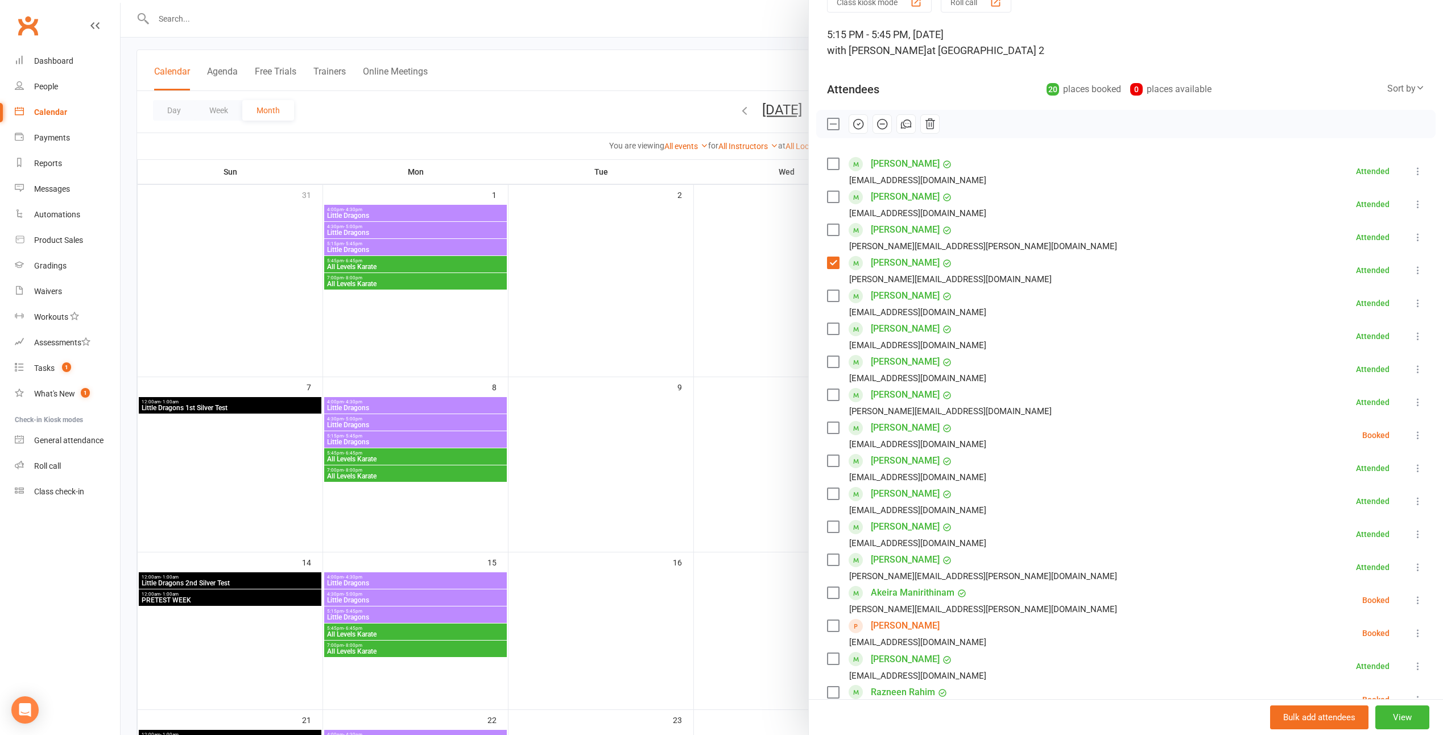
click at [827, 257] on label at bounding box center [832, 262] width 11 height 11
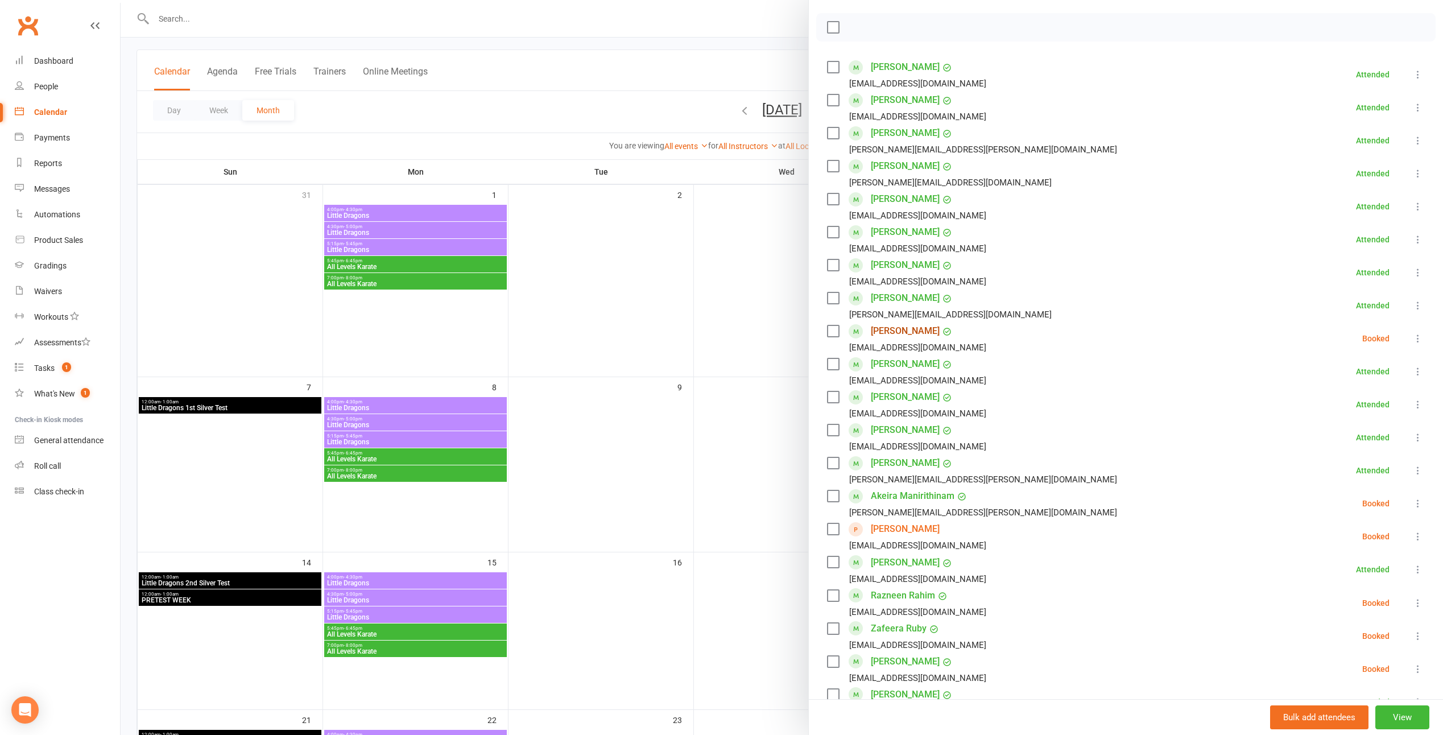
scroll to position [0, 0]
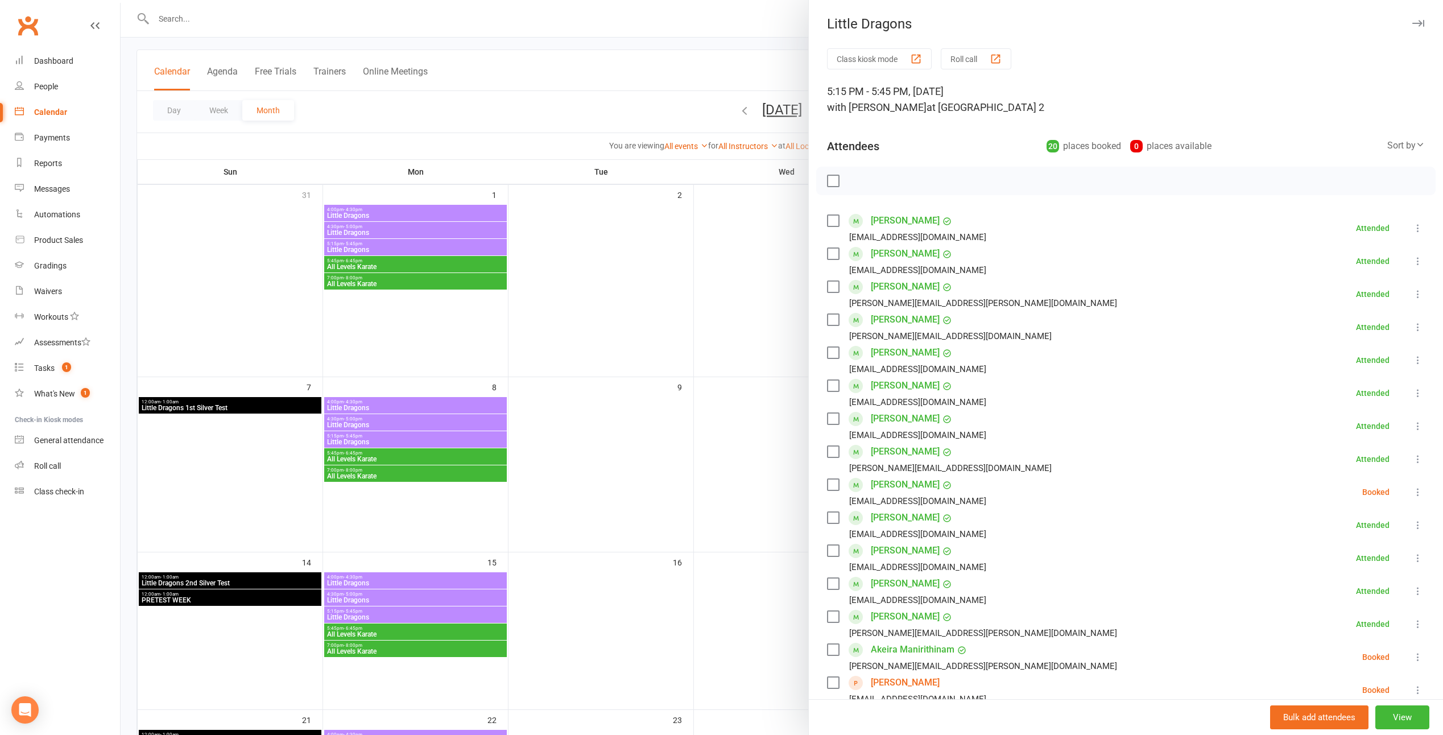
click at [827, 482] on label at bounding box center [832, 484] width 11 height 11
click at [852, 185] on icon "button" at bounding box center [858, 181] width 13 height 13
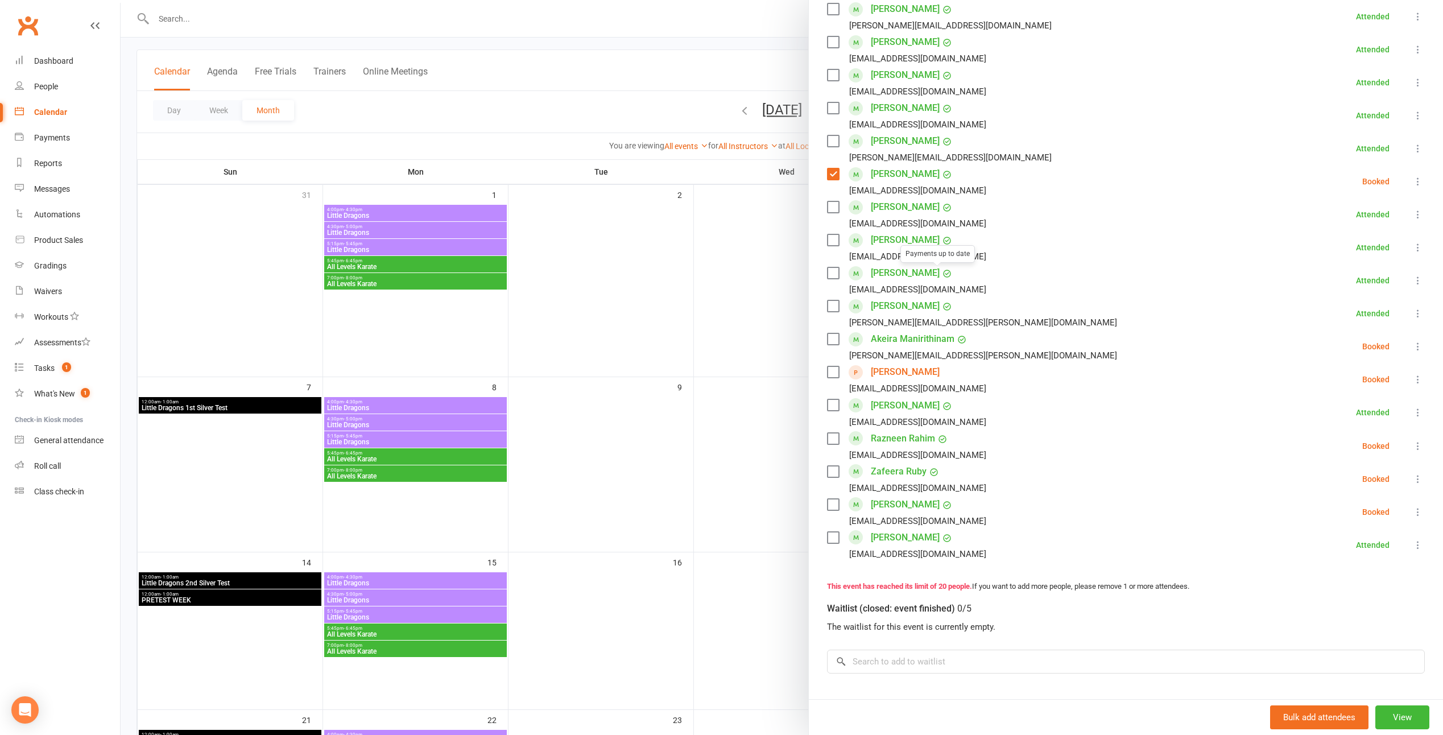
scroll to position [398, 0]
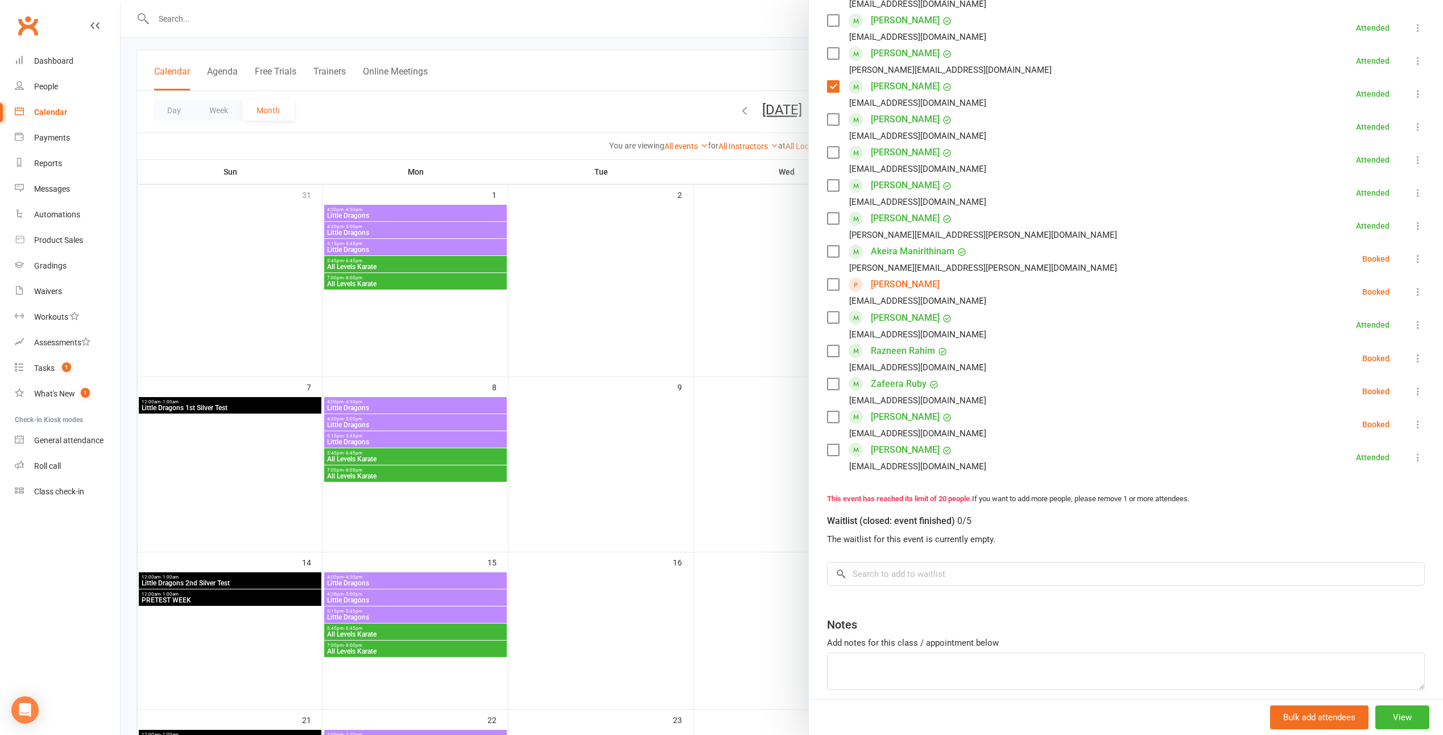
click at [831, 383] on label at bounding box center [832, 383] width 11 height 11
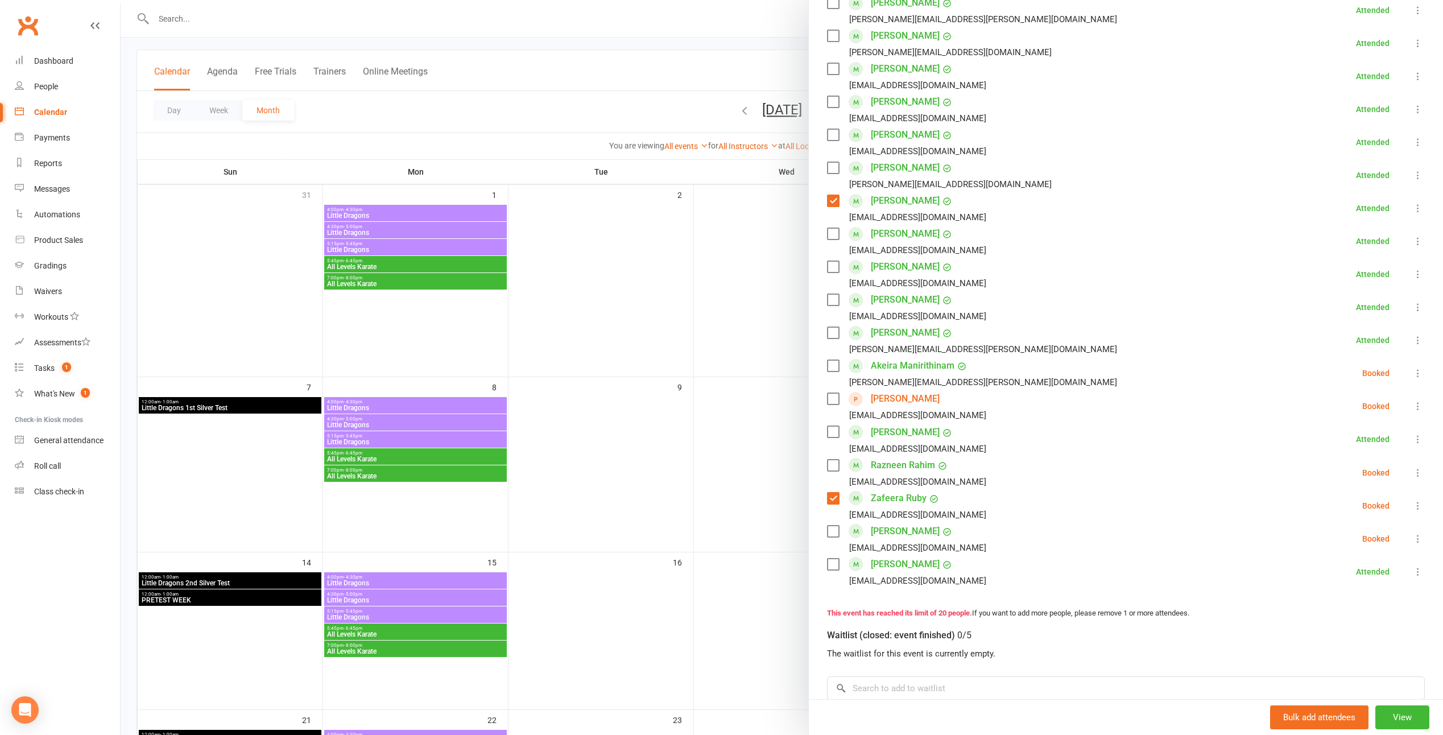
scroll to position [57, 0]
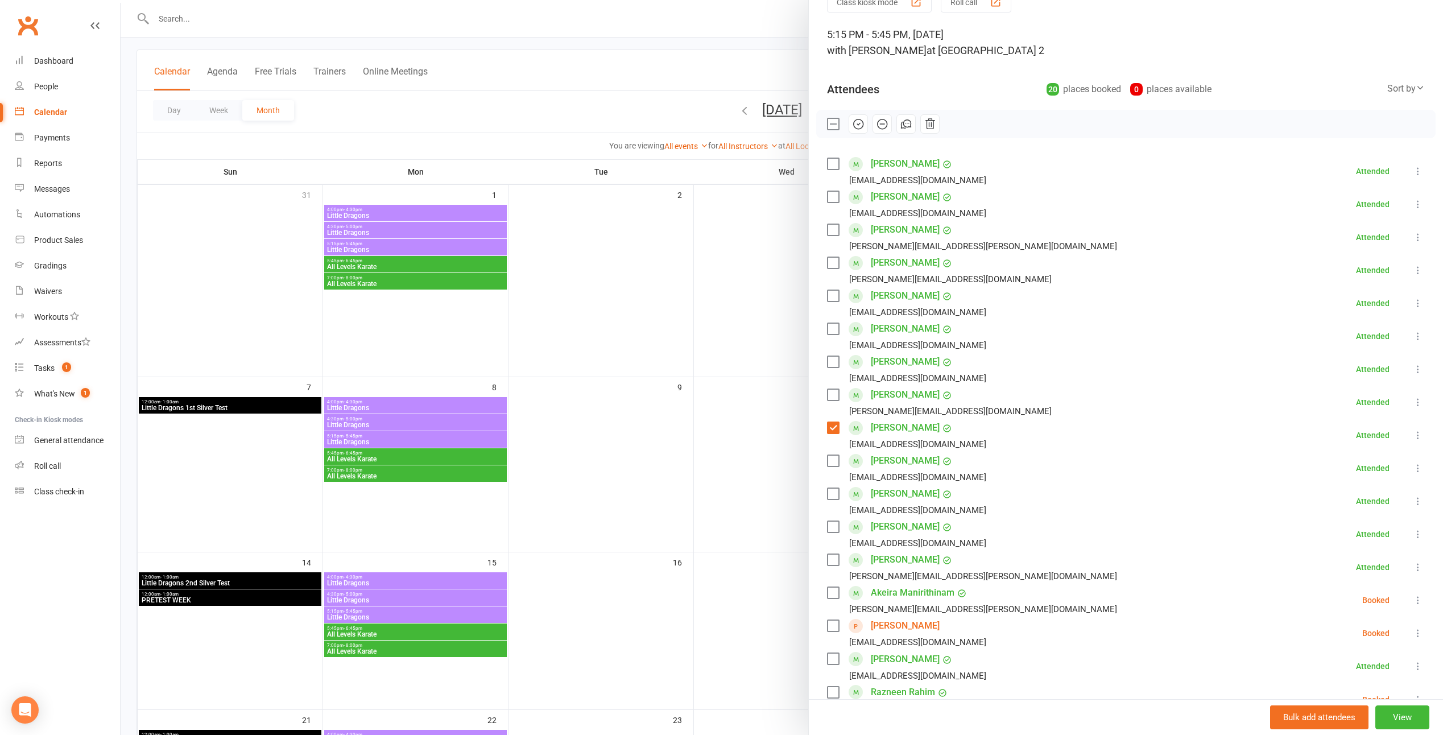
click at [854, 129] on icon "button" at bounding box center [859, 124] width 10 height 10
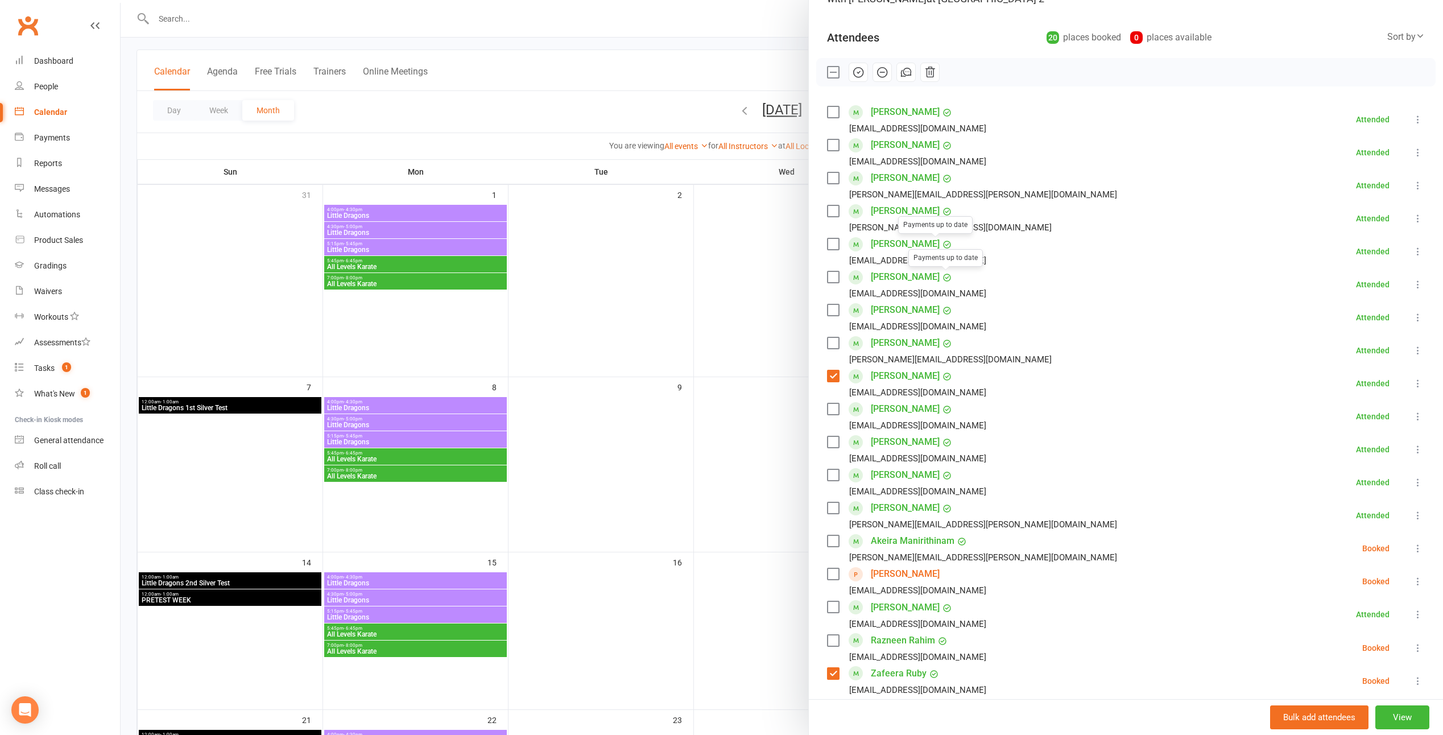
scroll to position [341, 0]
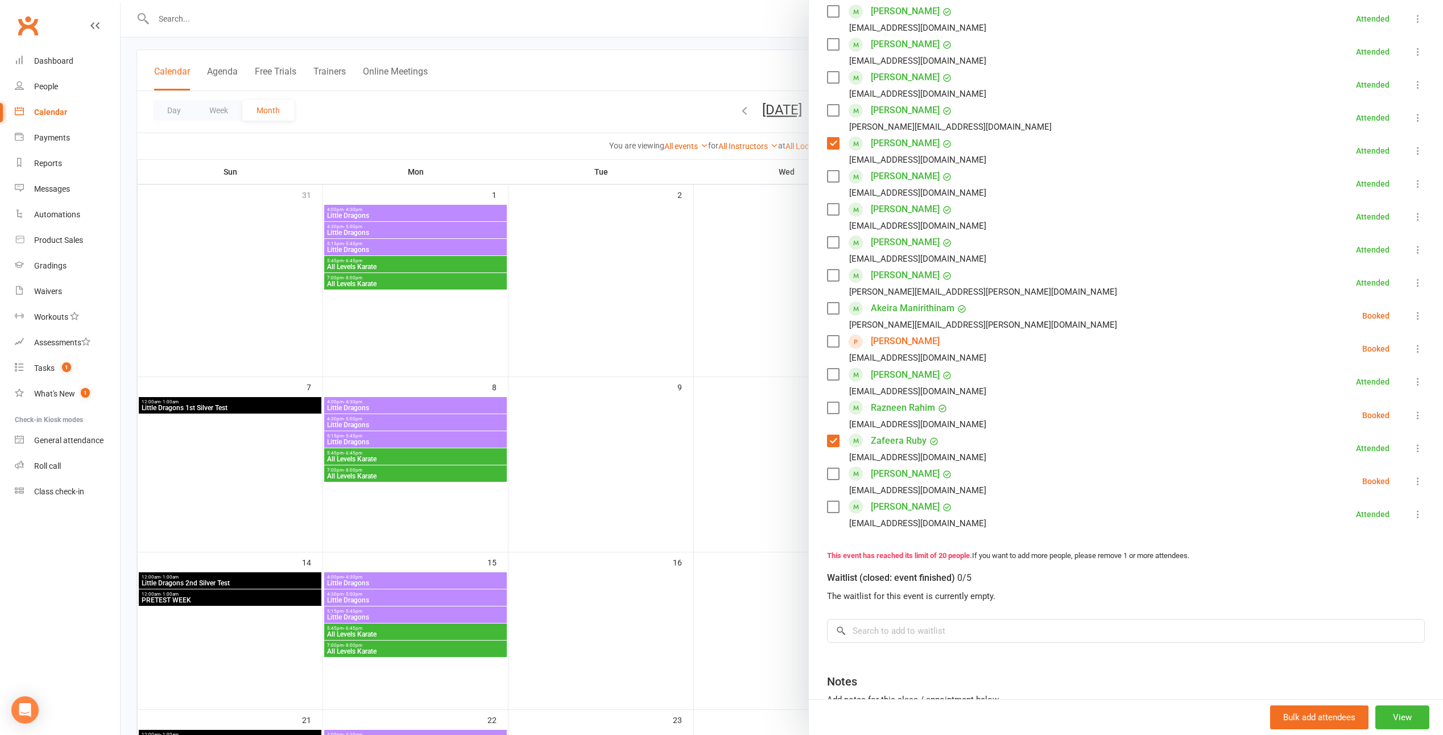
click at [643, 530] on div at bounding box center [782, 367] width 1322 height 735
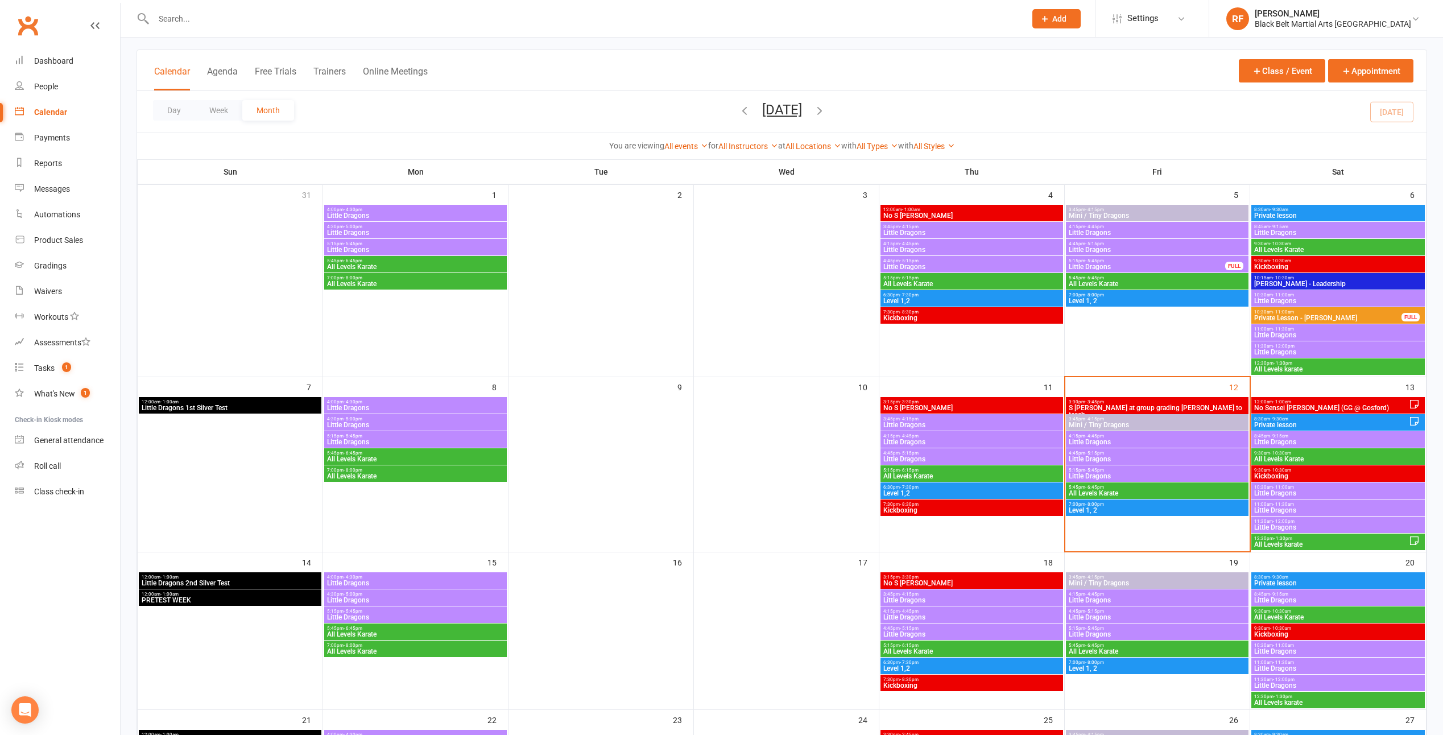
click at [1087, 485] on span "- 6:45pm" at bounding box center [1094, 487] width 19 height 5
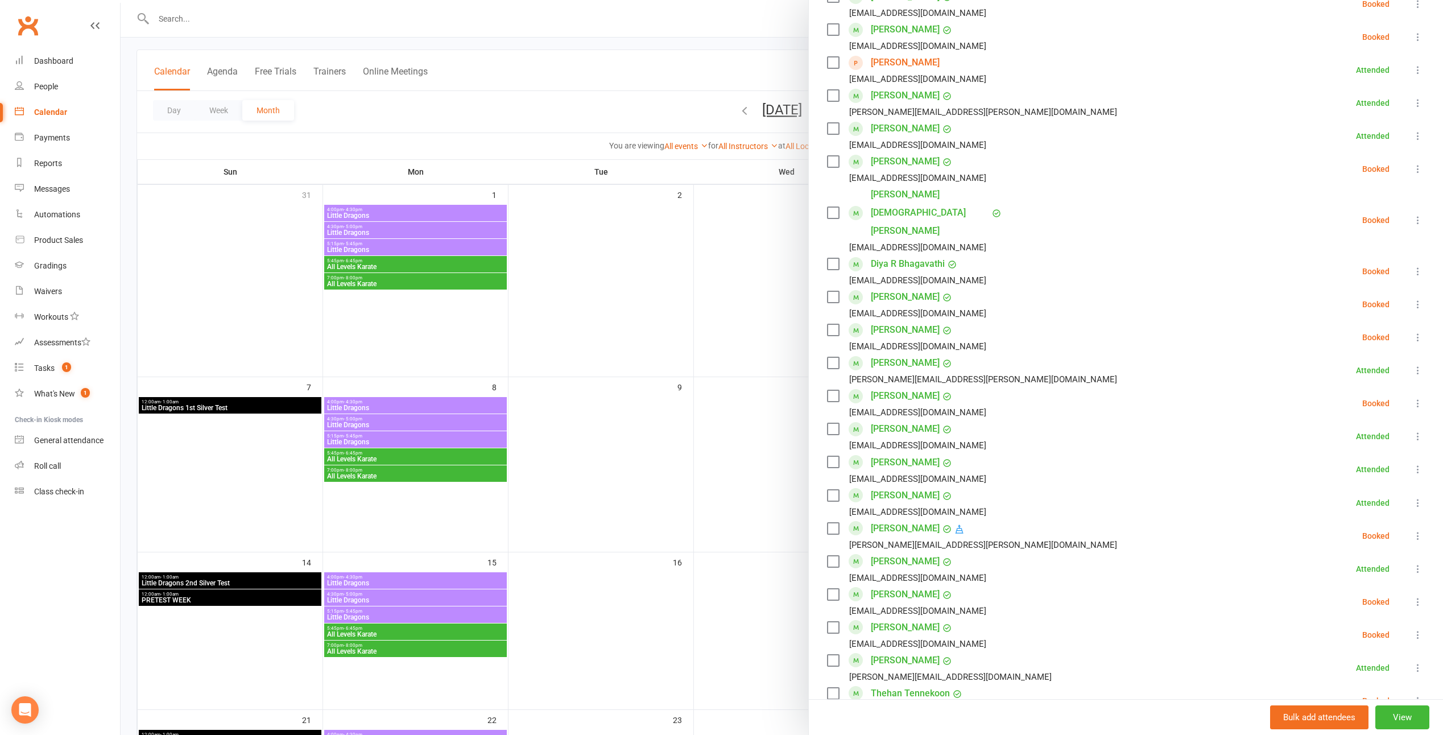
scroll to position [398, 0]
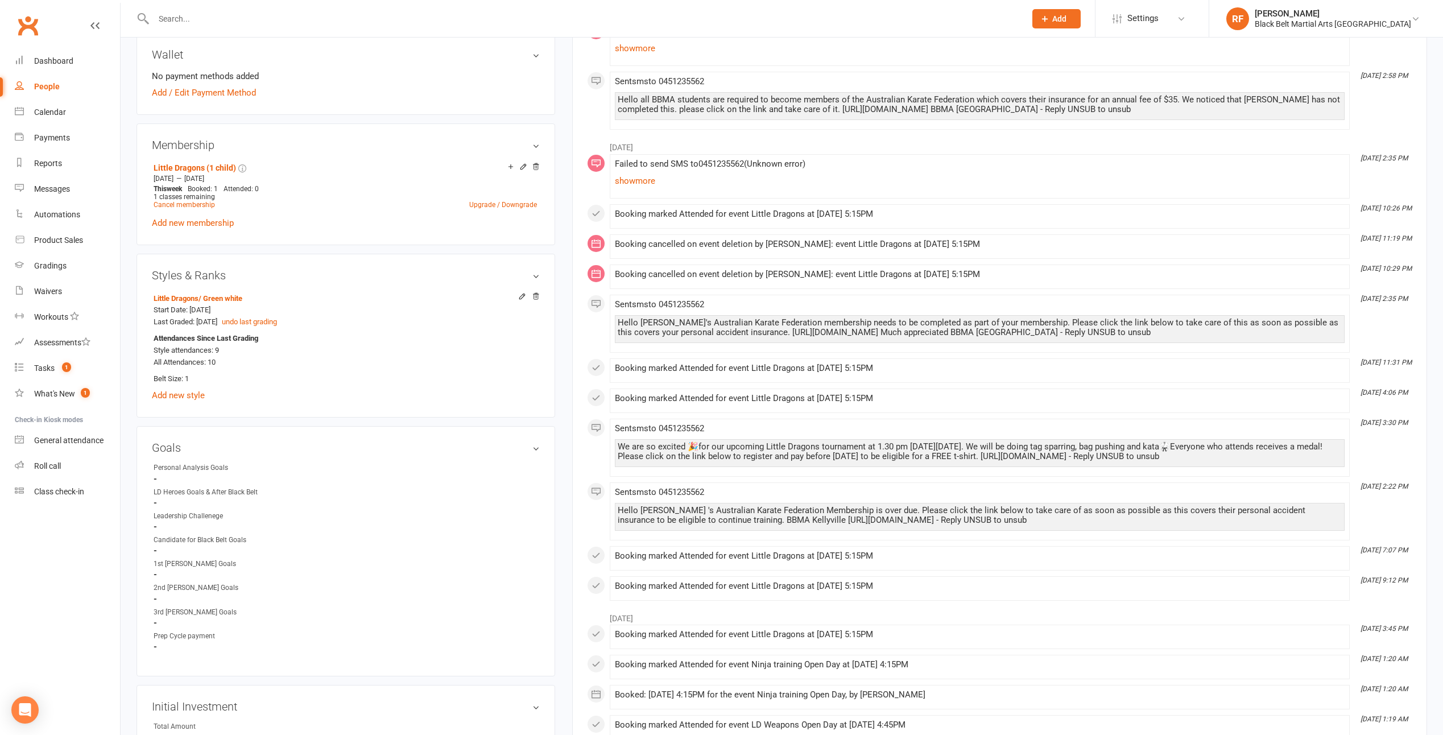
scroll to position [398, 0]
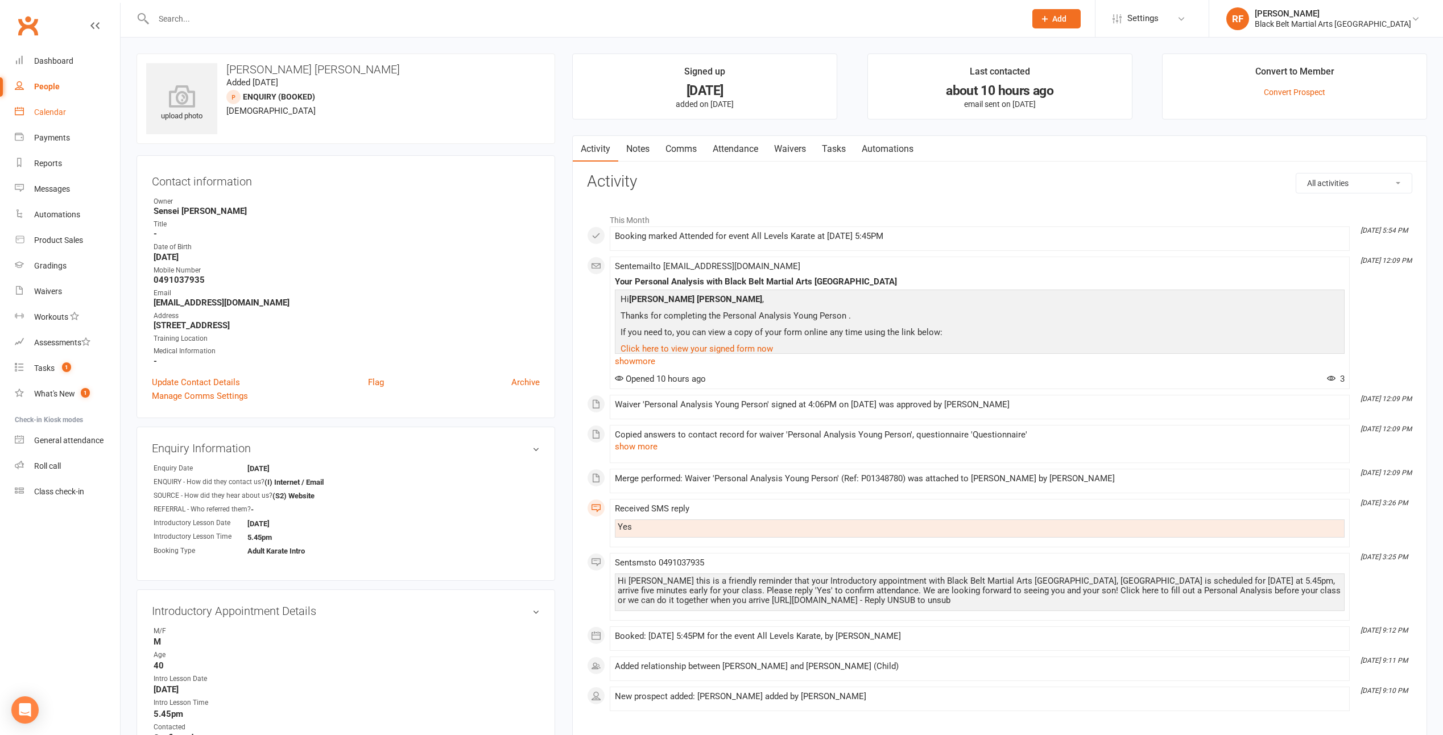
click at [55, 117] on link "Calendar" at bounding box center [67, 113] width 105 height 26
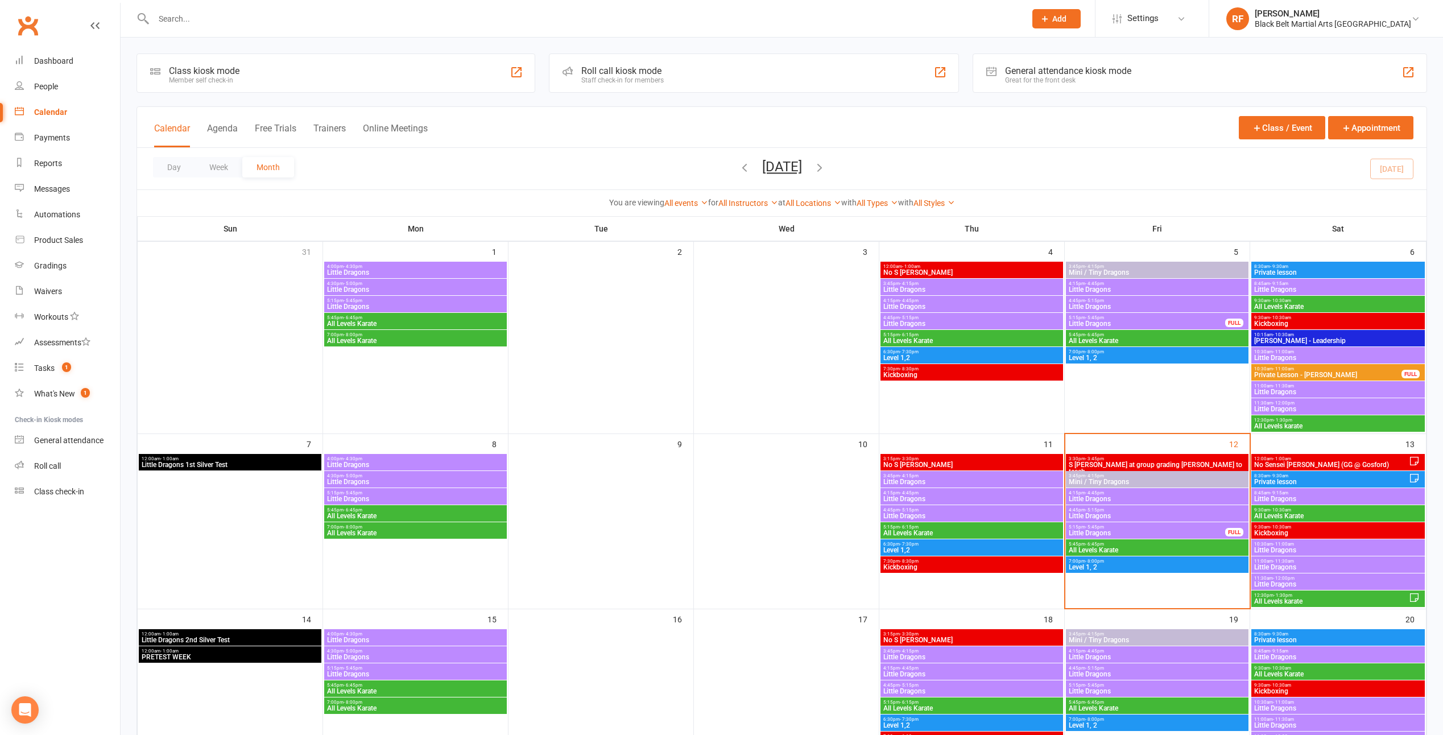
click at [1096, 549] on span "All Levels Karate" at bounding box center [1157, 549] width 178 height 7
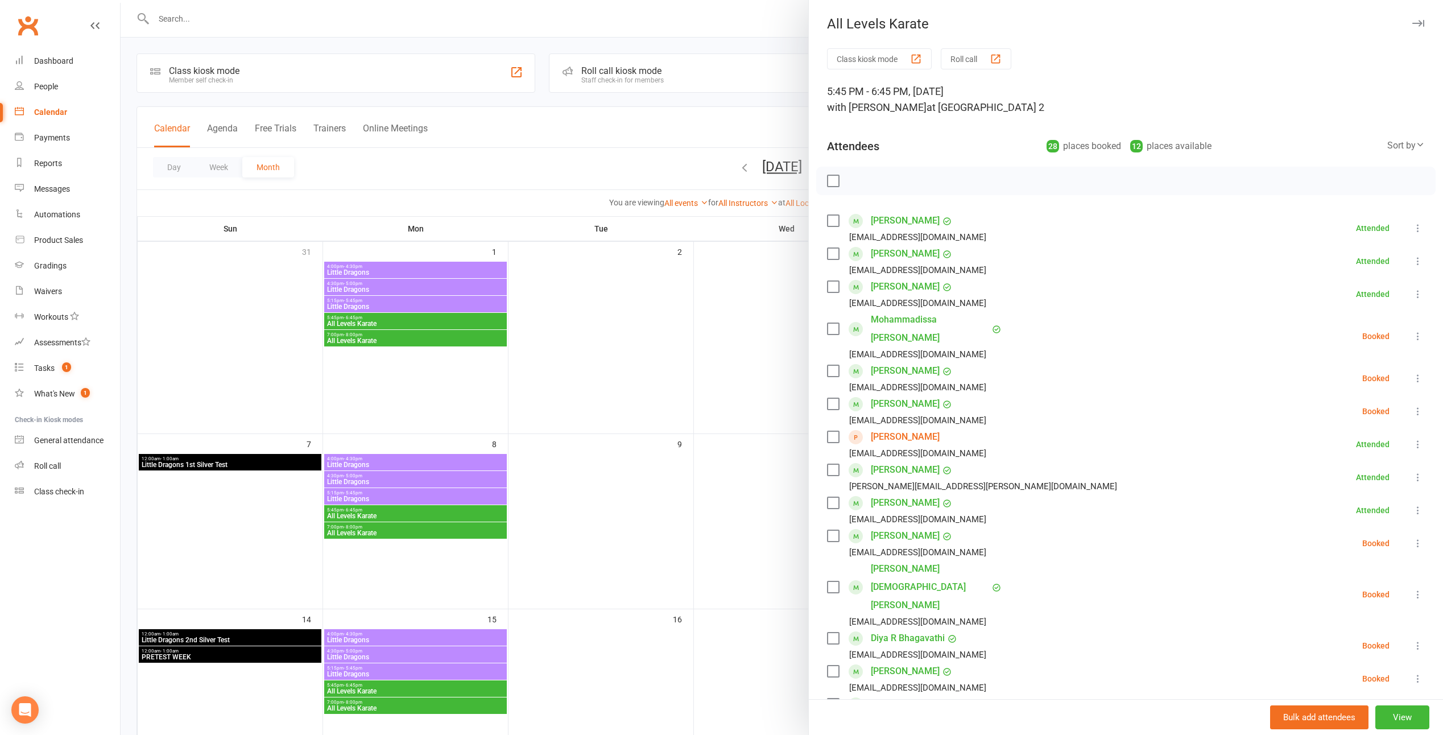
click at [702, 429] on div at bounding box center [782, 367] width 1322 height 735
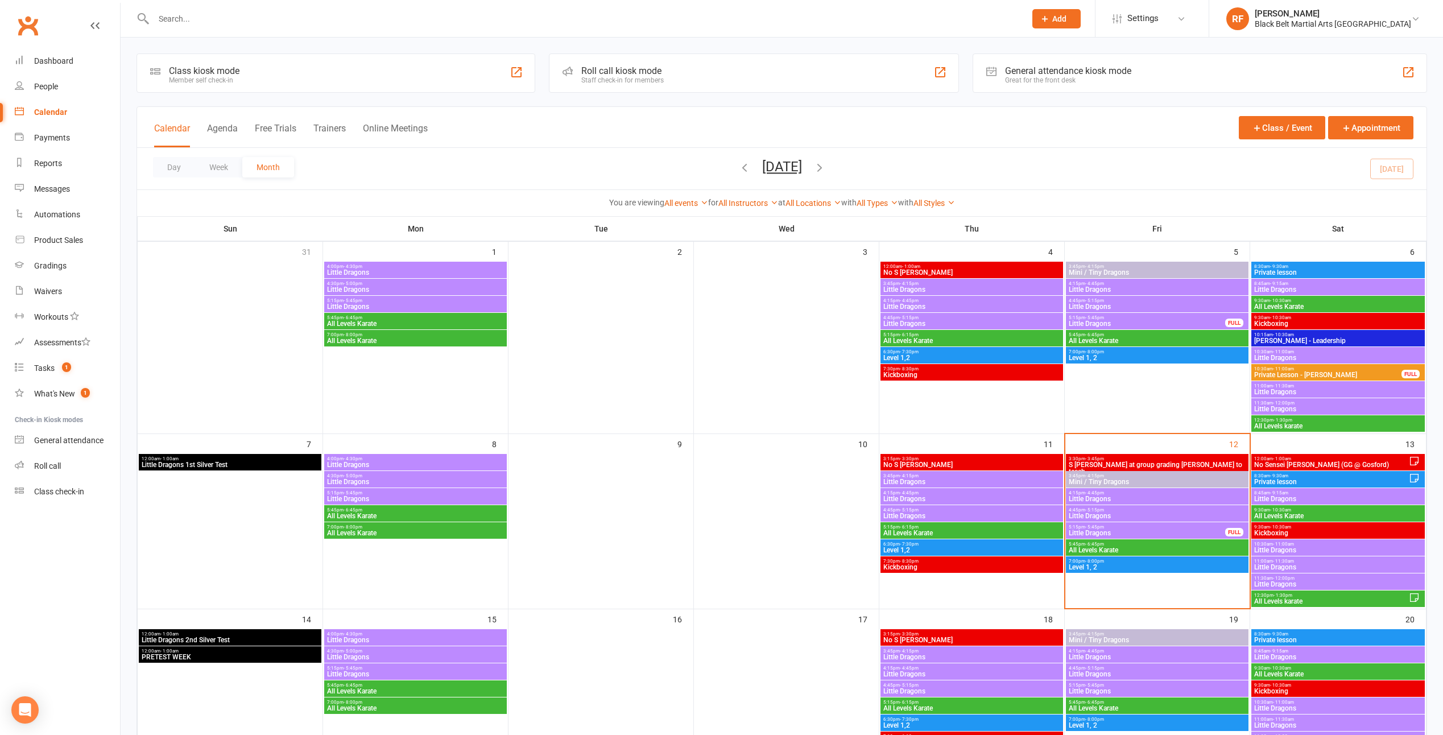
click at [1099, 477] on span "- 4:15pm" at bounding box center [1094, 475] width 19 height 5
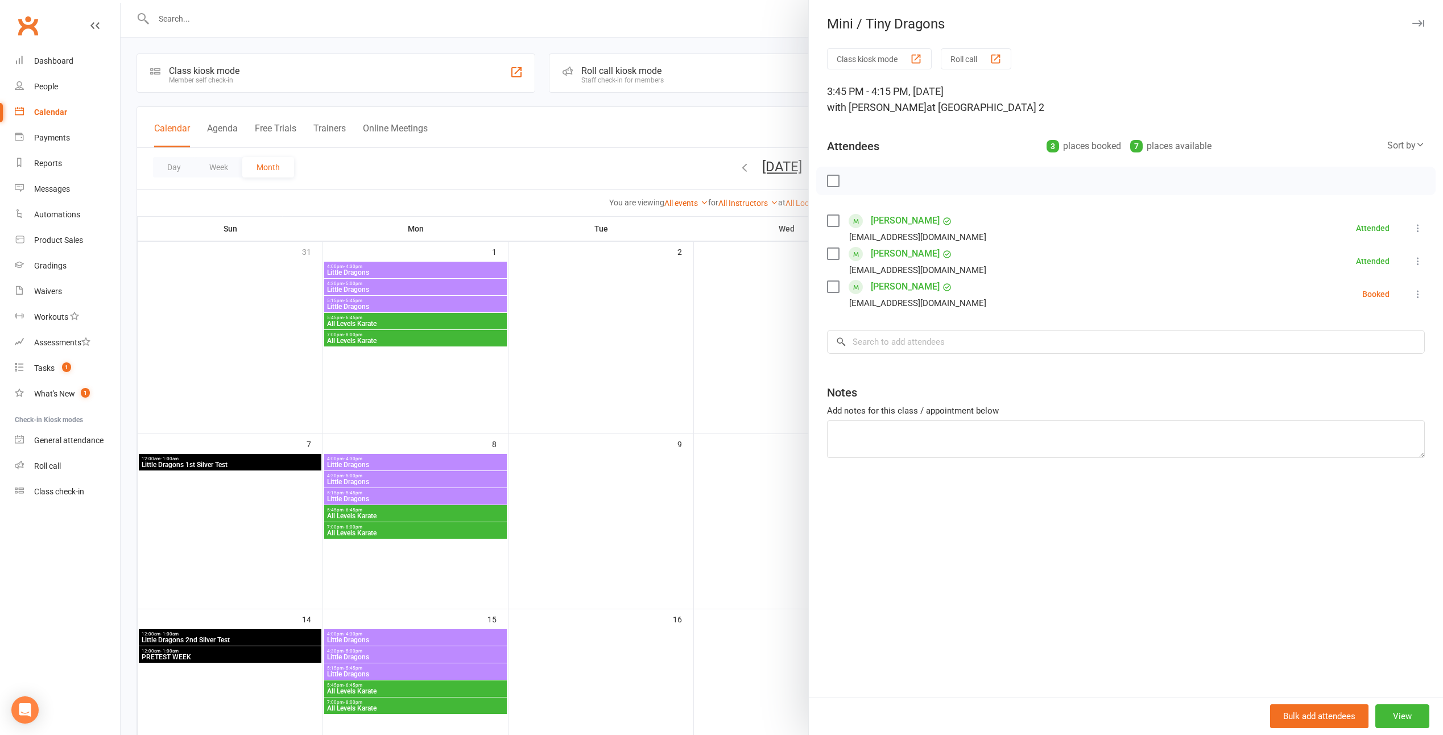
drag, startPoint x: 1099, startPoint y: 477, endPoint x: 606, endPoint y: 10, distance: 679.4
click at [606, 10] on div at bounding box center [782, 367] width 1322 height 735
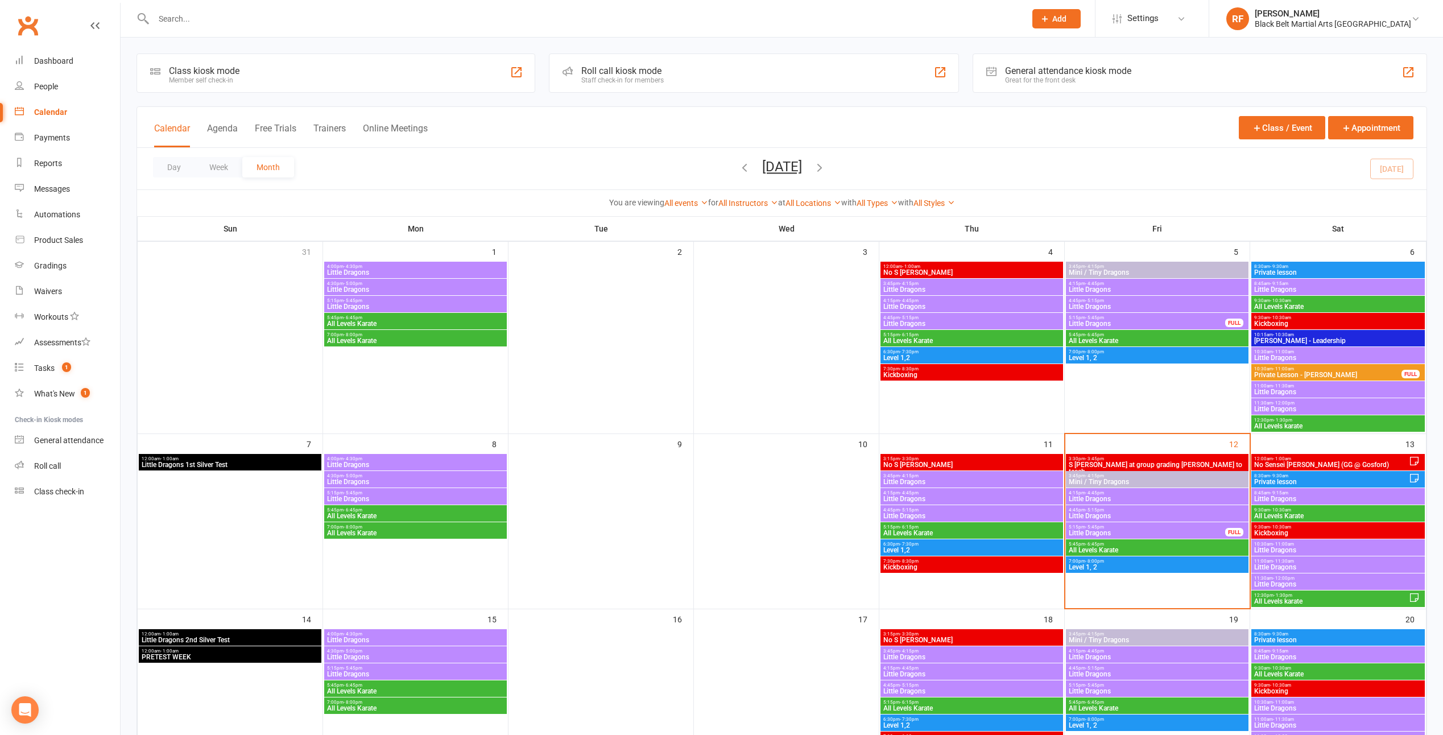
click at [1099, 480] on span "Mini / Tiny Dragons" at bounding box center [1157, 481] width 178 height 7
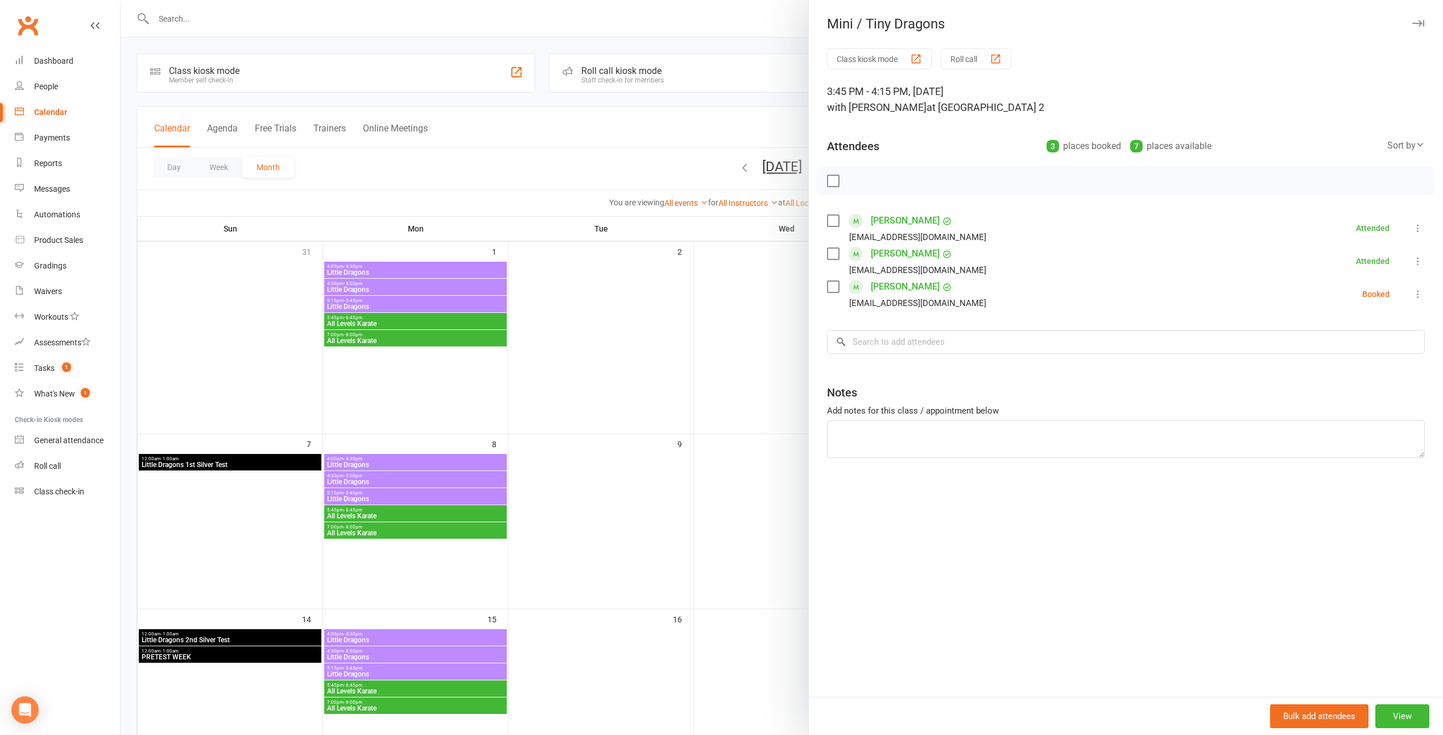
click at [693, 387] on div at bounding box center [782, 367] width 1322 height 735
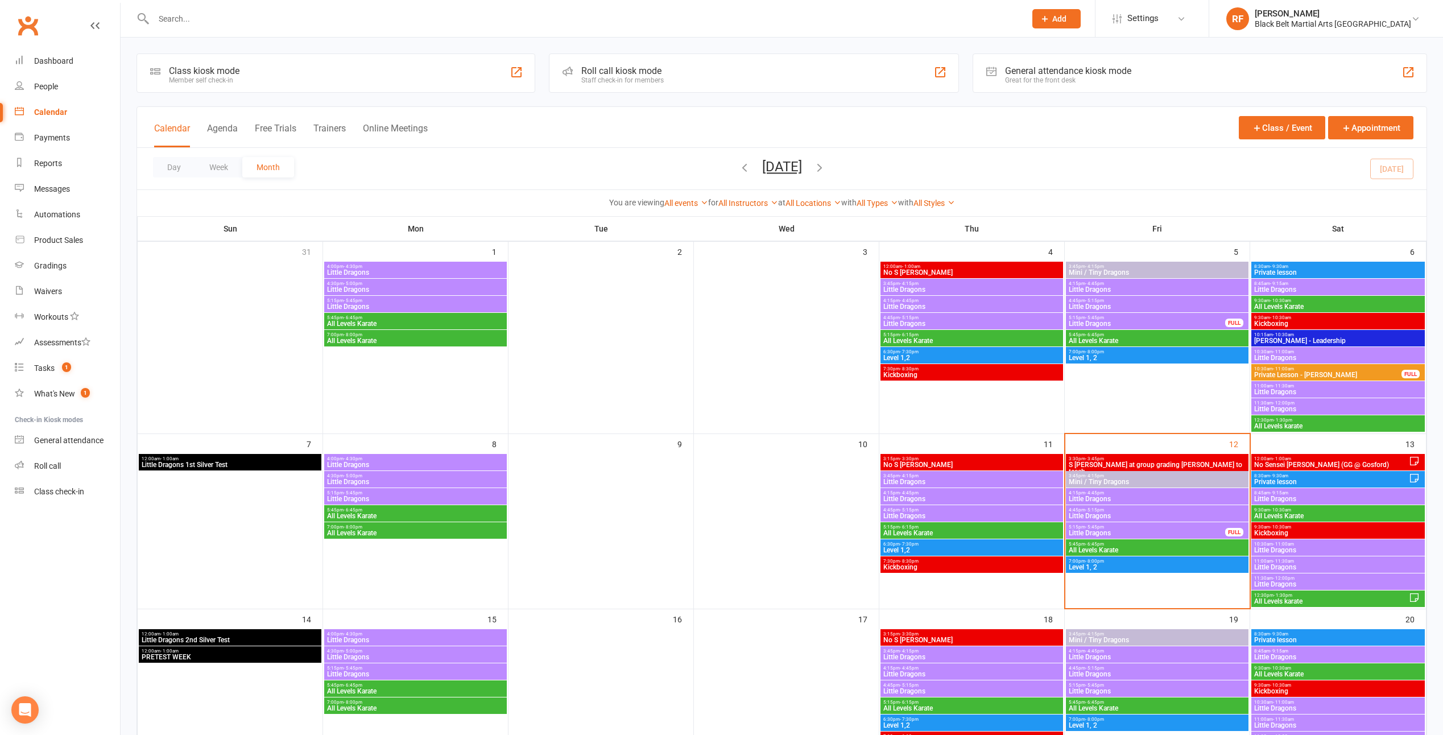
click at [1121, 492] on span "4:15pm - 4:45pm" at bounding box center [1157, 492] width 178 height 5
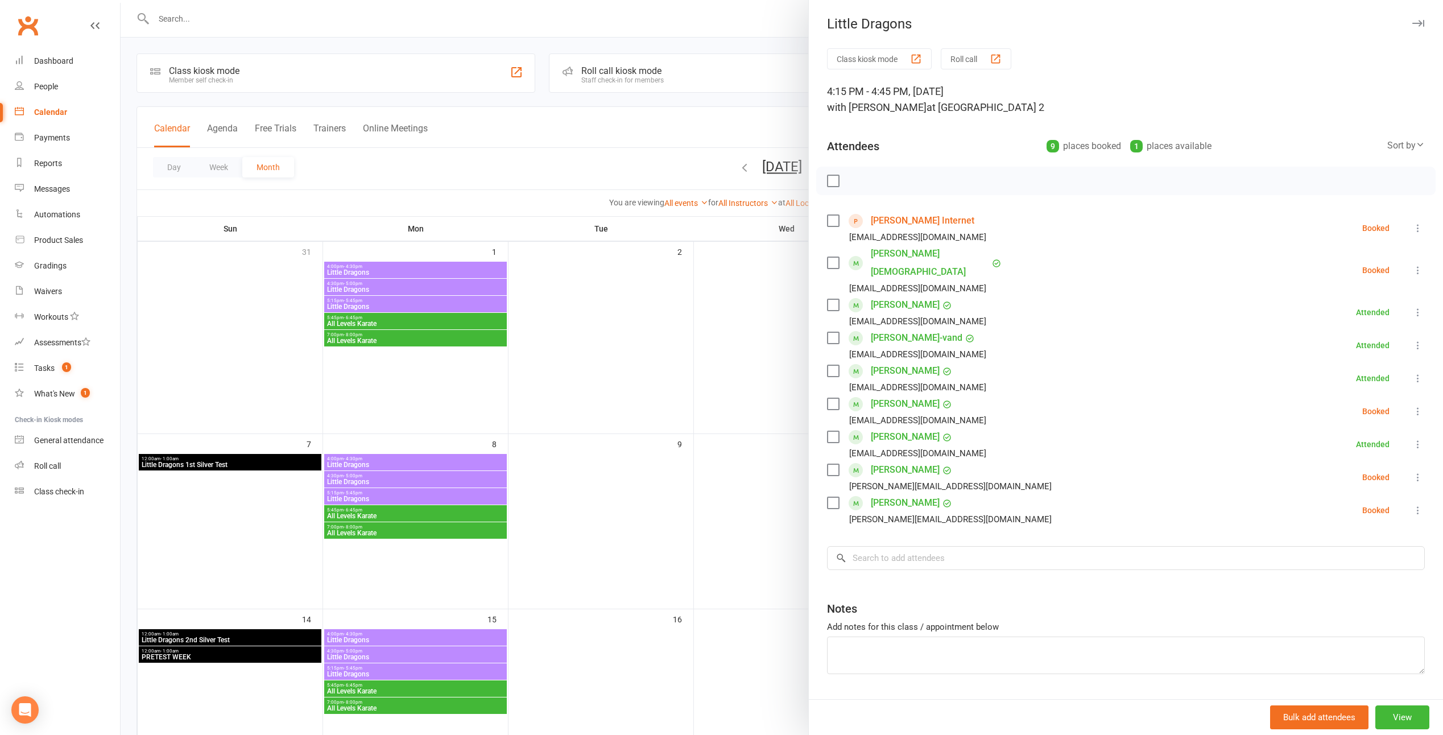
drag, startPoint x: 700, startPoint y: 405, endPoint x: 717, endPoint y: 401, distance: 17.1
click at [700, 405] on div at bounding box center [782, 367] width 1322 height 735
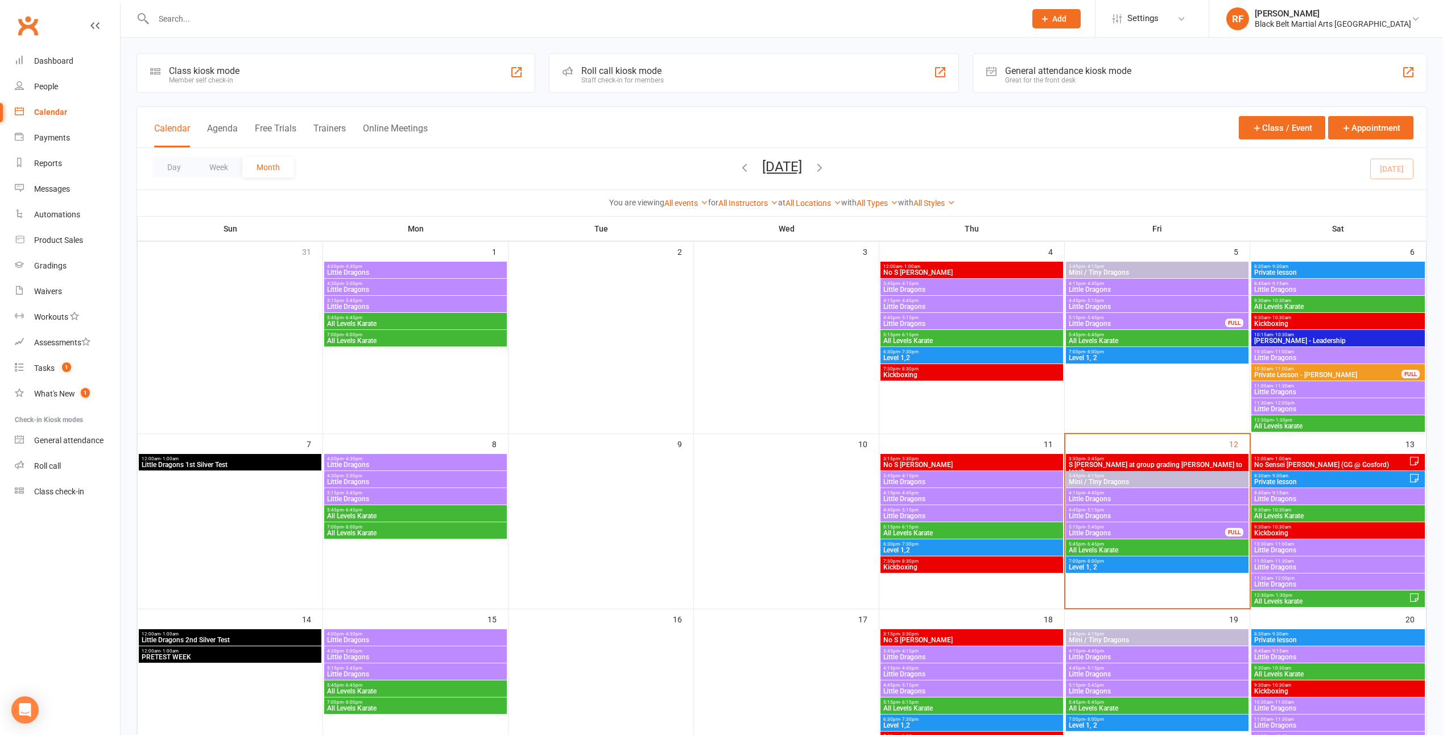
click at [1108, 514] on span "Little Dragons" at bounding box center [1157, 515] width 178 height 7
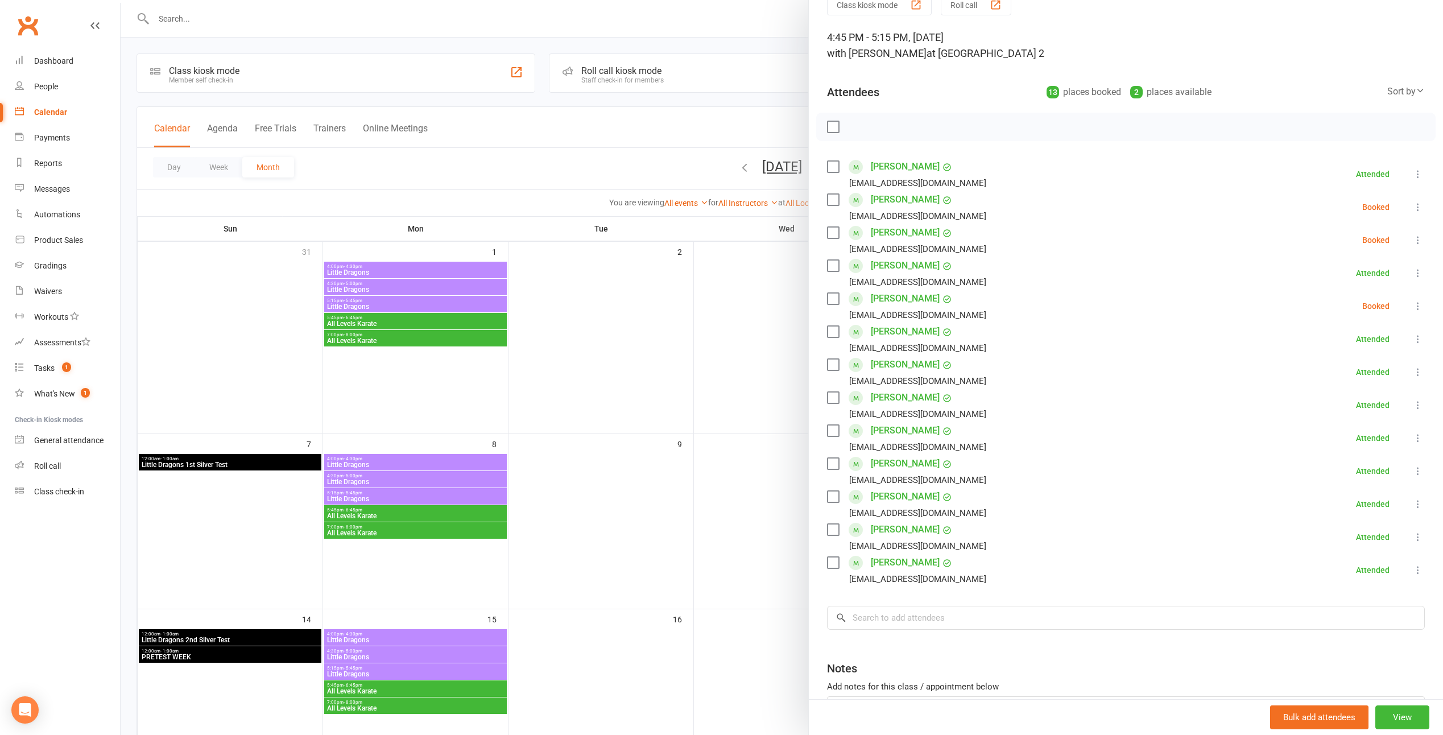
scroll to position [57, 0]
click at [689, 530] on div at bounding box center [782, 367] width 1322 height 735
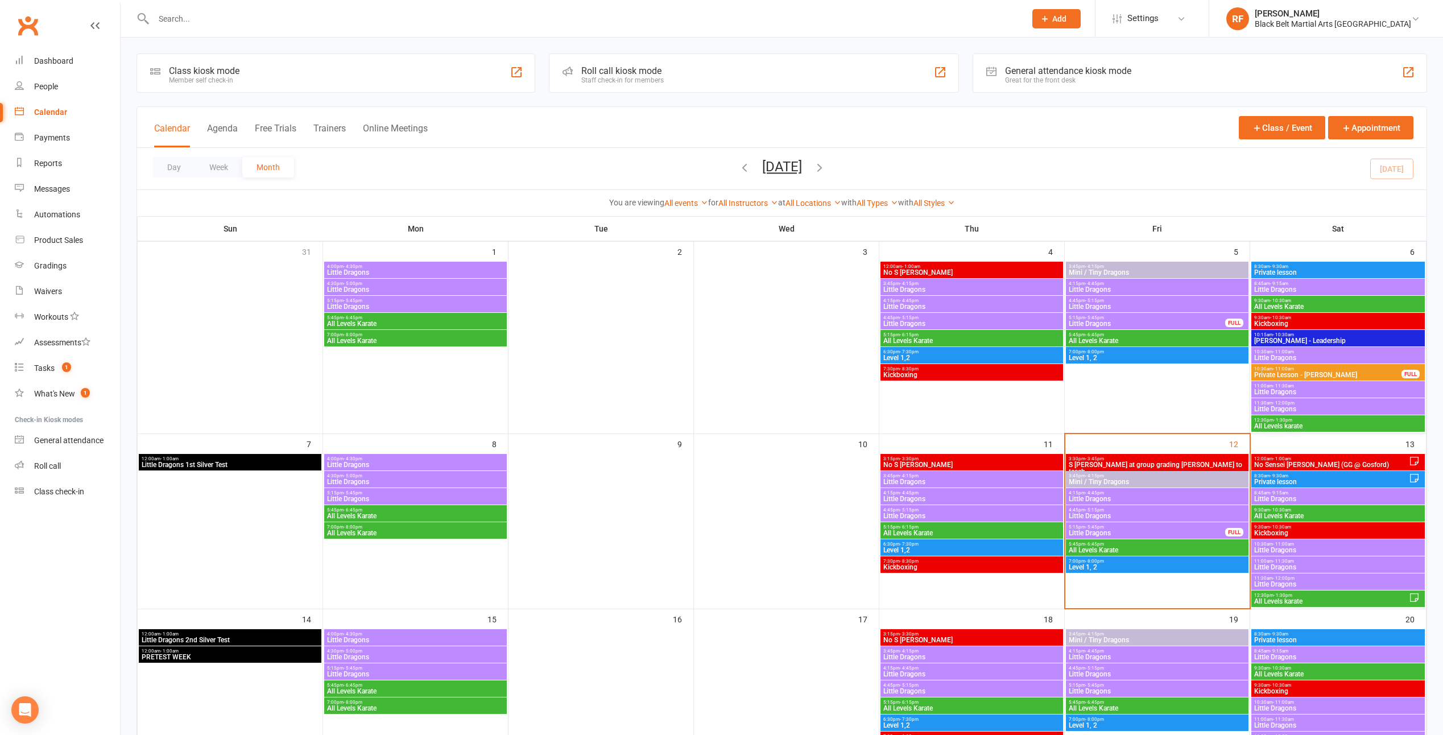
click at [1107, 528] on span "5:15pm - 5:45pm" at bounding box center [1147, 526] width 158 height 5
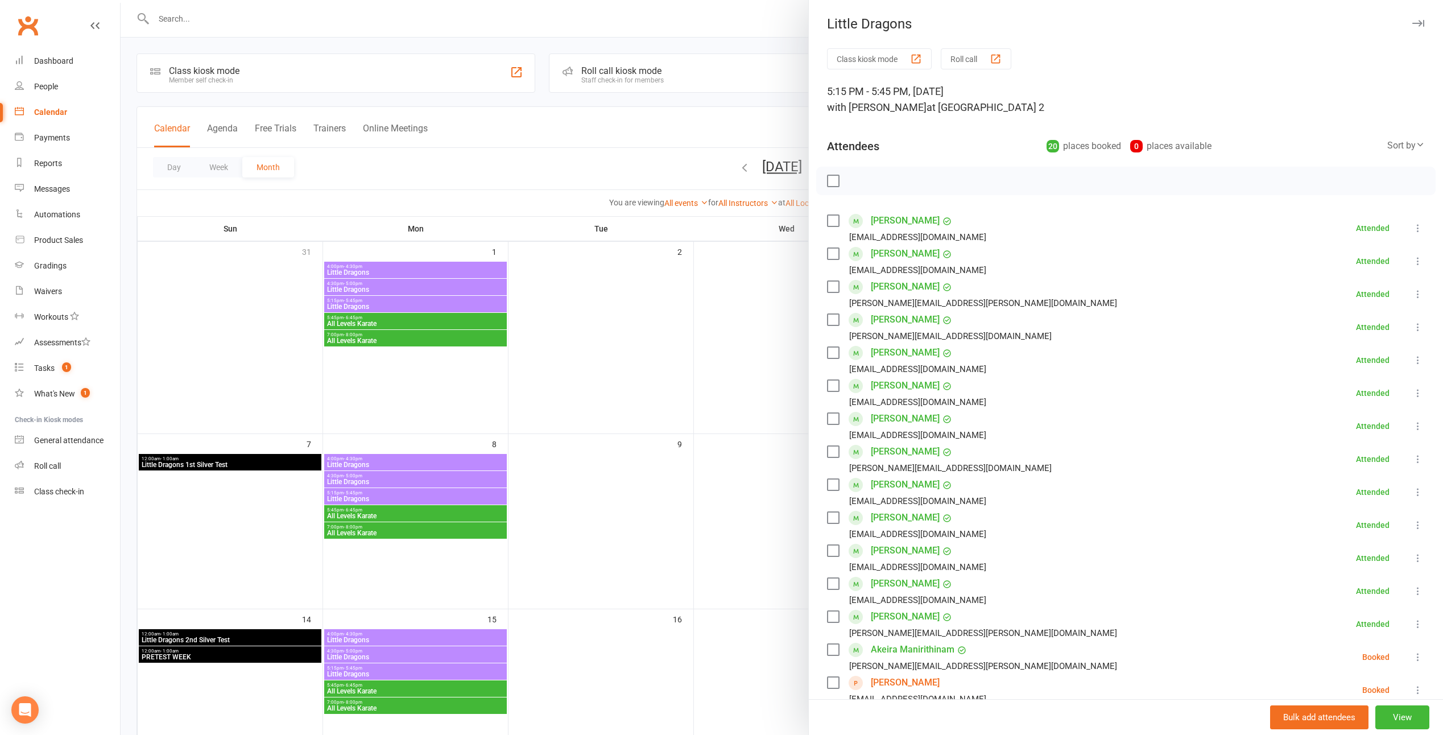
click at [592, 523] on div at bounding box center [782, 367] width 1322 height 735
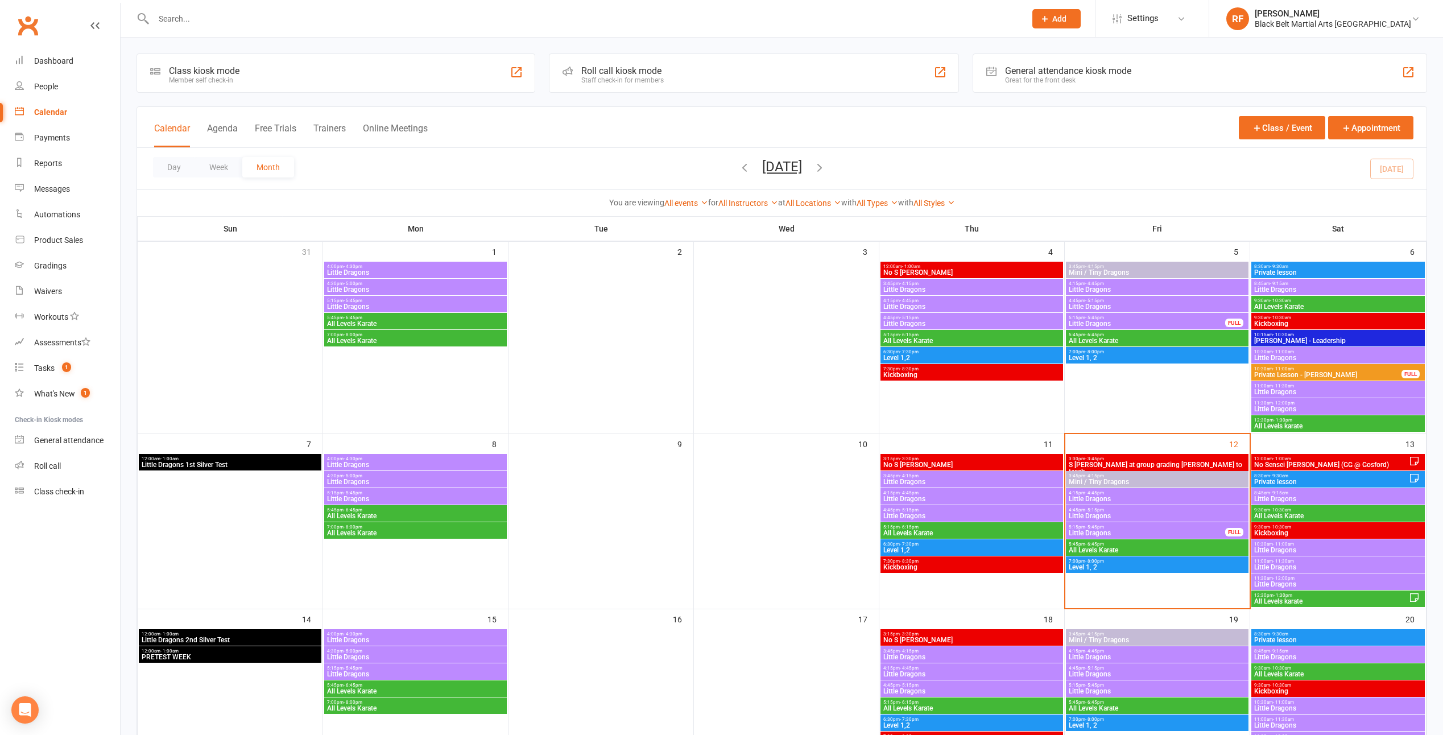
click at [1137, 525] on span "5:15pm - 5:45pm" at bounding box center [1147, 526] width 158 height 5
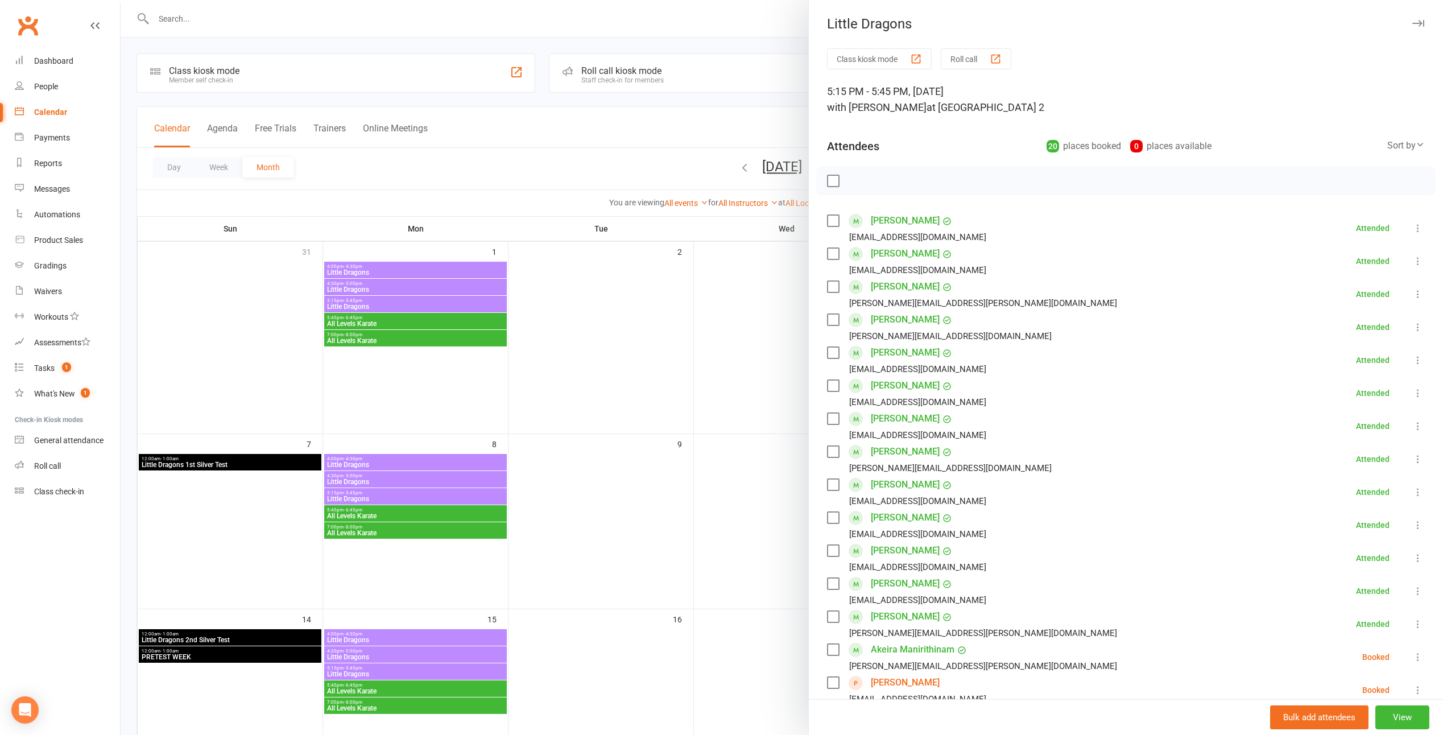
drag, startPoint x: 674, startPoint y: 440, endPoint x: 686, endPoint y: 441, distance: 11.4
click at [678, 441] on div at bounding box center [782, 367] width 1322 height 735
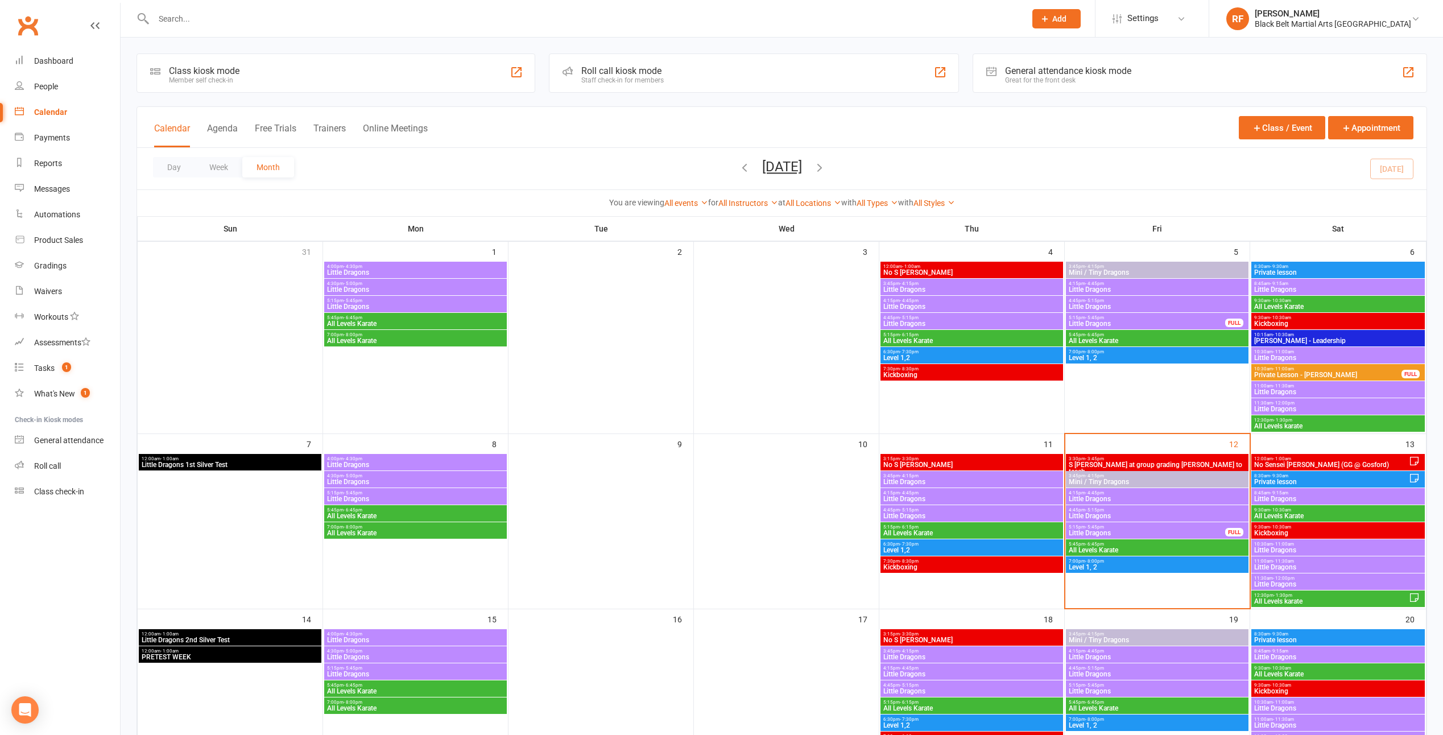
click at [1125, 546] on span "All Levels Karate" at bounding box center [1157, 549] width 178 height 7
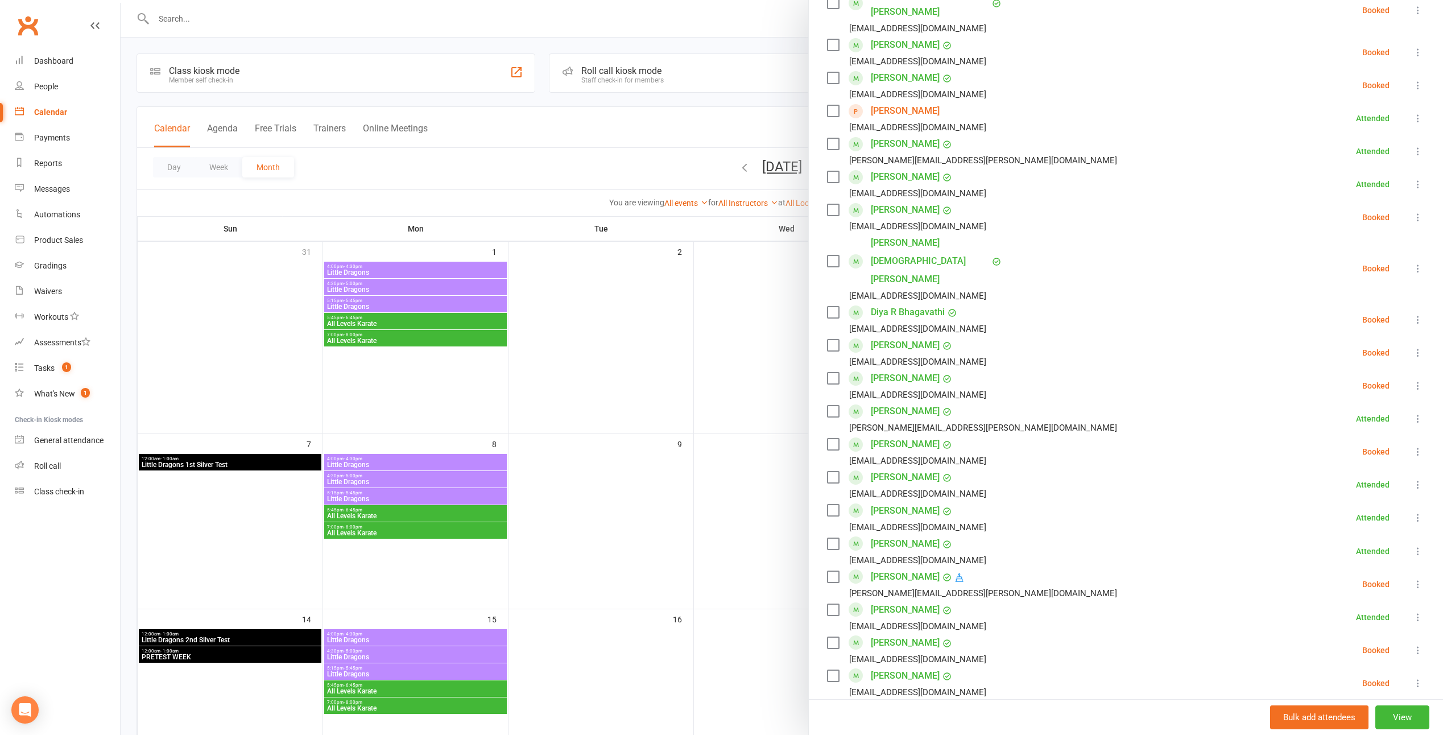
scroll to position [227, 0]
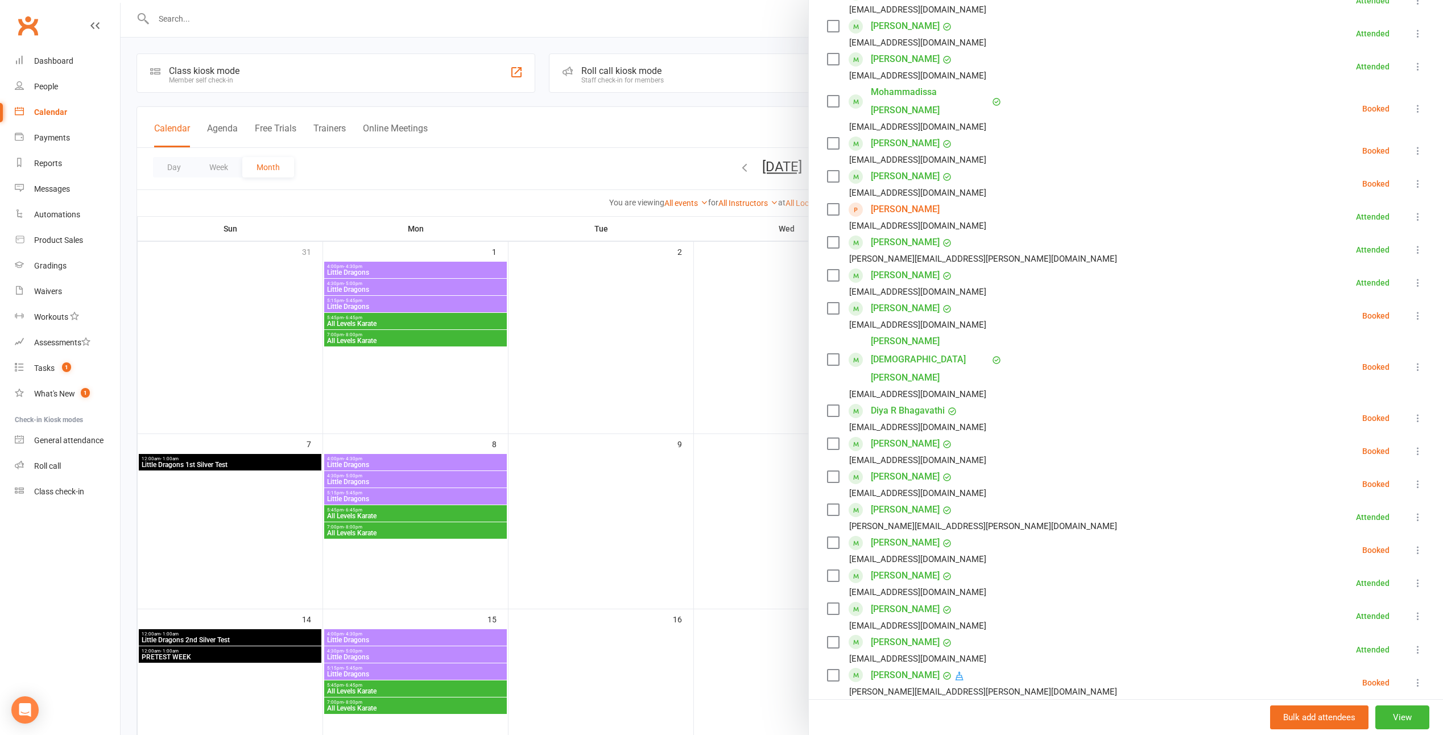
click at [760, 429] on div at bounding box center [782, 367] width 1322 height 735
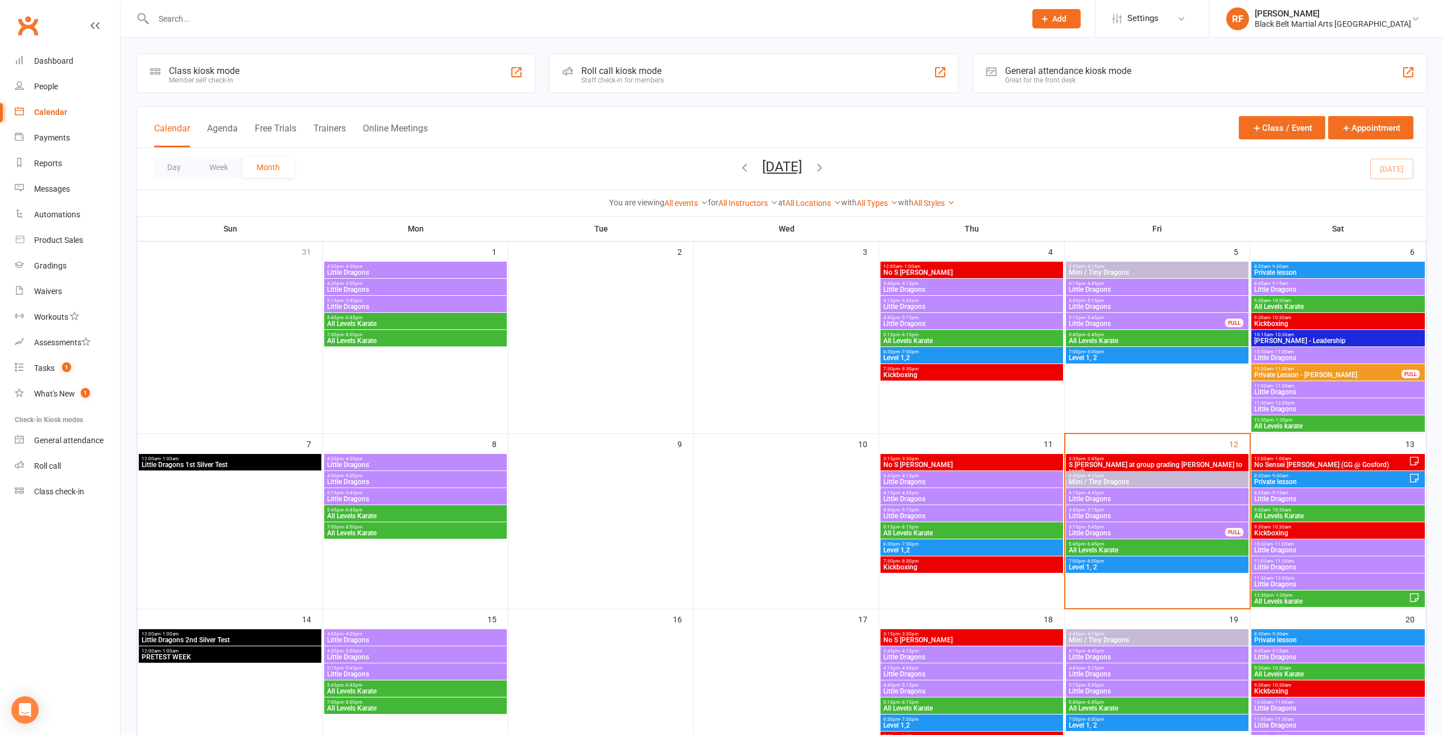
click at [1107, 561] on span "7:00pm - 8:00pm" at bounding box center [1157, 560] width 178 height 5
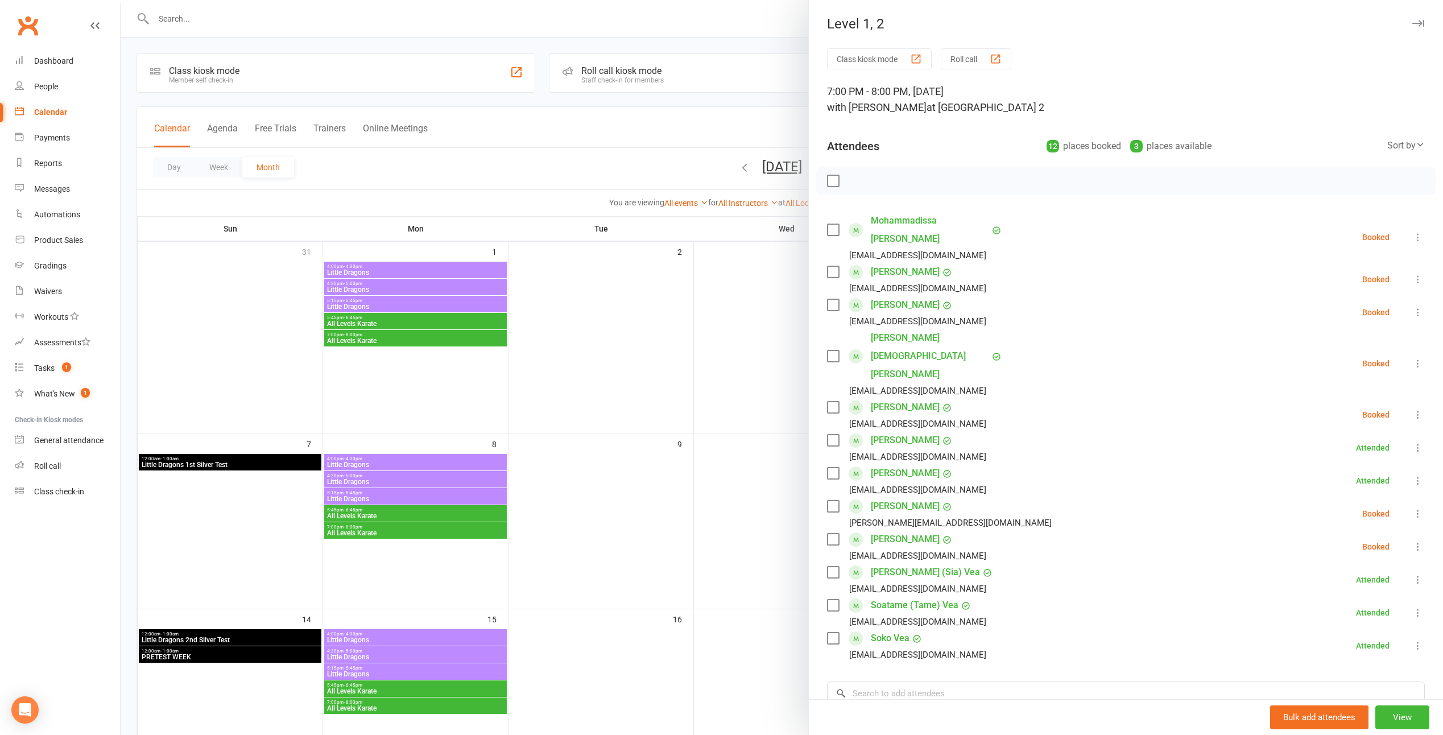
click at [734, 448] on div at bounding box center [782, 367] width 1322 height 735
